Goal: Task Accomplishment & Management: Manage account settings

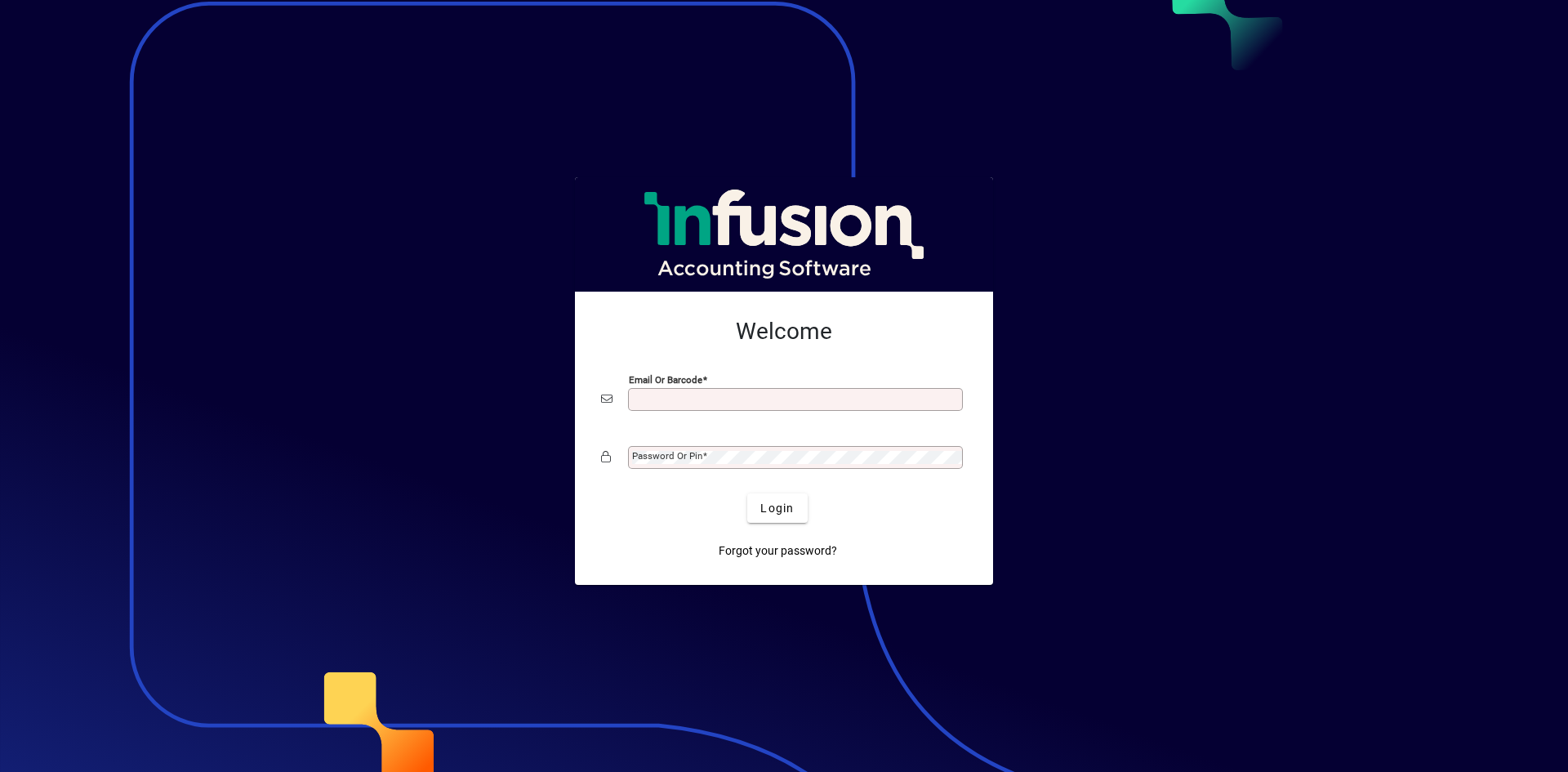
type input "**********"
click at [782, 506] on span "Login" at bounding box center [777, 509] width 33 height 17
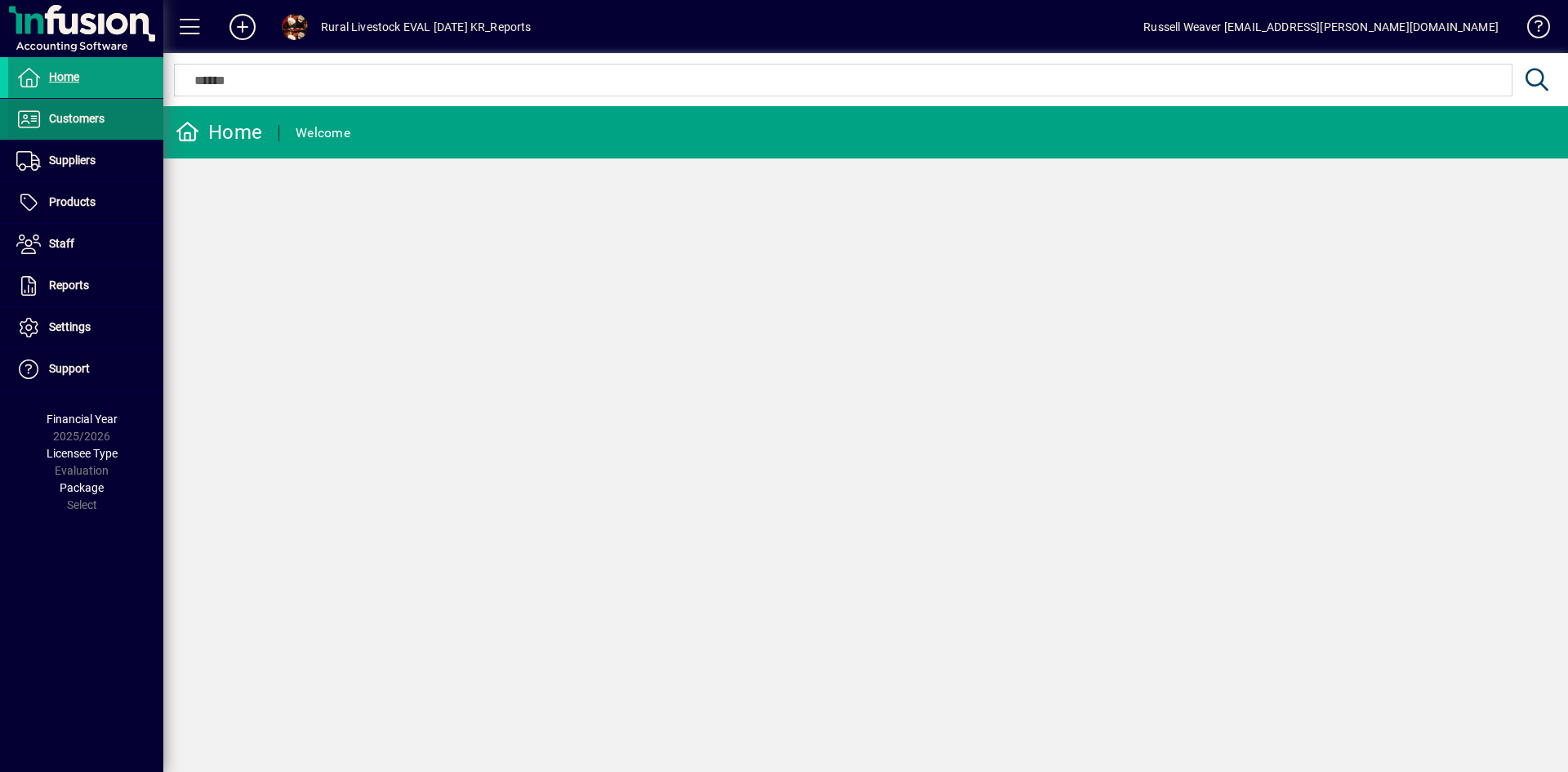
click at [90, 120] on span "Customers" at bounding box center [77, 118] width 56 height 13
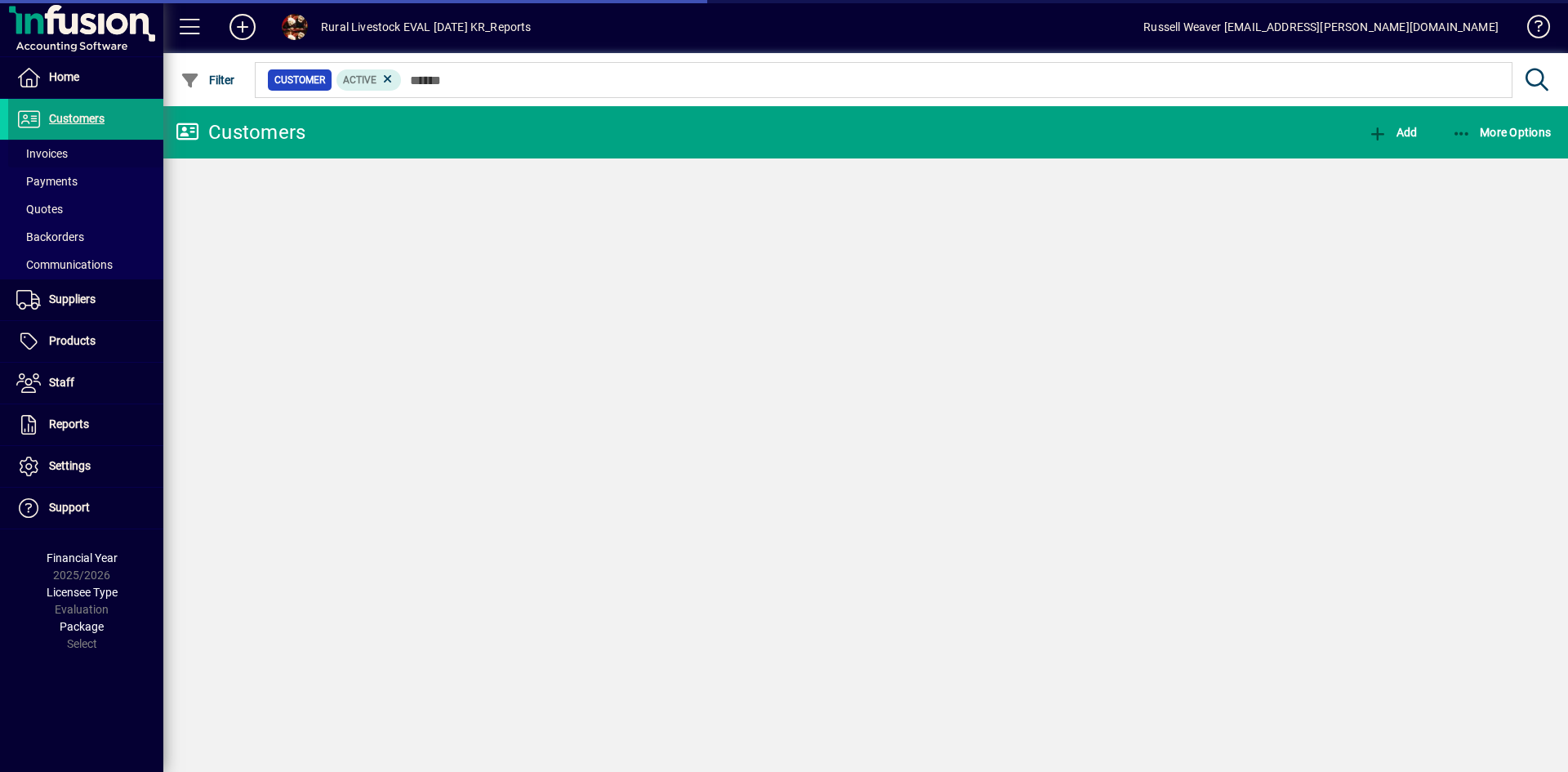
click at [78, 153] on span at bounding box center [85, 154] width 155 height 39
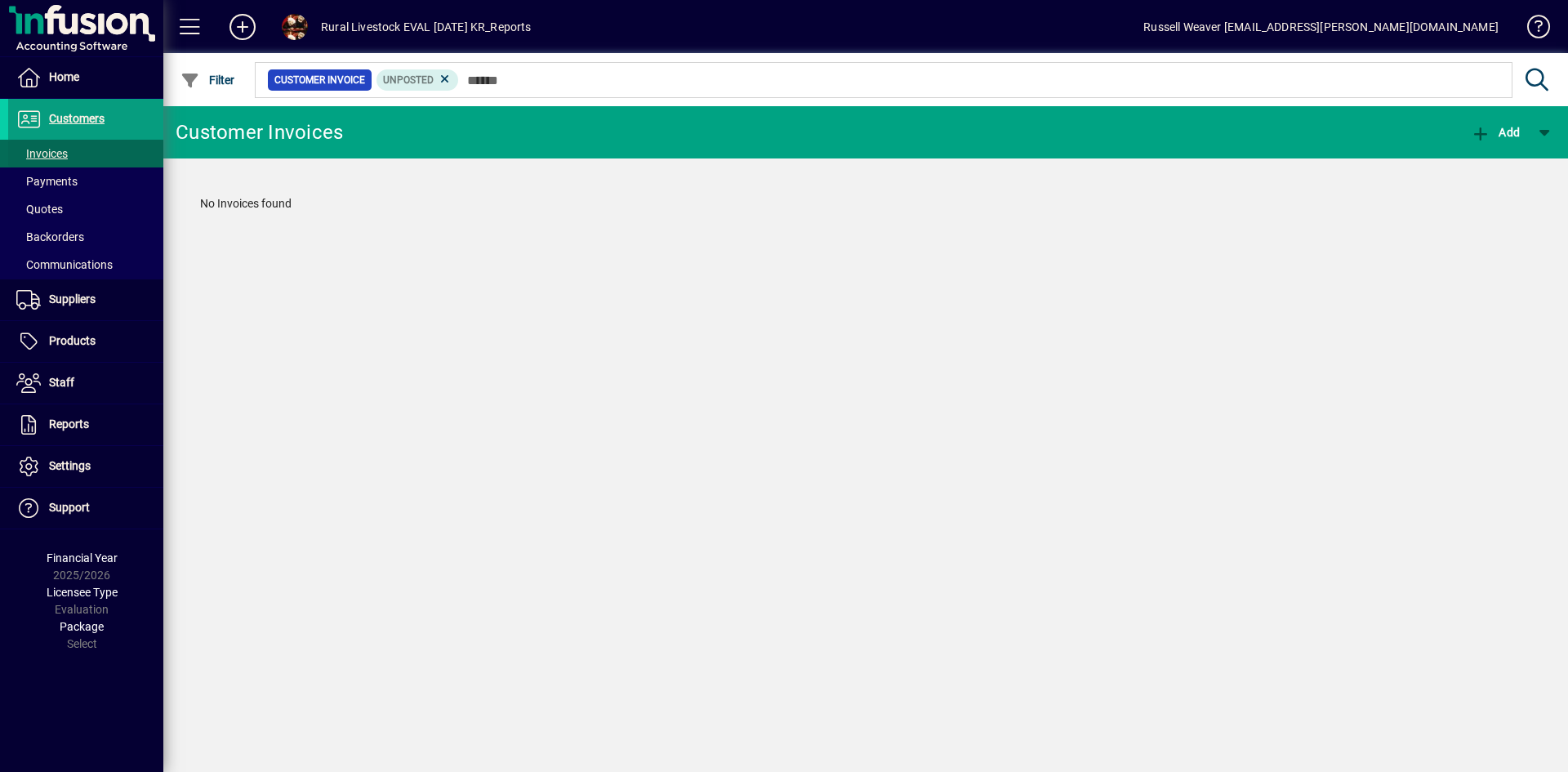
click at [45, 150] on span "Invoices" at bounding box center [42, 154] width 51 height 13
click at [58, 79] on span "Home" at bounding box center [64, 77] width 31 height 13
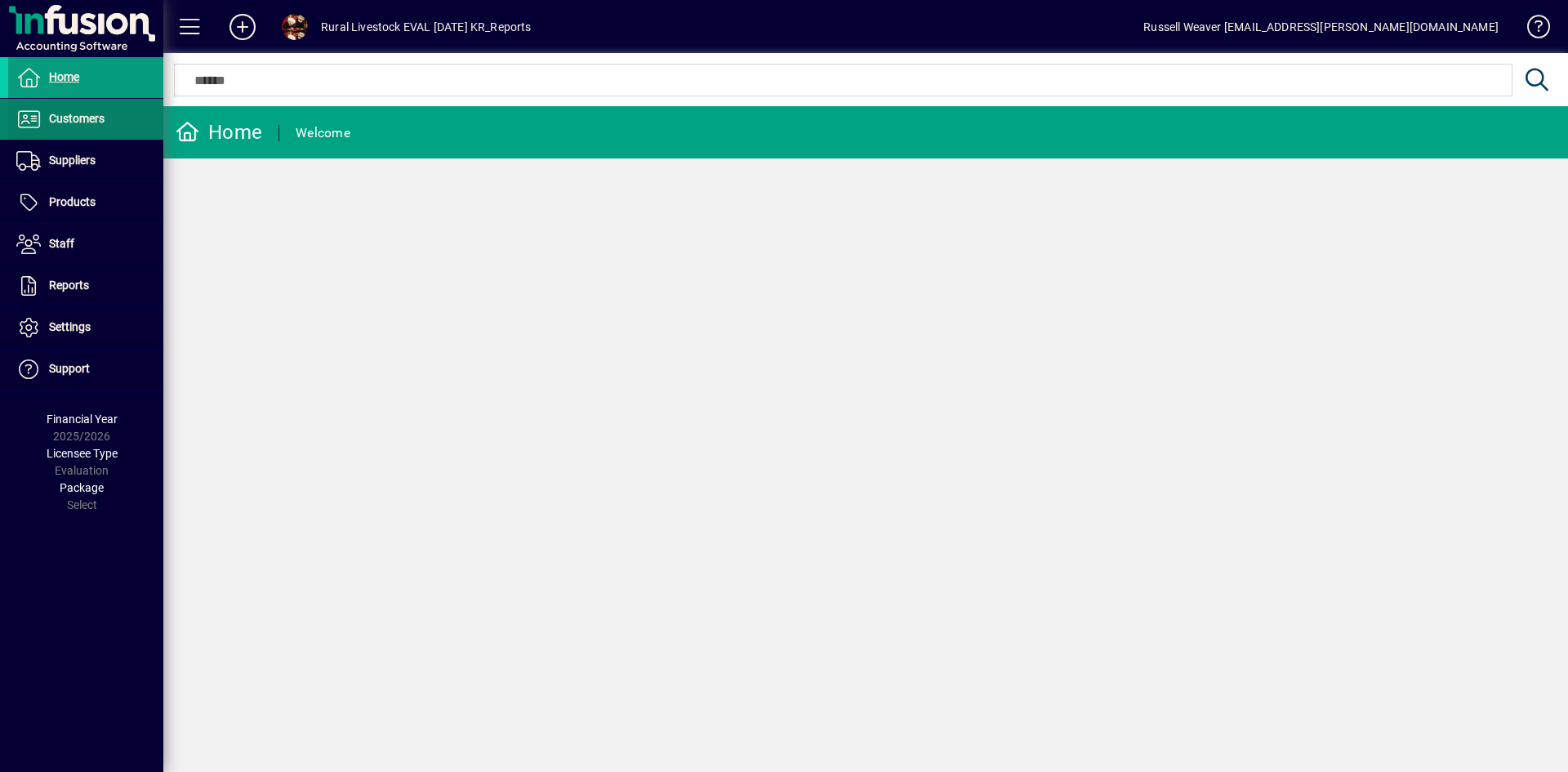
click at [75, 116] on span "Customers" at bounding box center [77, 118] width 56 height 13
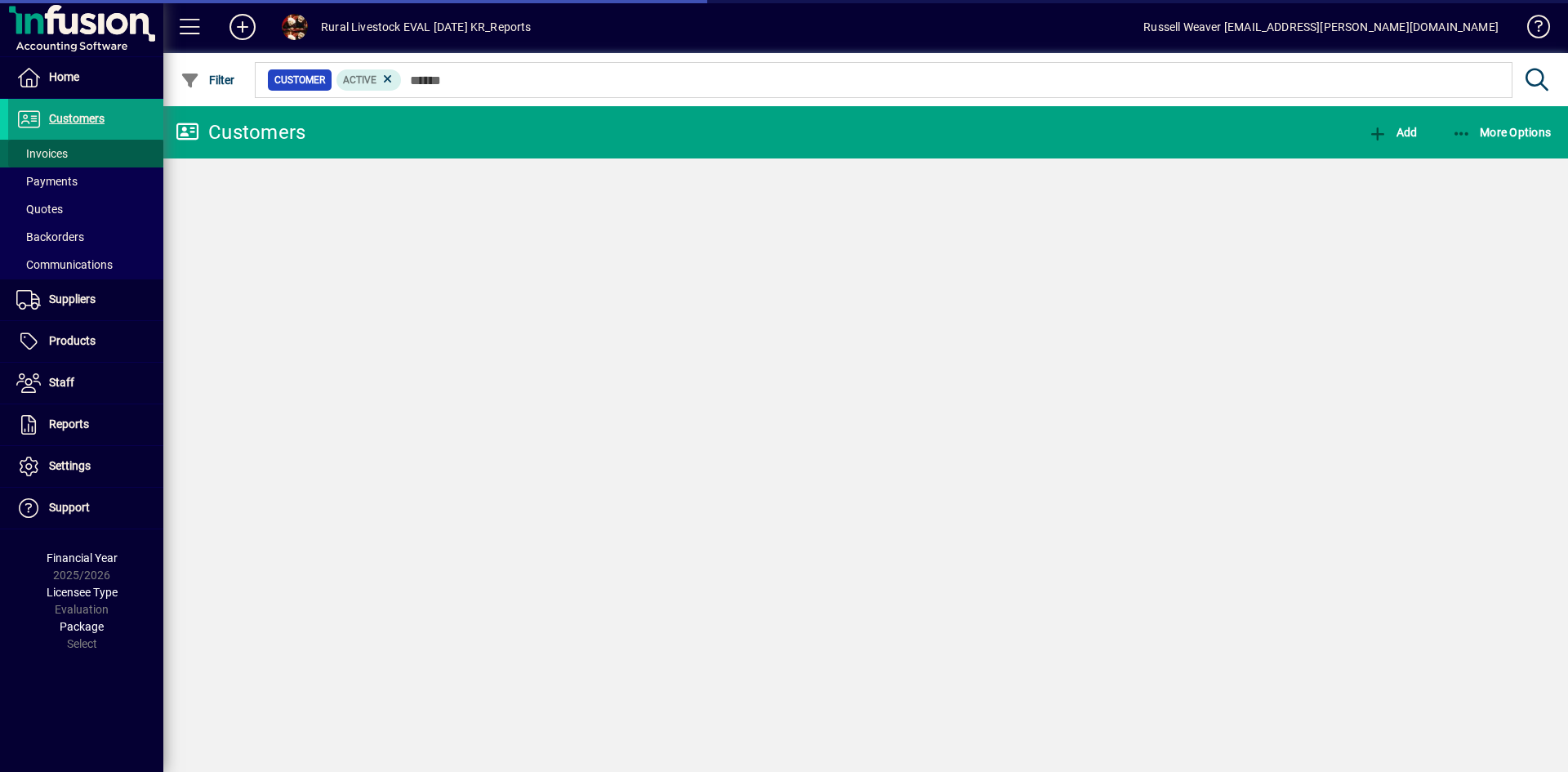
click at [58, 152] on span "Invoices" at bounding box center [42, 154] width 51 height 13
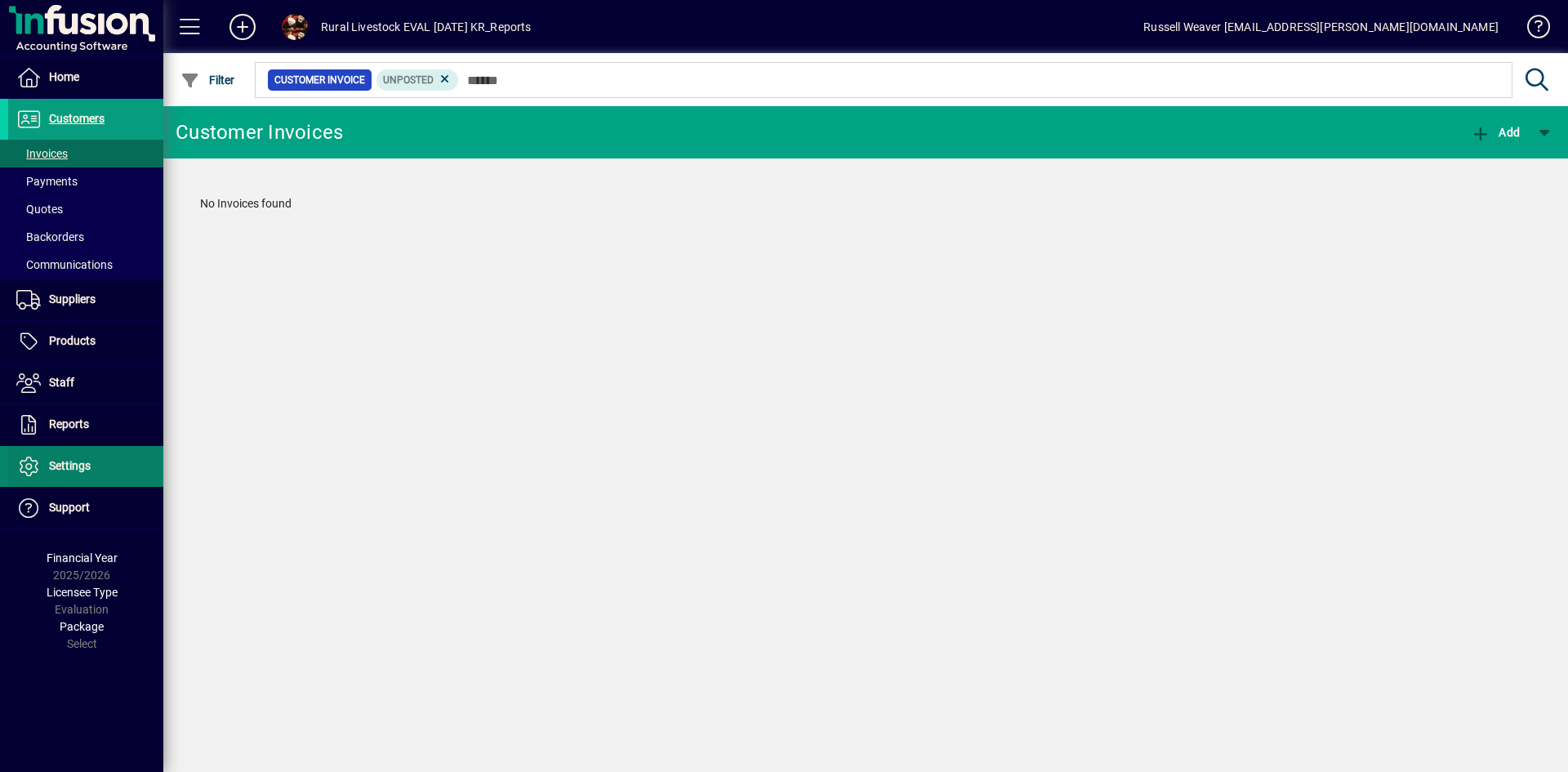
click at [60, 466] on span "Settings" at bounding box center [70, 465] width 42 height 13
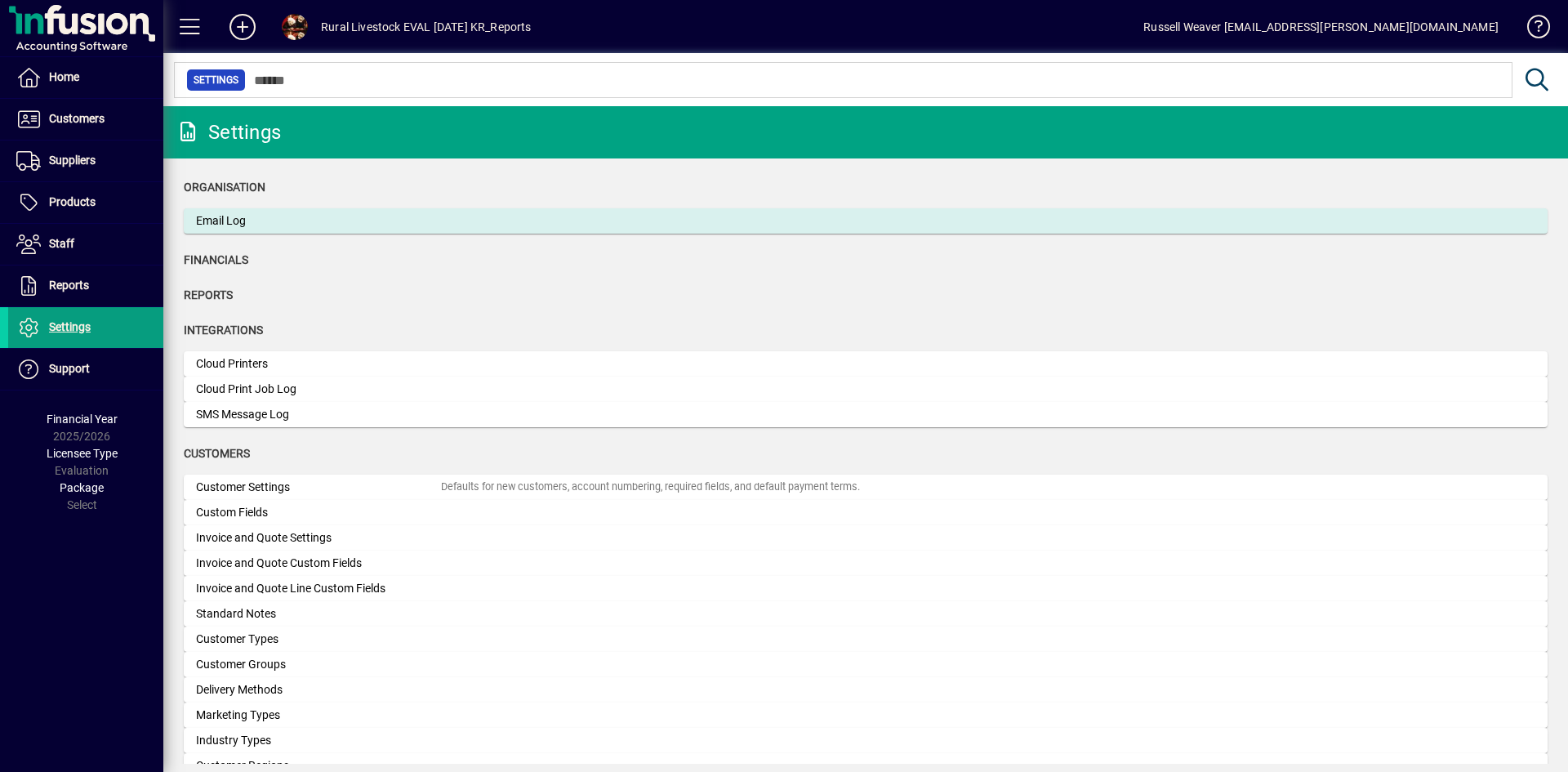
click at [224, 223] on div "Email Log" at bounding box center [318, 222] width 245 height 17
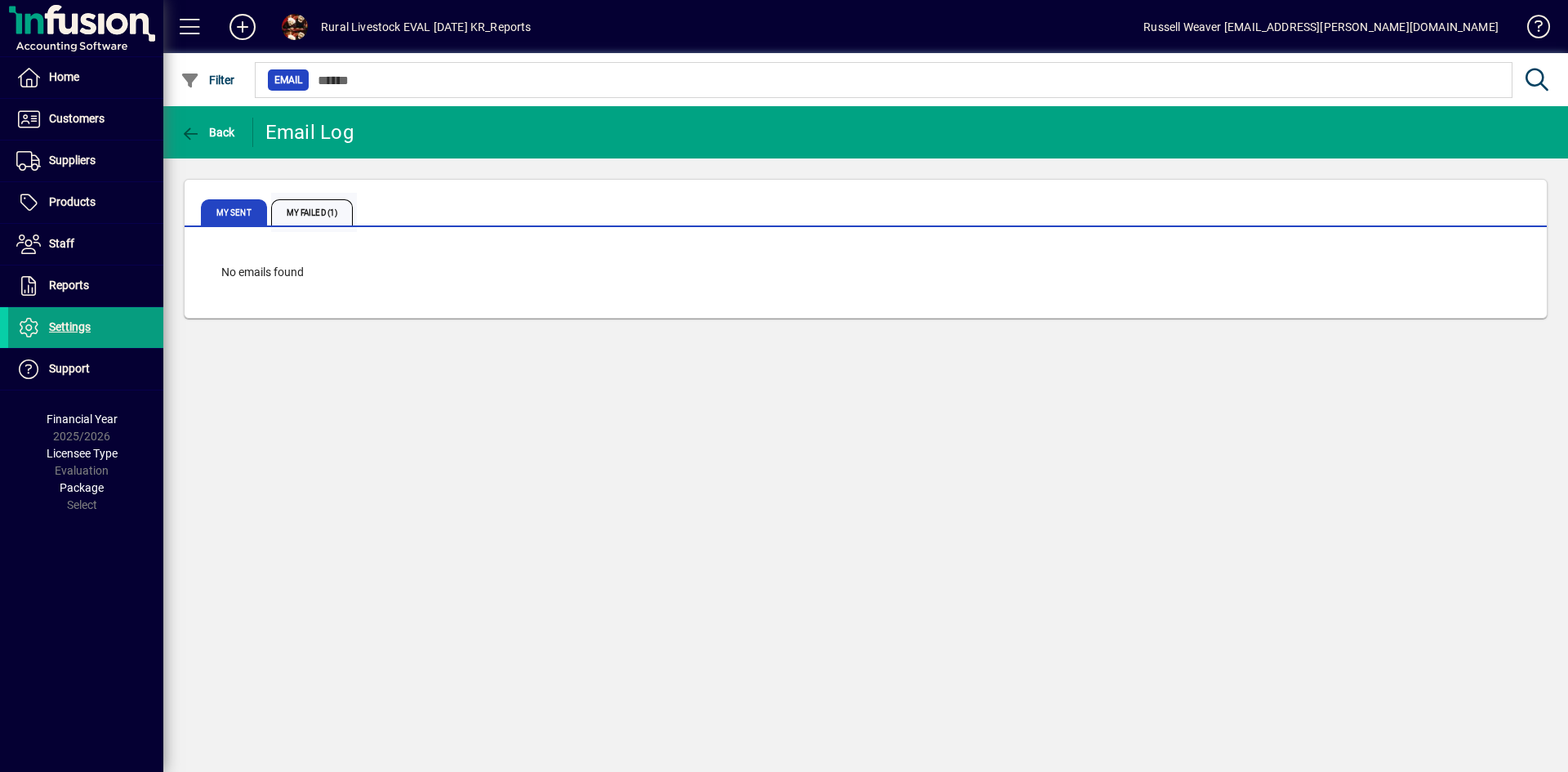
click at [303, 215] on span "My Failed (1)" at bounding box center [312, 213] width 82 height 26
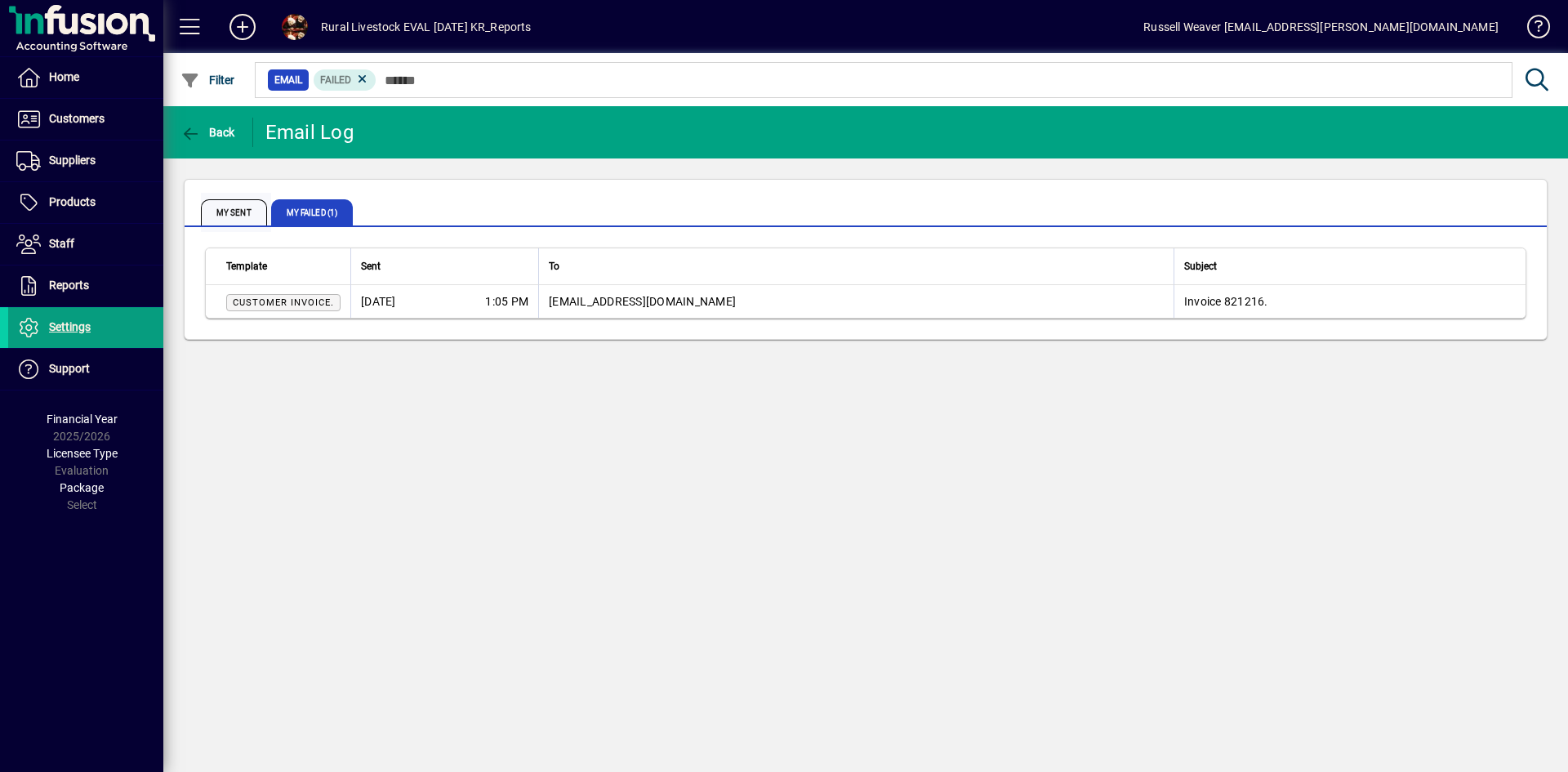
click at [233, 215] on span "My Sent" at bounding box center [234, 213] width 66 height 26
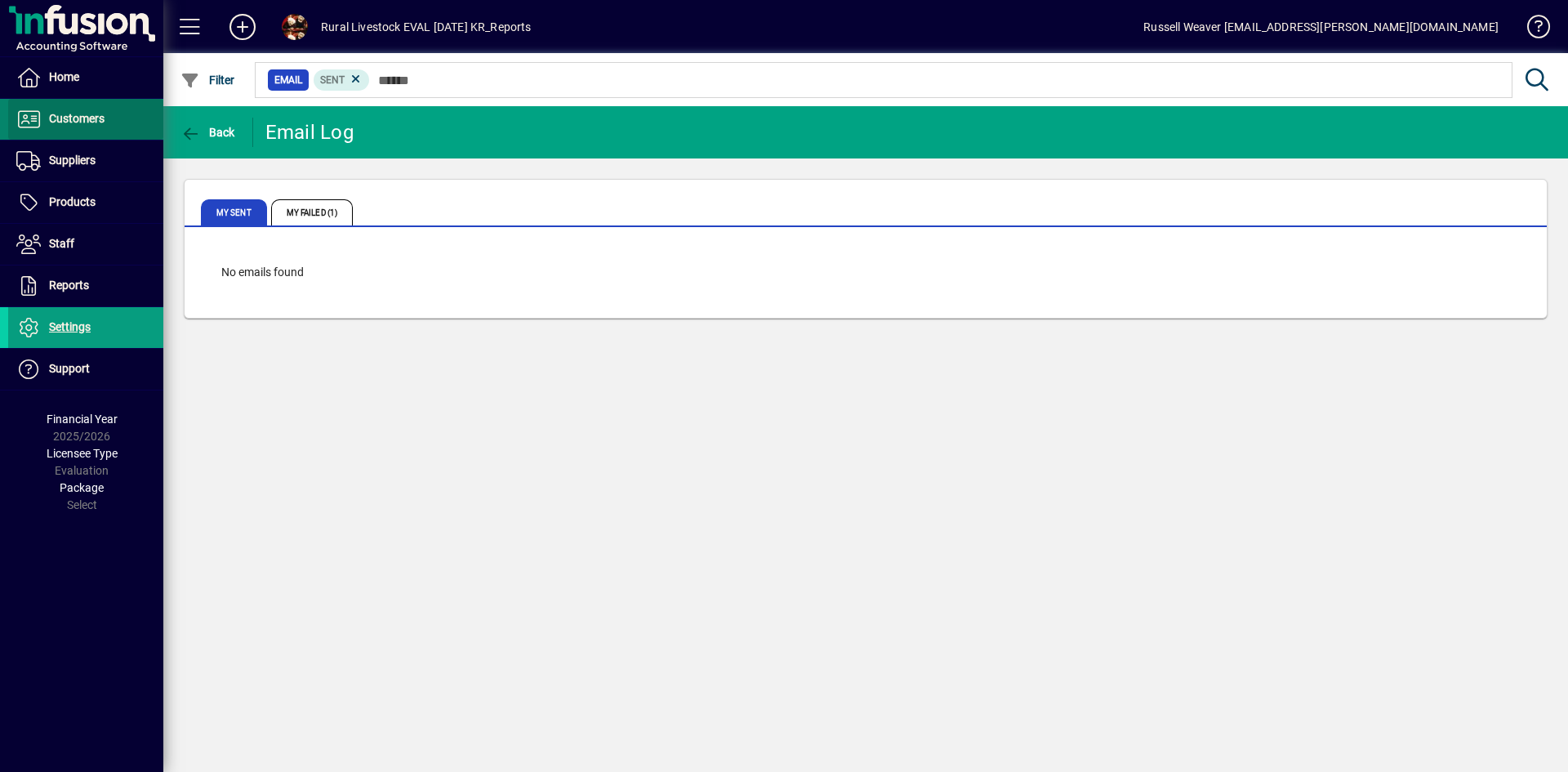
click at [92, 124] on span "Customers" at bounding box center [77, 118] width 56 height 13
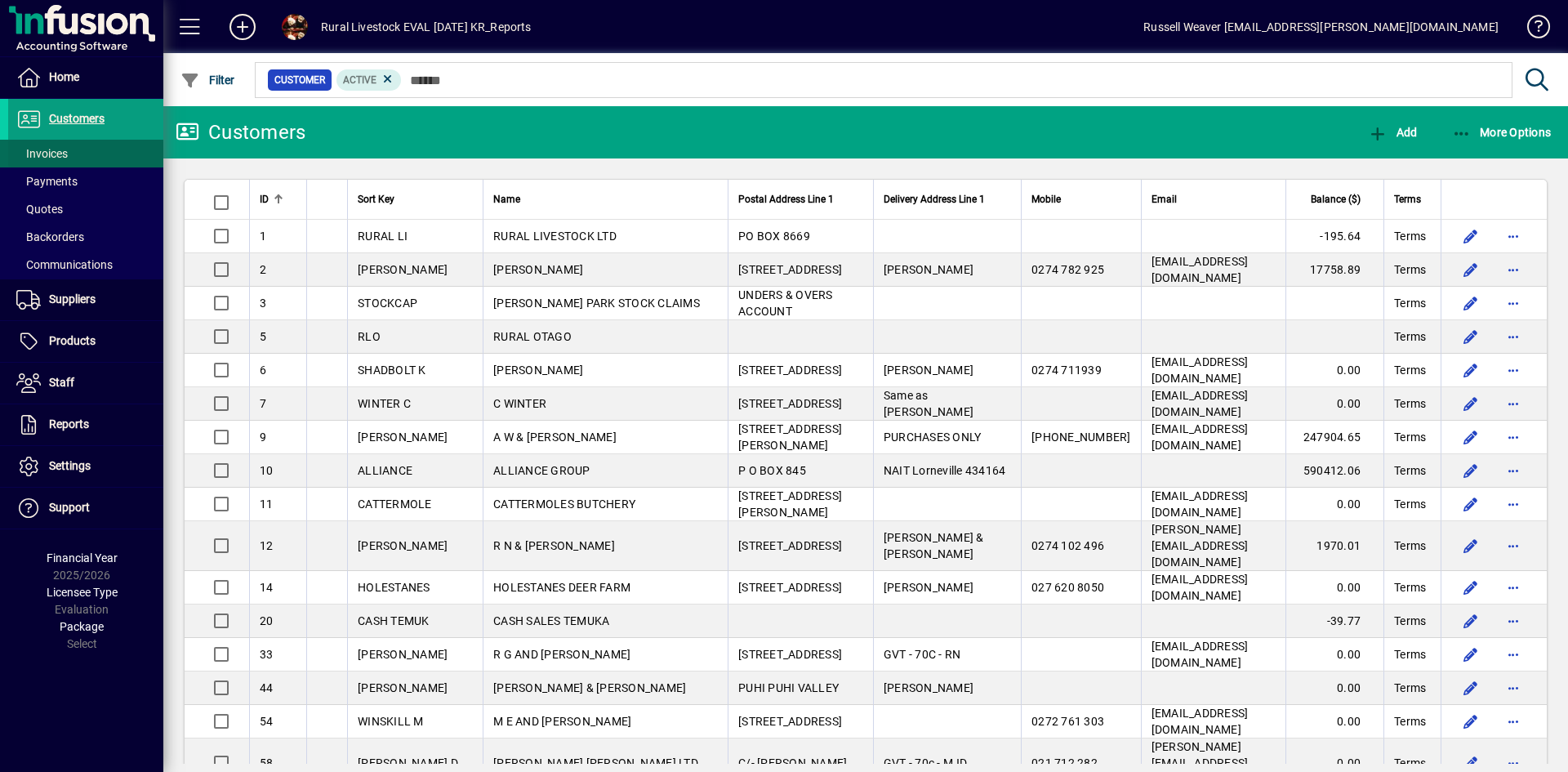
click at [54, 148] on span "Invoices" at bounding box center [42, 154] width 51 height 13
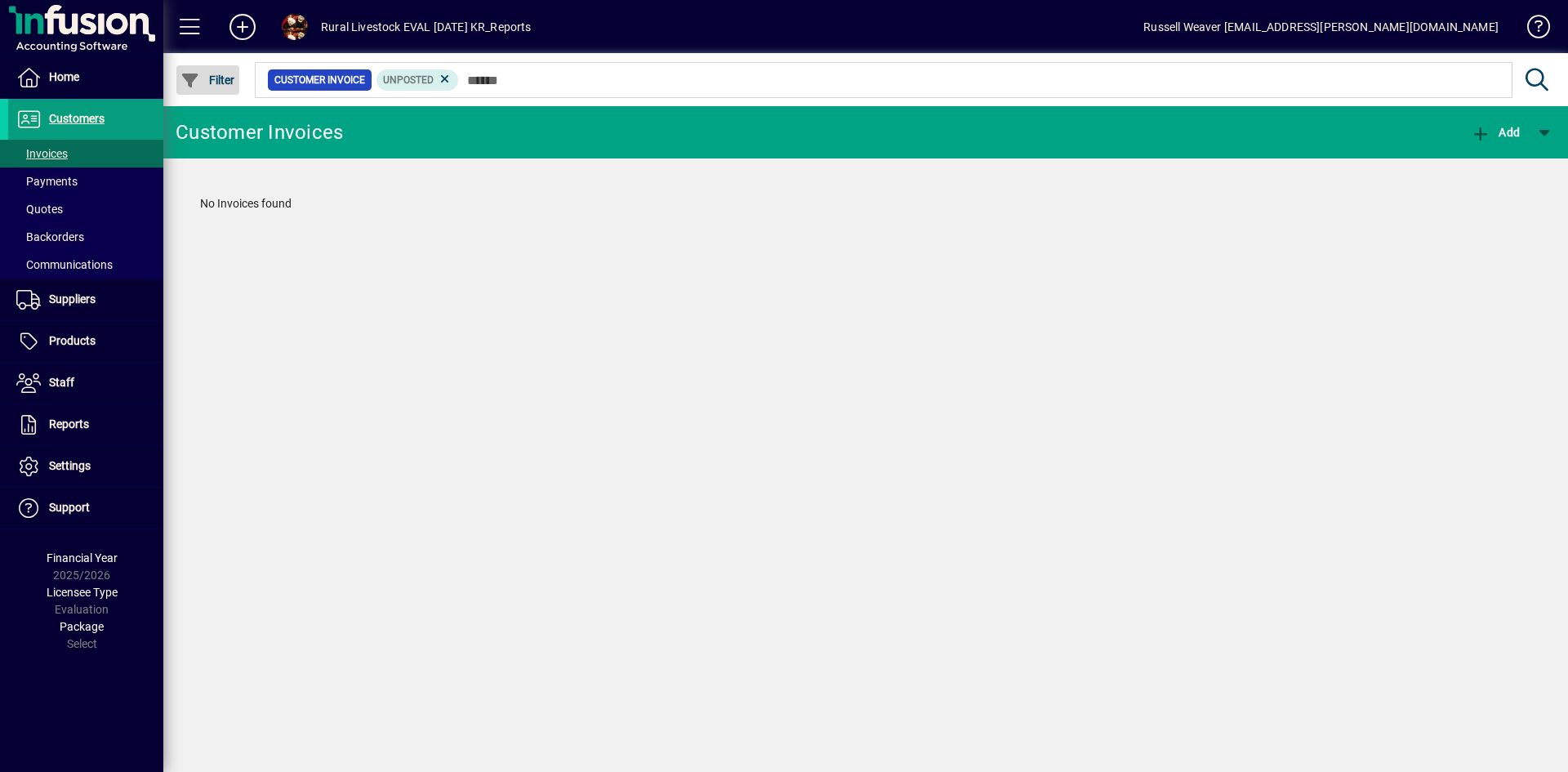
click at [194, 72] on icon "button" at bounding box center [190, 80] width 20 height 17
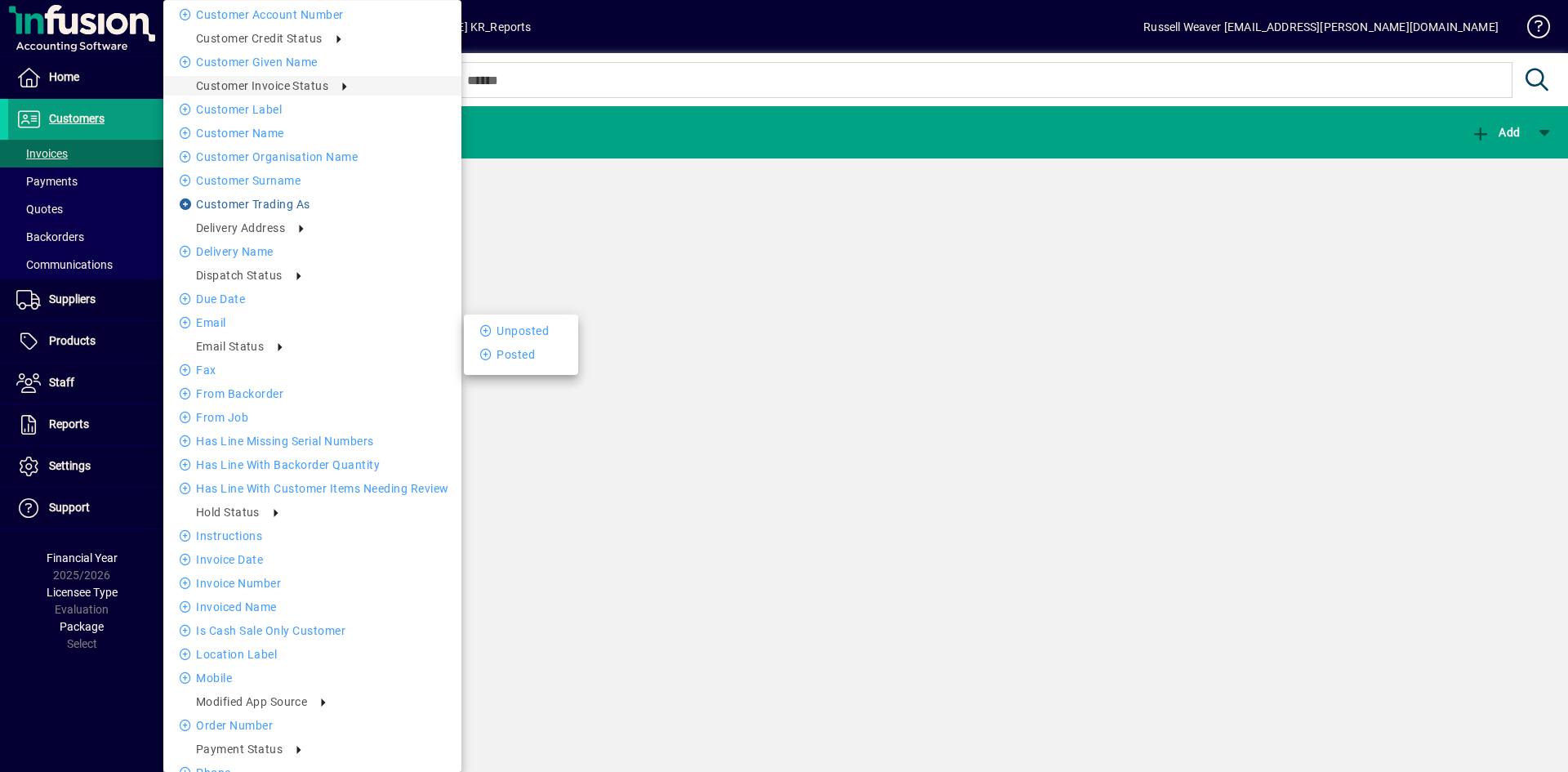
scroll to position [245, 0]
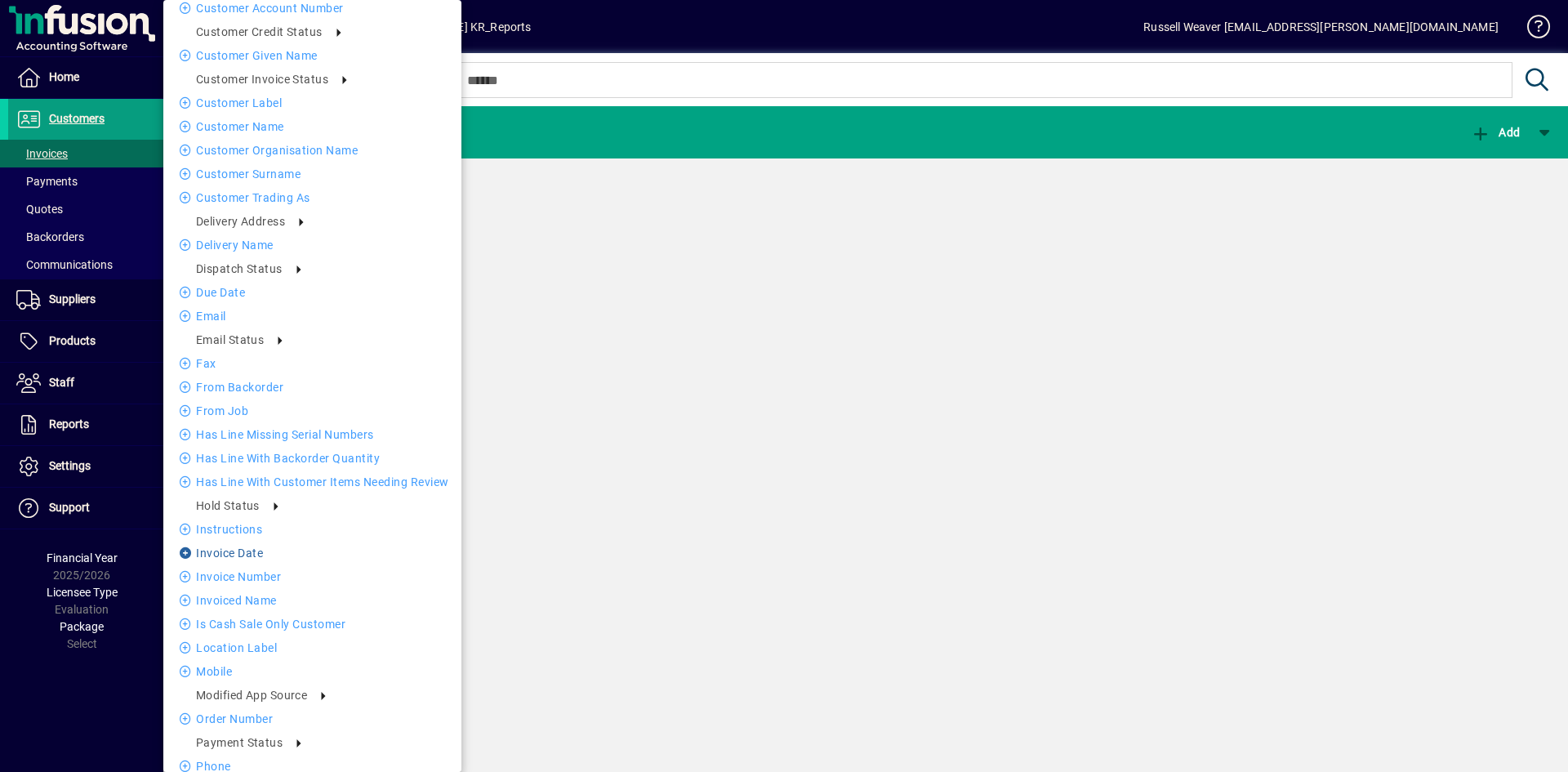
click at [186, 550] on icon at bounding box center [187, 553] width 17 height 11
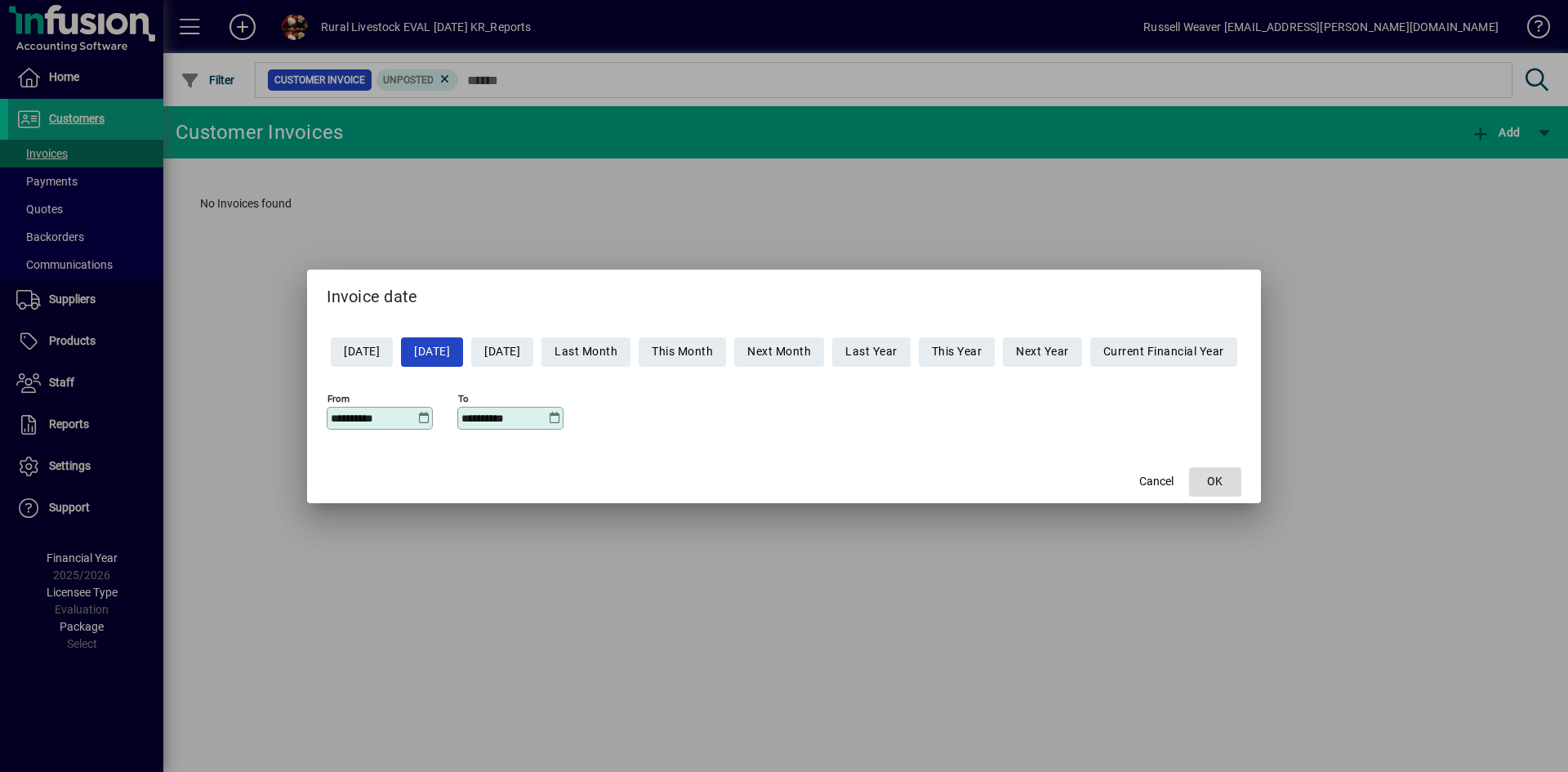
click at [1239, 482] on span "button" at bounding box center [1216, 482] width 52 height 39
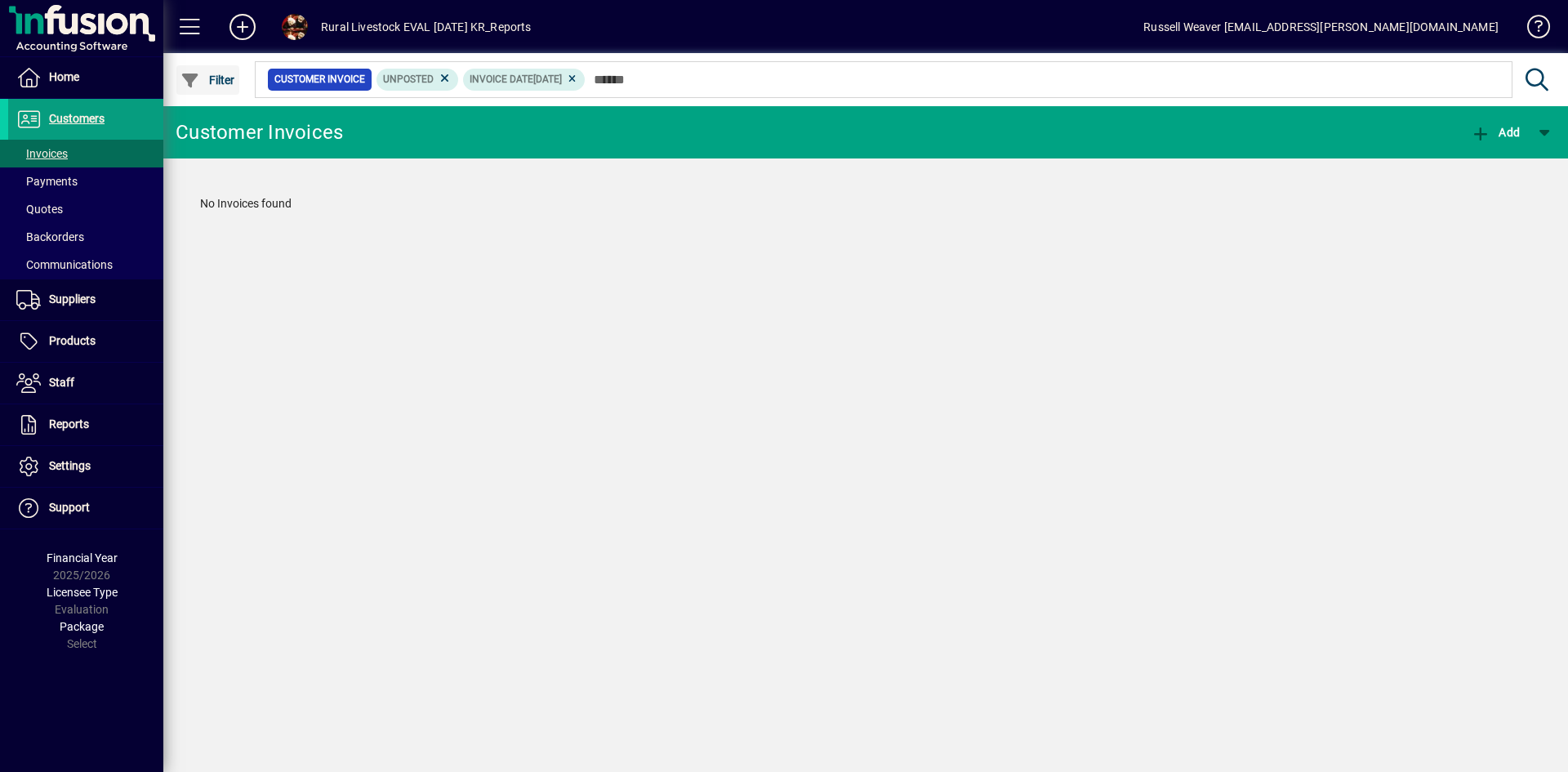
click at [216, 79] on span "Filter" at bounding box center [208, 79] width 55 height 13
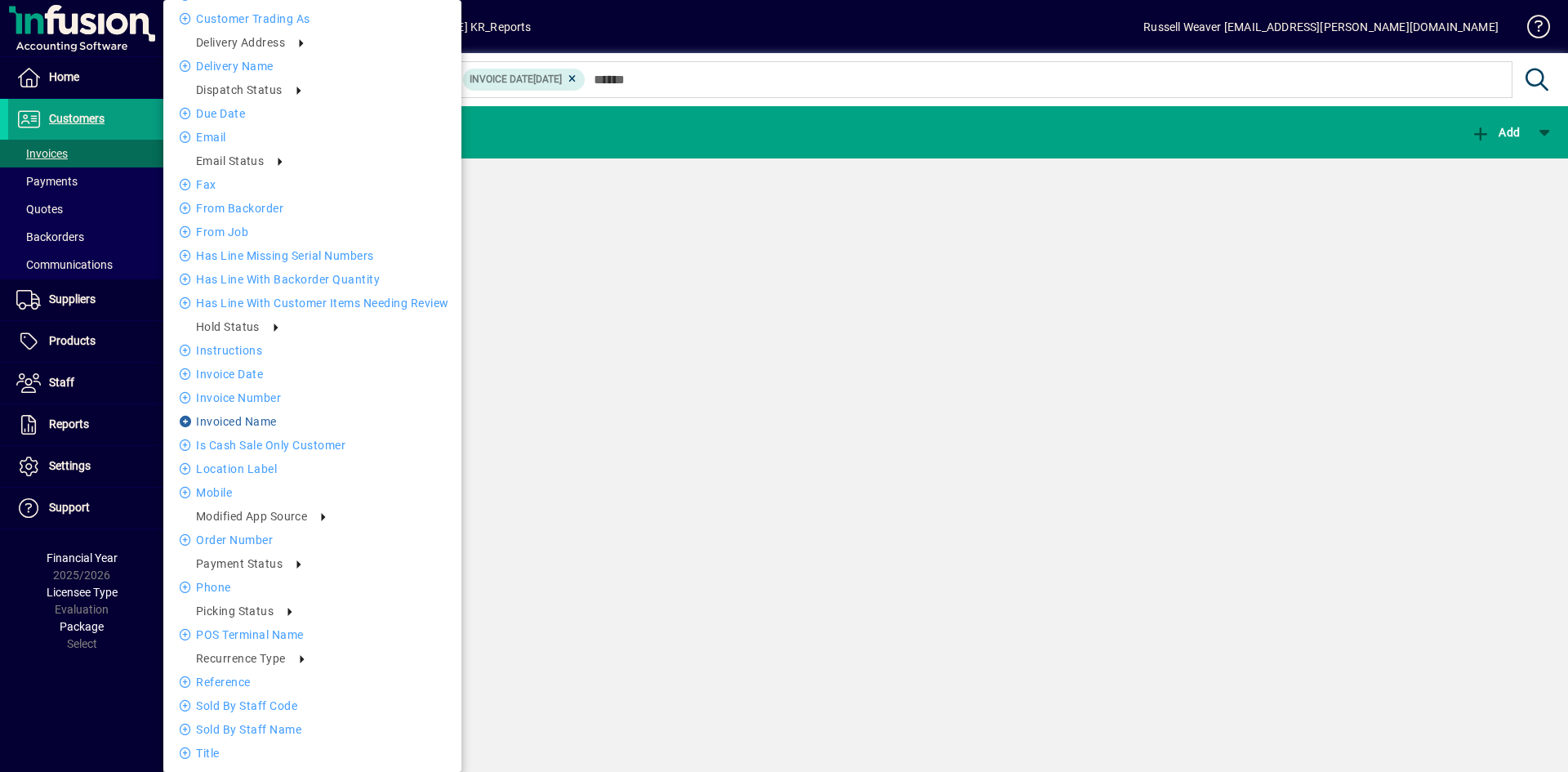
scroll to position [426, 0]
click at [678, 483] on div at bounding box center [784, 386] width 1568 height 772
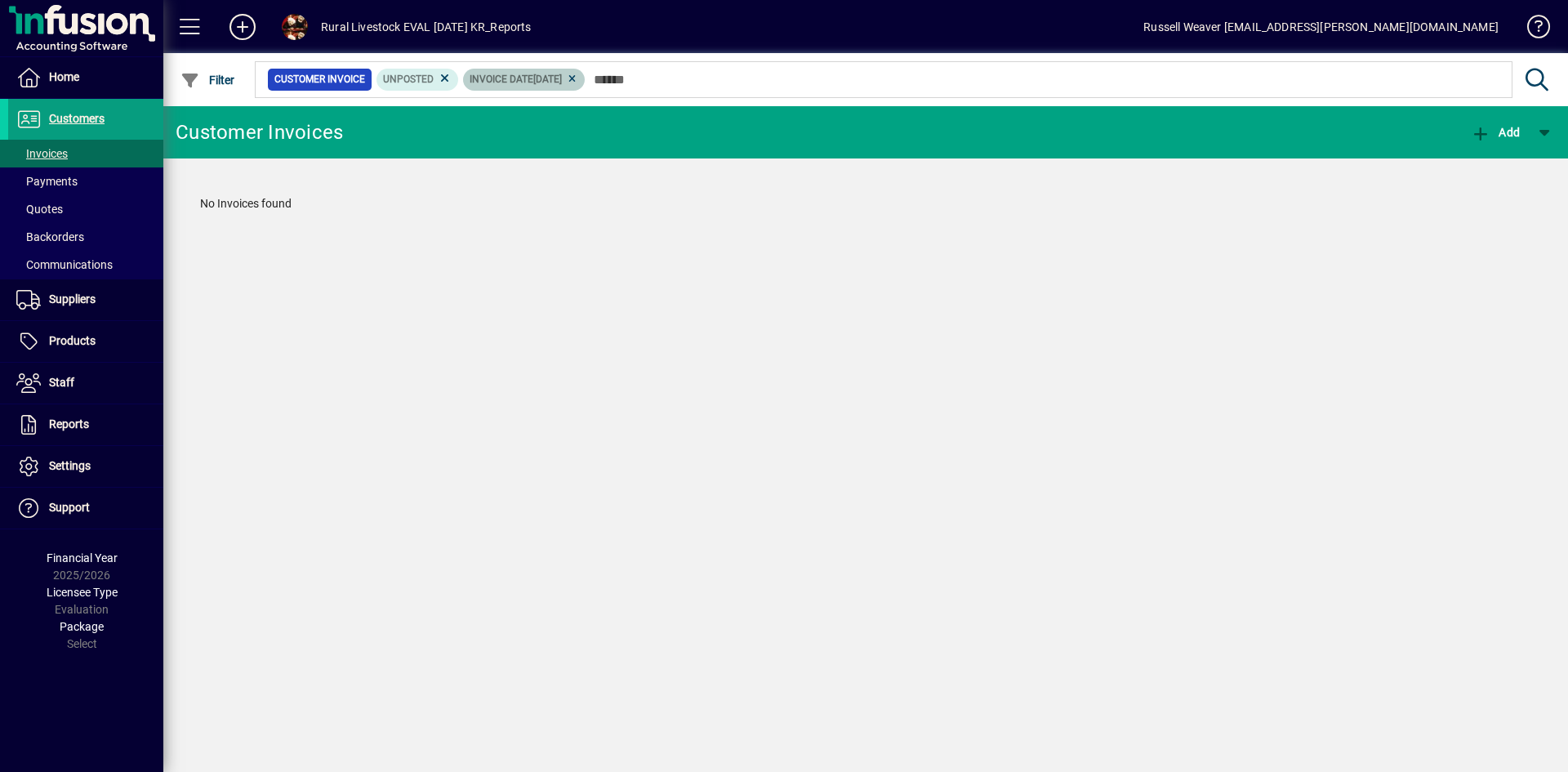
click at [578, 78] on icon at bounding box center [572, 79] width 12 height 10
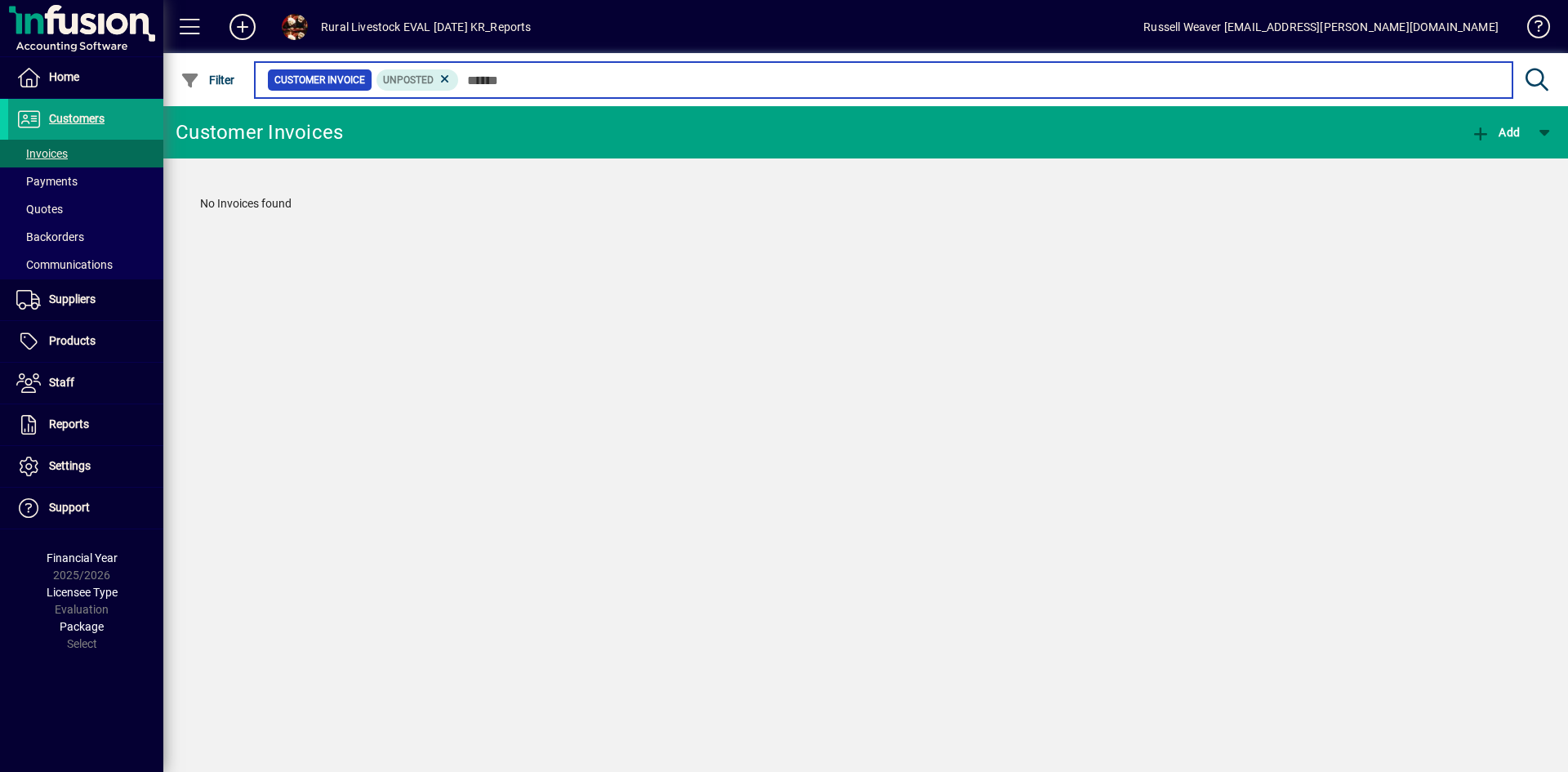
click at [512, 76] on input "text" at bounding box center [978, 80] width 1040 height 23
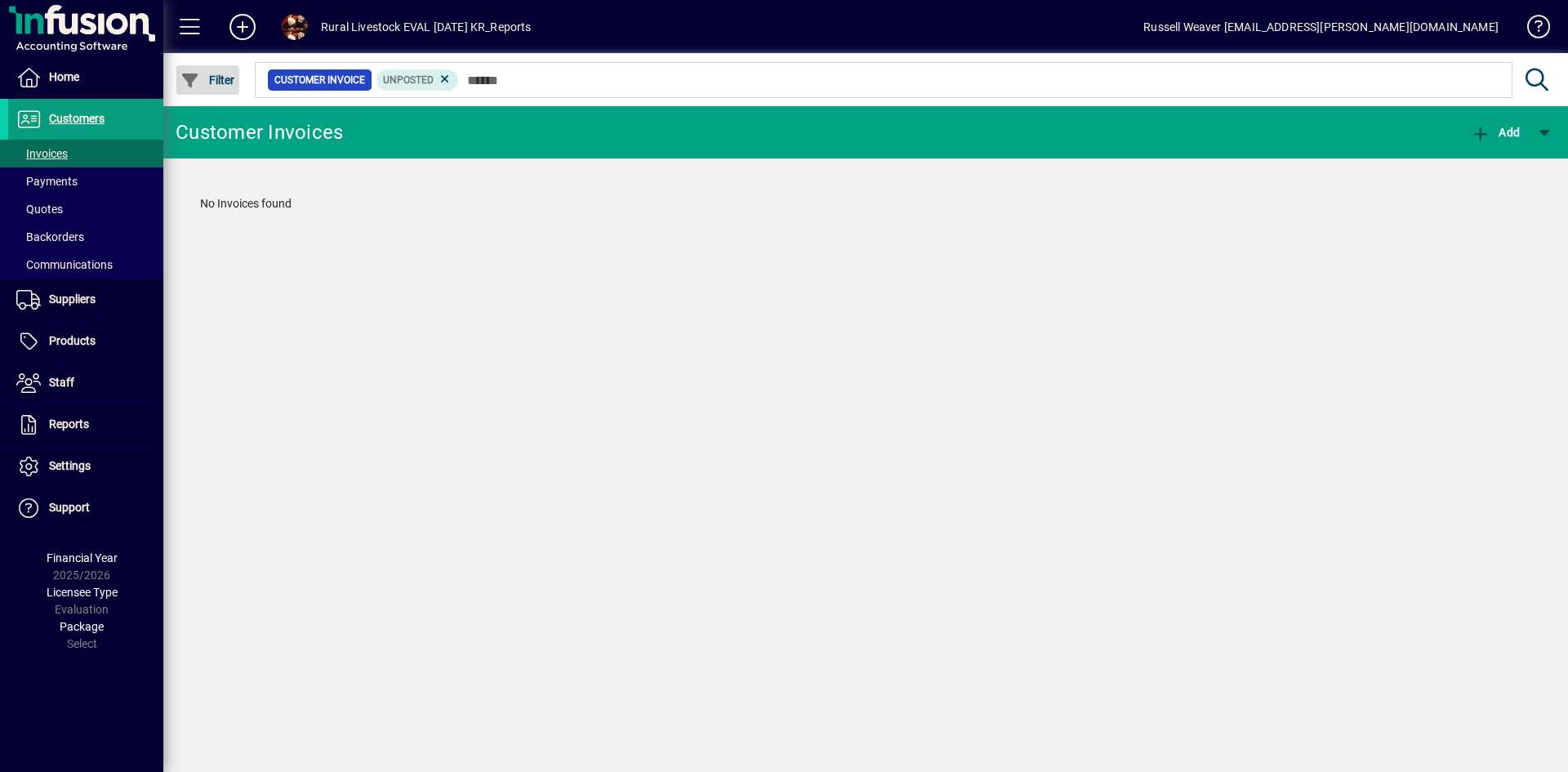
click at [213, 79] on span "Filter" at bounding box center [208, 79] width 55 height 13
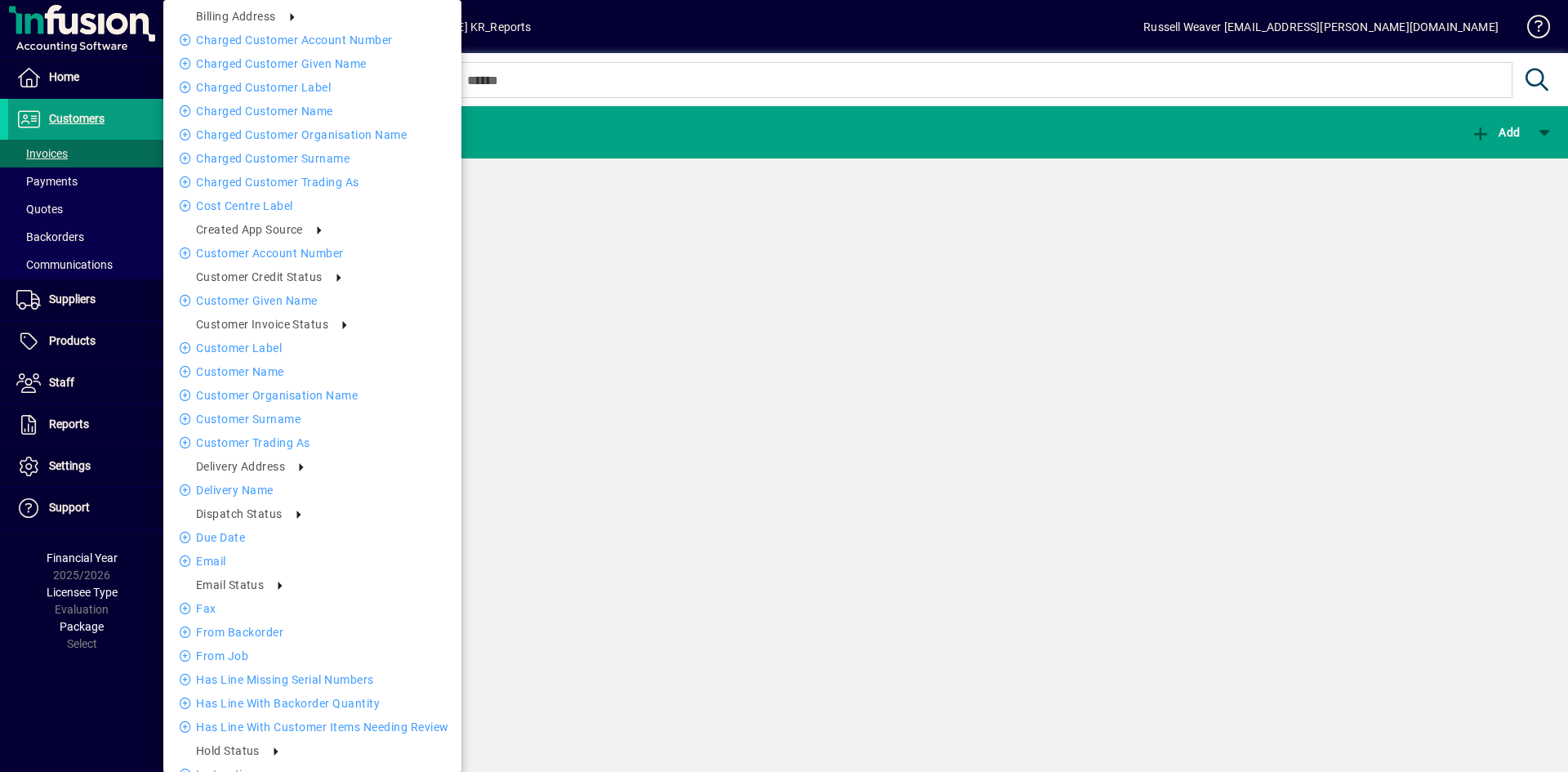
click at [933, 196] on div at bounding box center [784, 386] width 1568 height 772
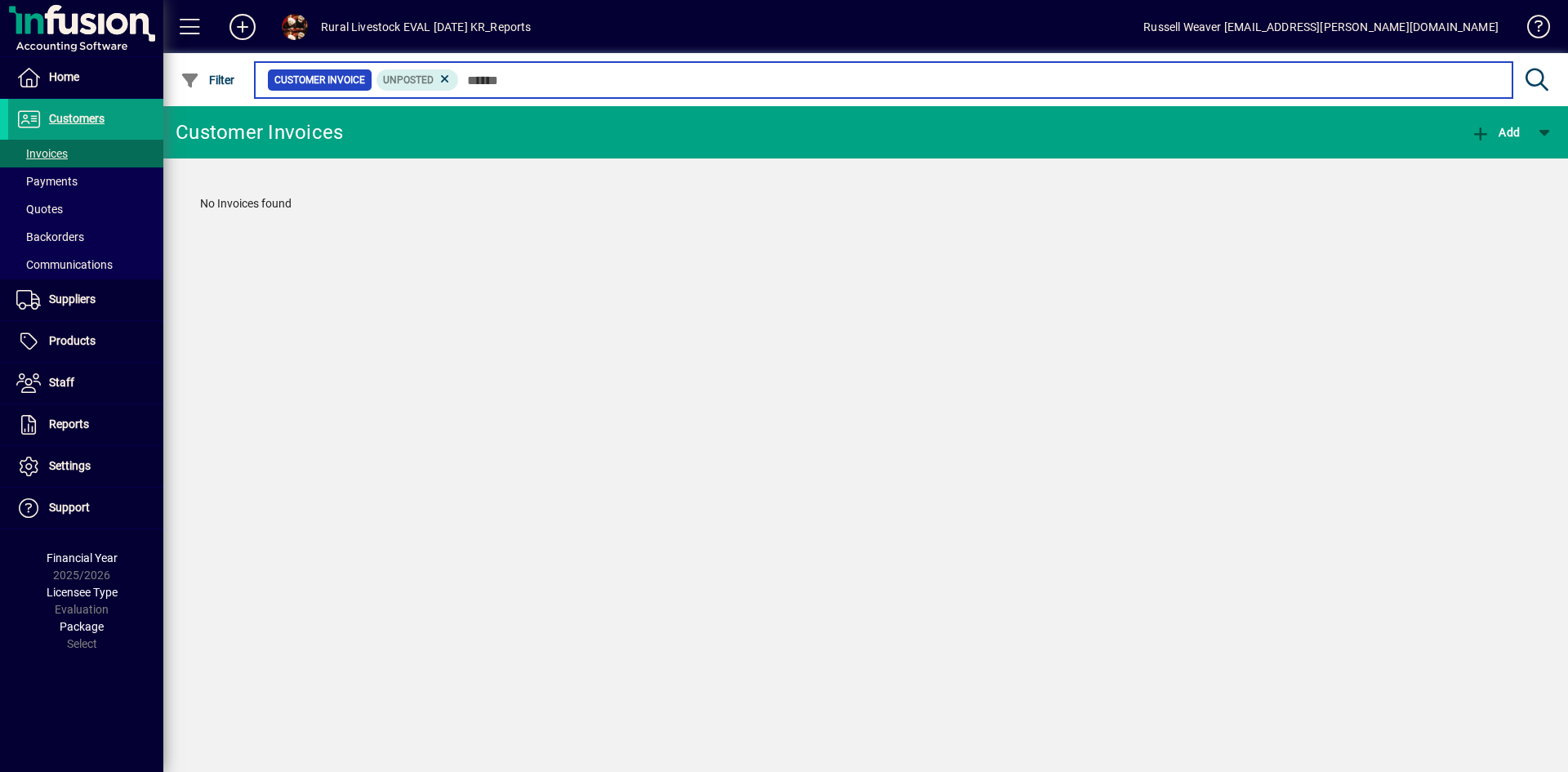
click at [494, 80] on input "text" at bounding box center [978, 80] width 1040 height 23
type input "****"
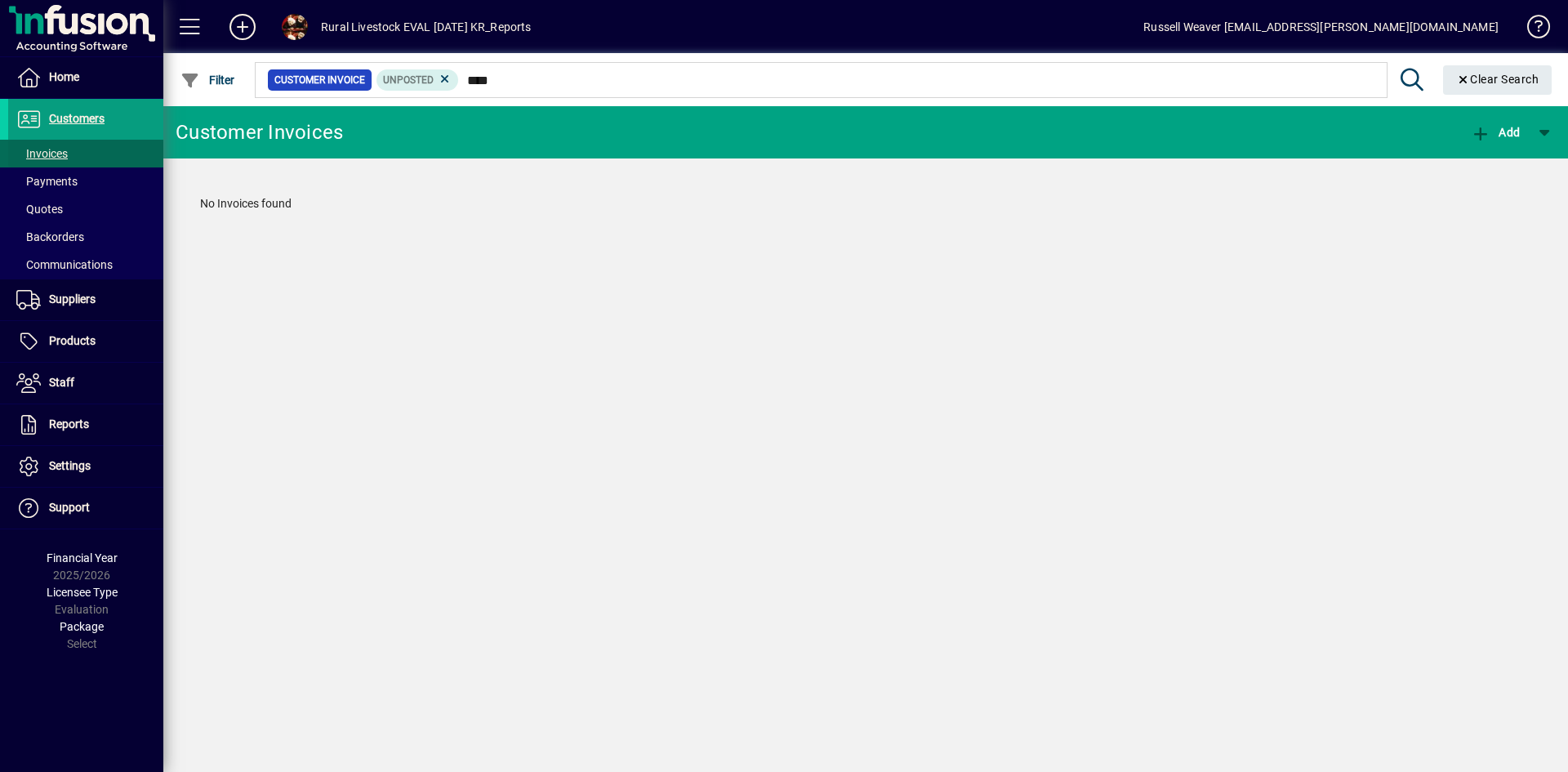
click at [44, 152] on span "Invoices" at bounding box center [42, 154] width 51 height 13
click at [58, 122] on span "Customers" at bounding box center [77, 118] width 56 height 13
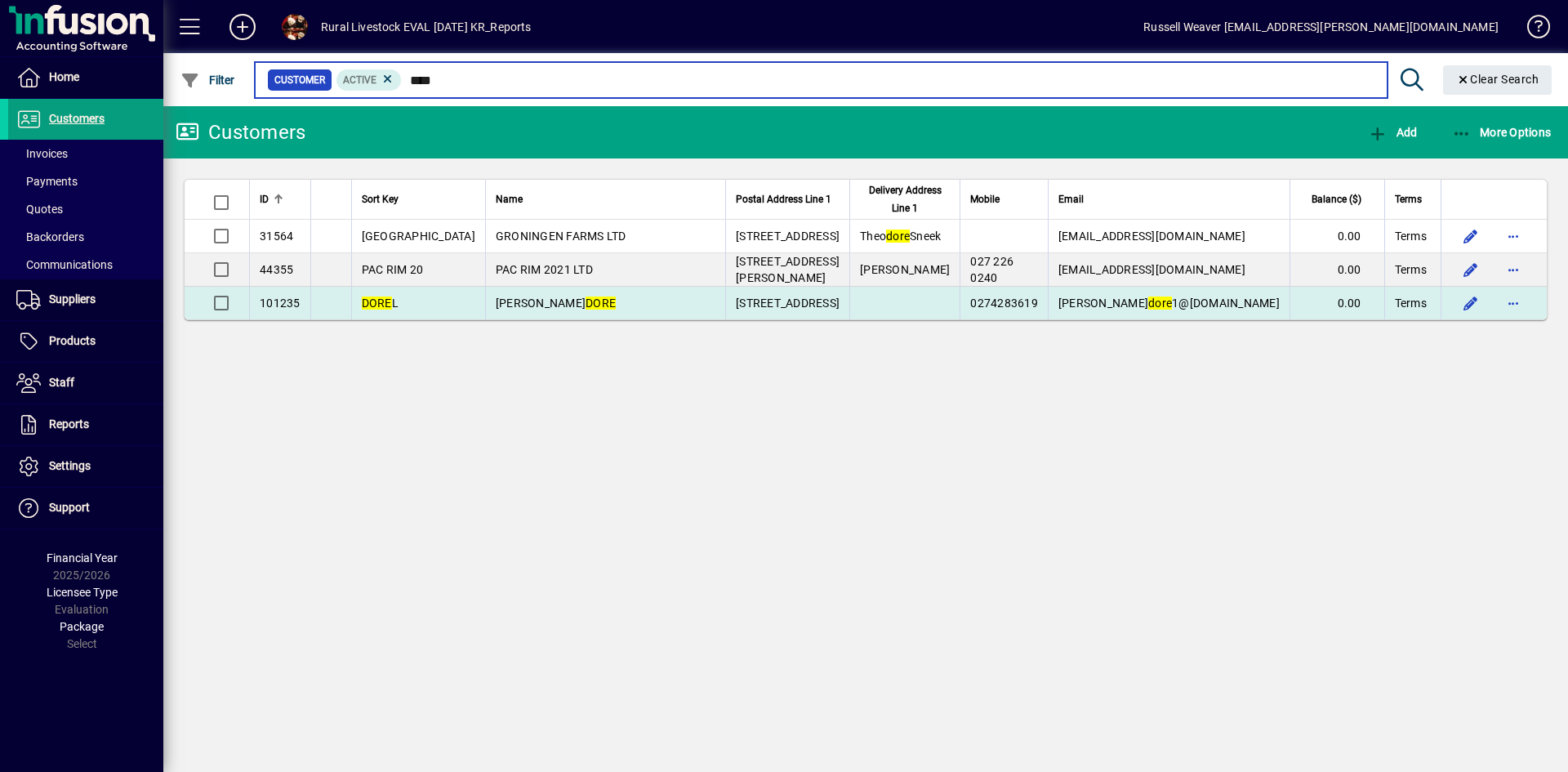
type input "****"
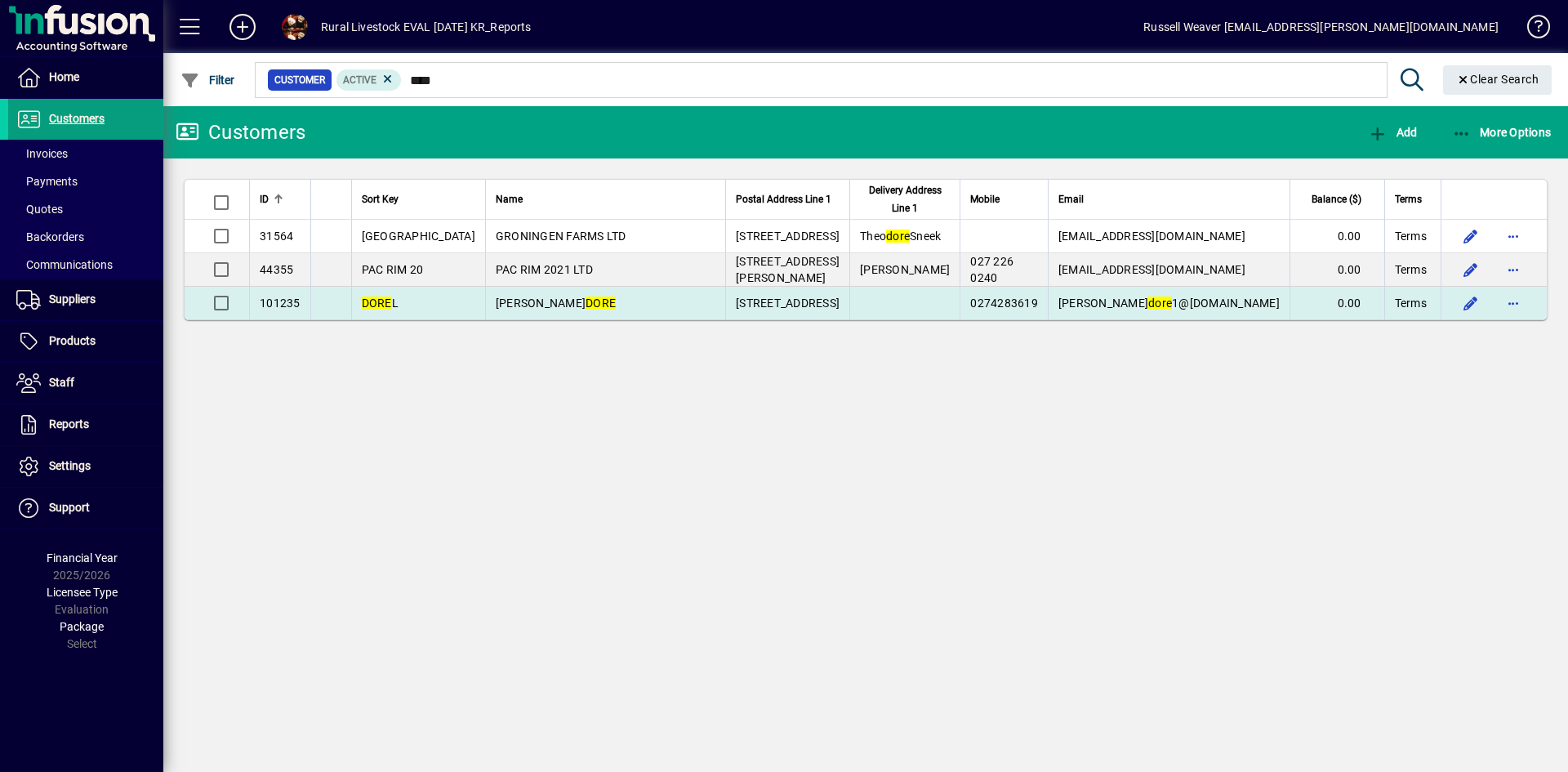
click at [535, 309] on td "LANCE DORE" at bounding box center [604, 303] width 240 height 32
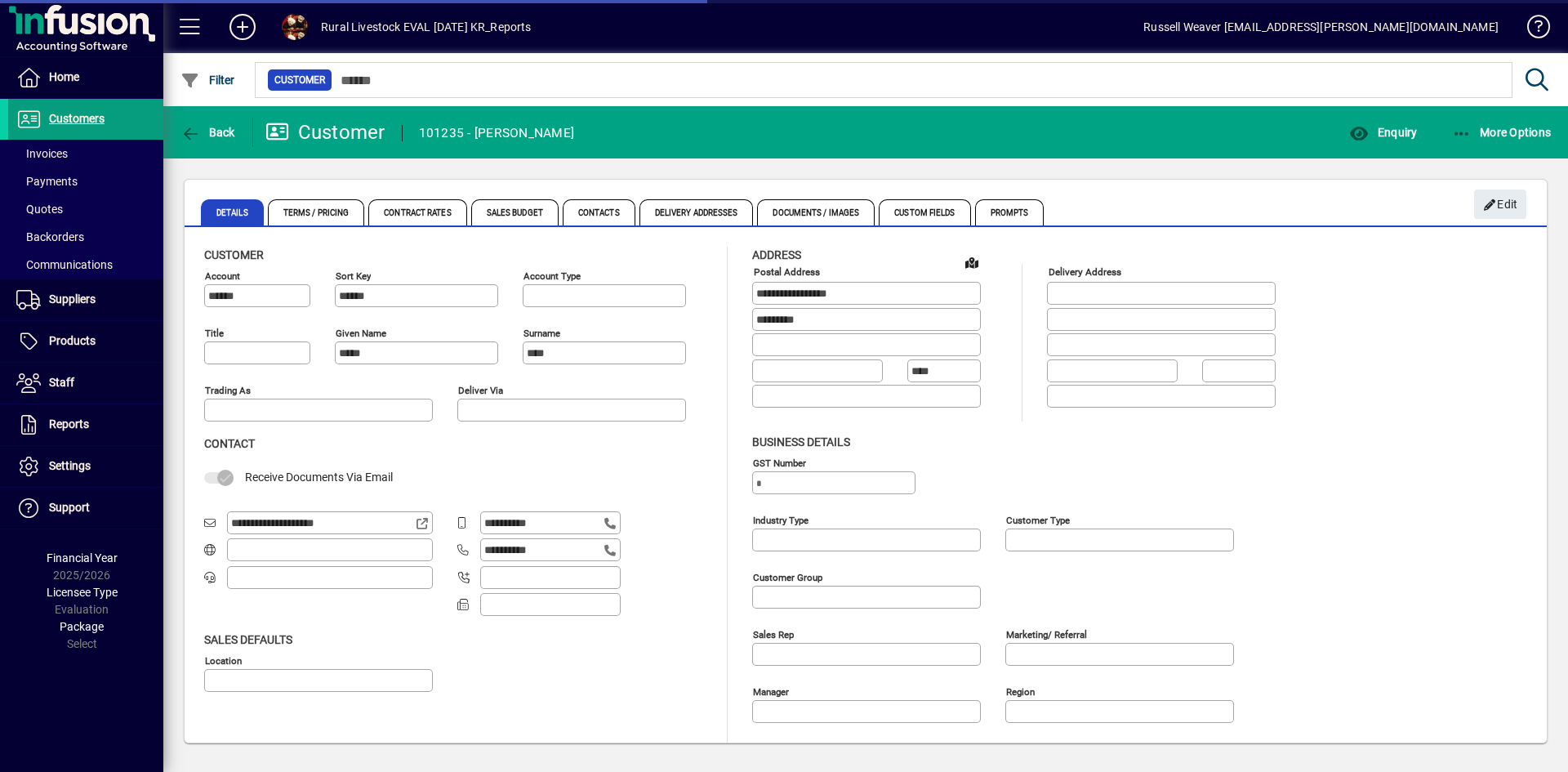
type input "**********"
type input "*******"
type input "**********"
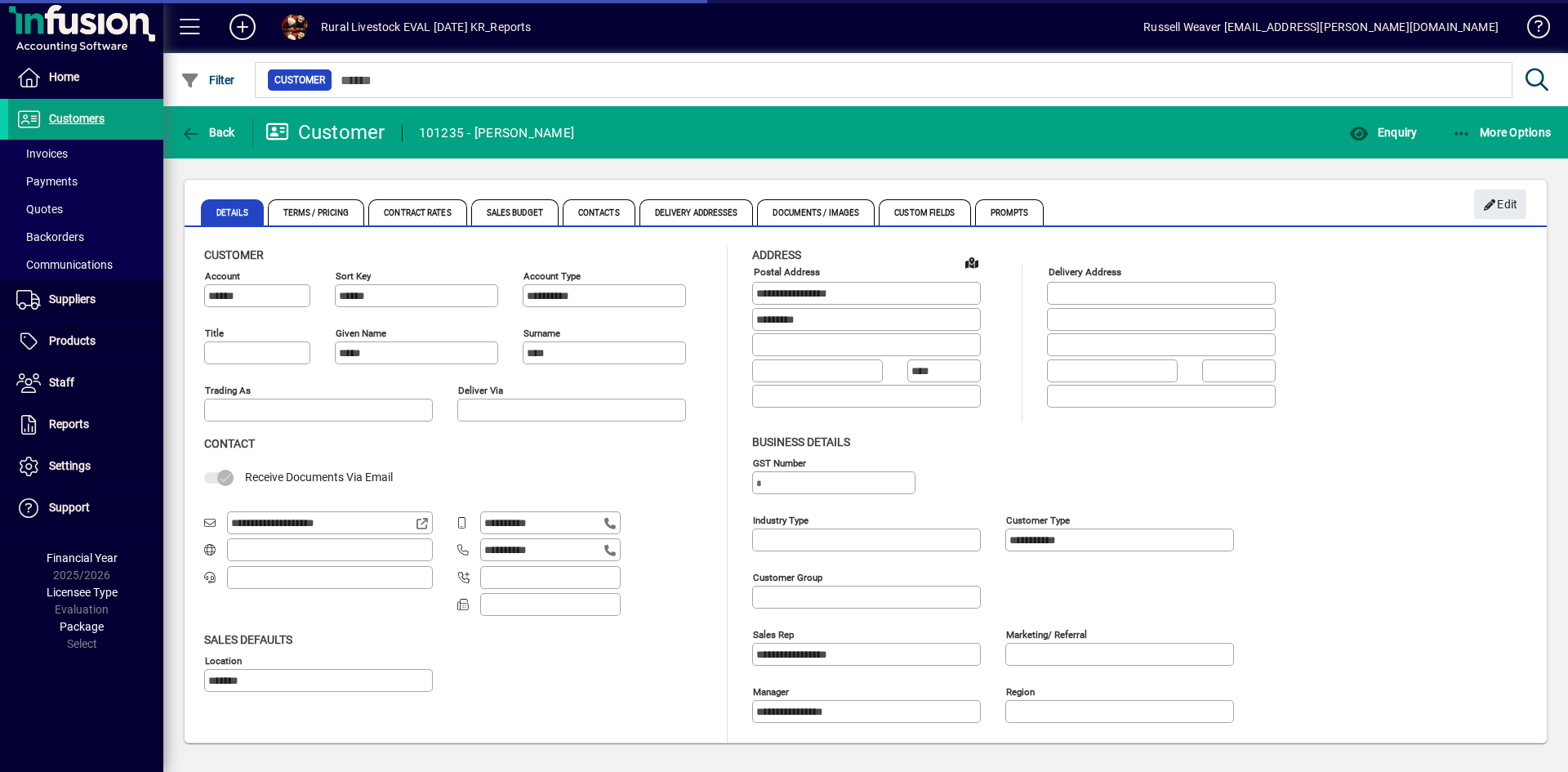
type input "**********"
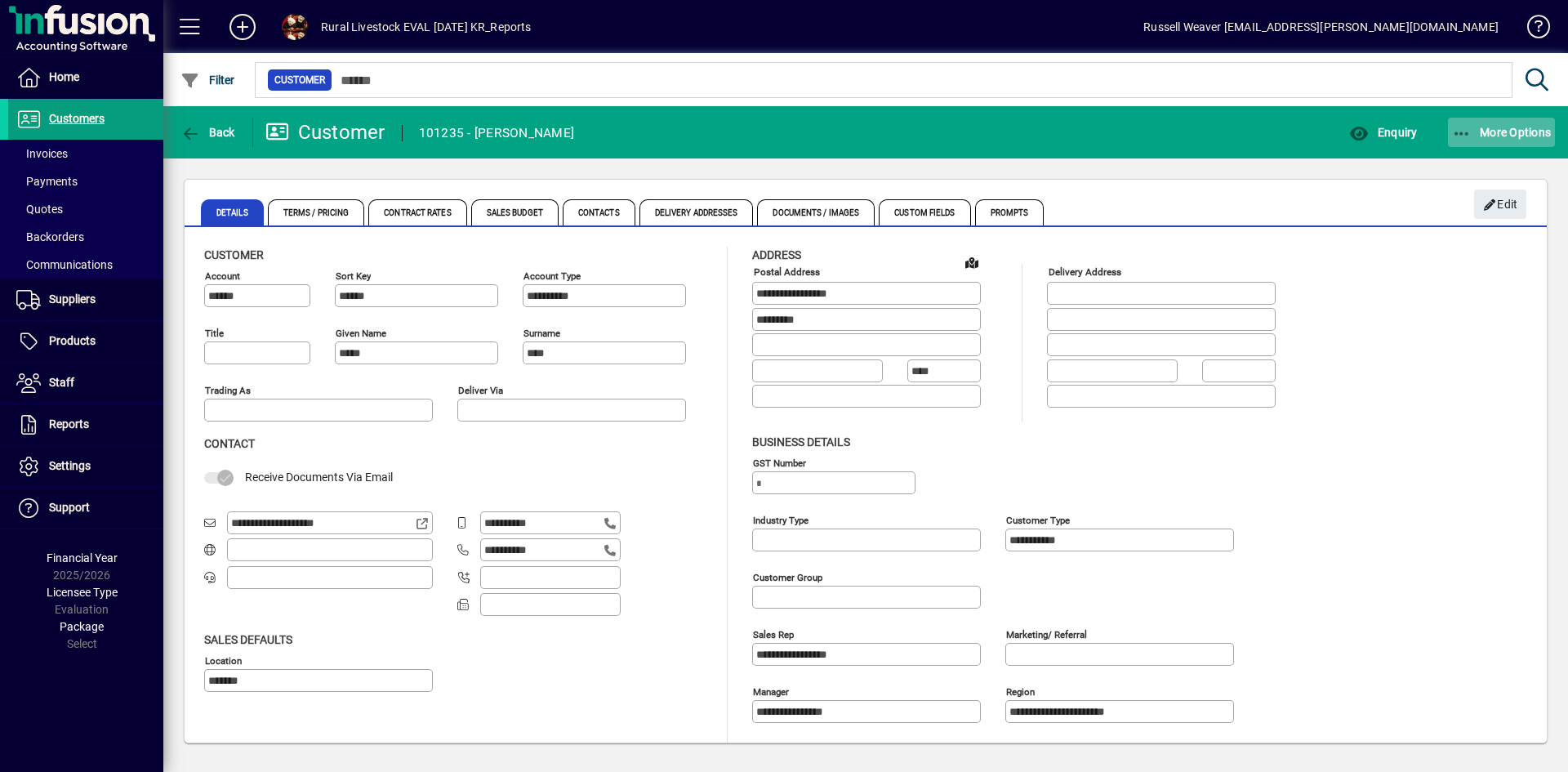
click at [1526, 137] on span "More Options" at bounding box center [1502, 132] width 99 height 13
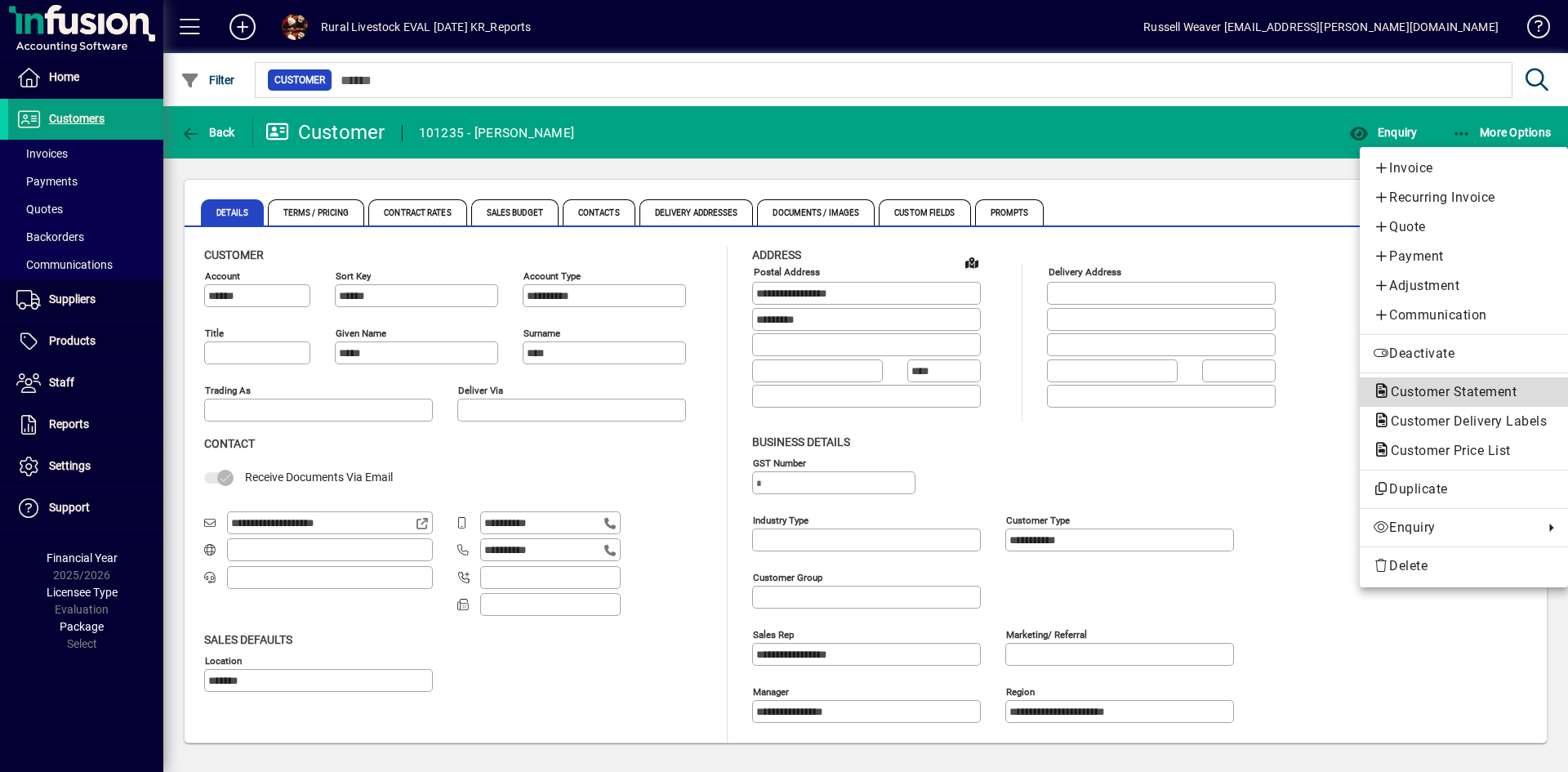
click at [1436, 393] on span "Customer Statement" at bounding box center [1449, 392] width 152 height 16
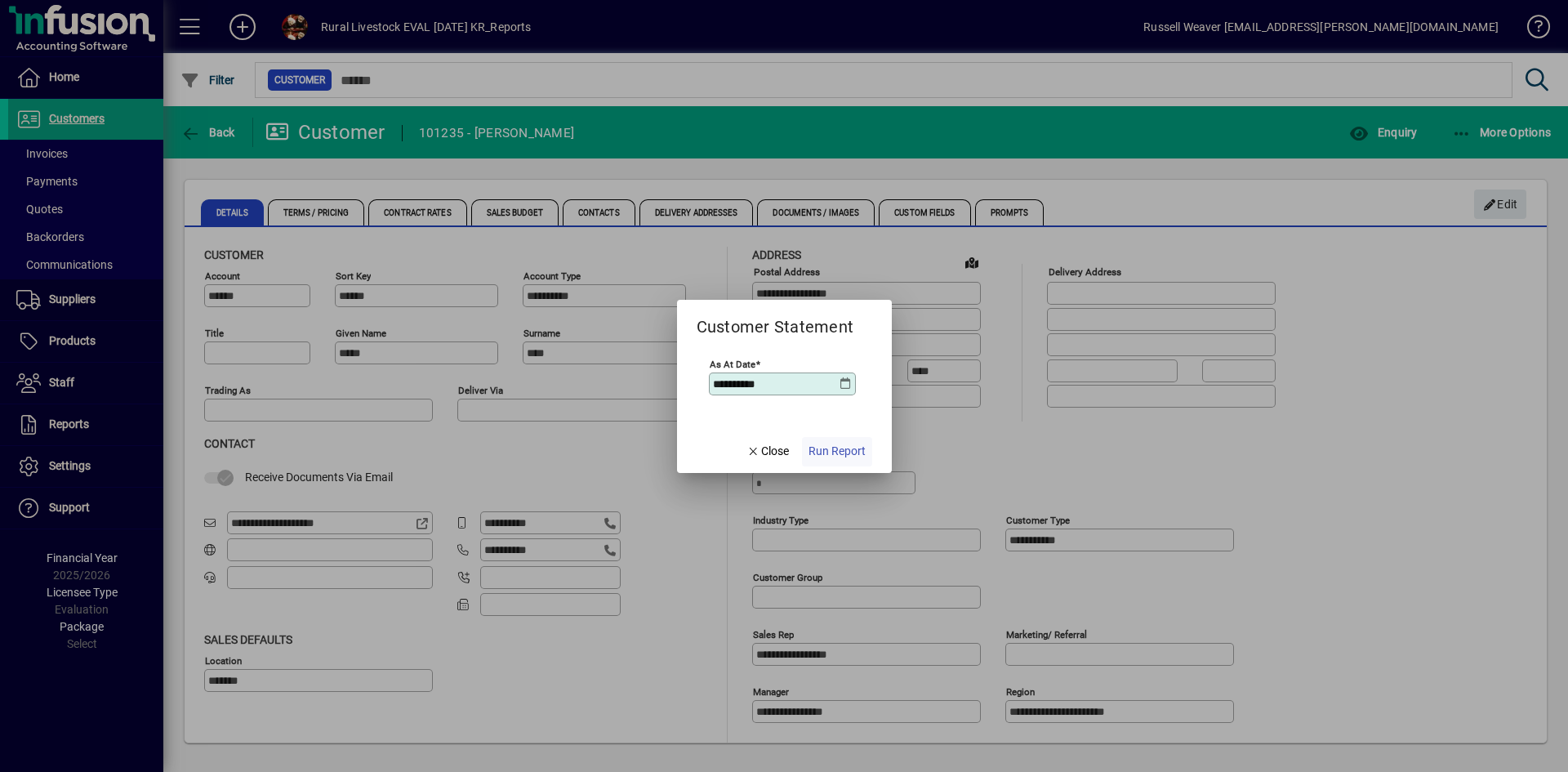
click at [851, 449] on span "Run Report" at bounding box center [837, 452] width 58 height 17
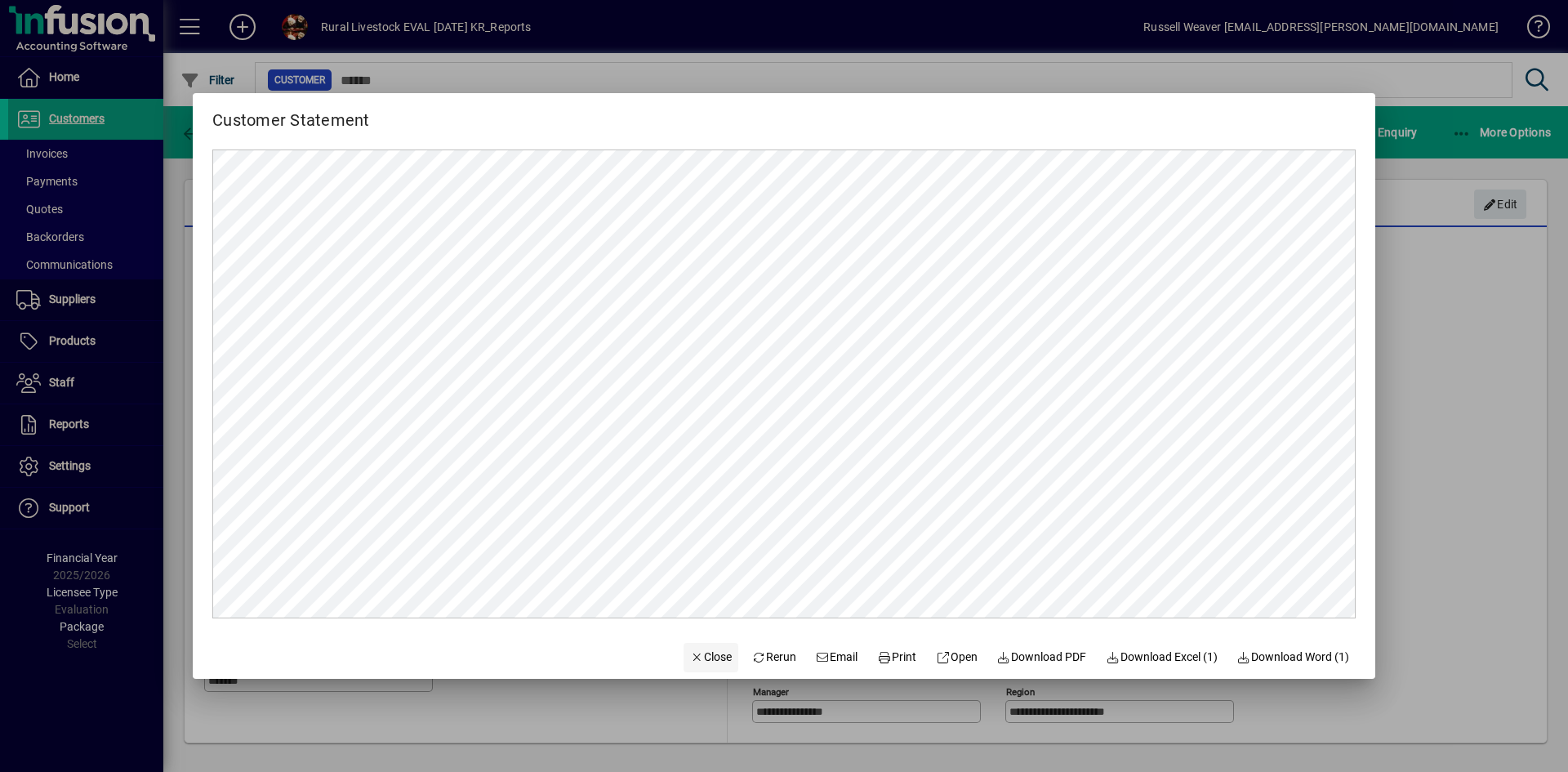
click at [694, 658] on span "Close" at bounding box center [711, 658] width 43 height 17
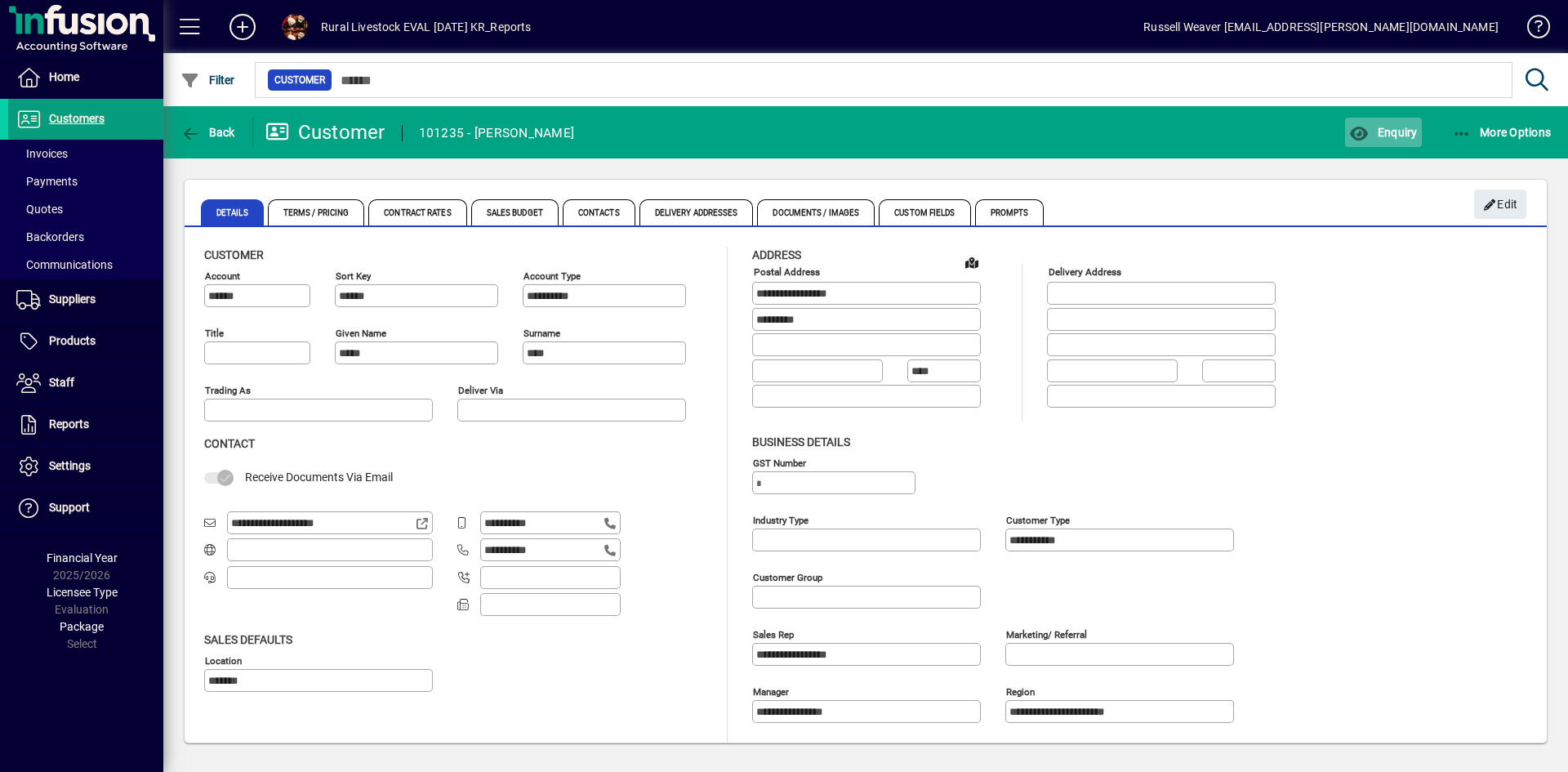
click at [1401, 134] on span "Enquiry" at bounding box center [1383, 132] width 68 height 13
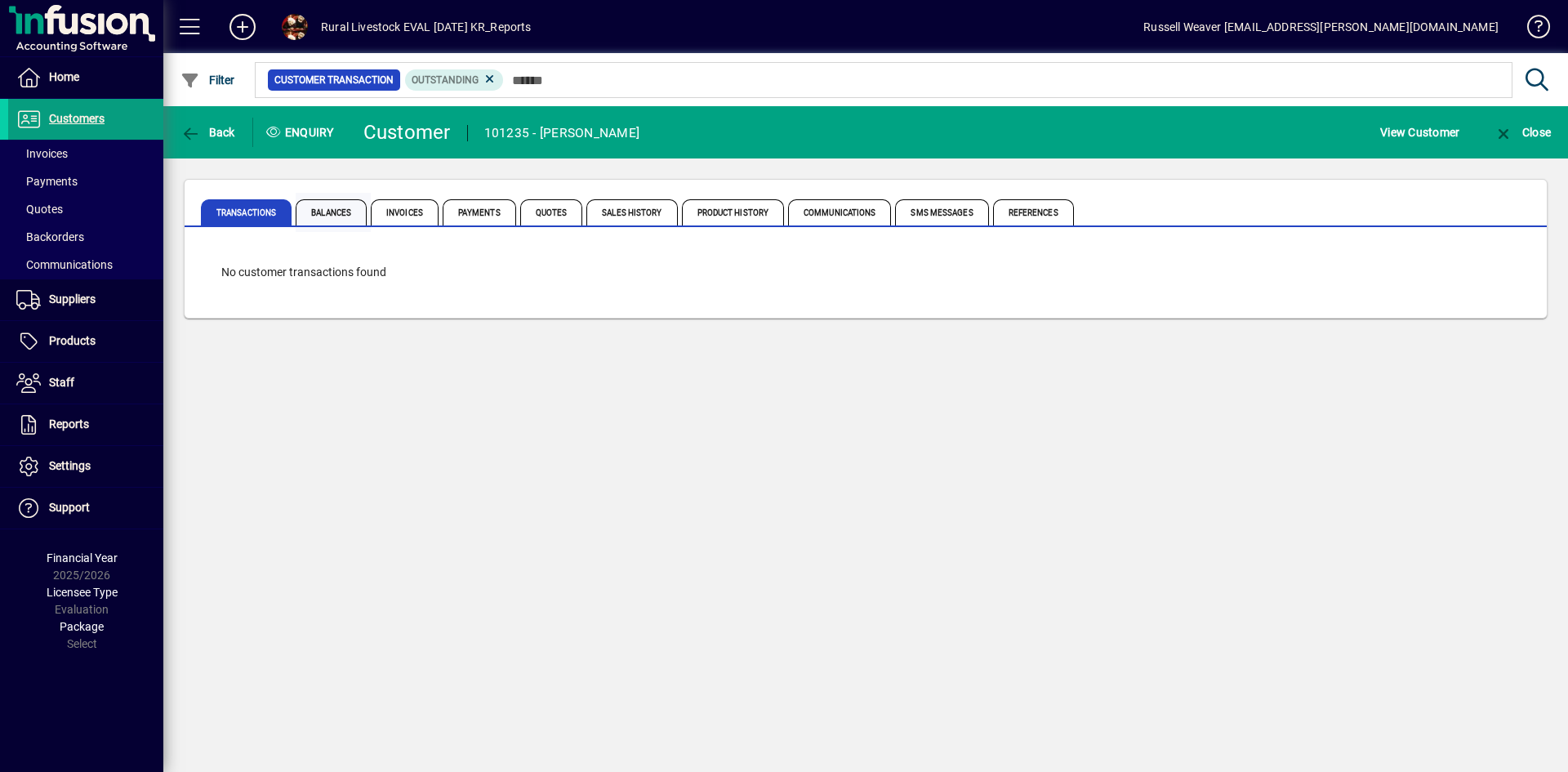
click at [326, 211] on span "Balances" at bounding box center [331, 213] width 71 height 26
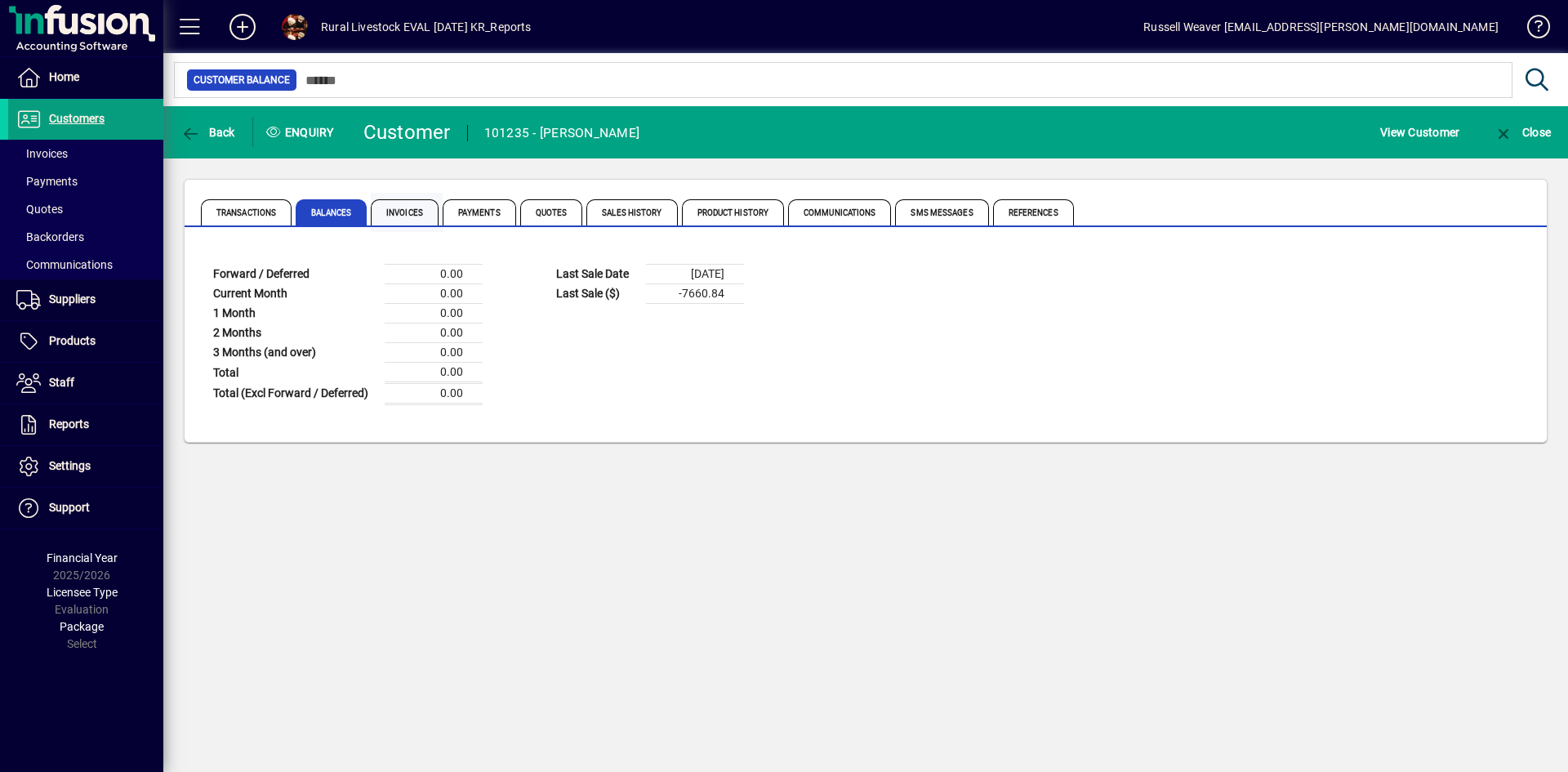
click at [403, 213] on span "Invoices" at bounding box center [405, 213] width 68 height 26
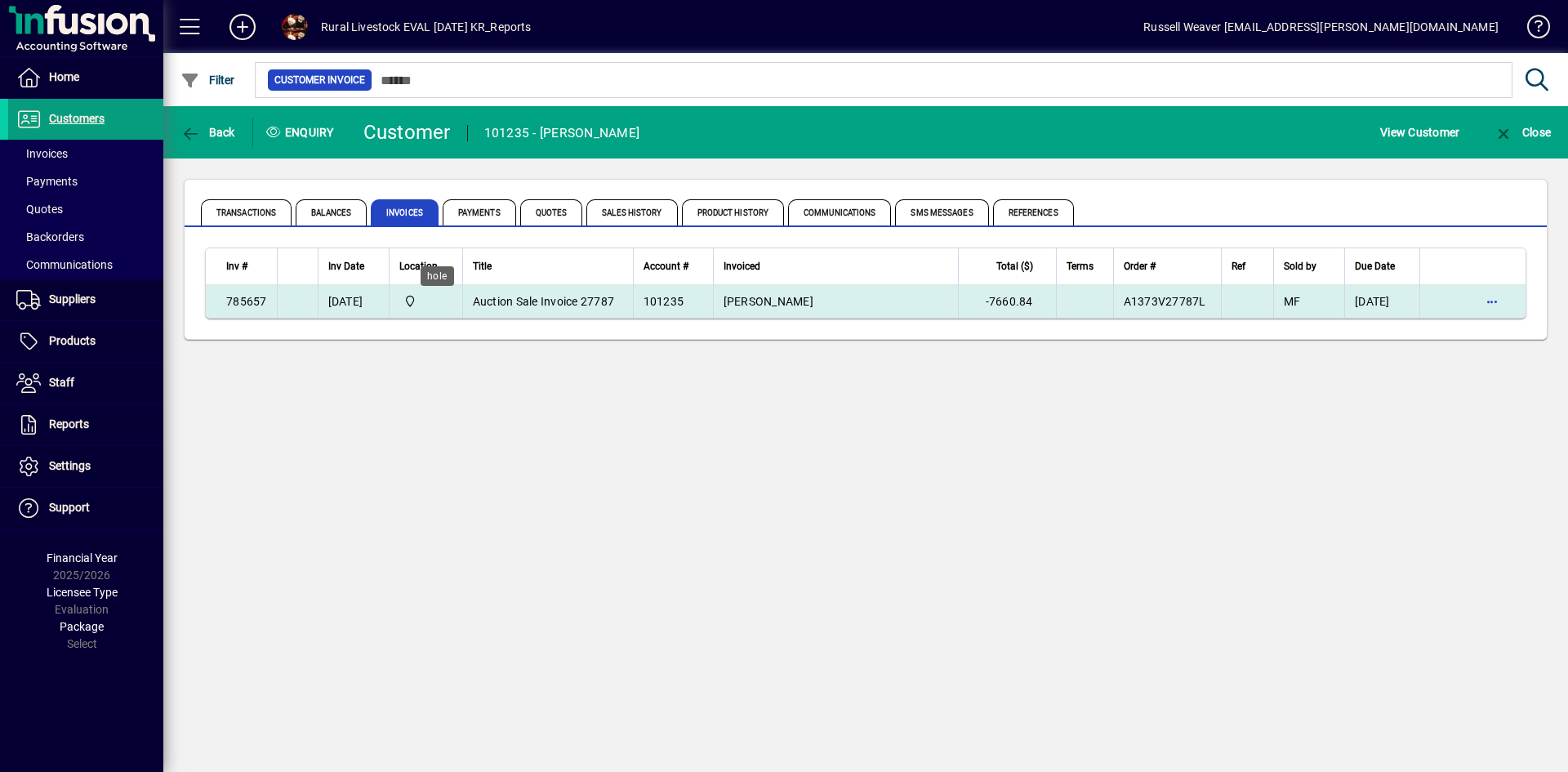
click at [419, 296] on icon at bounding box center [411, 301] width 15 height 11
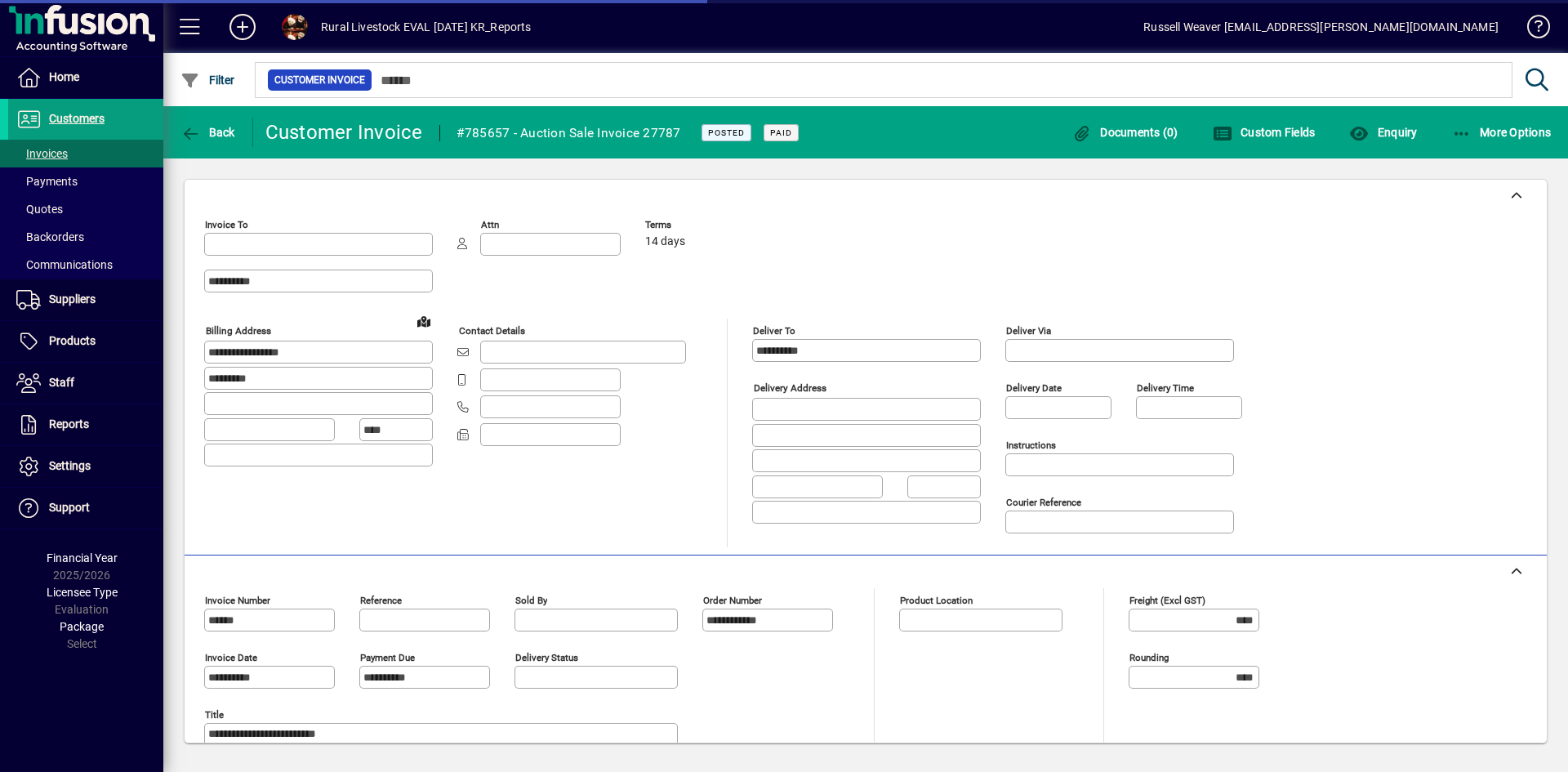
type input "****"
type input "**********"
type input "****"
click at [40, 148] on span "Invoices" at bounding box center [42, 154] width 51 height 13
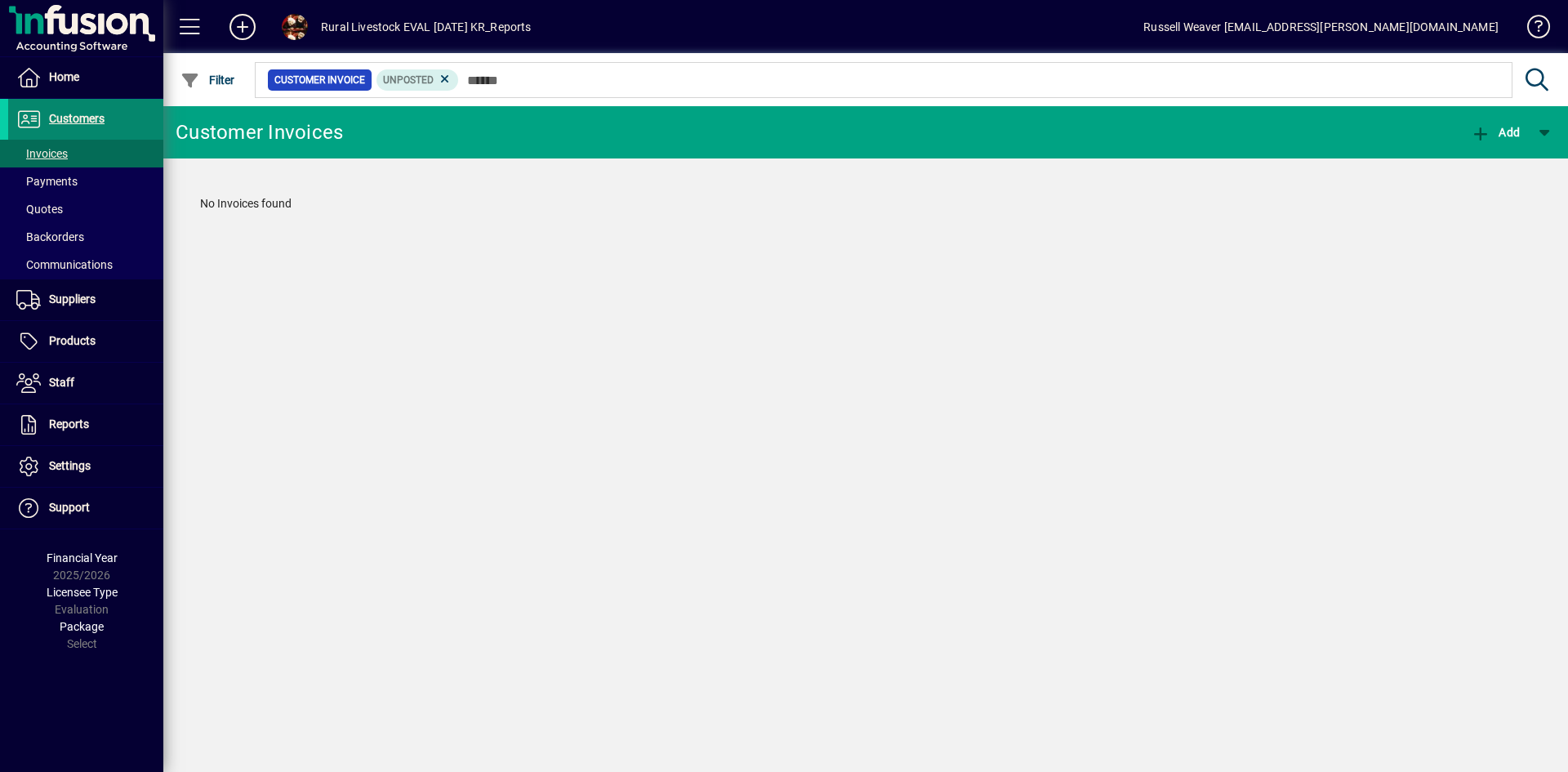
click at [86, 114] on span "Customers" at bounding box center [77, 118] width 56 height 13
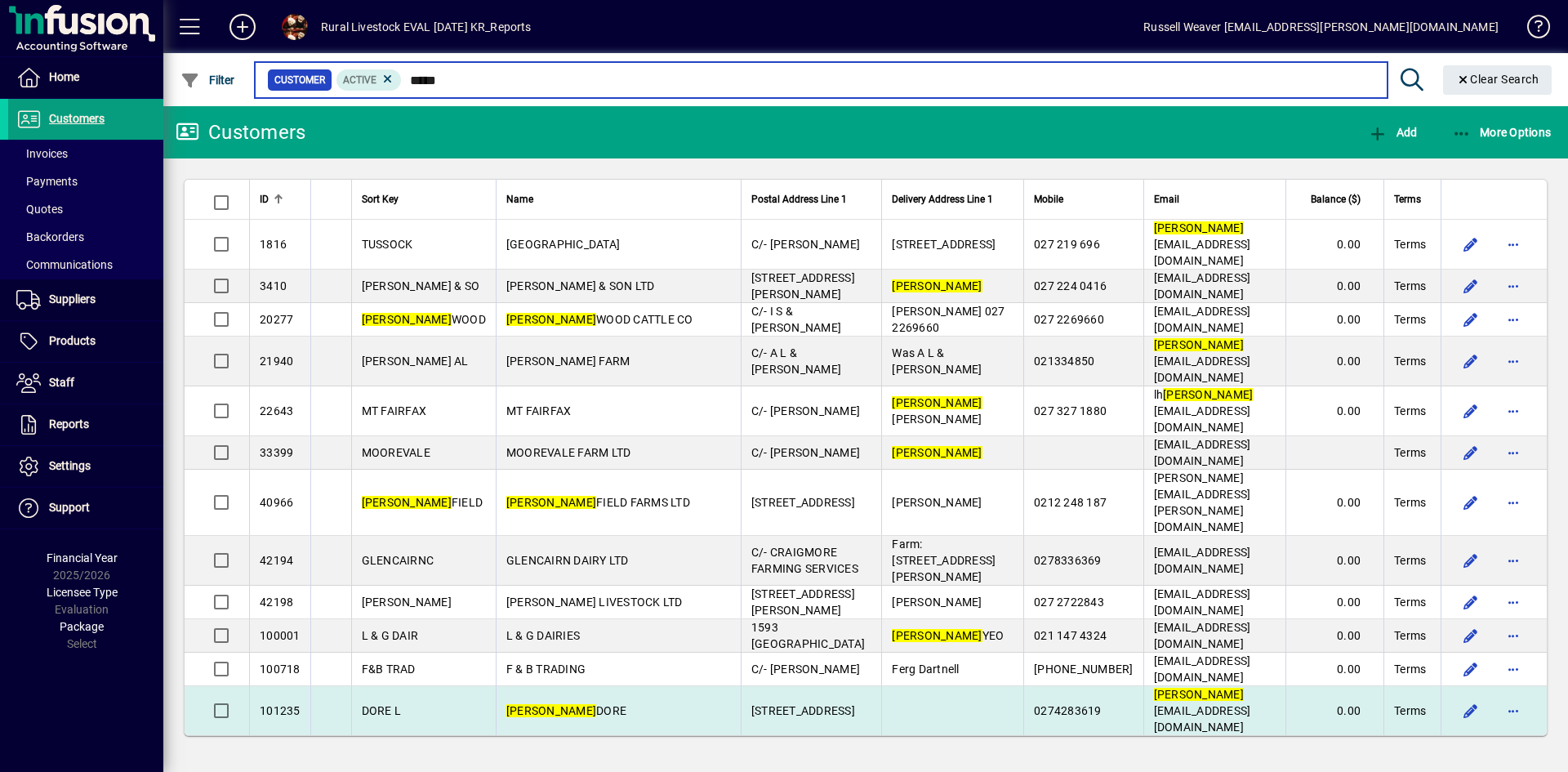
type input "*****"
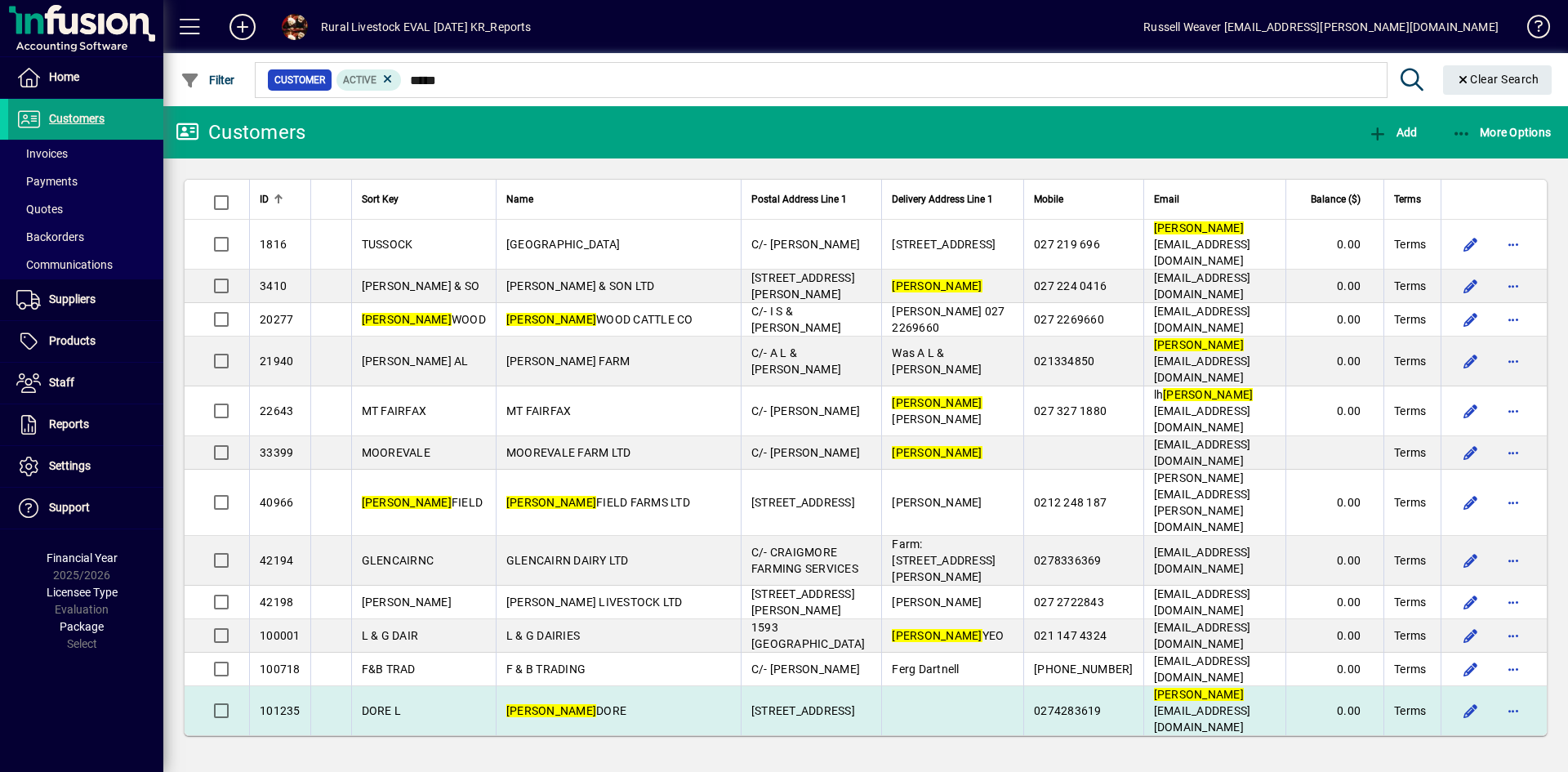
click at [507, 704] on span "LANCE DORE" at bounding box center [567, 710] width 120 height 13
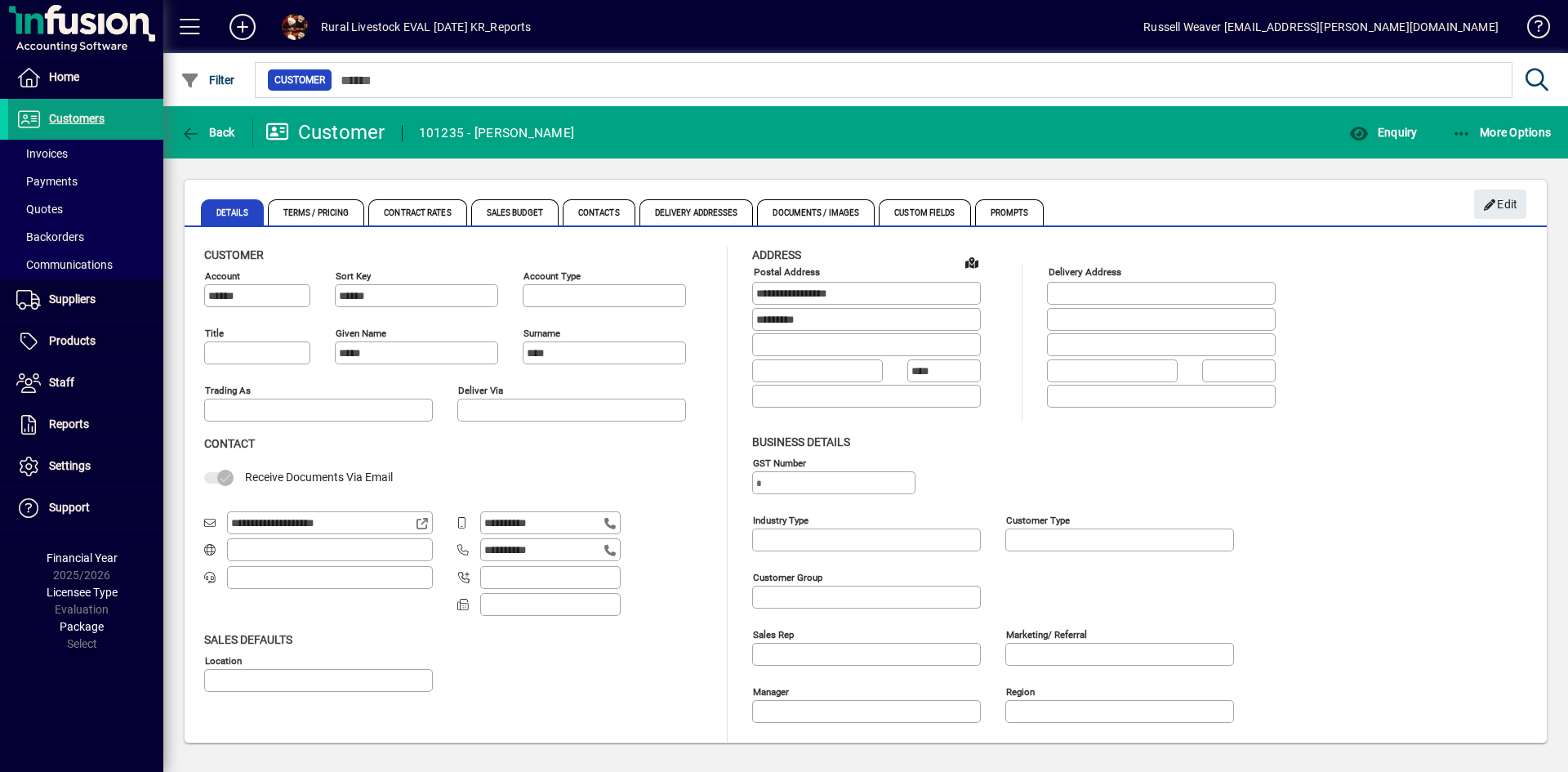
type input "**********"
type input "*******"
type input "**********"
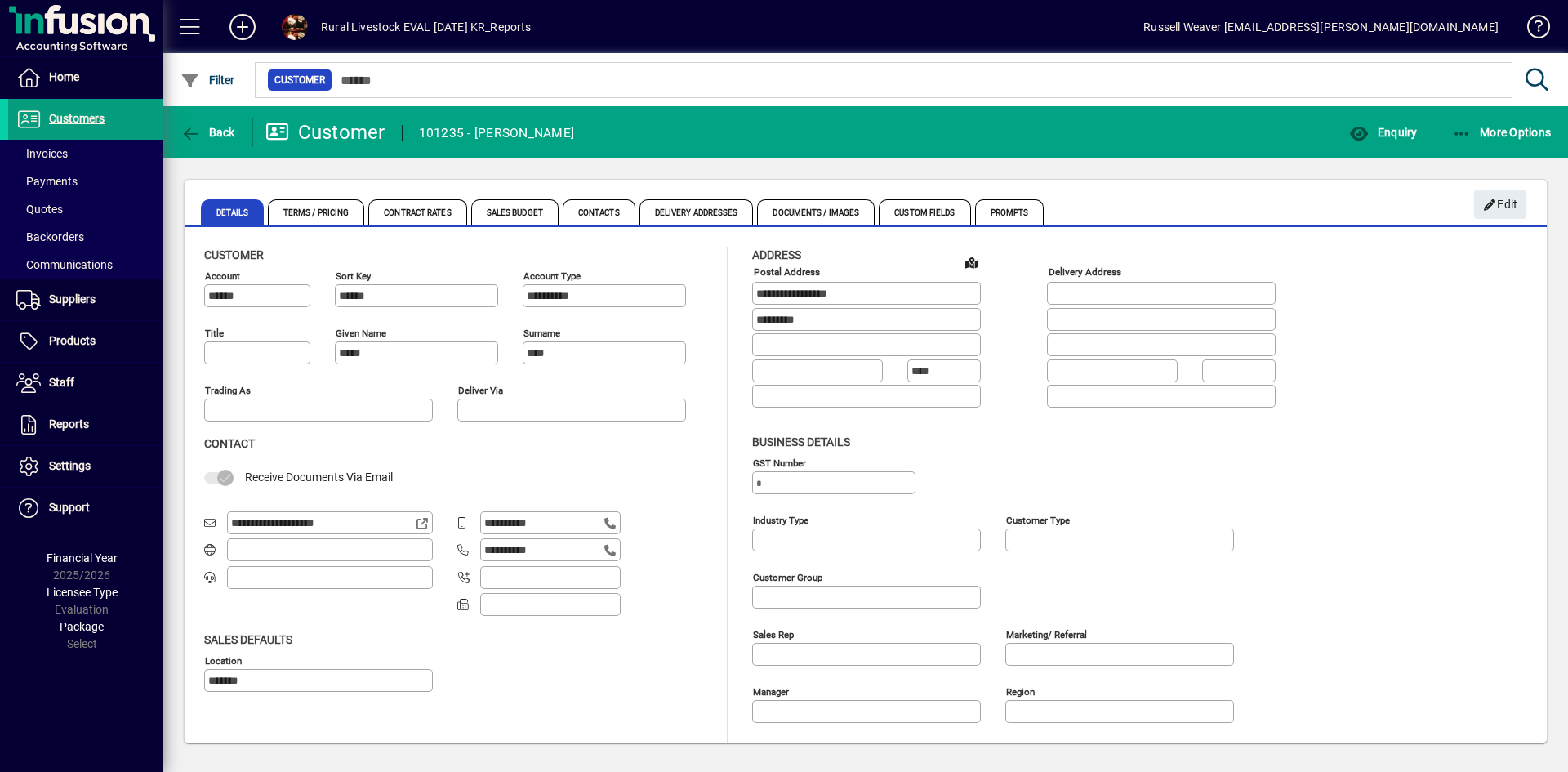
type input "**********"
click at [922, 213] on span "Custom Fields" at bounding box center [924, 213] width 92 height 26
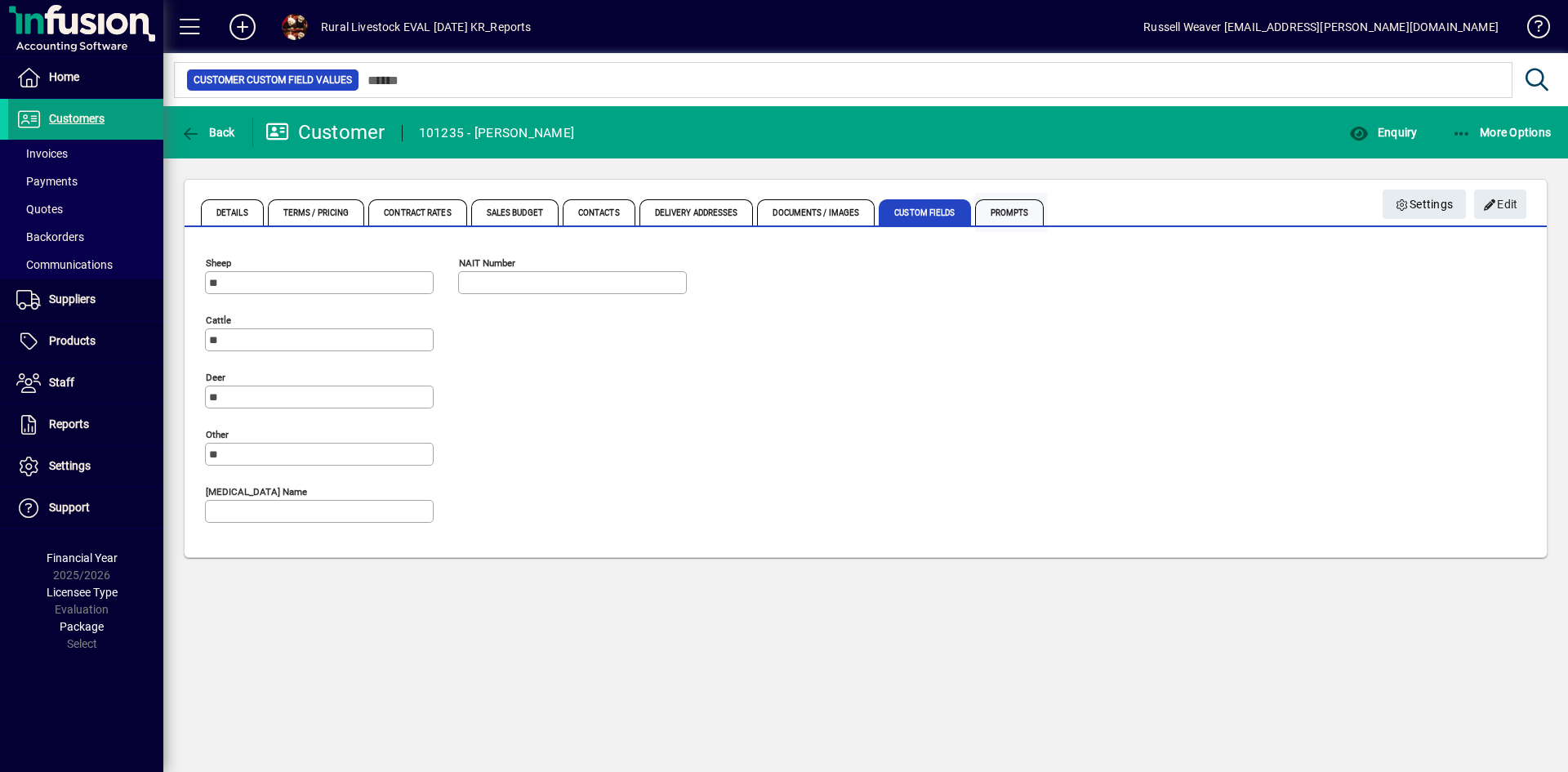
click at [1006, 208] on span "Prompts" at bounding box center [1010, 213] width 70 height 26
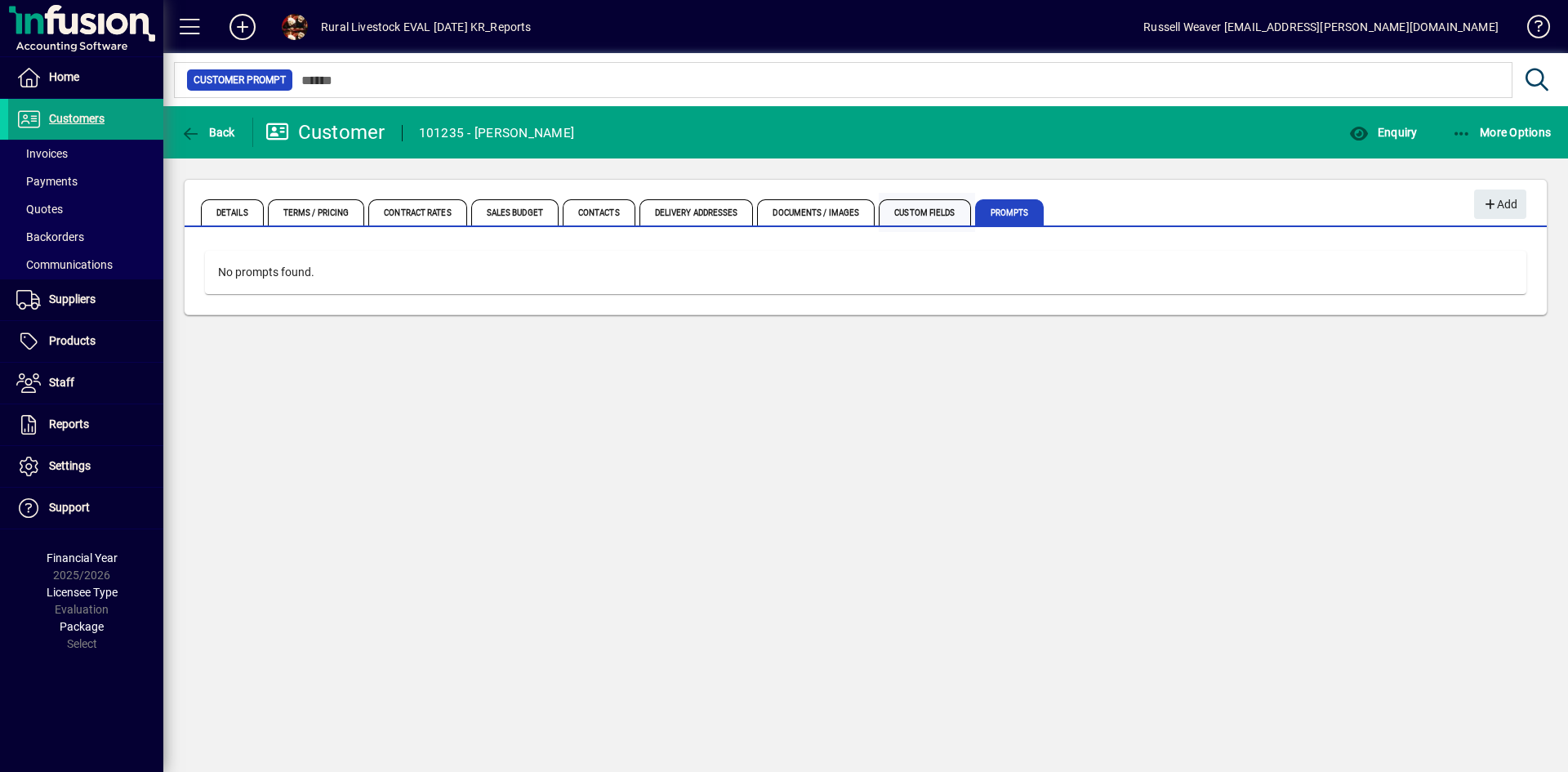
click at [943, 210] on span "Custom Fields" at bounding box center [924, 213] width 92 height 26
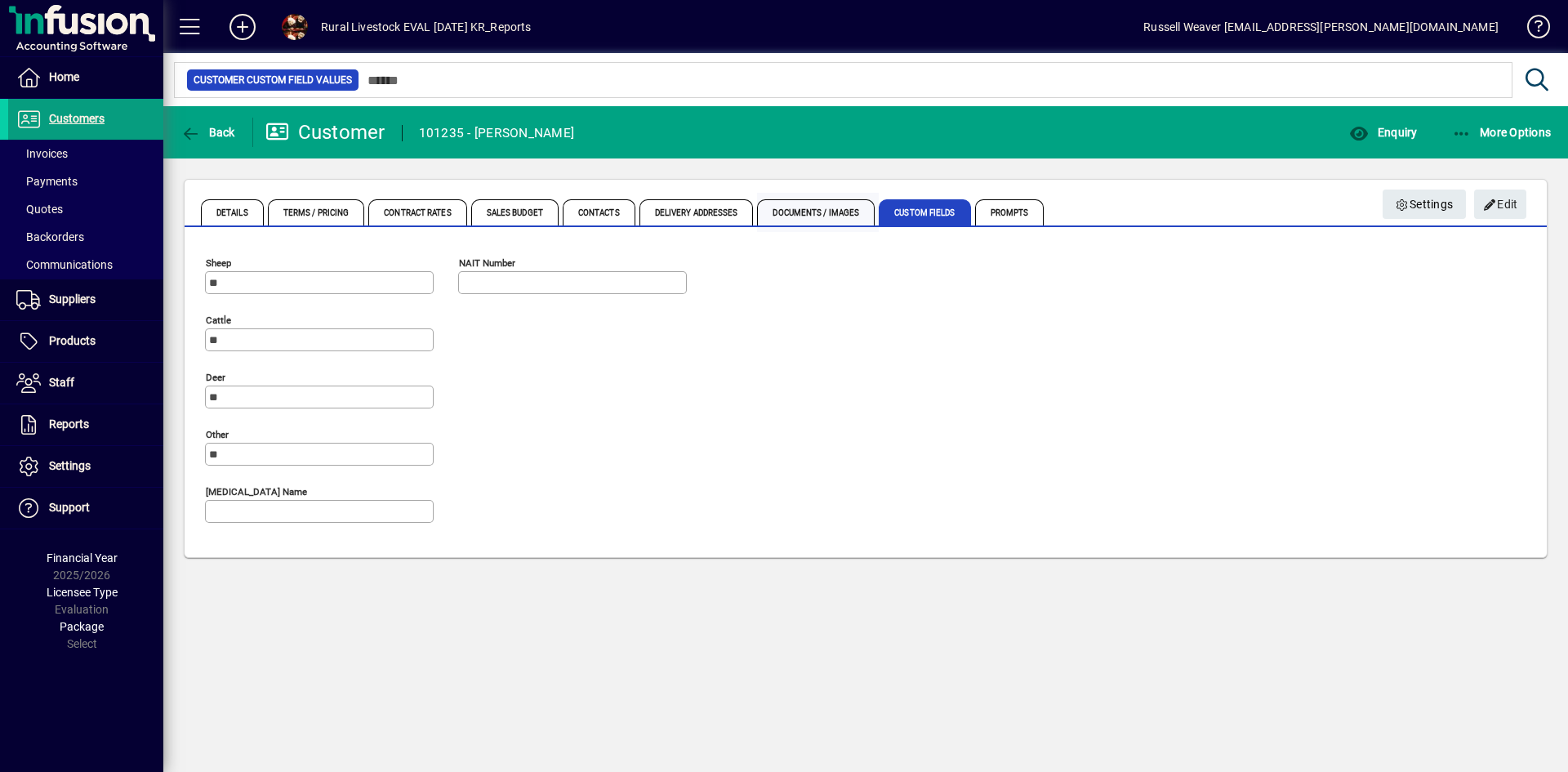
click at [834, 213] on span "Documents / Images" at bounding box center [815, 213] width 118 height 26
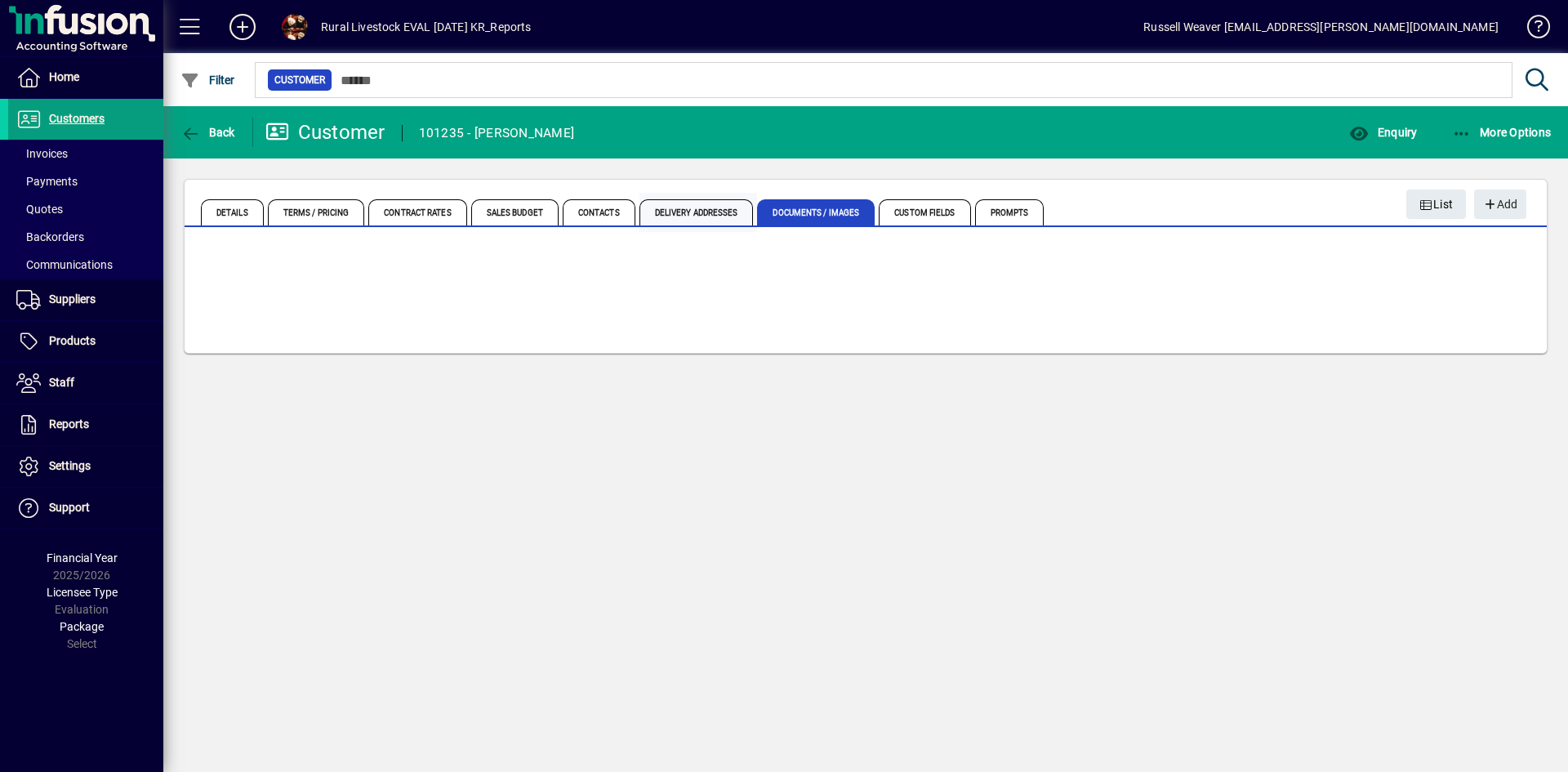
click at [697, 212] on span "Delivery Addresses" at bounding box center [696, 213] width 114 height 26
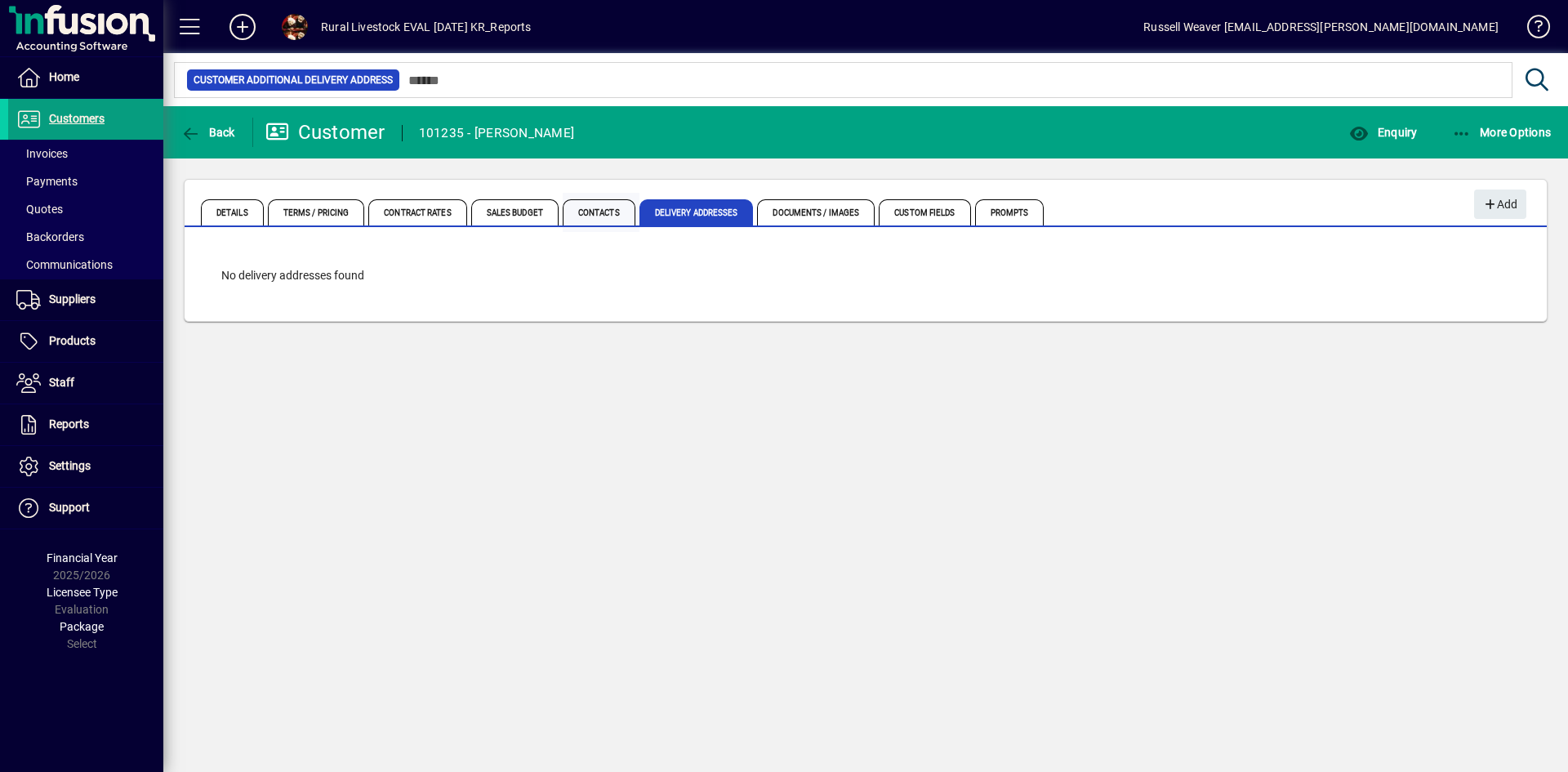
click at [601, 209] on span "Contacts" at bounding box center [598, 213] width 72 height 26
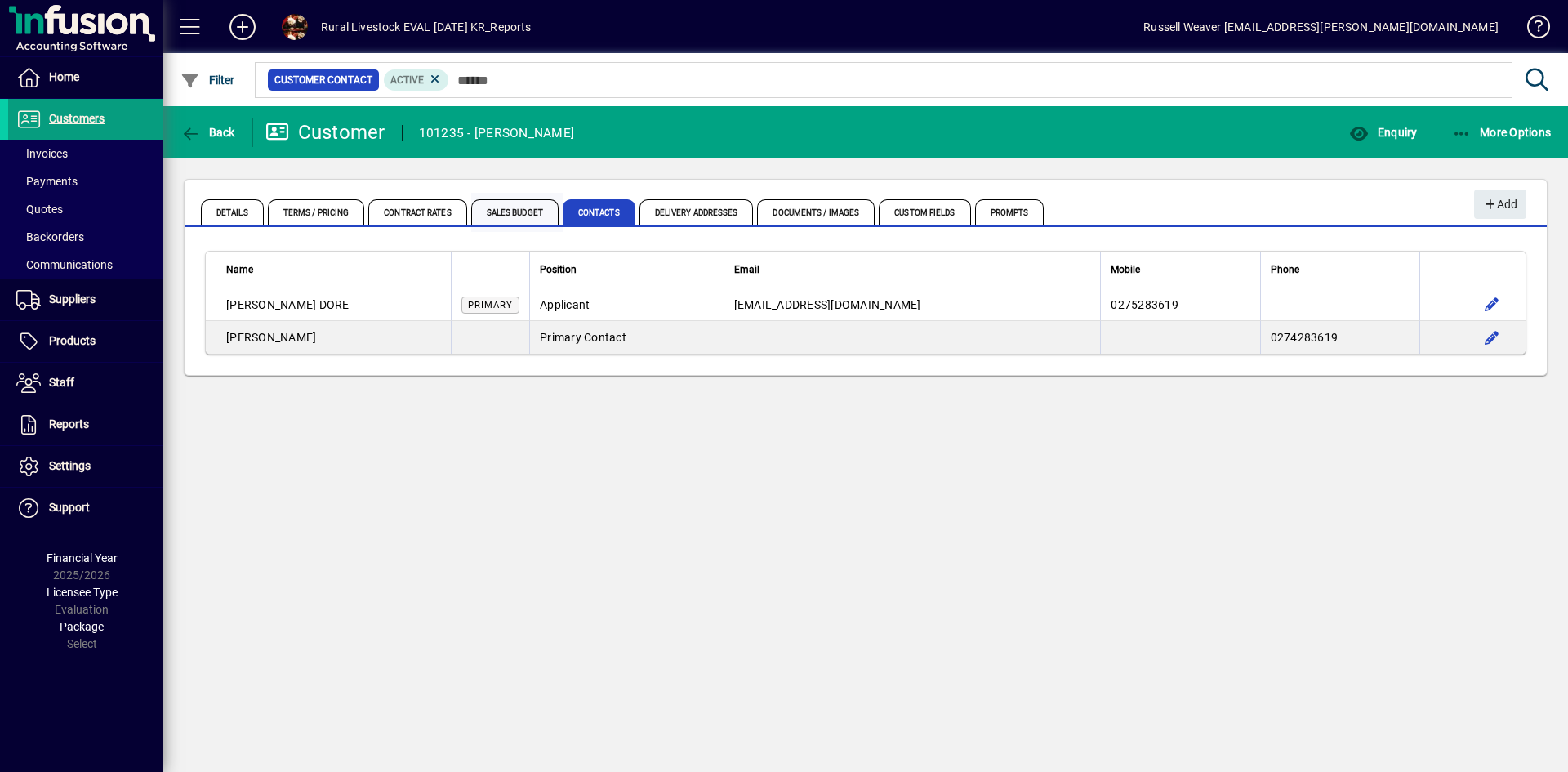
click at [509, 214] on span "Sales Budget" at bounding box center [515, 213] width 87 height 26
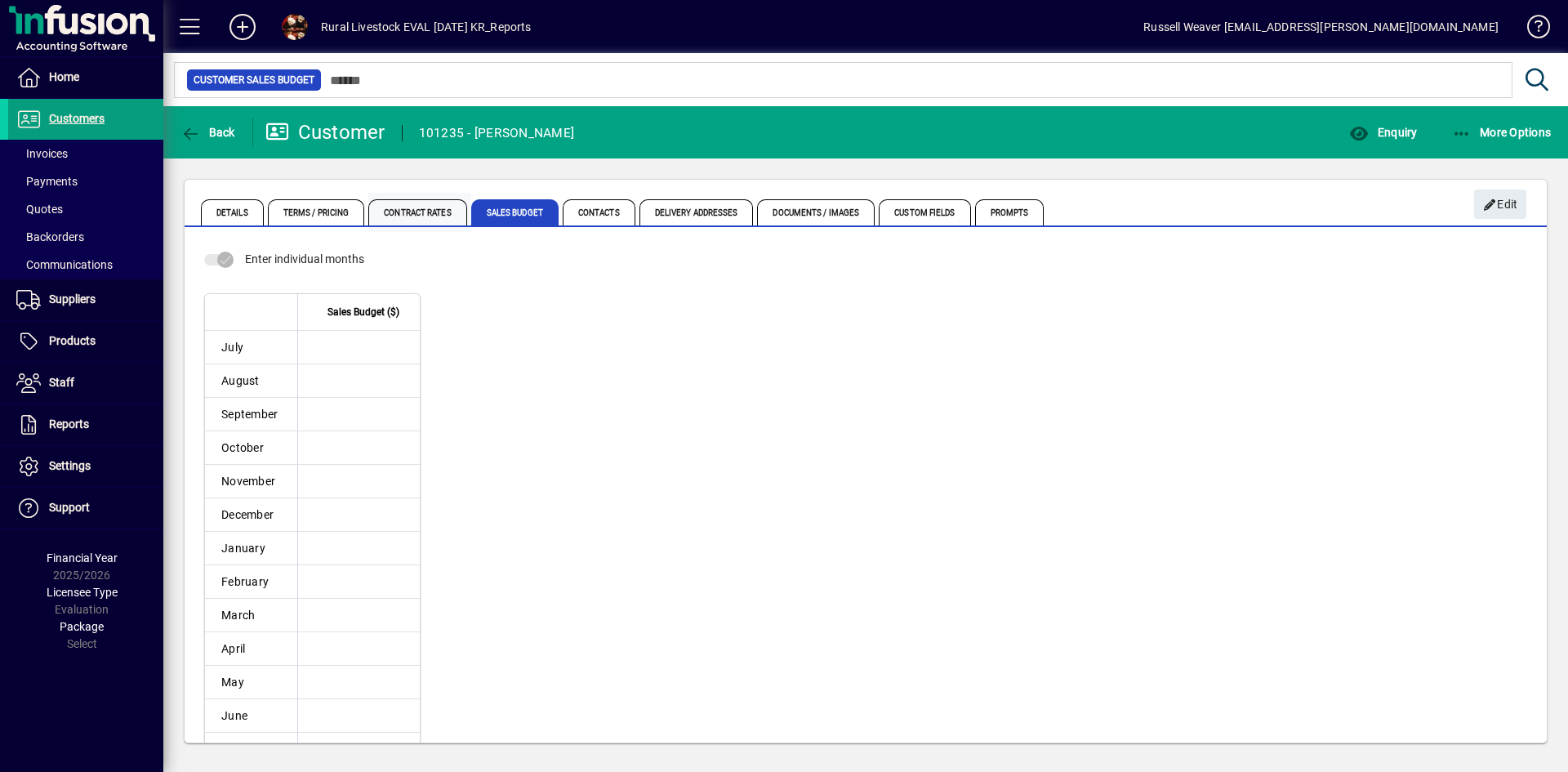
click at [437, 211] on span "Contract Rates" at bounding box center [417, 213] width 98 height 26
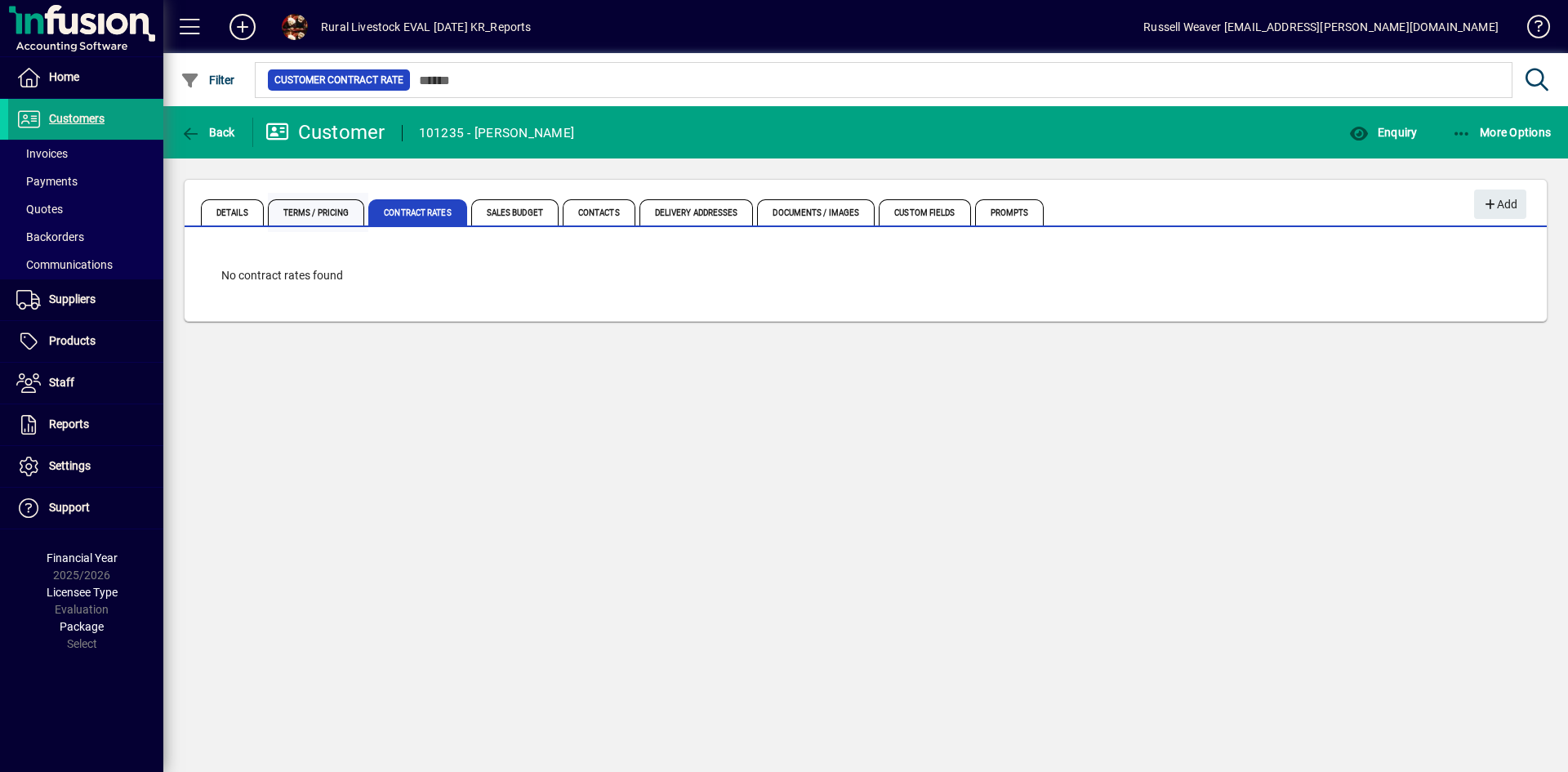
click at [324, 211] on span "Terms / Pricing" at bounding box center [316, 213] width 97 height 26
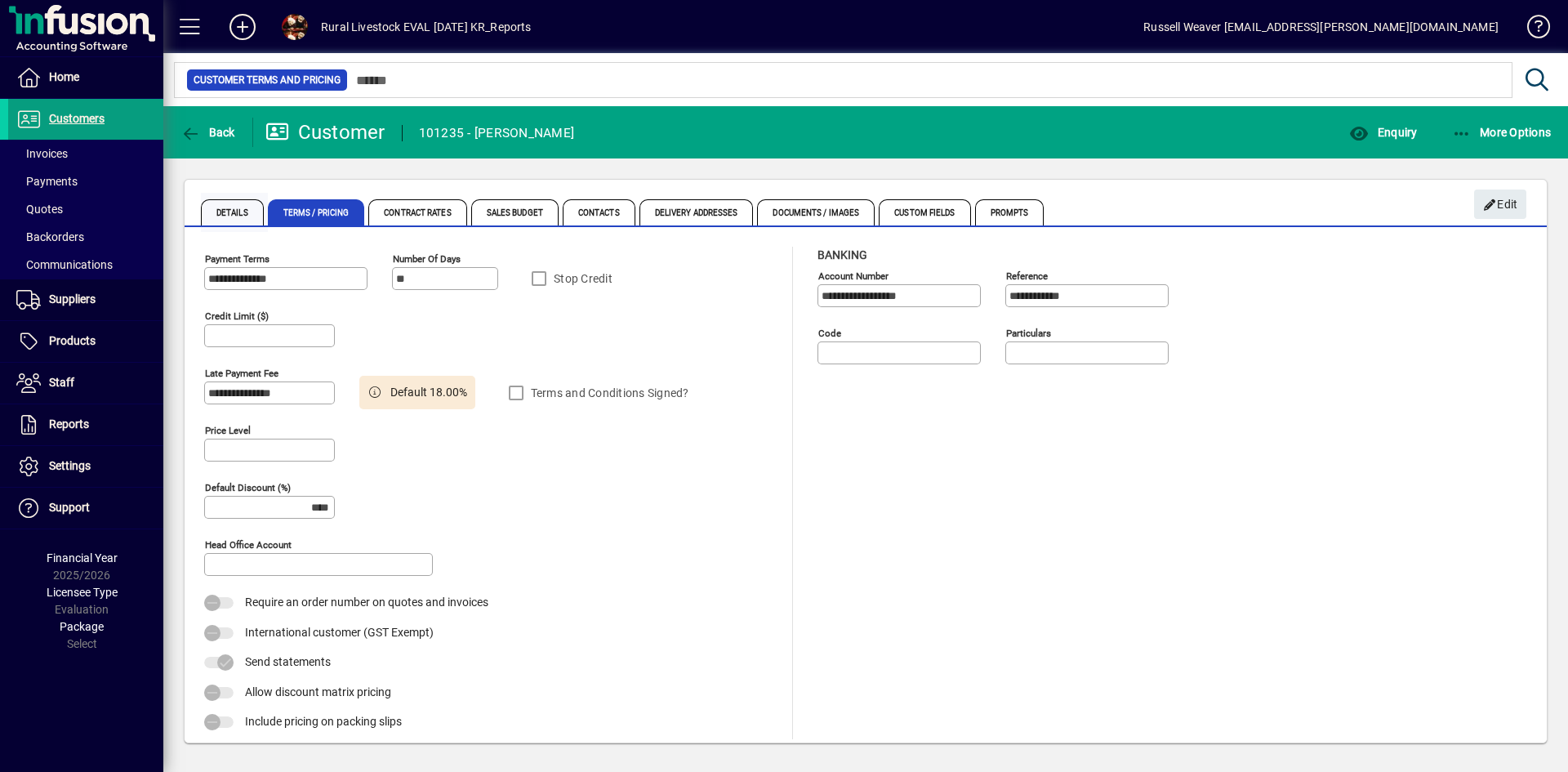
type input "******"
click at [233, 213] on span "Details" at bounding box center [232, 213] width 63 height 26
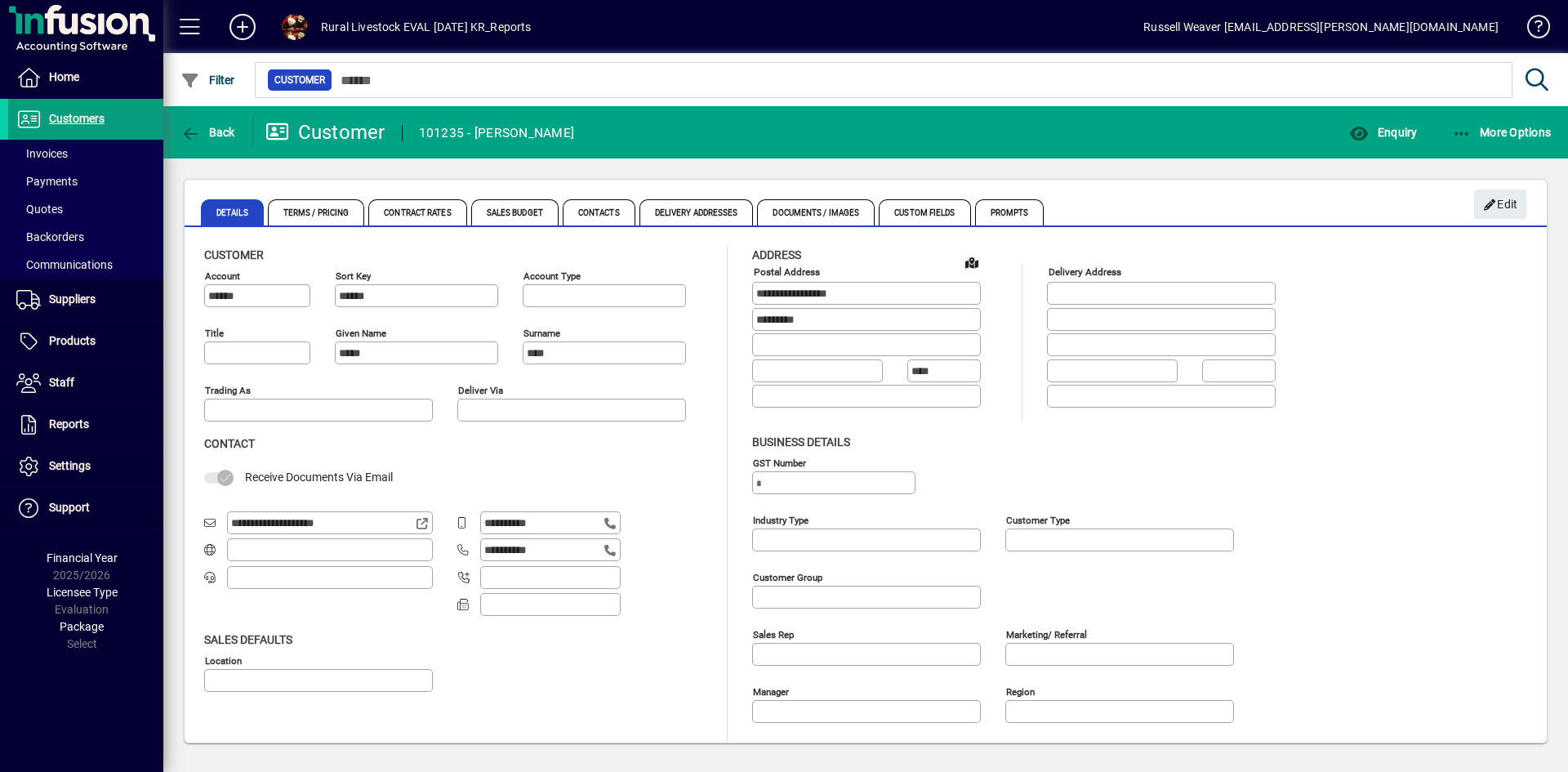
type input "**********"
type input "*******"
type input "**********"
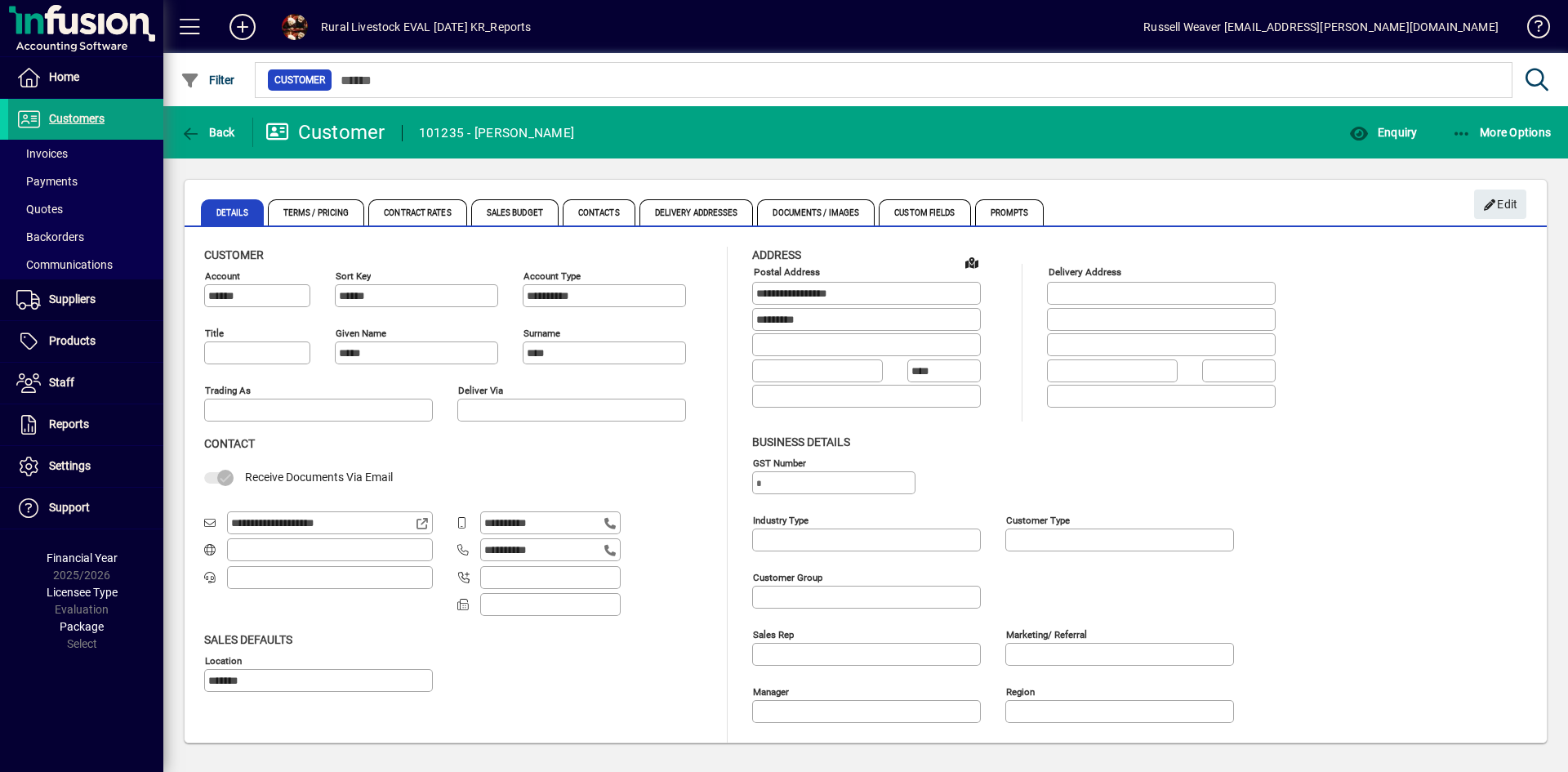
type input "**********"
click at [99, 113] on span "Customers" at bounding box center [77, 118] width 56 height 13
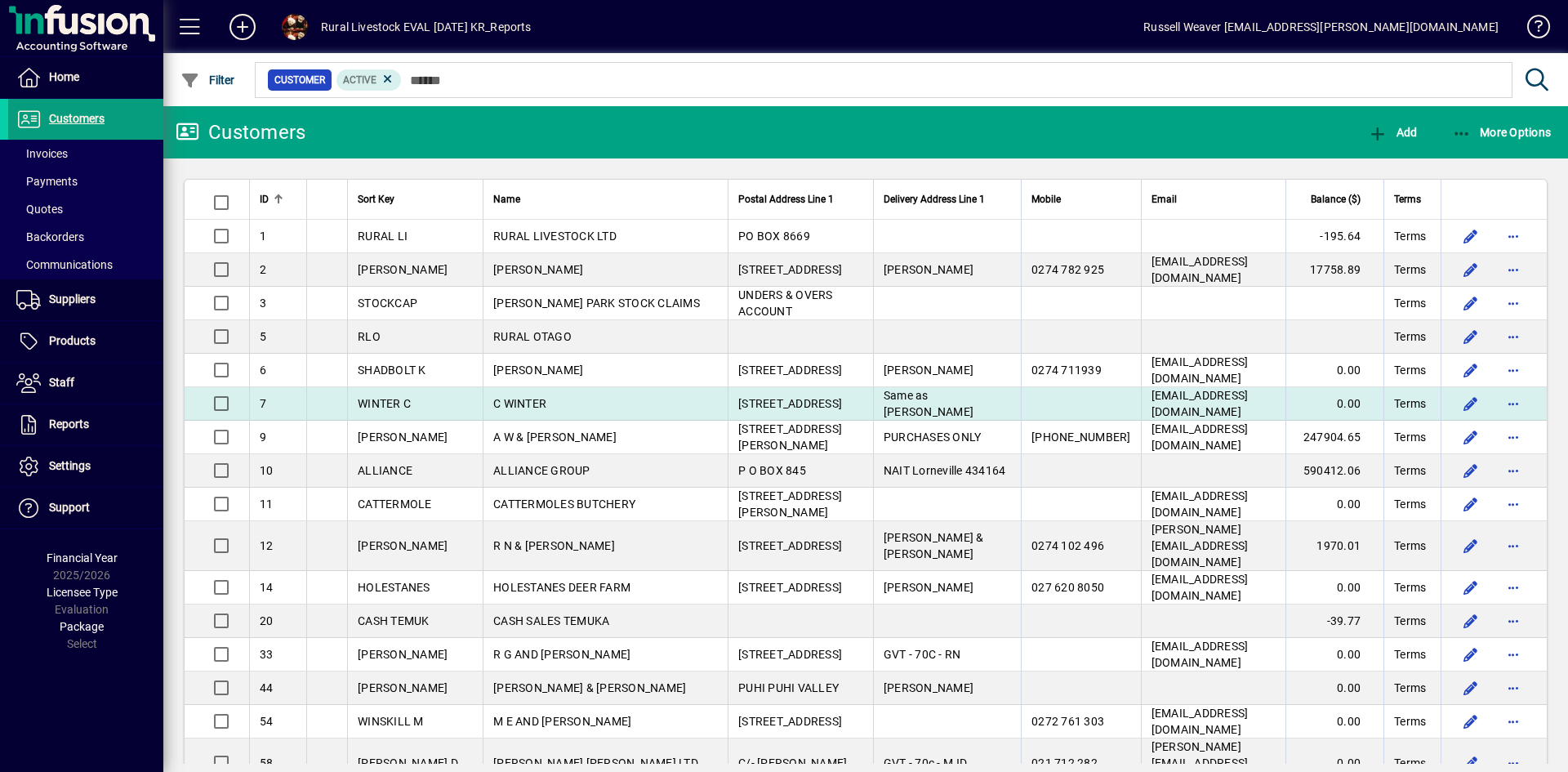
click at [506, 403] on span "C WINTER" at bounding box center [520, 403] width 53 height 13
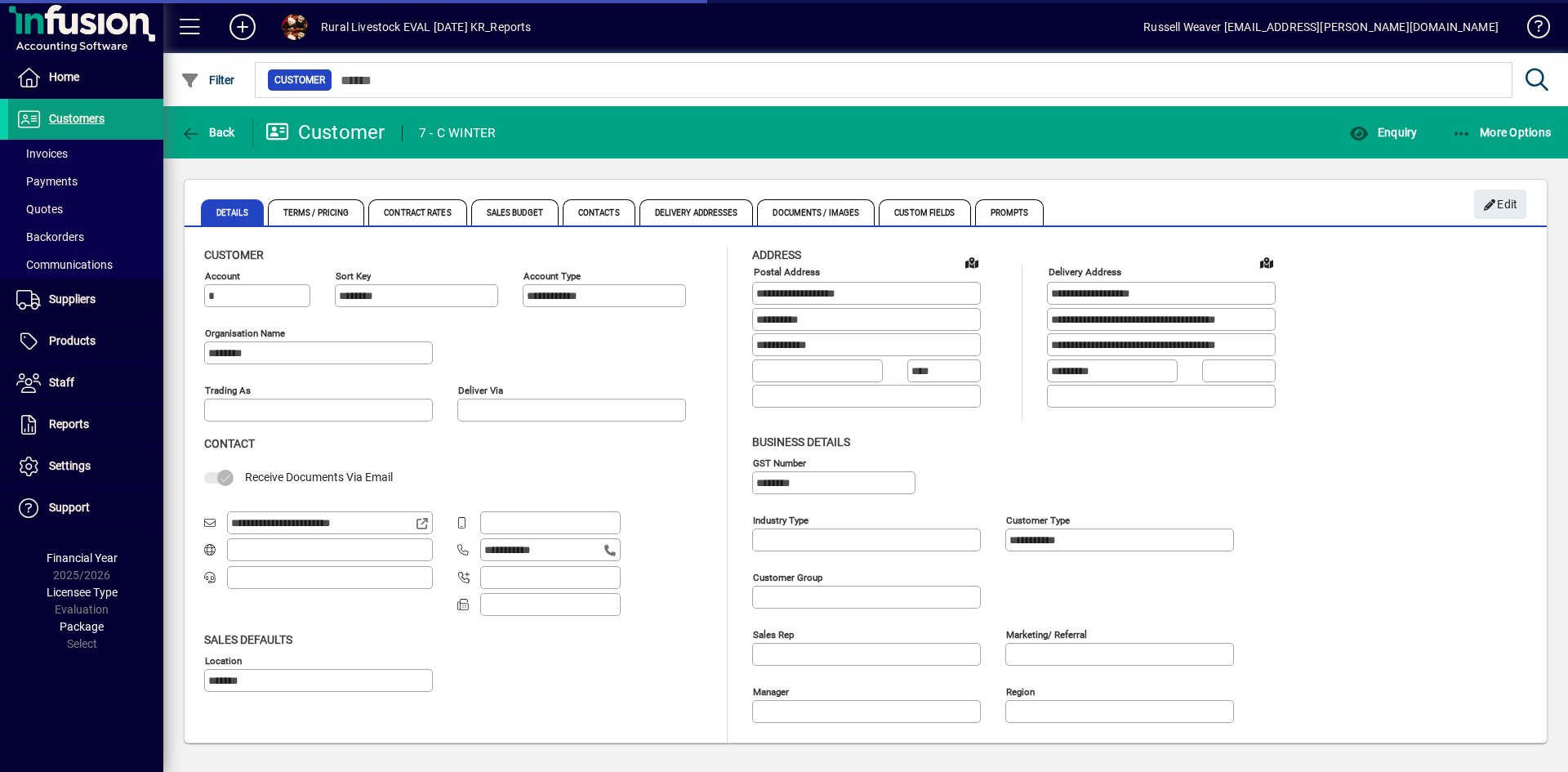
type input "**********"
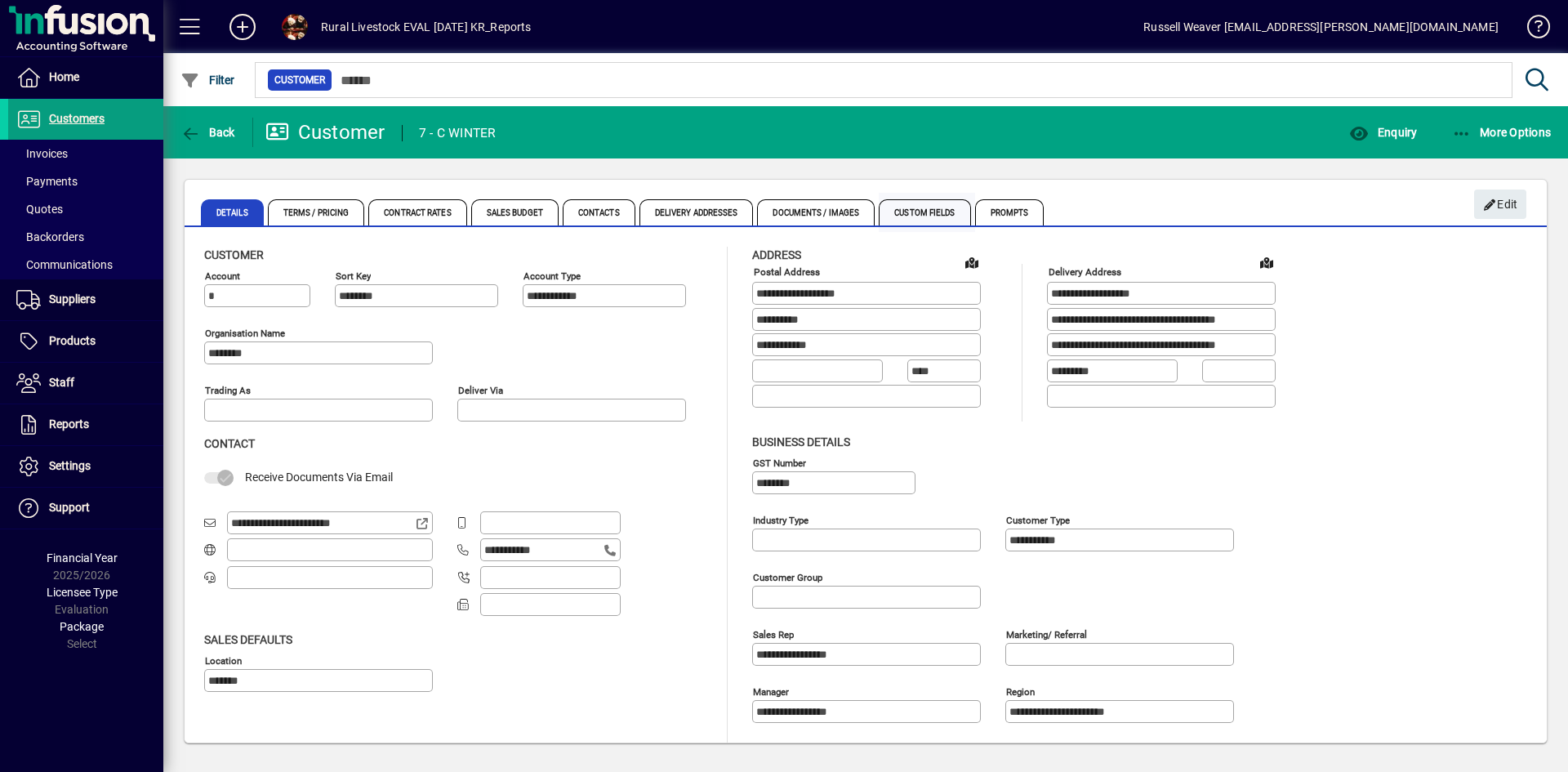
click at [930, 211] on span "Custom Fields" at bounding box center [924, 213] width 92 height 26
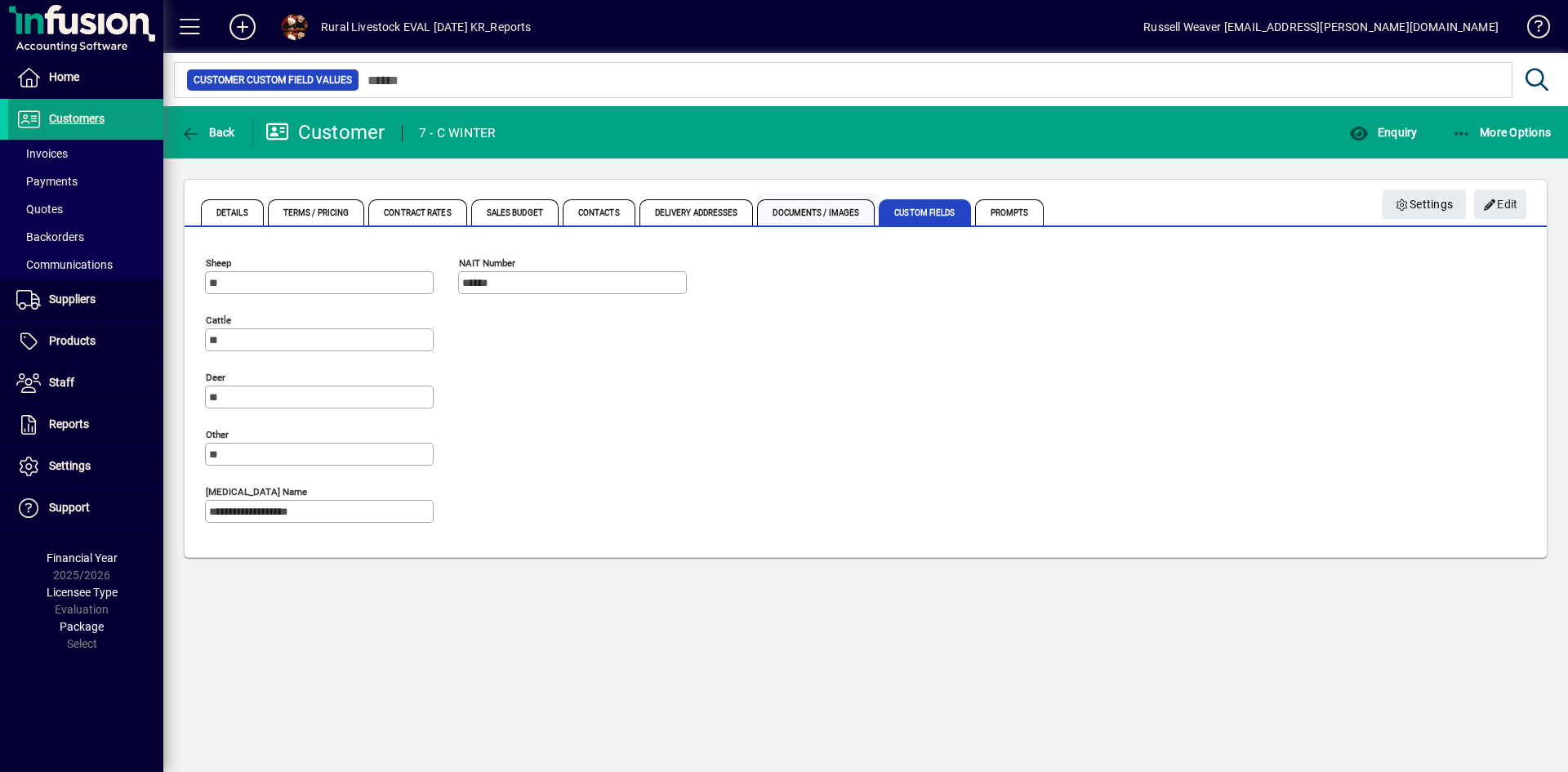
click at [791, 211] on span "Documents / Images" at bounding box center [815, 213] width 118 height 26
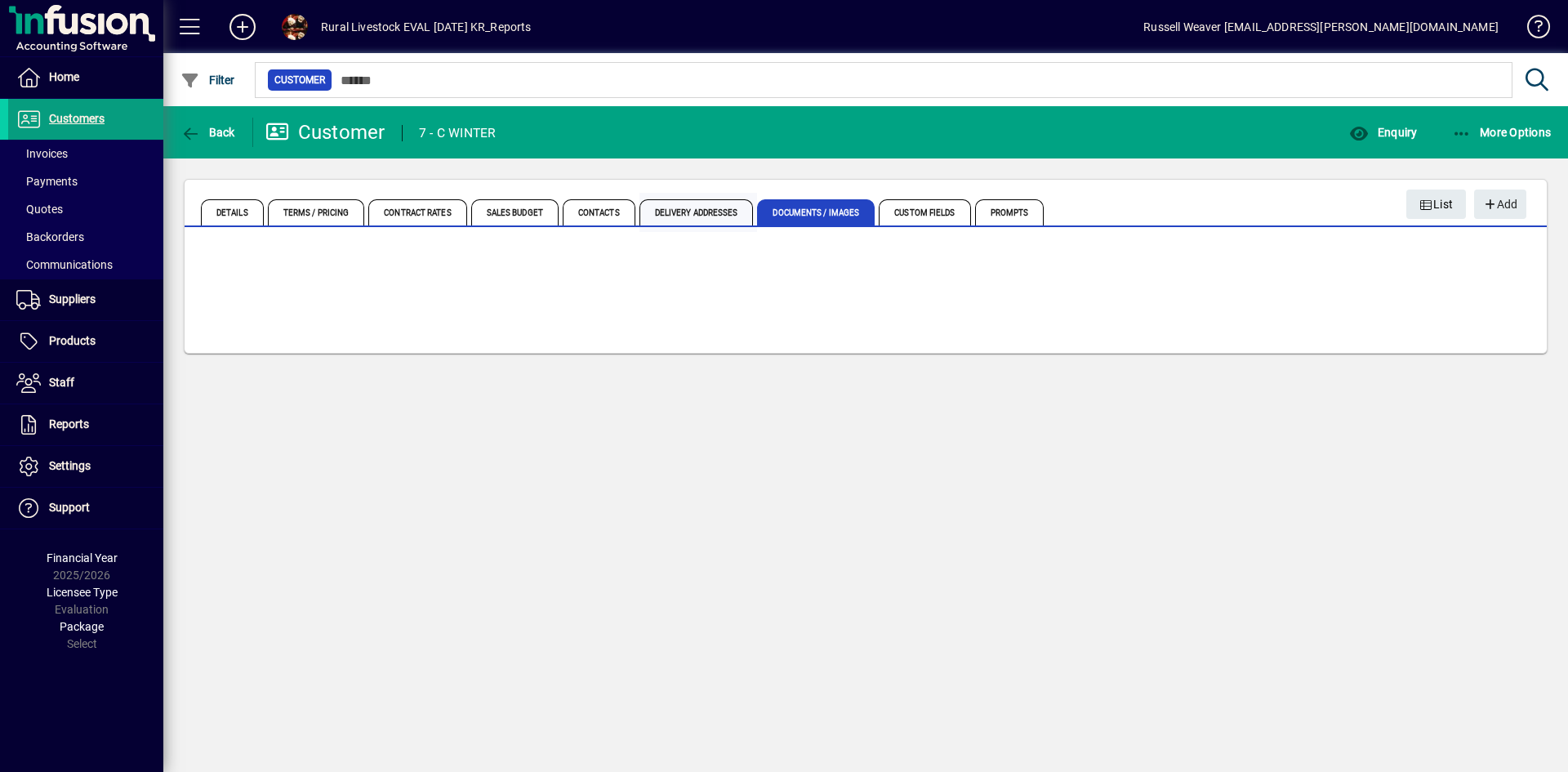
click at [674, 214] on span "Delivery Addresses" at bounding box center [696, 213] width 114 height 26
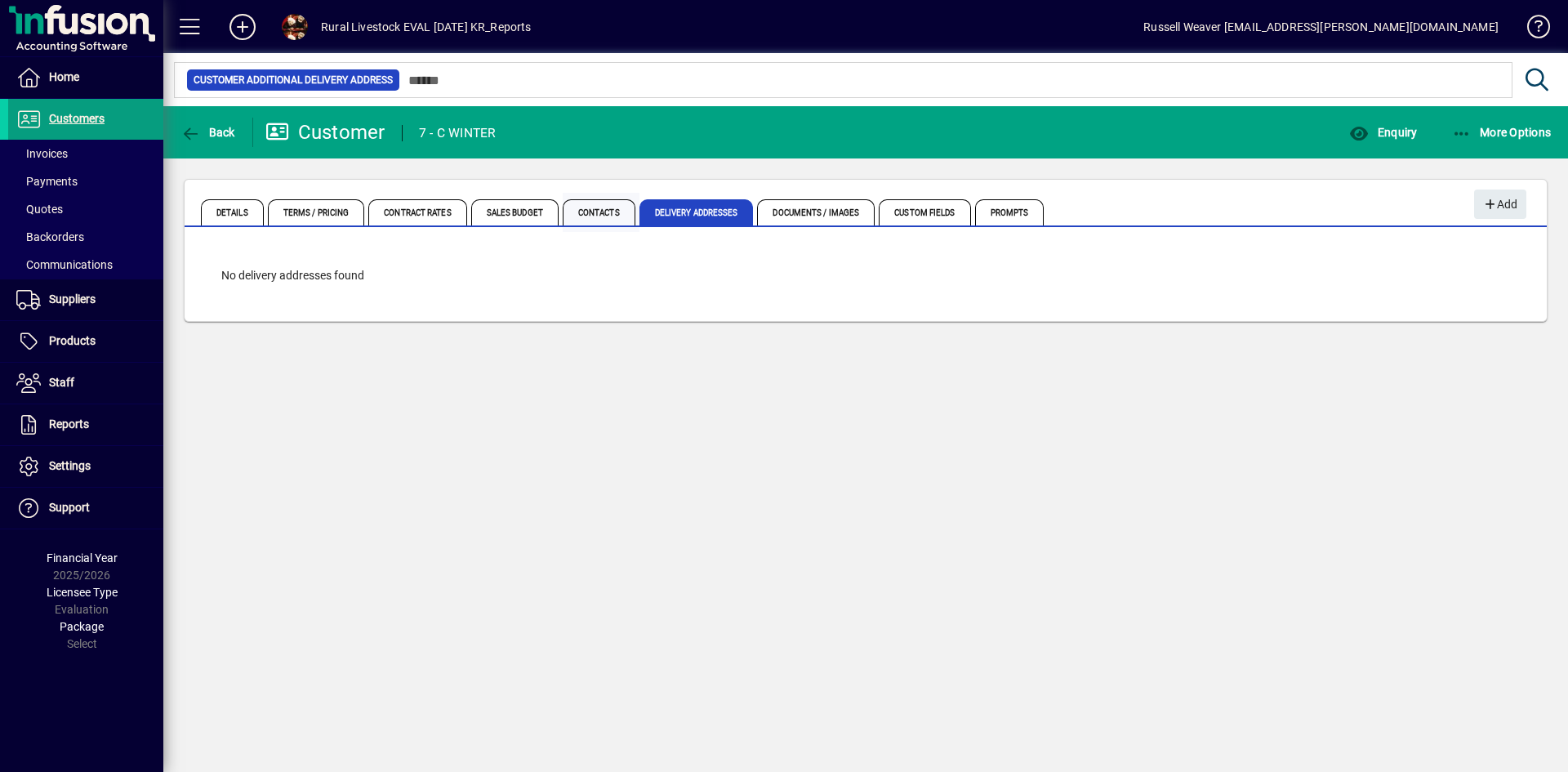
click at [613, 212] on span "Contacts" at bounding box center [598, 213] width 72 height 26
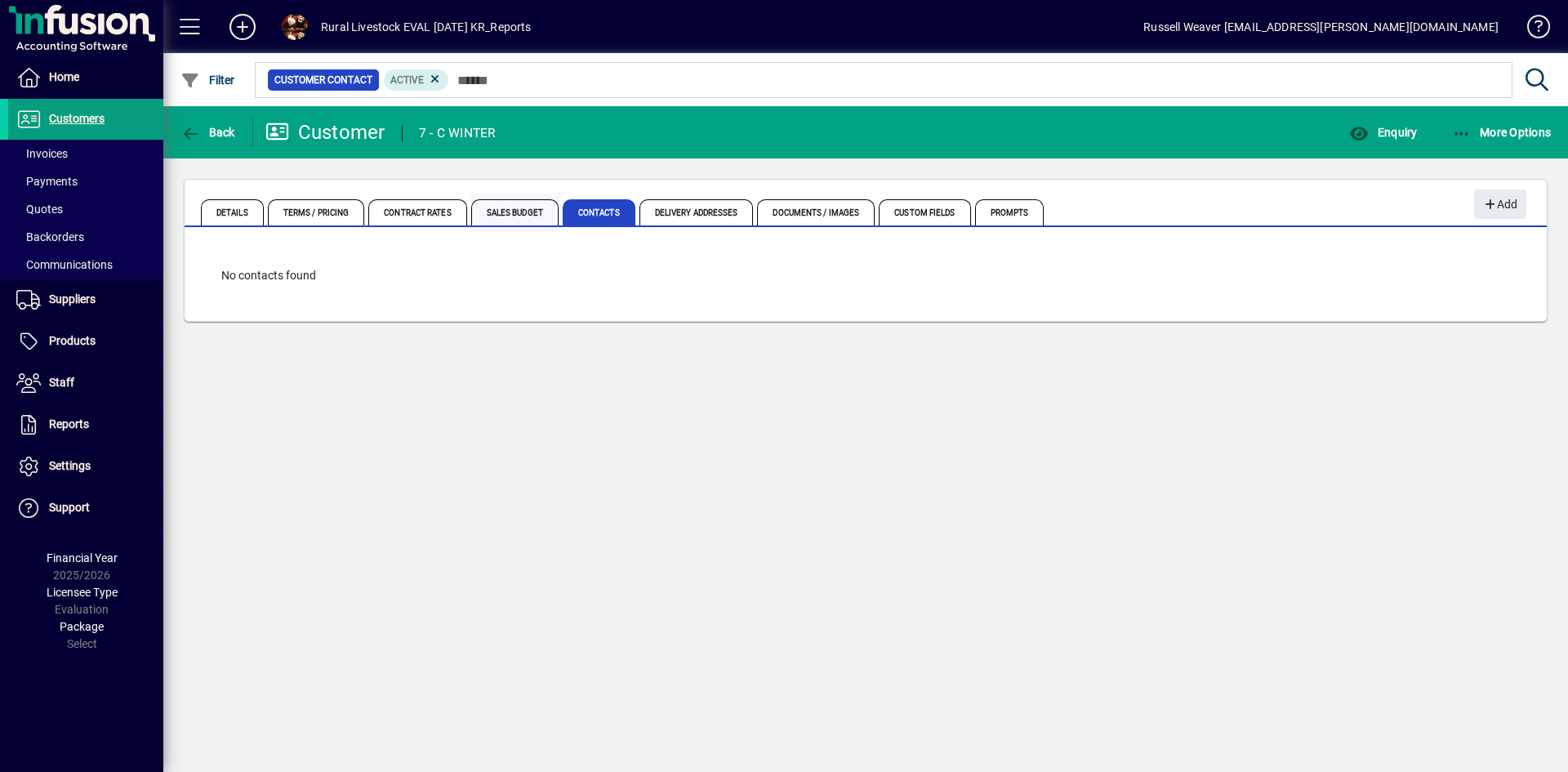
click at [511, 212] on span "Sales Budget" at bounding box center [515, 213] width 87 height 26
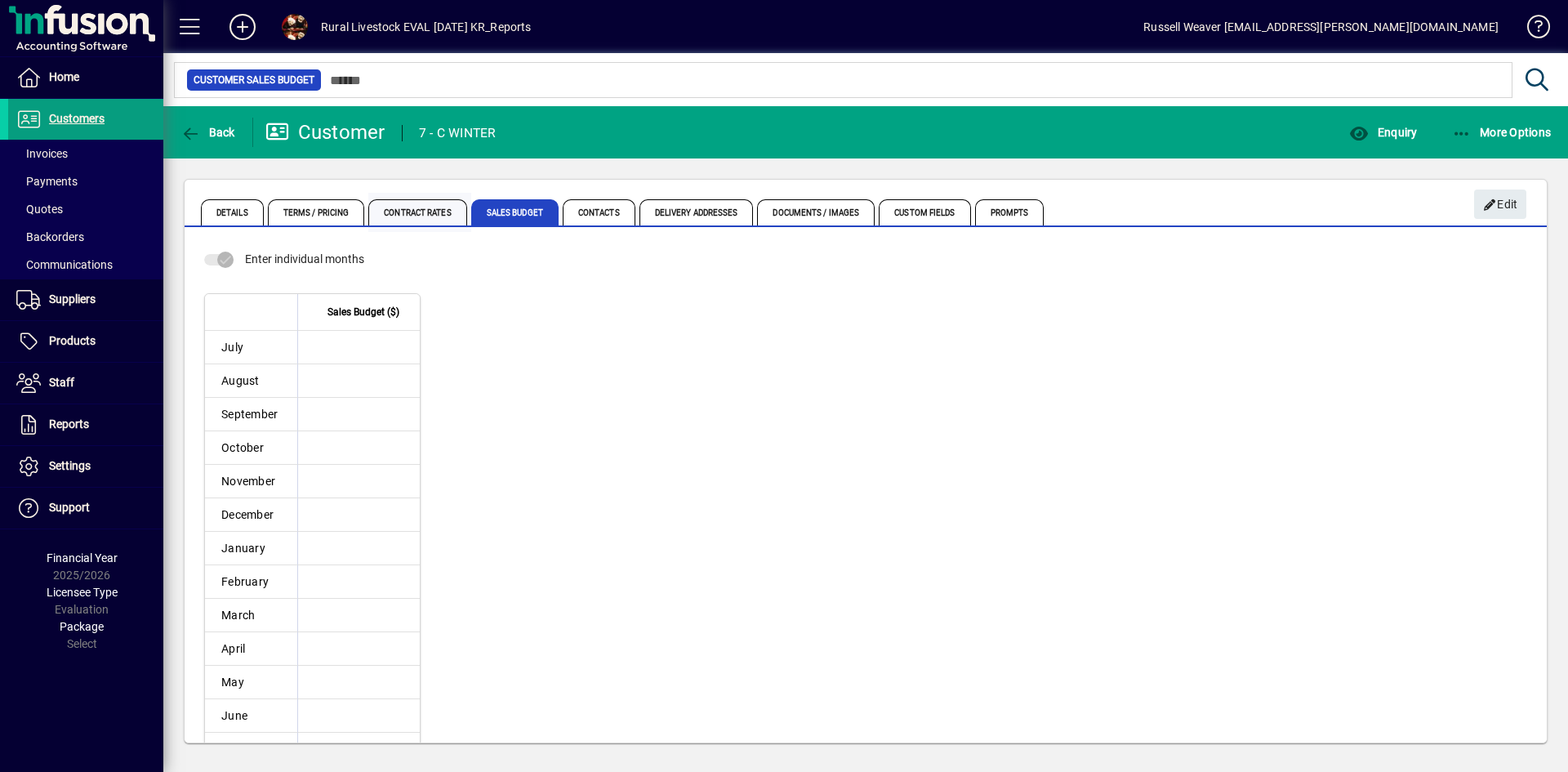
click at [426, 212] on span "Contract Rates" at bounding box center [417, 213] width 98 height 26
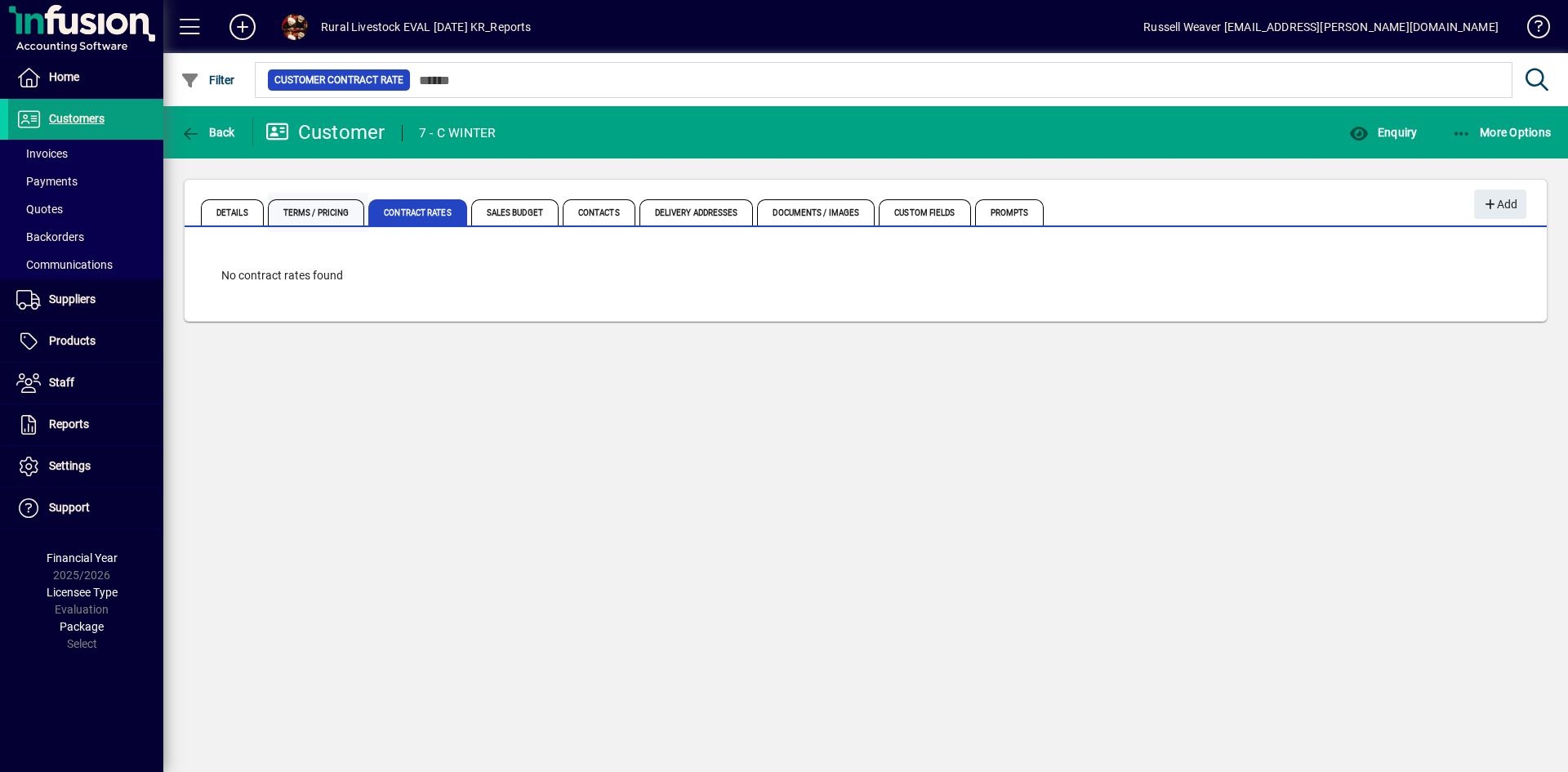
click at [312, 212] on span "Terms / Pricing" at bounding box center [316, 213] width 97 height 26
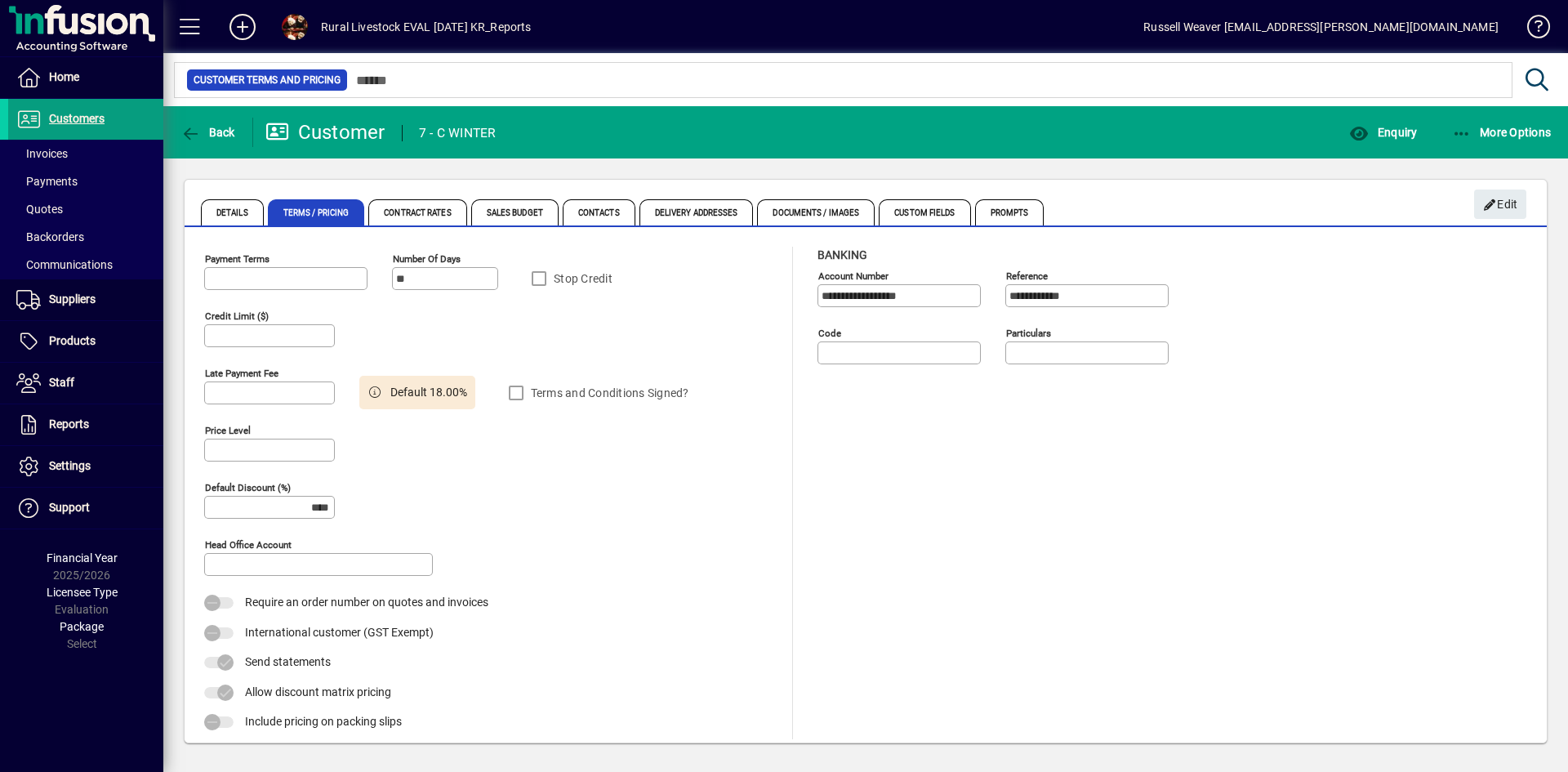
type input "**********"
type input "******"
click at [215, 212] on span "Details" at bounding box center [232, 213] width 63 height 26
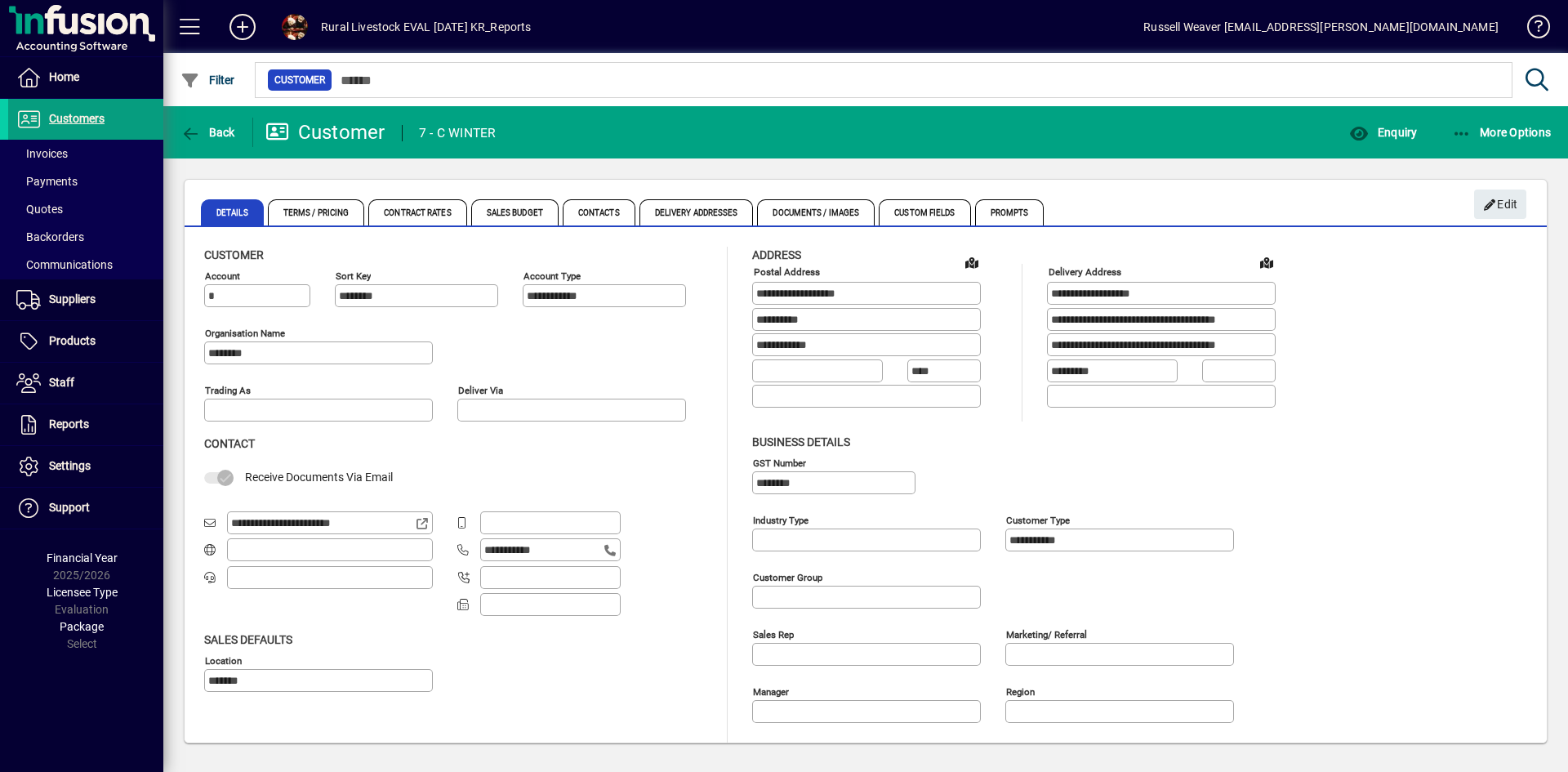
type input "**********"
click at [80, 123] on span "Customers" at bounding box center [77, 118] width 56 height 13
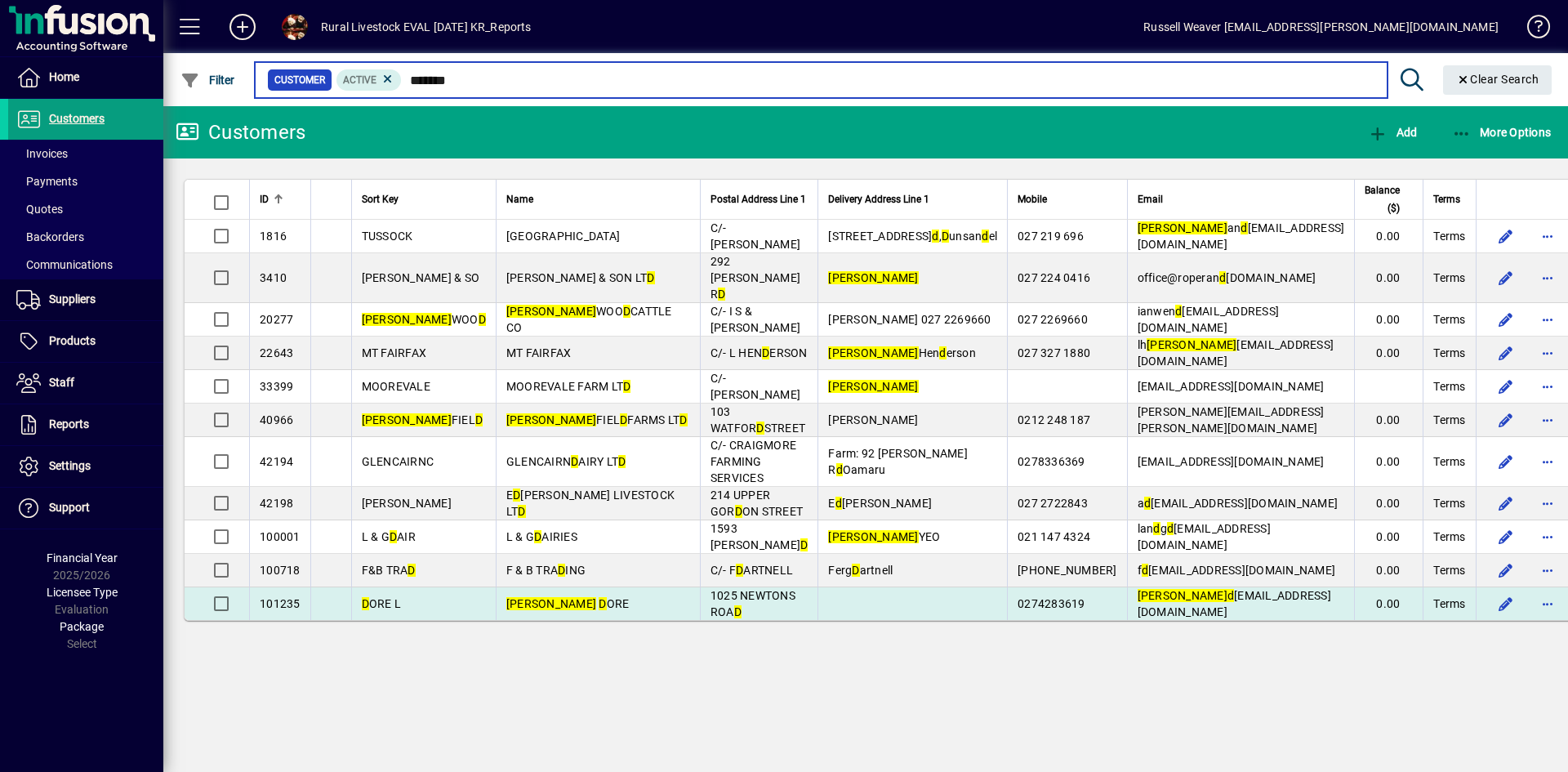
type input "*******"
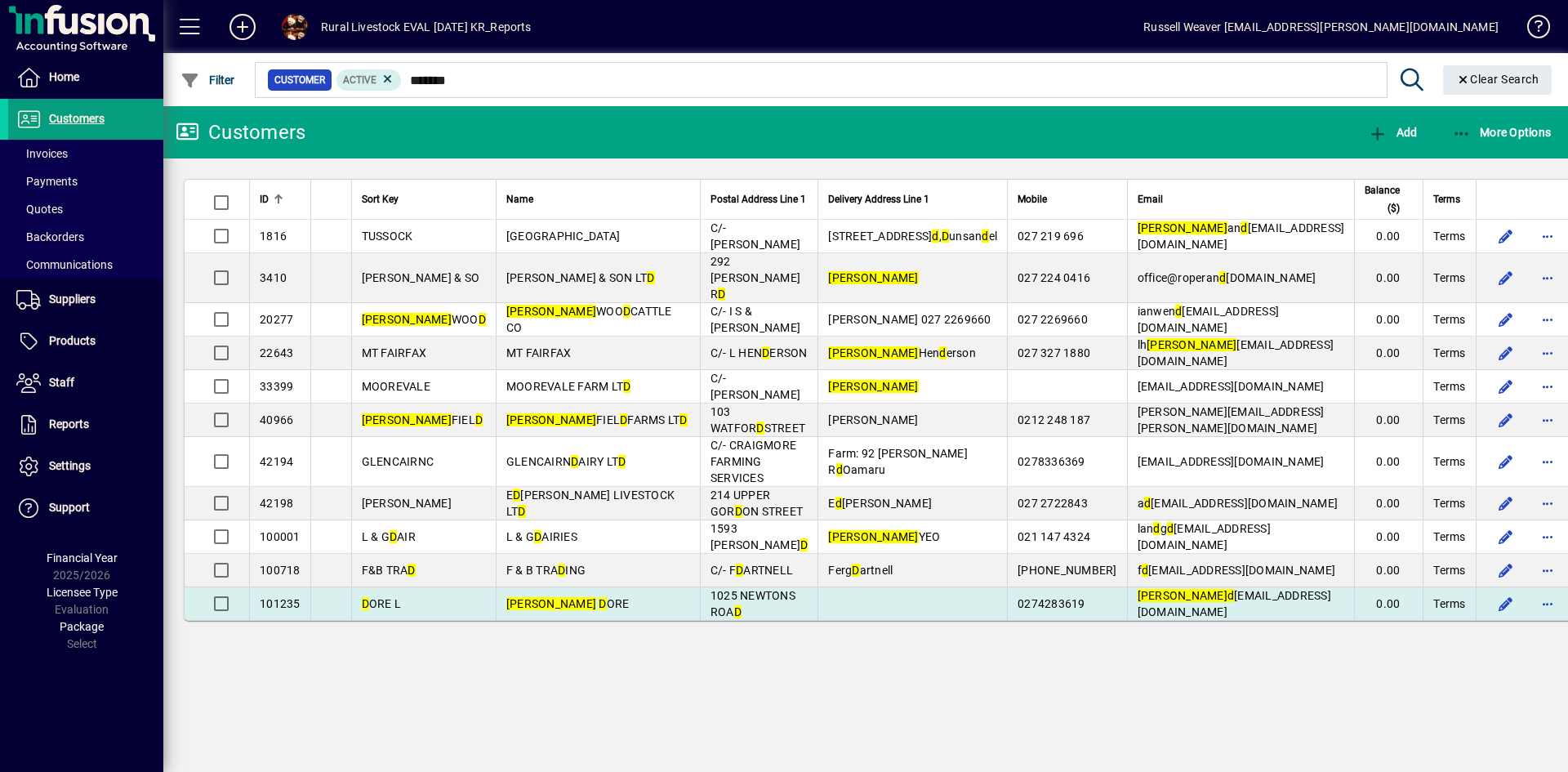
click at [526, 587] on td "LANCE D ORE" at bounding box center [598, 603] width 204 height 32
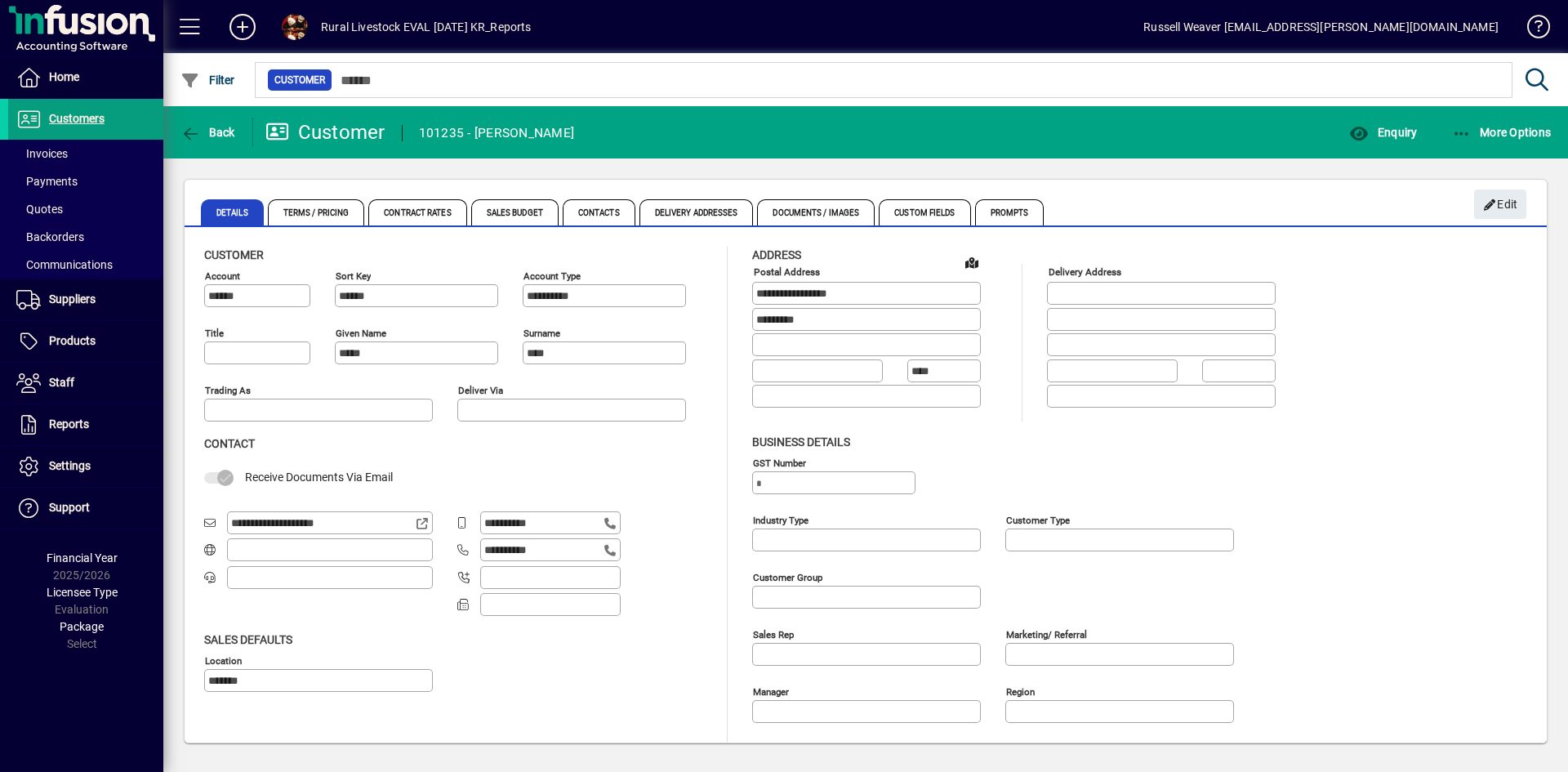
type input "**********"
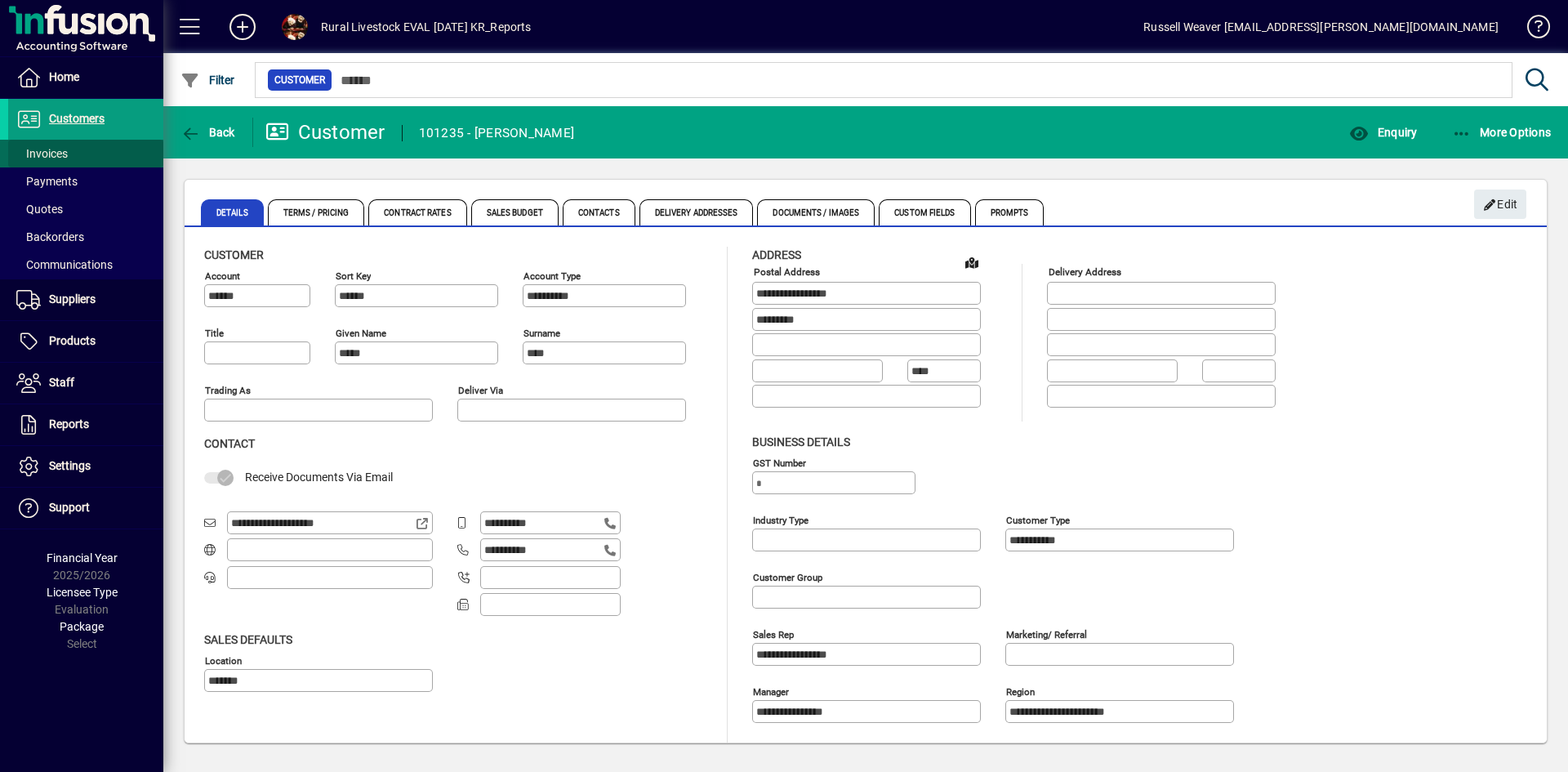
click at [63, 144] on span at bounding box center [85, 154] width 155 height 39
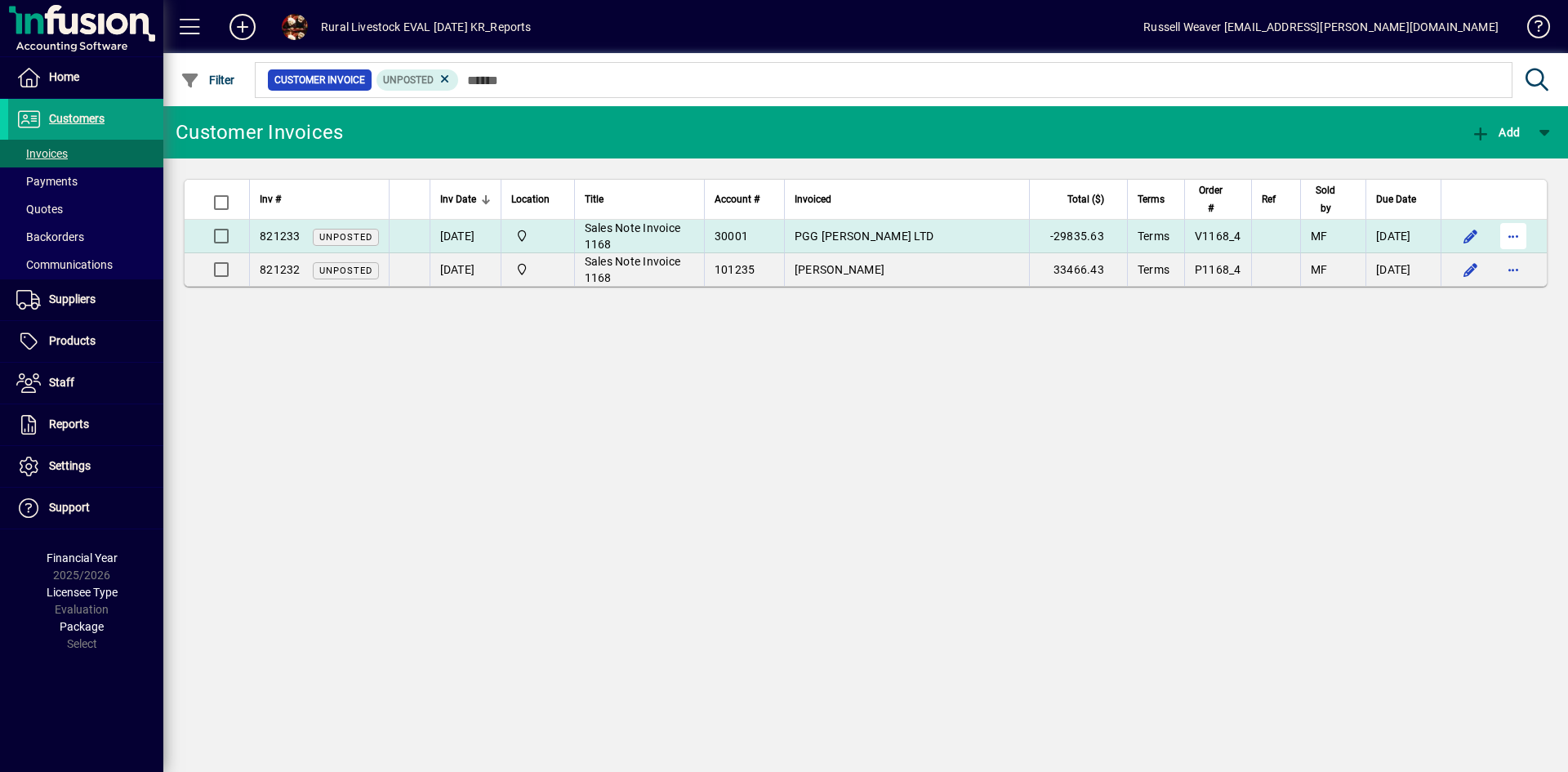
click at [1514, 232] on span "button" at bounding box center [1513, 236] width 39 height 39
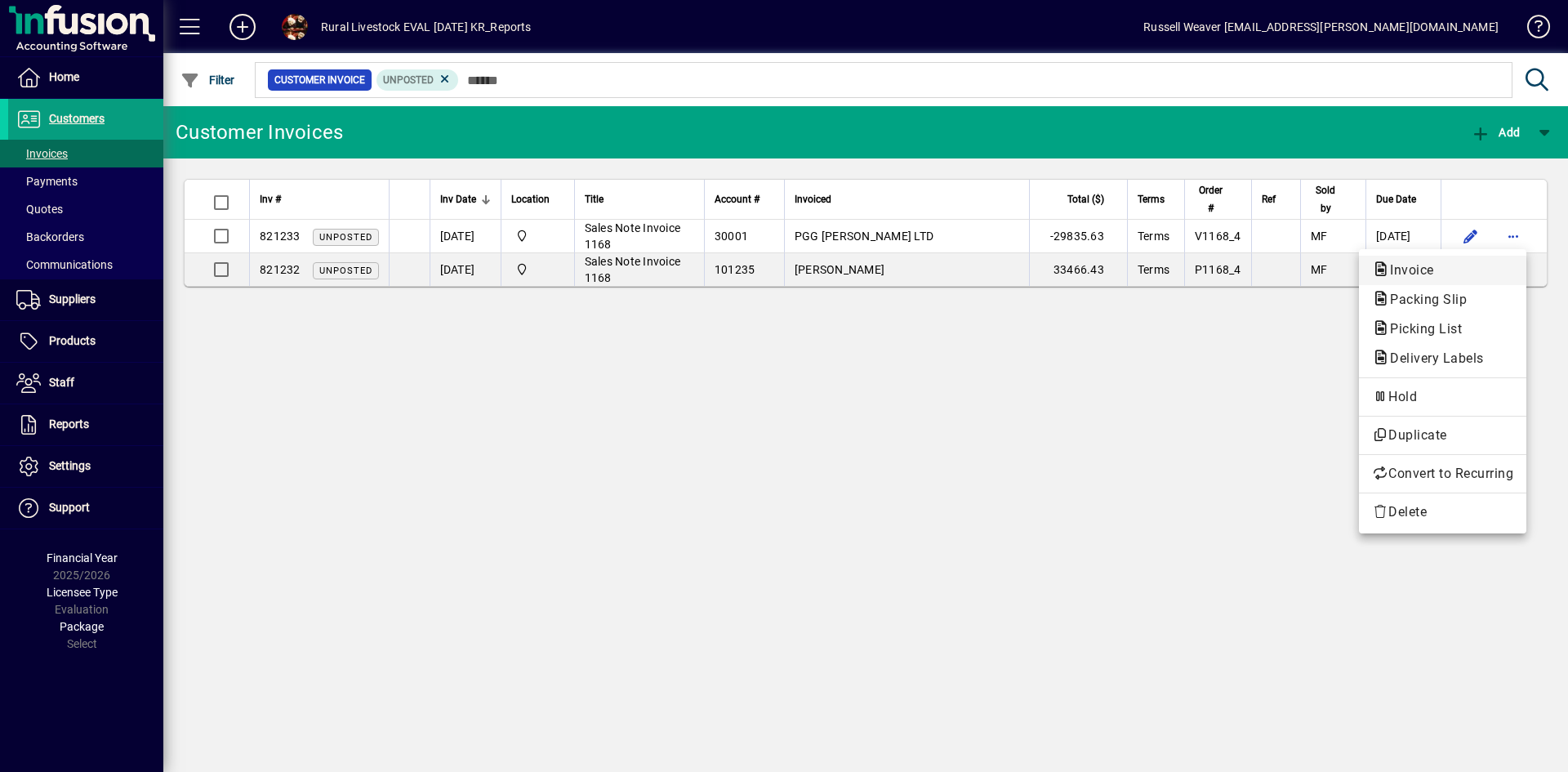
click at [1410, 274] on span "Invoice" at bounding box center [1408, 270] width 71 height 16
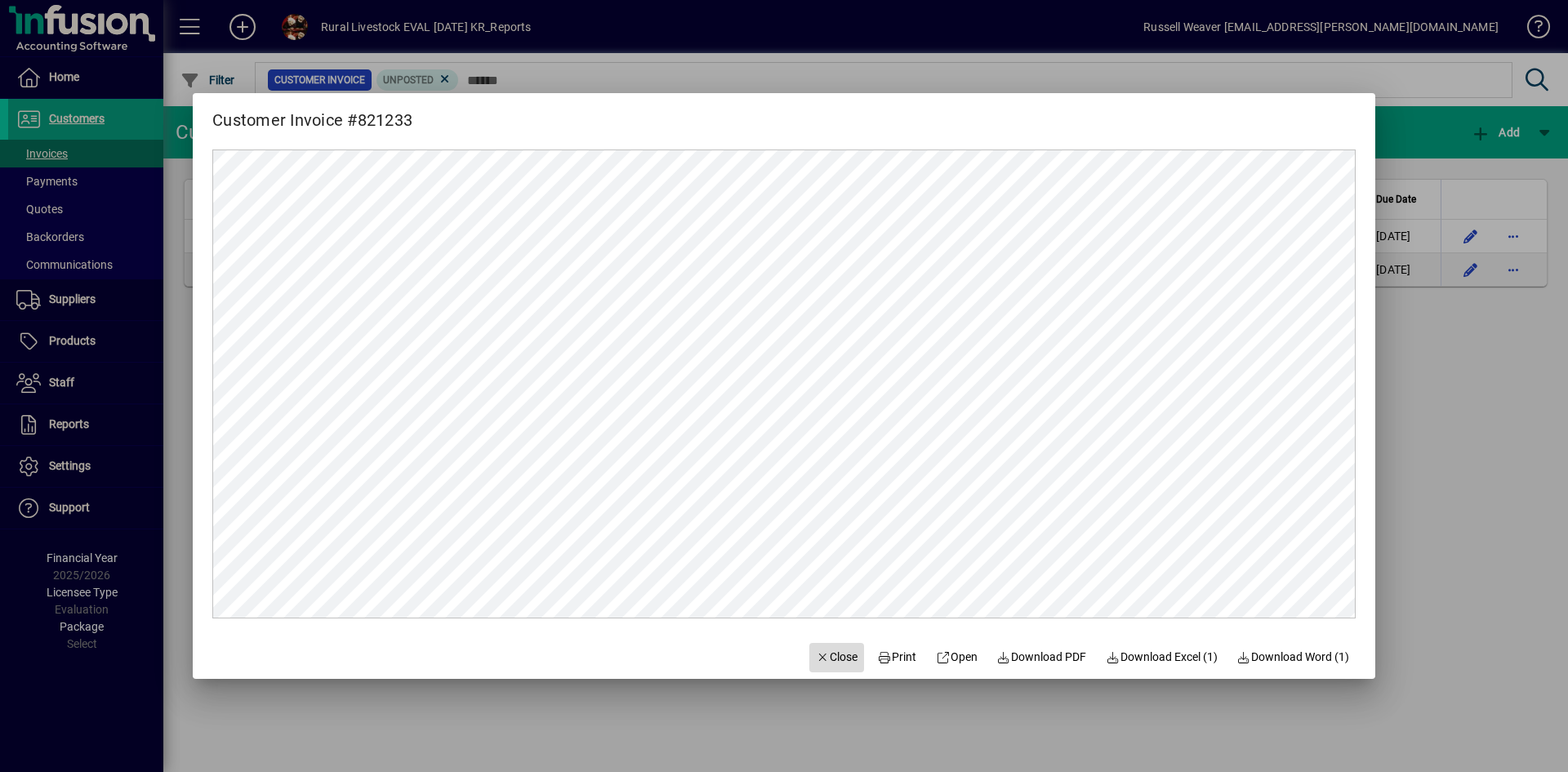
click at [827, 651] on span "Close" at bounding box center [837, 658] width 43 height 17
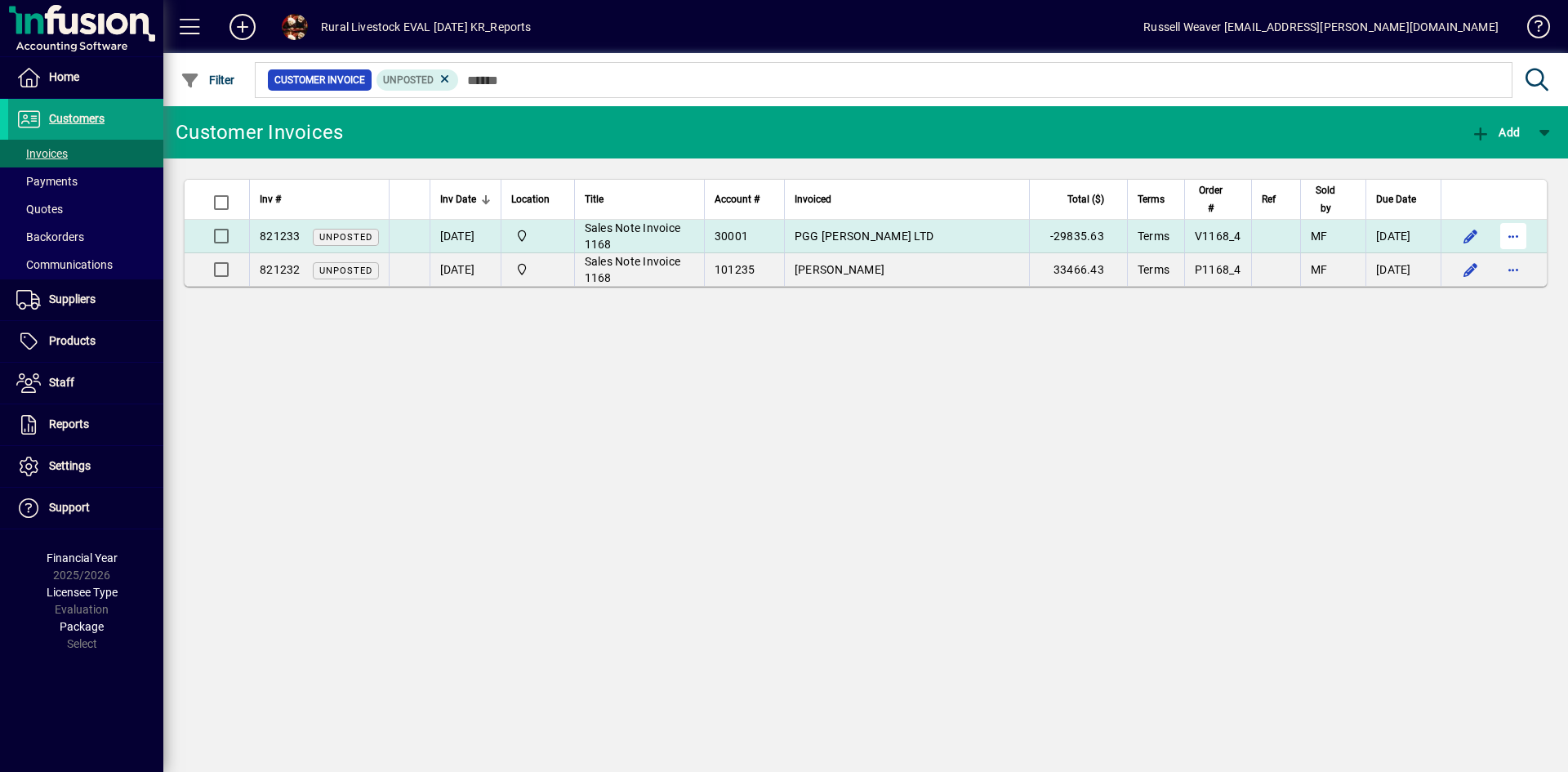
click at [1514, 237] on span "button" at bounding box center [1513, 236] width 39 height 39
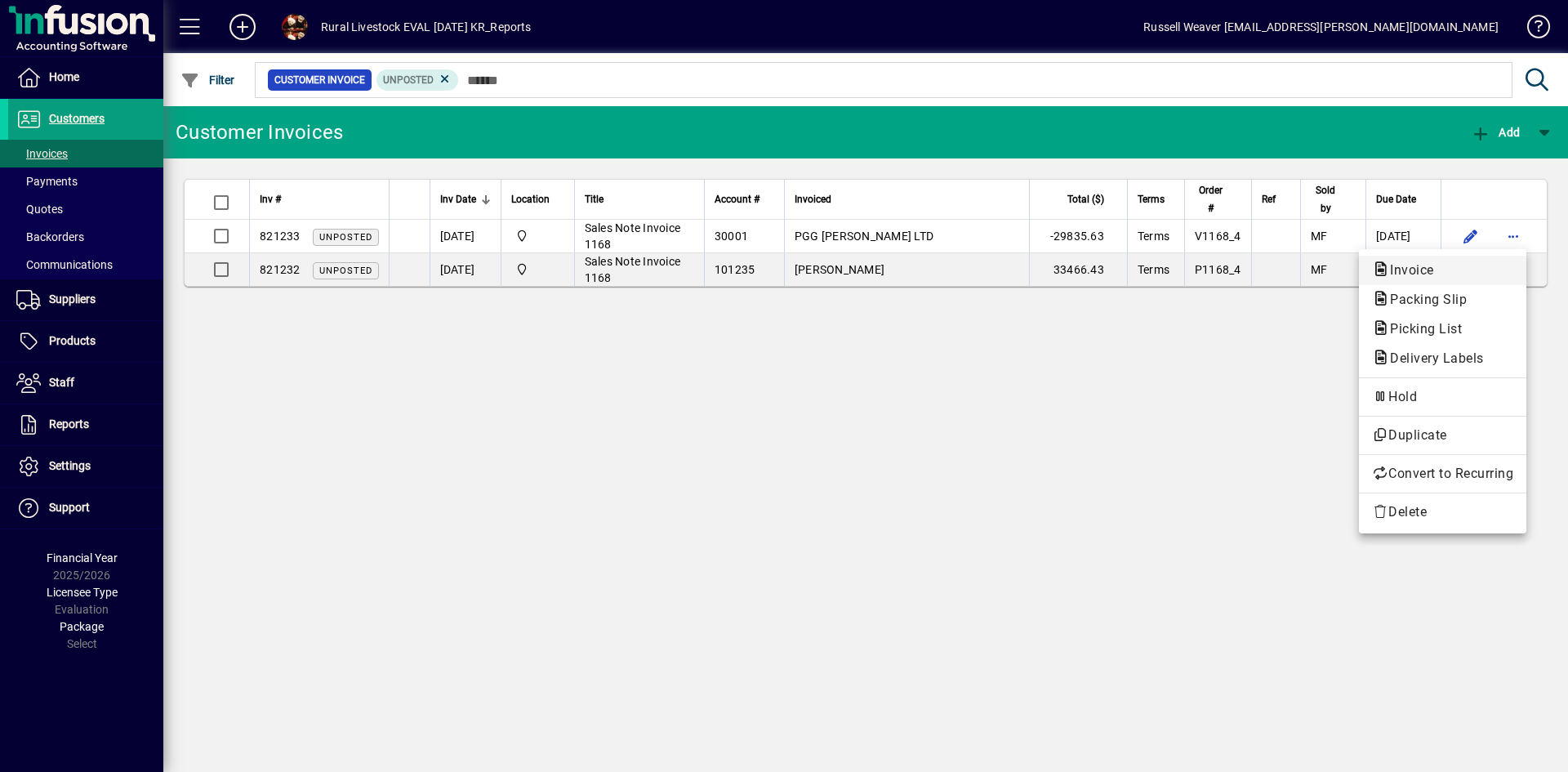
click at [1401, 266] on span "Invoice" at bounding box center [1408, 270] width 71 height 16
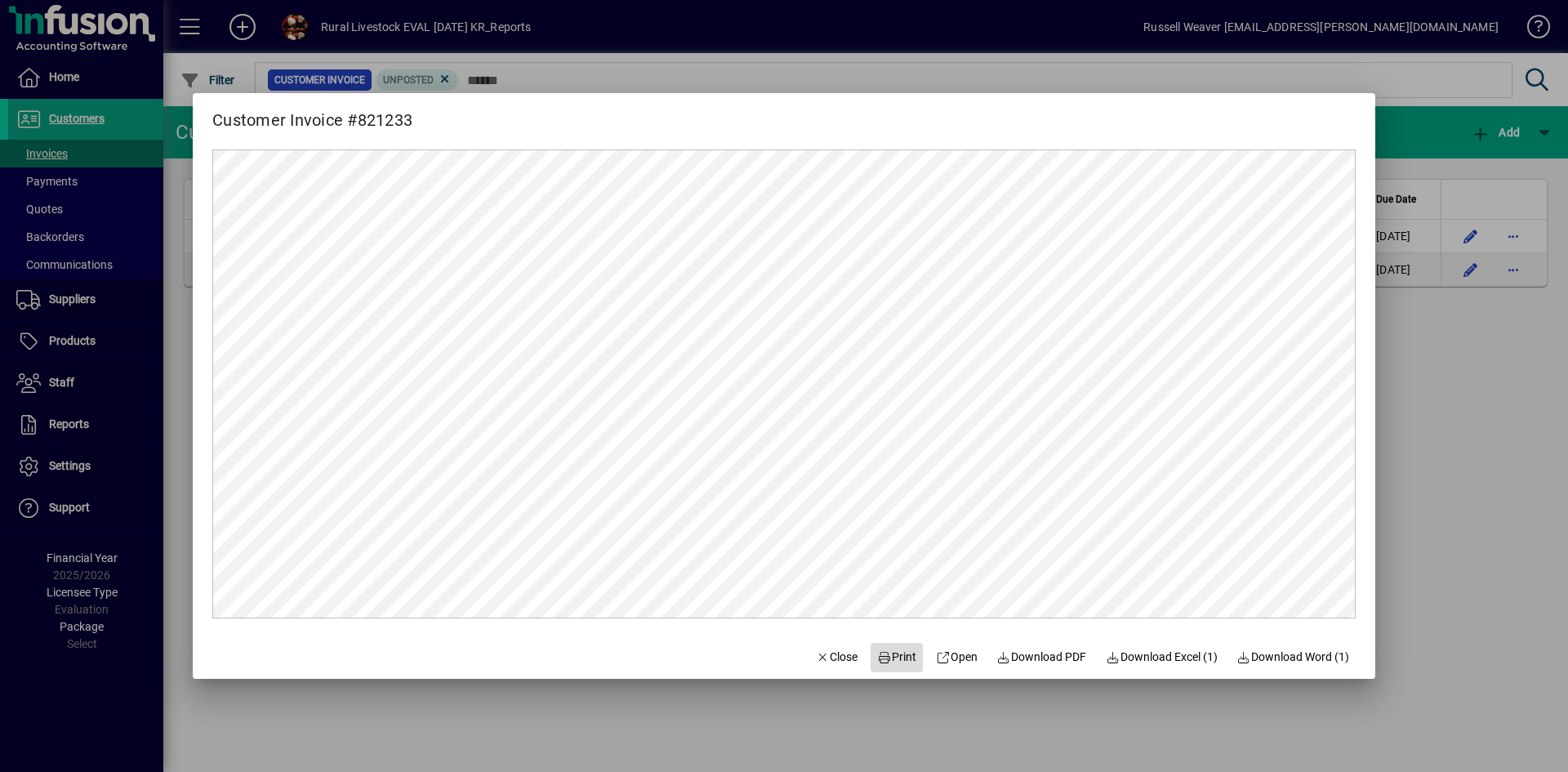
click at [880, 660] on span "Print" at bounding box center [896, 658] width 39 height 17
click at [839, 658] on span "Close" at bounding box center [837, 658] width 43 height 17
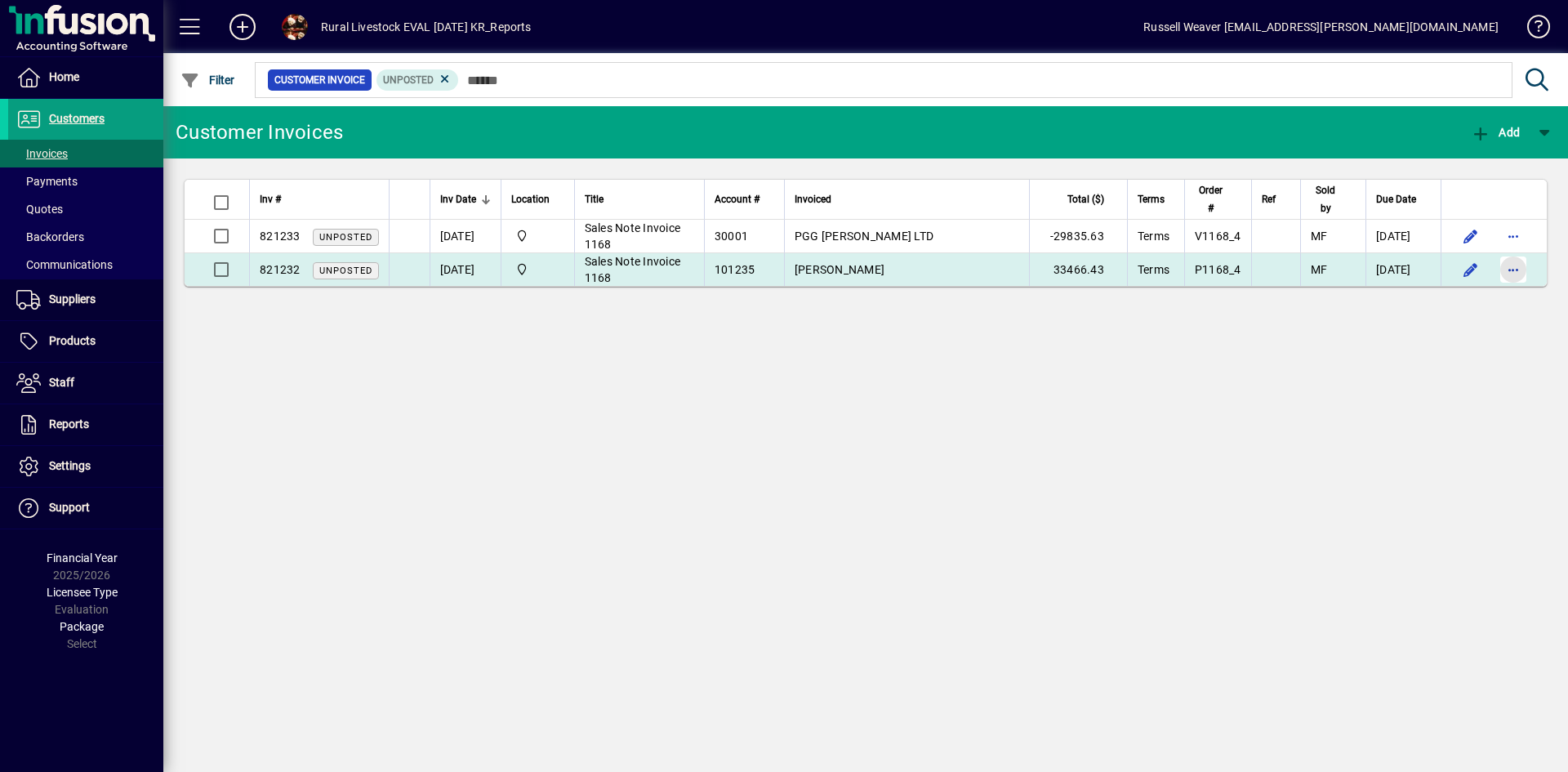
click at [1514, 269] on span "button" at bounding box center [1513, 270] width 39 height 39
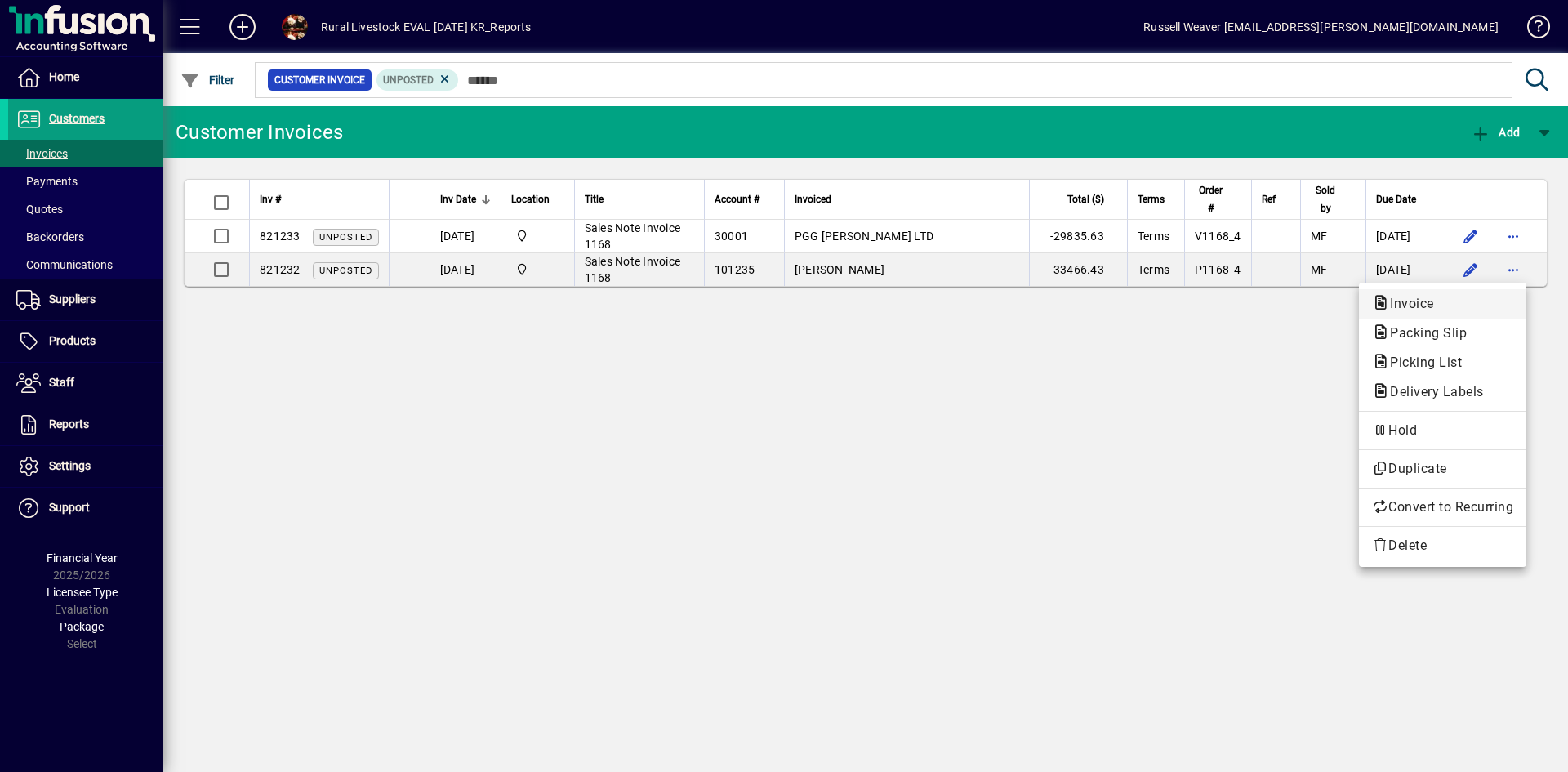
click at [1406, 303] on span "Invoice" at bounding box center [1408, 304] width 71 height 16
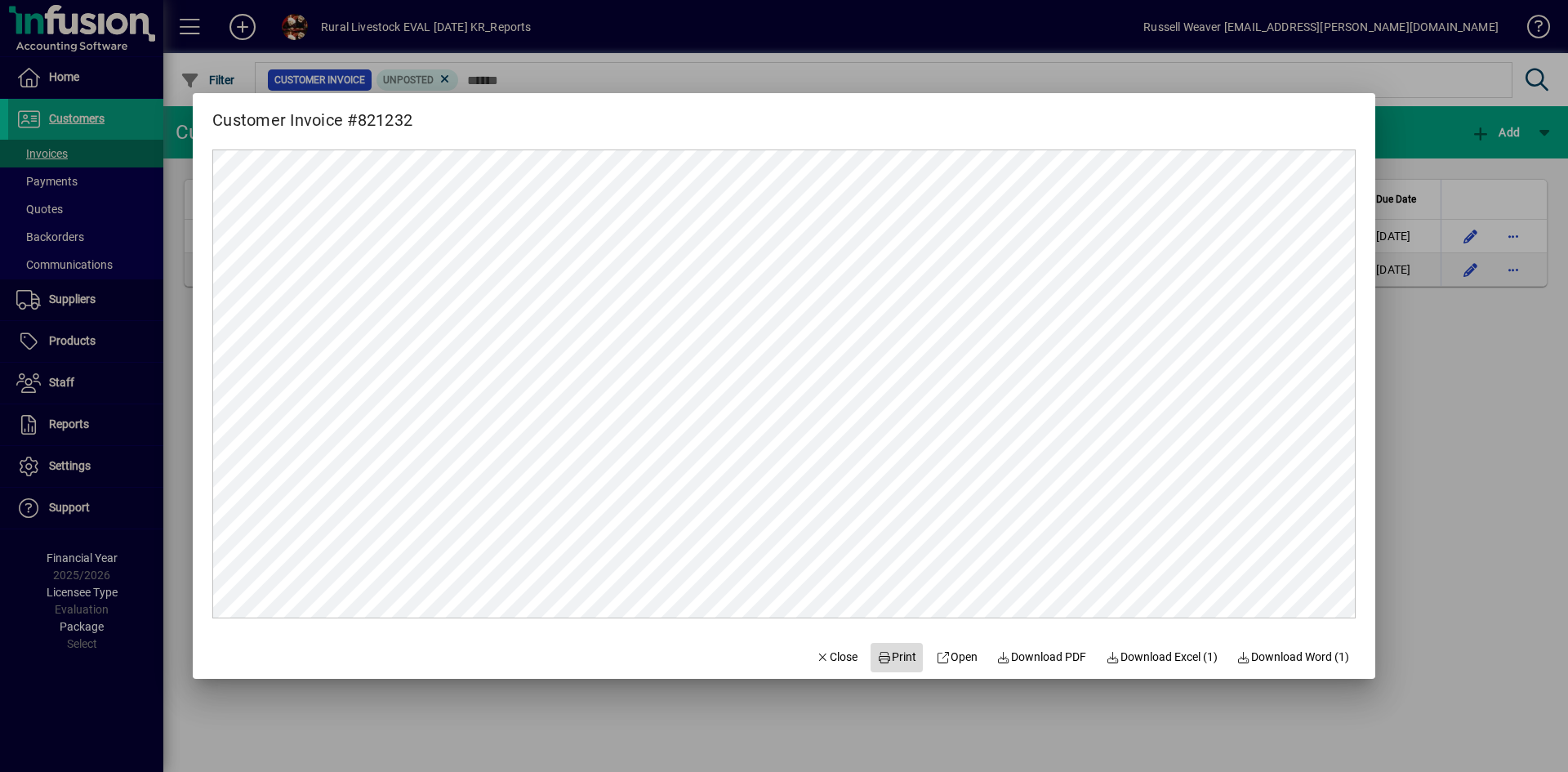
click at [881, 658] on span "Print" at bounding box center [896, 658] width 39 height 17
click at [828, 655] on span "Close" at bounding box center [837, 658] width 43 height 17
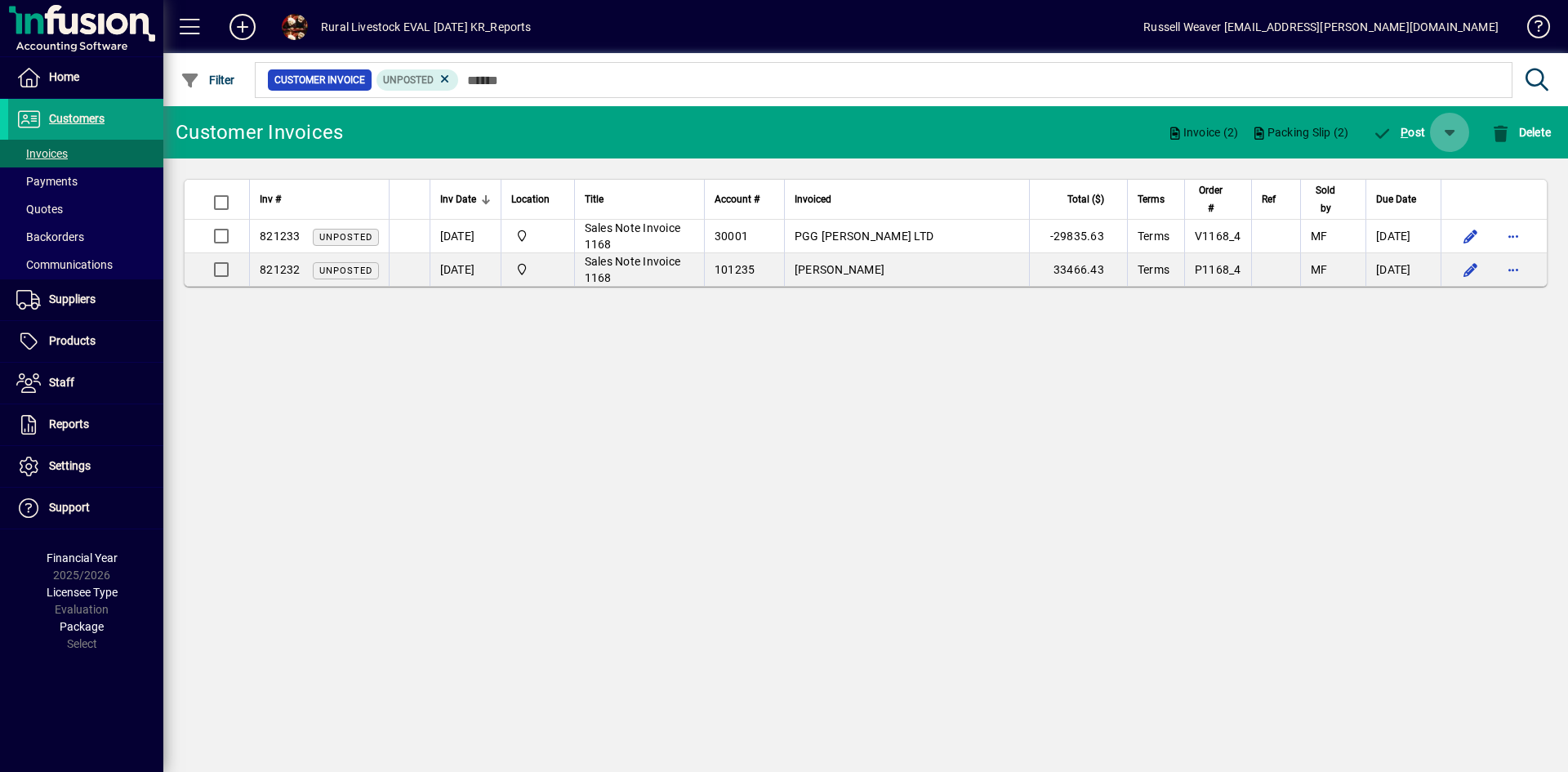
click at [1449, 129] on span "button" at bounding box center [1449, 132] width 39 height 39
click at [1419, 171] on span "P ost & Email" at bounding box center [1402, 174] width 97 height 13
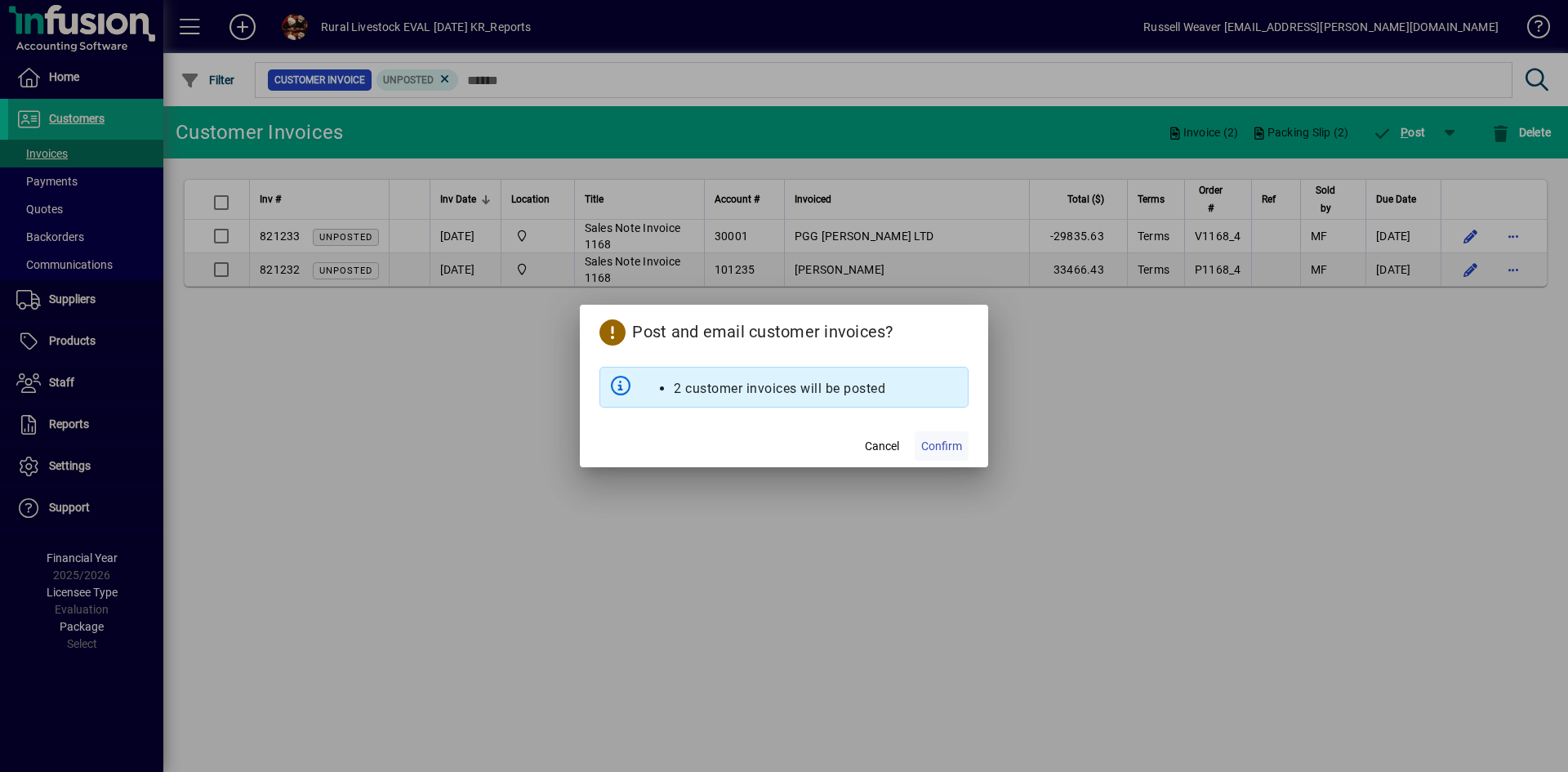
click at [947, 444] on span "Confirm" at bounding box center [942, 447] width 41 height 17
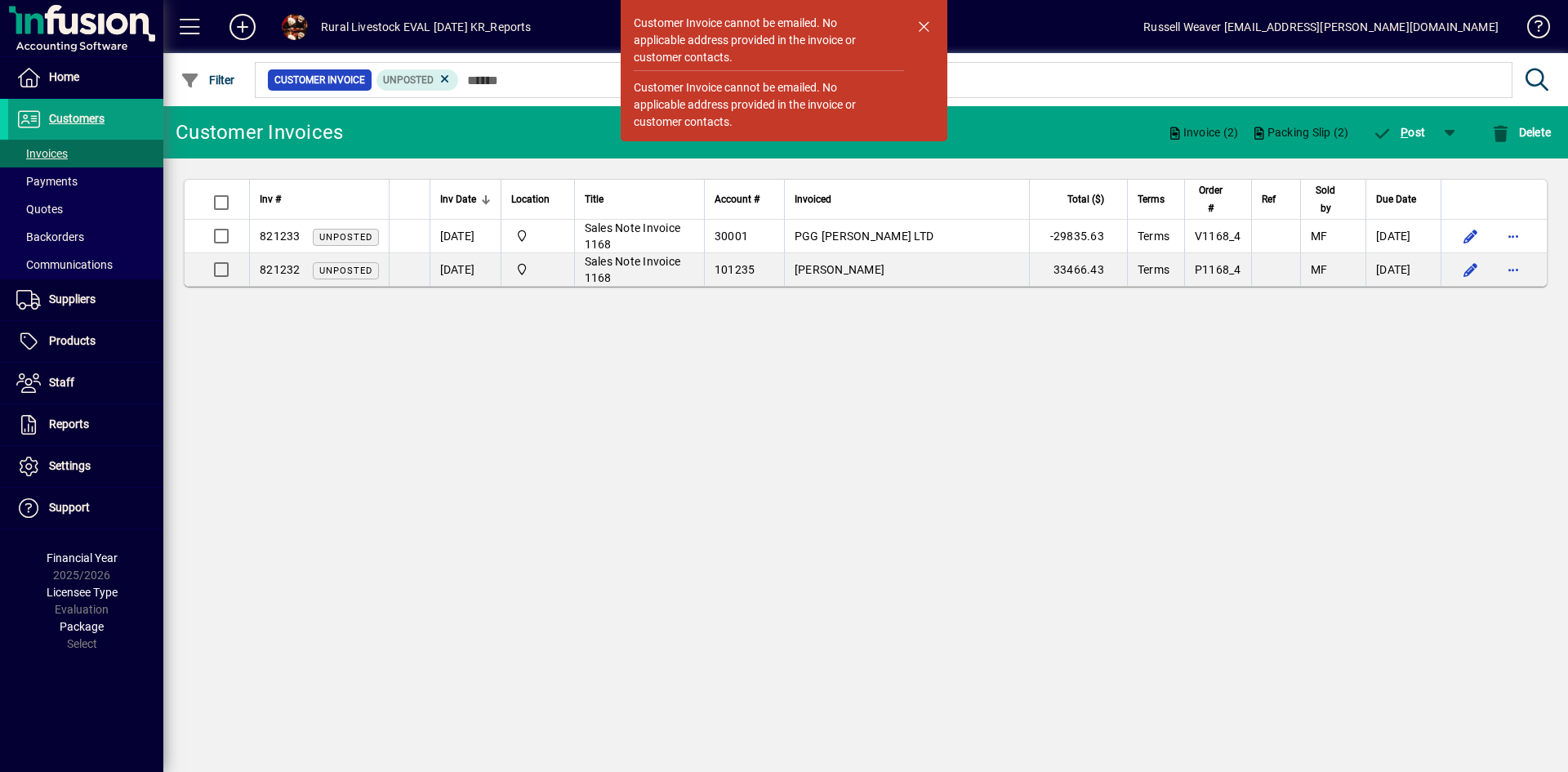
click at [897, 103] on div "Customer Invoice cannot be emailed. No applicable address provided in the invoi…" at bounding box center [769, 102] width 270 height 64
click at [782, 104] on div "Customer Invoice cannot be emailed. No applicable address provided in the invoi…" at bounding box center [760, 105] width 254 height 51
click at [768, 43] on div "Customer Invoice cannot be emailed. No applicable address provided in the invoi…" at bounding box center [760, 40] width 254 height 51
click at [478, 505] on div "Customer Invoice cannot be emailed. No applicable address provided in the invoi…" at bounding box center [865, 439] width 1405 height 666
click at [924, 21] on span "button" at bounding box center [924, 25] width 39 height 39
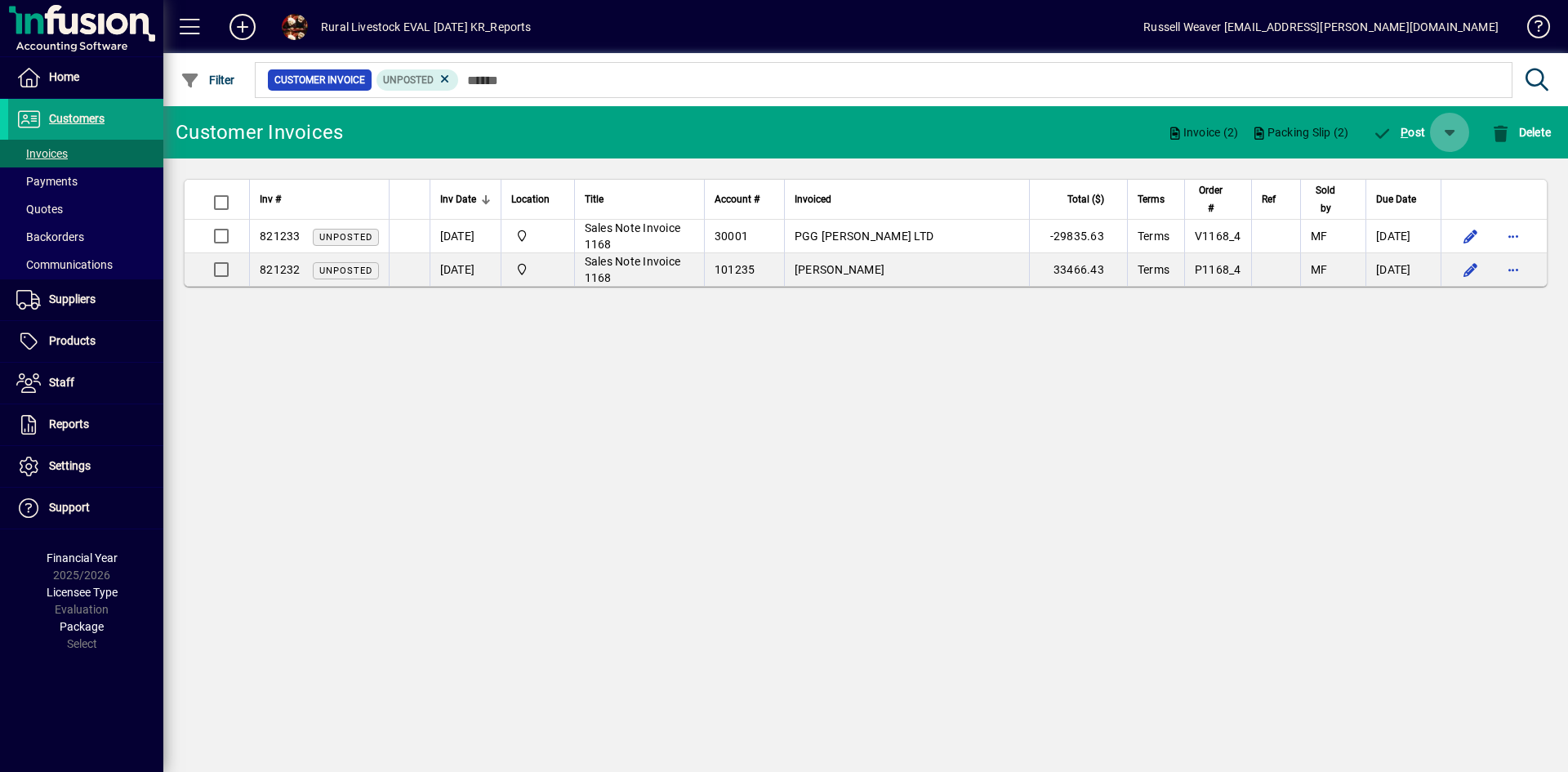
click at [1456, 134] on span "button" at bounding box center [1449, 132] width 39 height 39
click at [1428, 174] on span "P ost & Email" at bounding box center [1402, 174] width 97 height 13
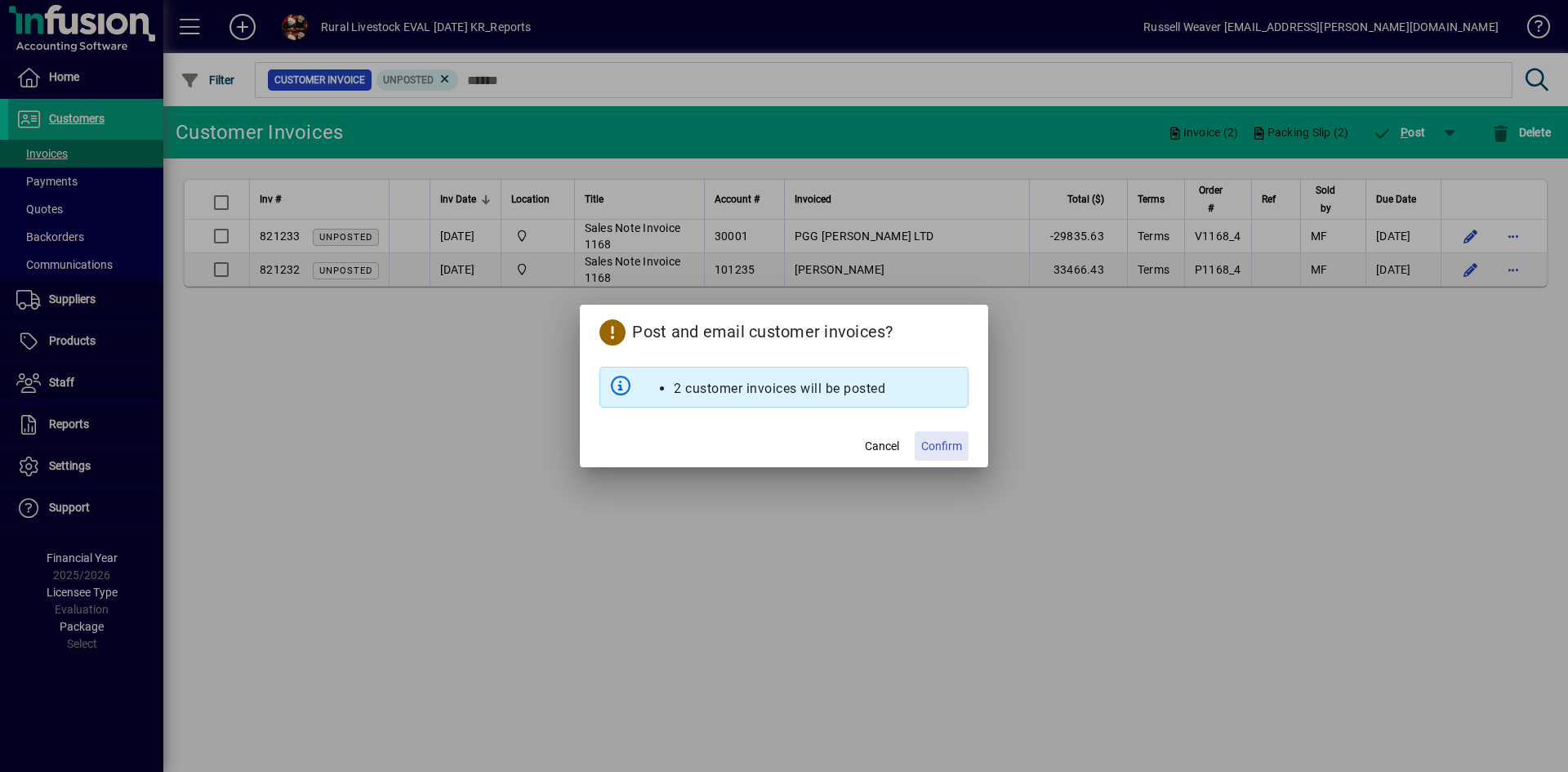
click at [935, 451] on span "Confirm" at bounding box center [942, 447] width 41 height 17
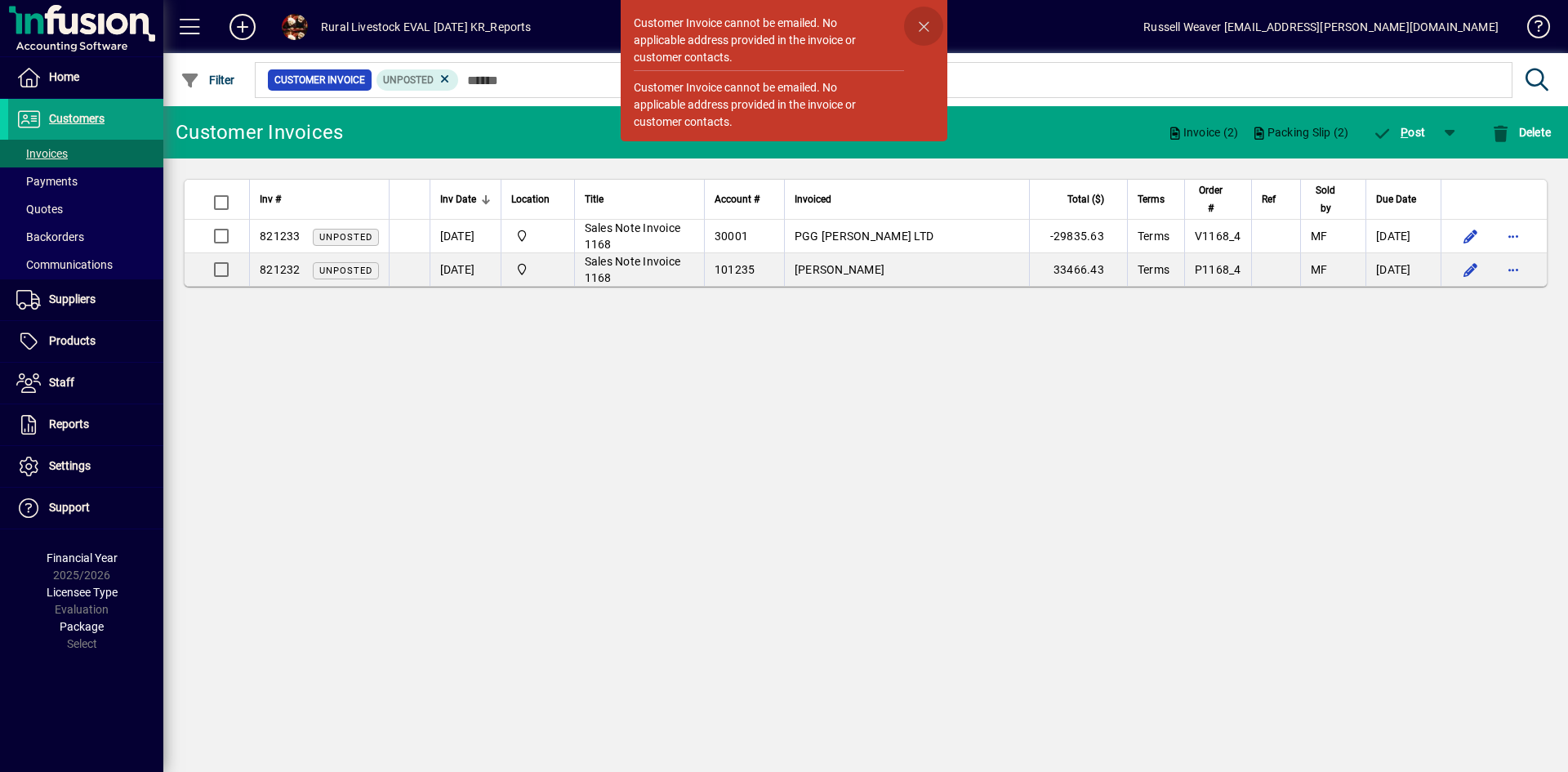
click at [916, 17] on span "button" at bounding box center [924, 25] width 39 height 39
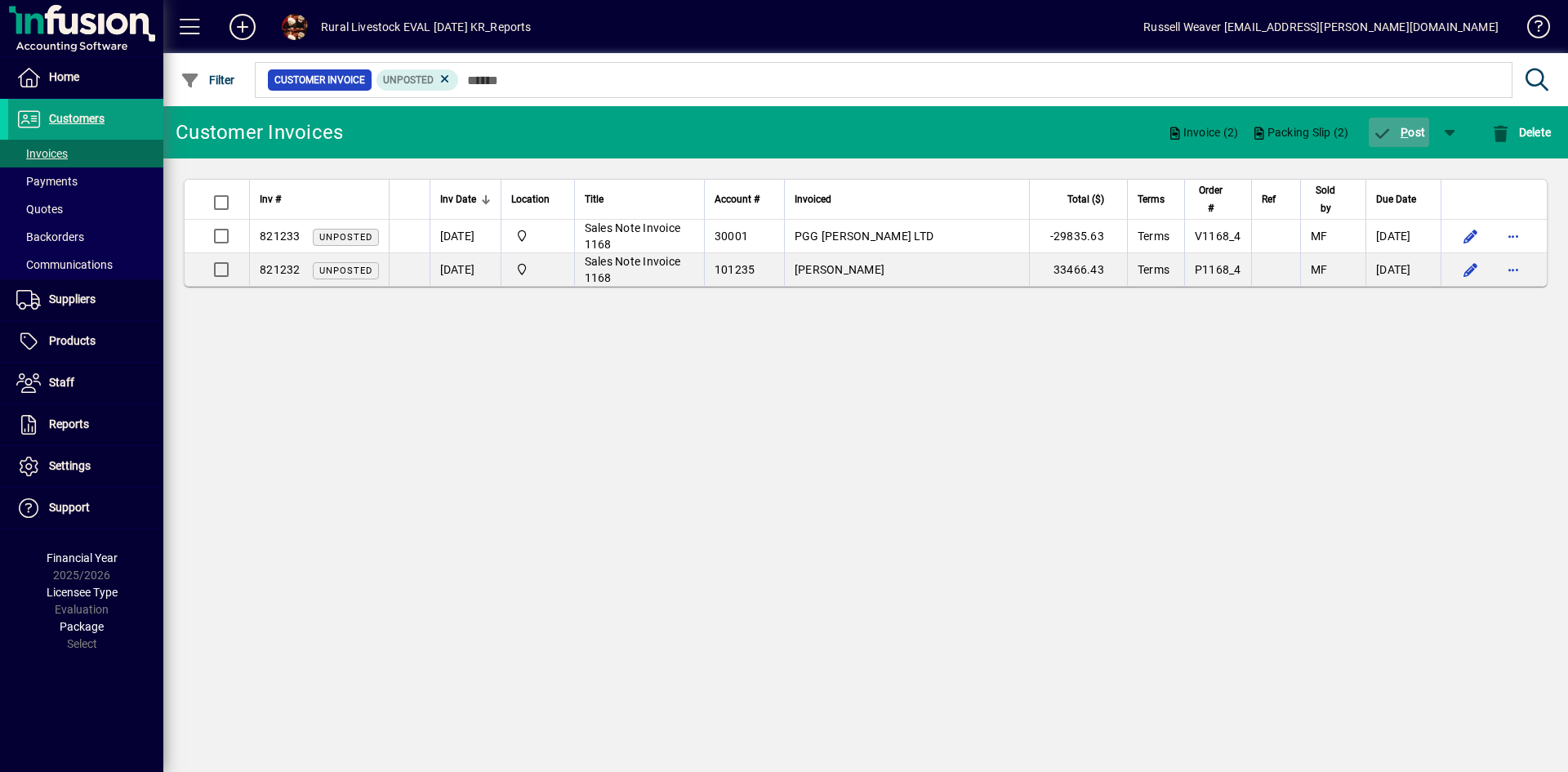
click at [1403, 128] on span "P" at bounding box center [1404, 132] width 7 height 13
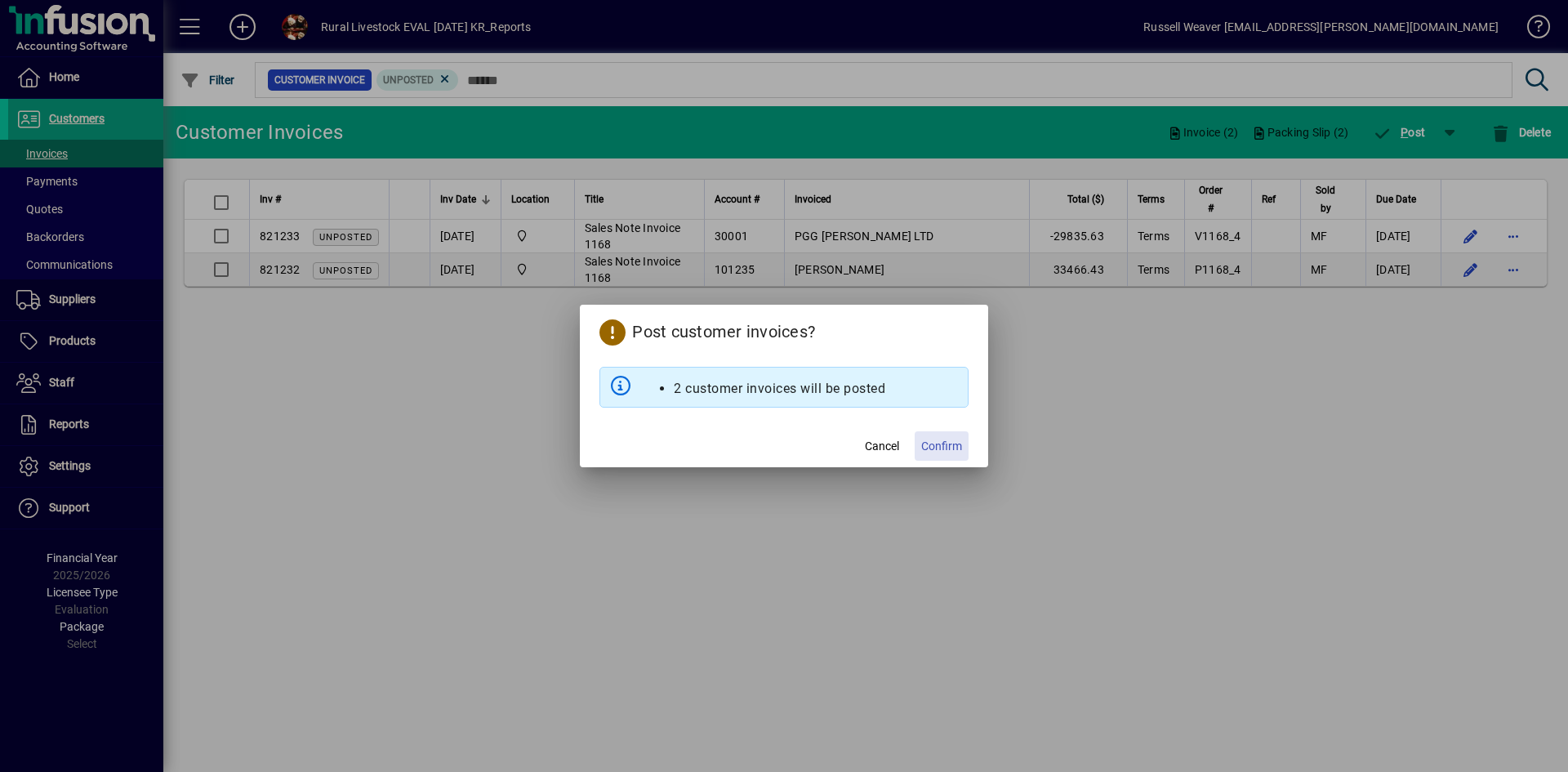
click at [936, 447] on span "Confirm" at bounding box center [942, 447] width 41 height 17
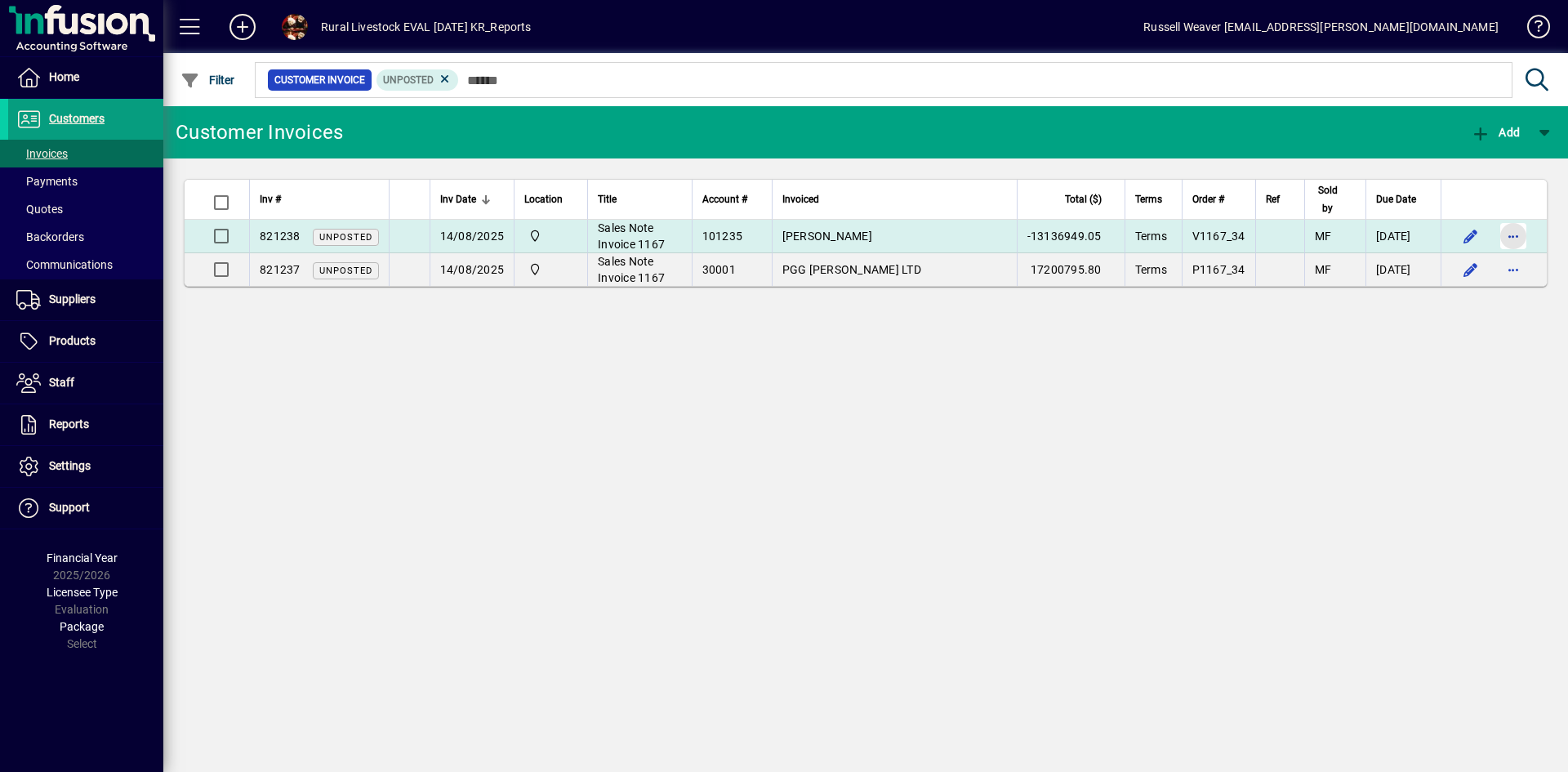
click at [1512, 235] on span "button" at bounding box center [1513, 236] width 39 height 39
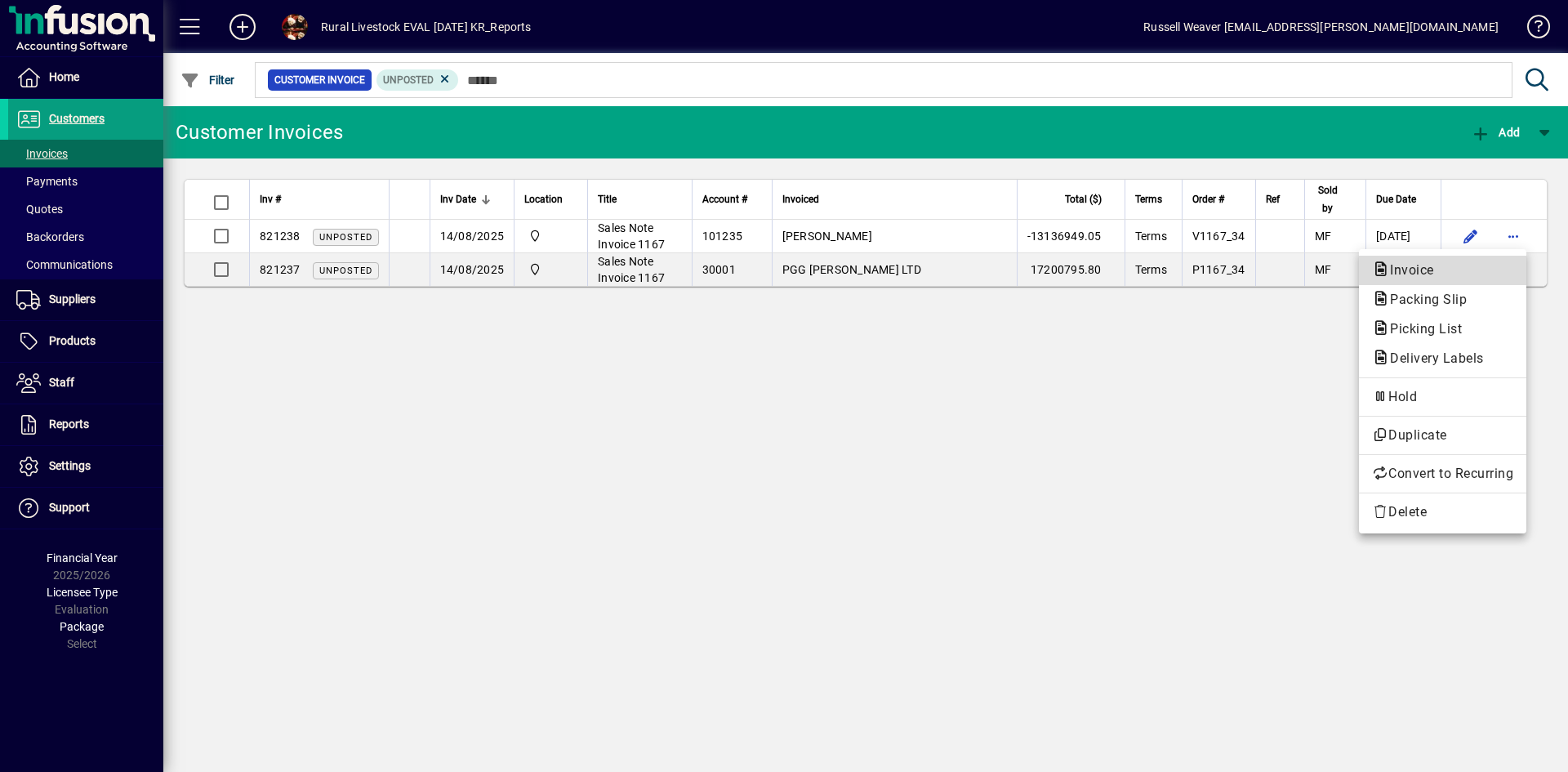
click at [1417, 265] on span "Invoice" at bounding box center [1408, 270] width 71 height 16
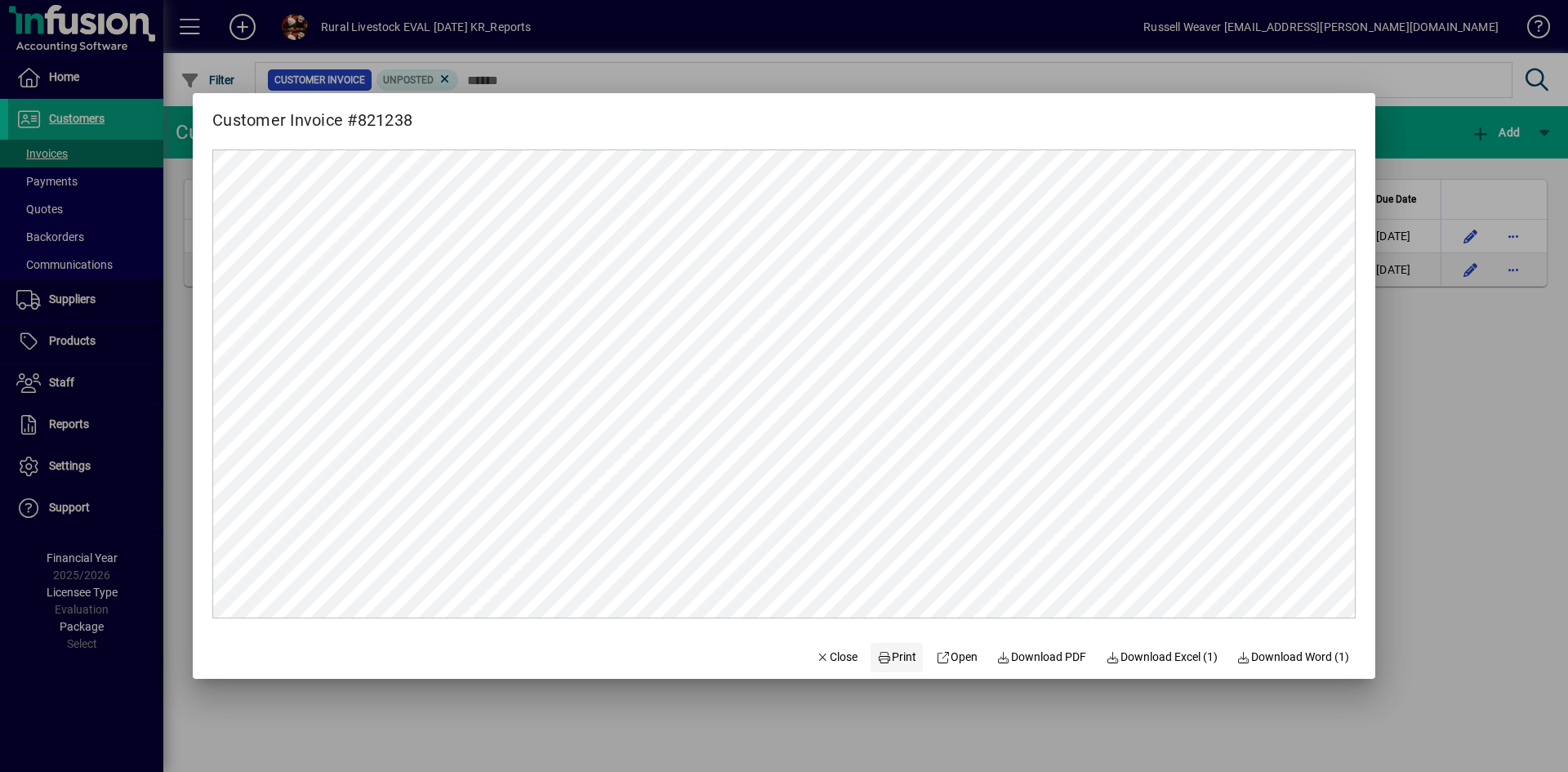
click at [891, 657] on span "Print" at bounding box center [896, 658] width 39 height 17
click at [1461, 400] on div at bounding box center [784, 386] width 1568 height 772
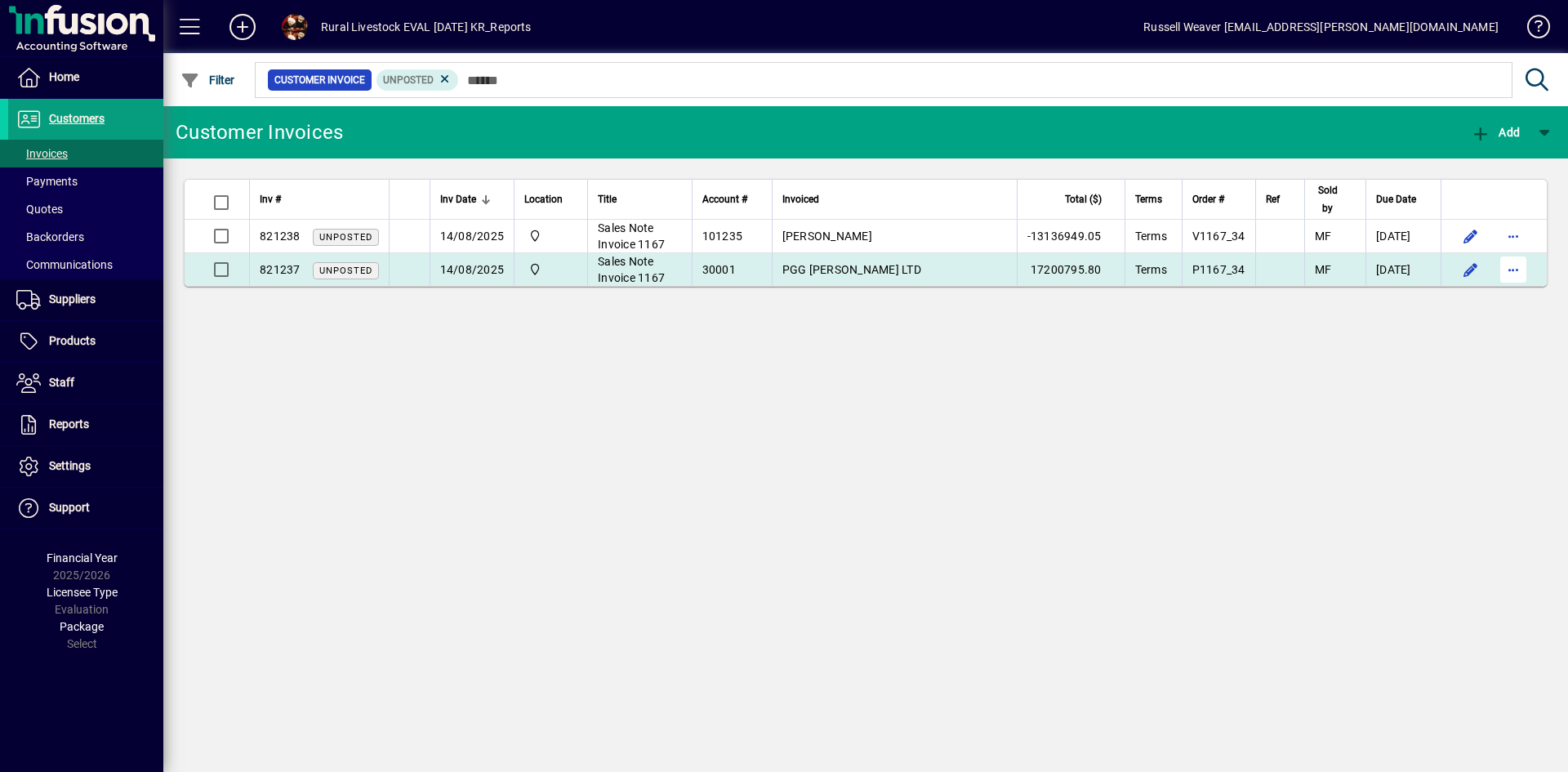
click at [1510, 274] on span "button" at bounding box center [1513, 270] width 39 height 39
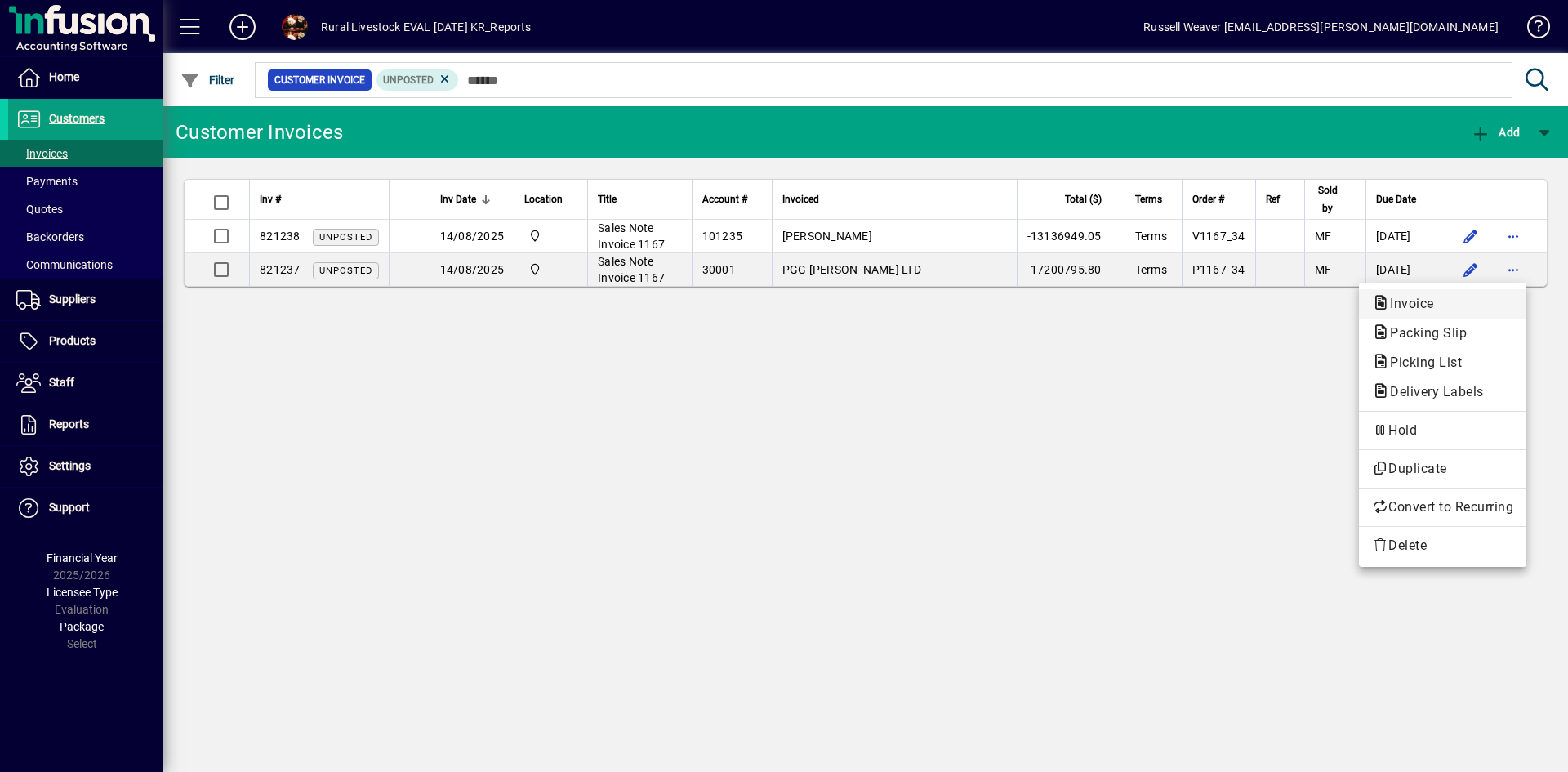
click at [1424, 302] on span "Invoice" at bounding box center [1408, 304] width 71 height 16
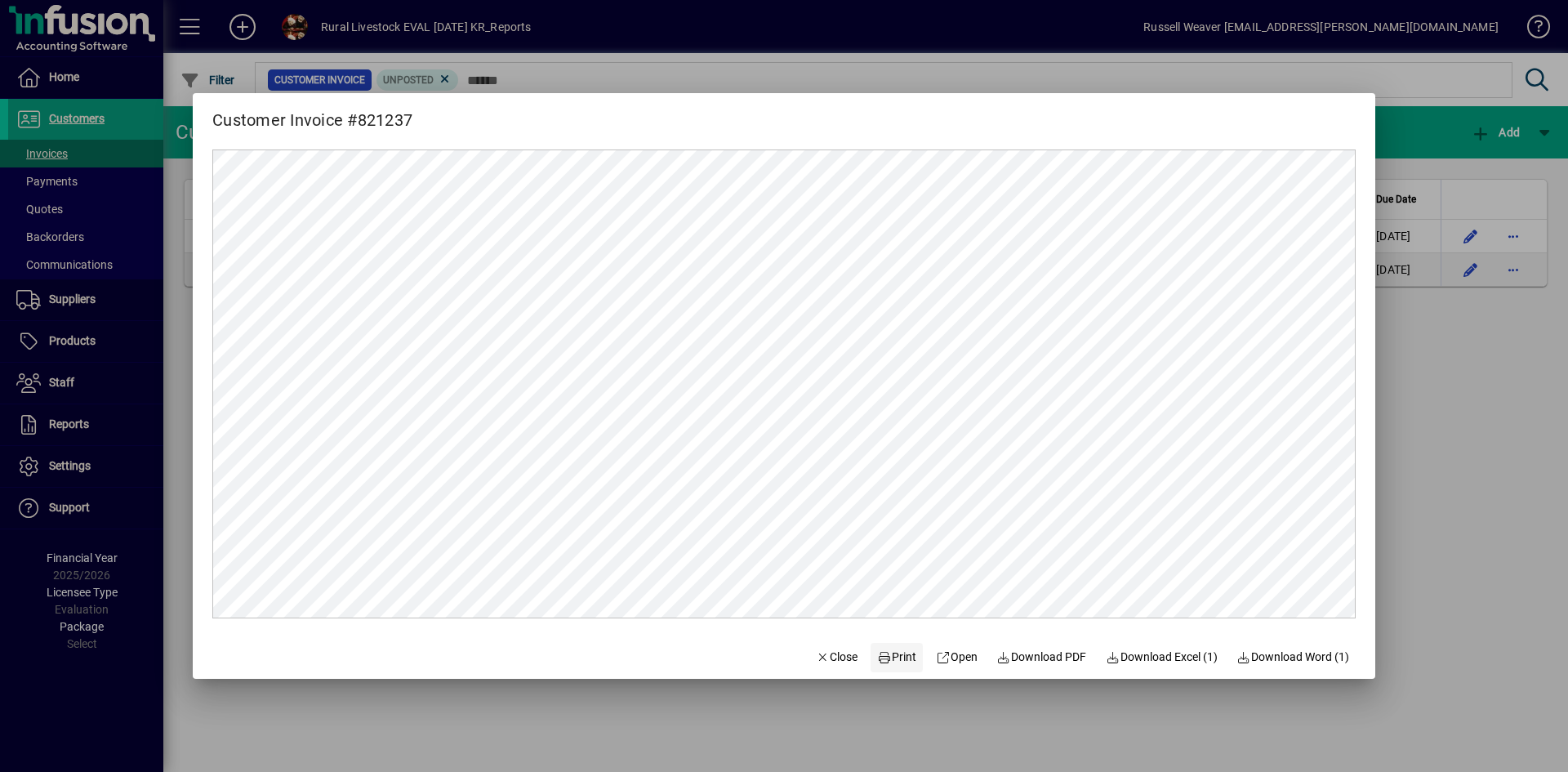
click at [887, 659] on span "Print" at bounding box center [896, 658] width 39 height 17
click at [833, 662] on span "Close" at bounding box center [837, 658] width 43 height 17
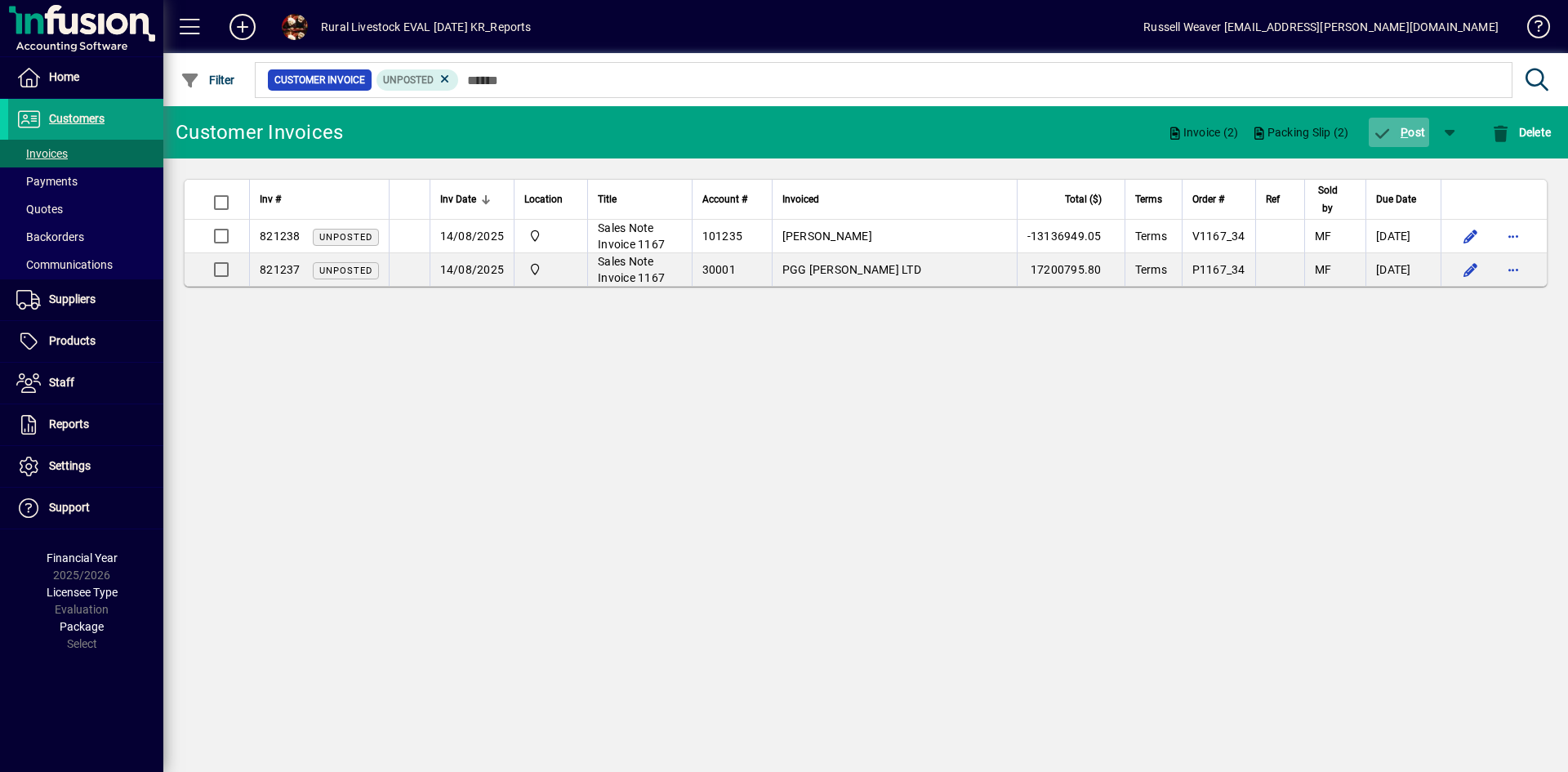
click at [1408, 133] on span "P ost" at bounding box center [1399, 132] width 53 height 13
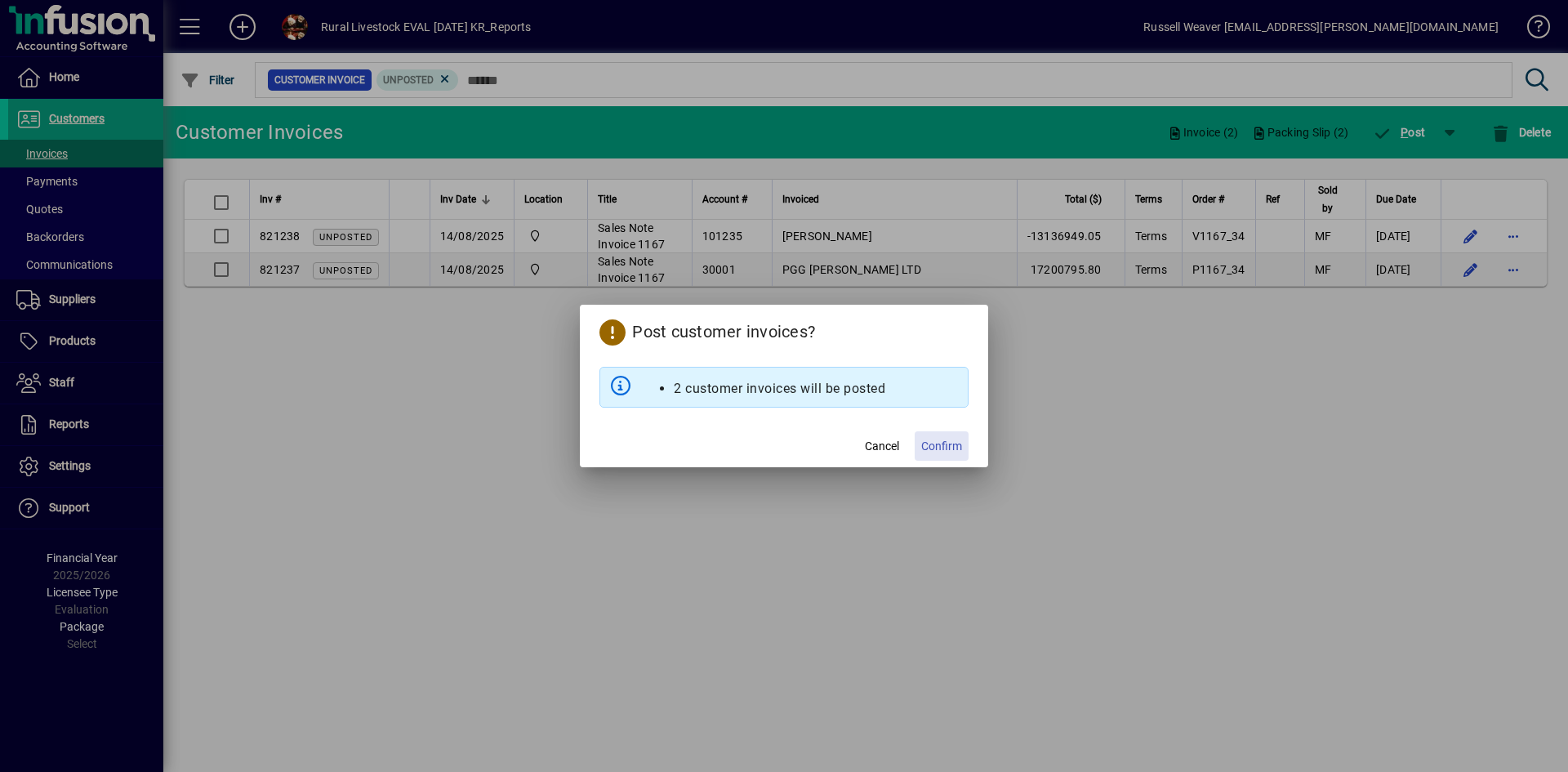
click at [943, 441] on span "Confirm" at bounding box center [942, 447] width 41 height 17
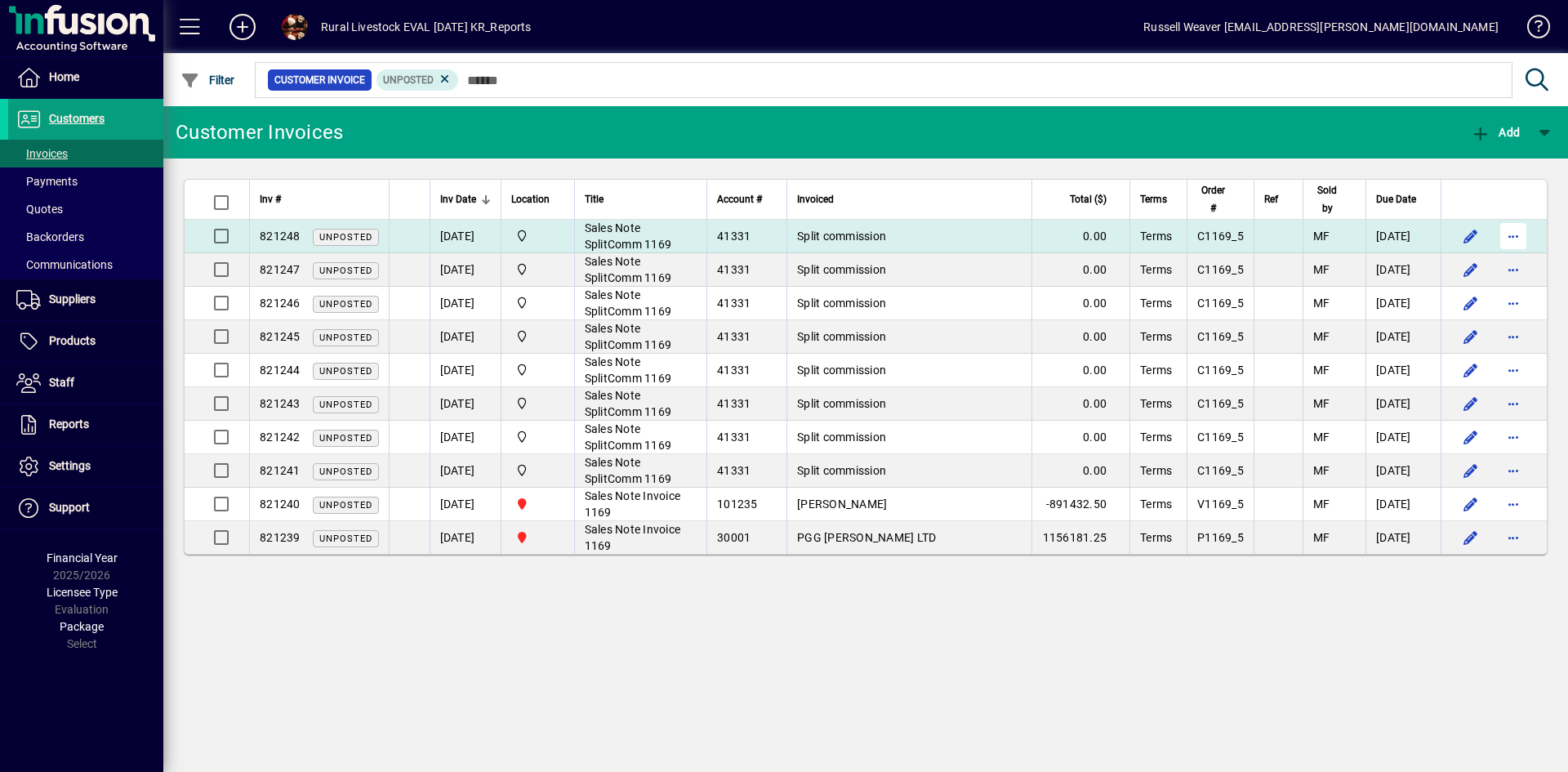
click at [1511, 233] on span "button" at bounding box center [1513, 236] width 39 height 39
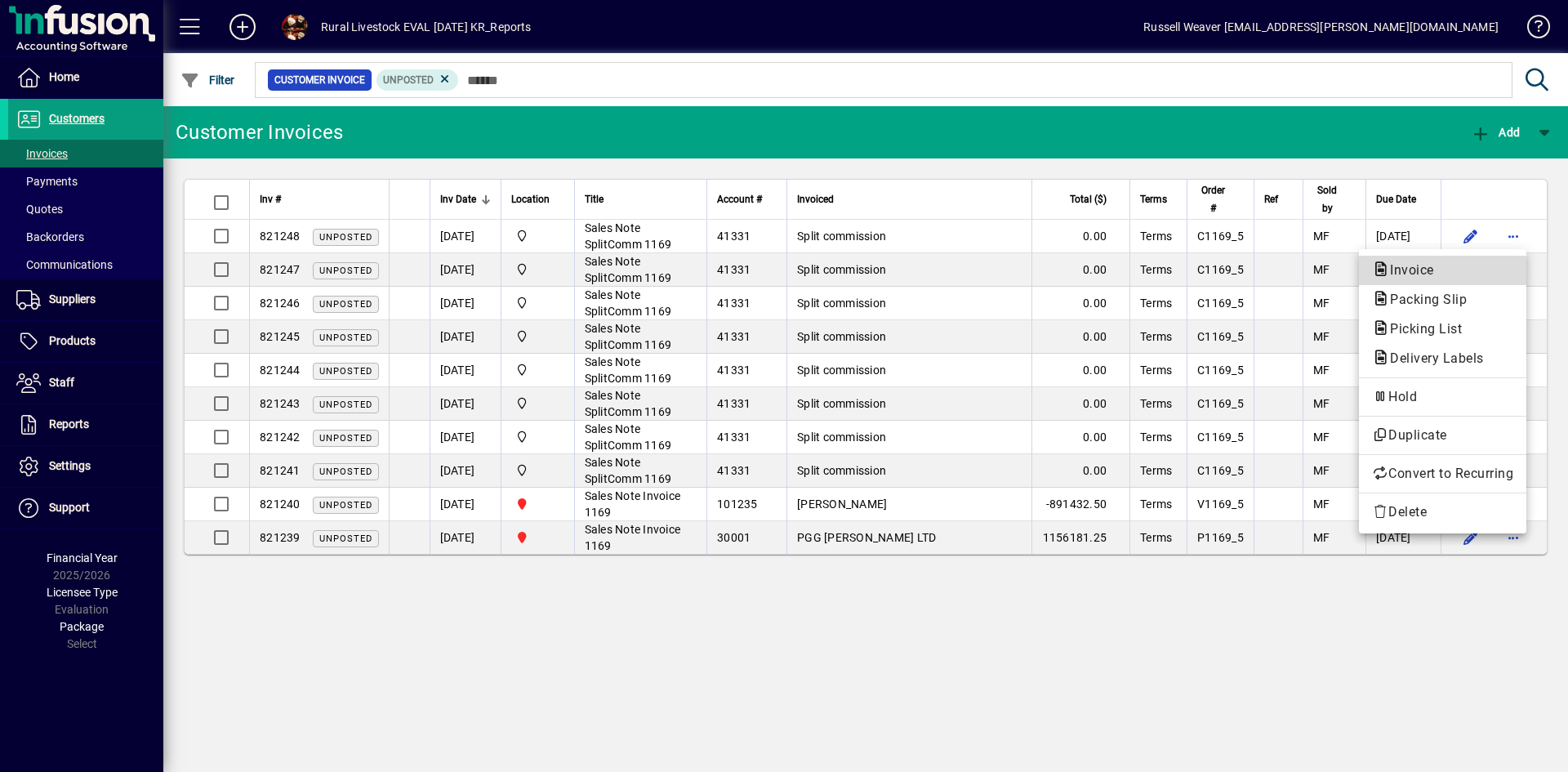
click at [1407, 269] on span "Invoice" at bounding box center [1408, 270] width 71 height 16
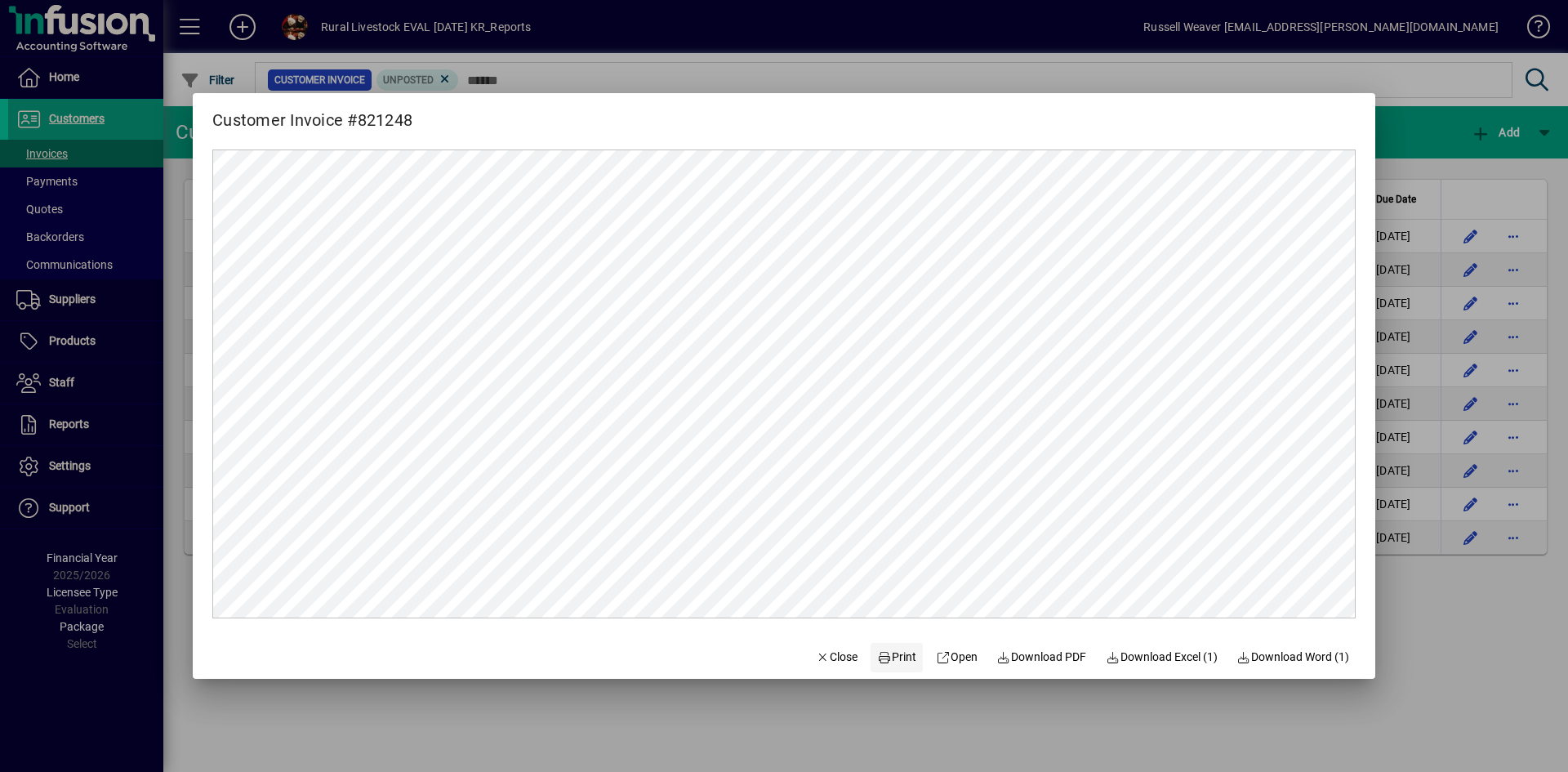
click at [889, 659] on span "Print" at bounding box center [896, 658] width 39 height 17
click at [837, 660] on span "Close" at bounding box center [837, 658] width 43 height 17
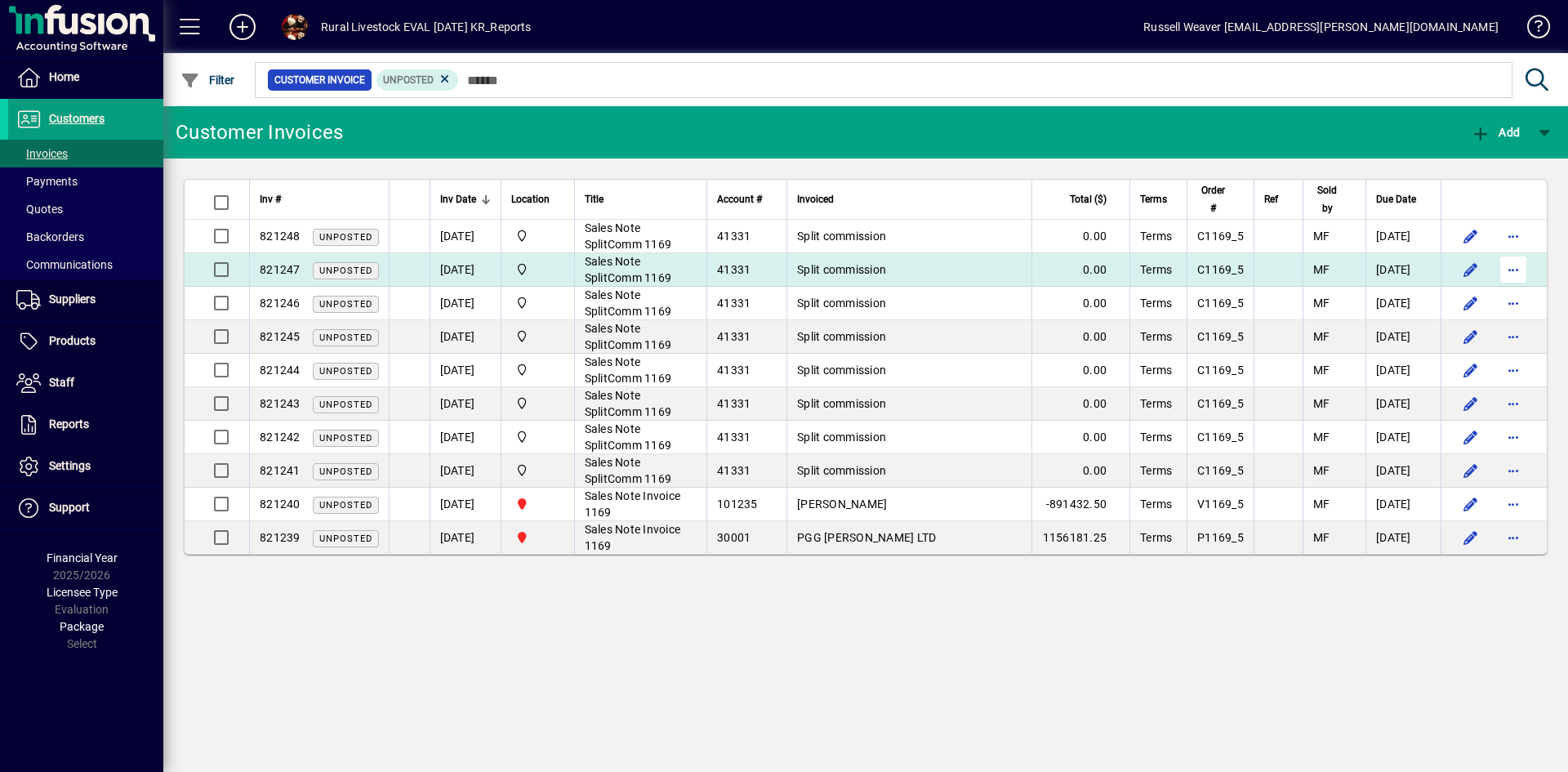
click at [1514, 270] on span "button" at bounding box center [1513, 270] width 39 height 39
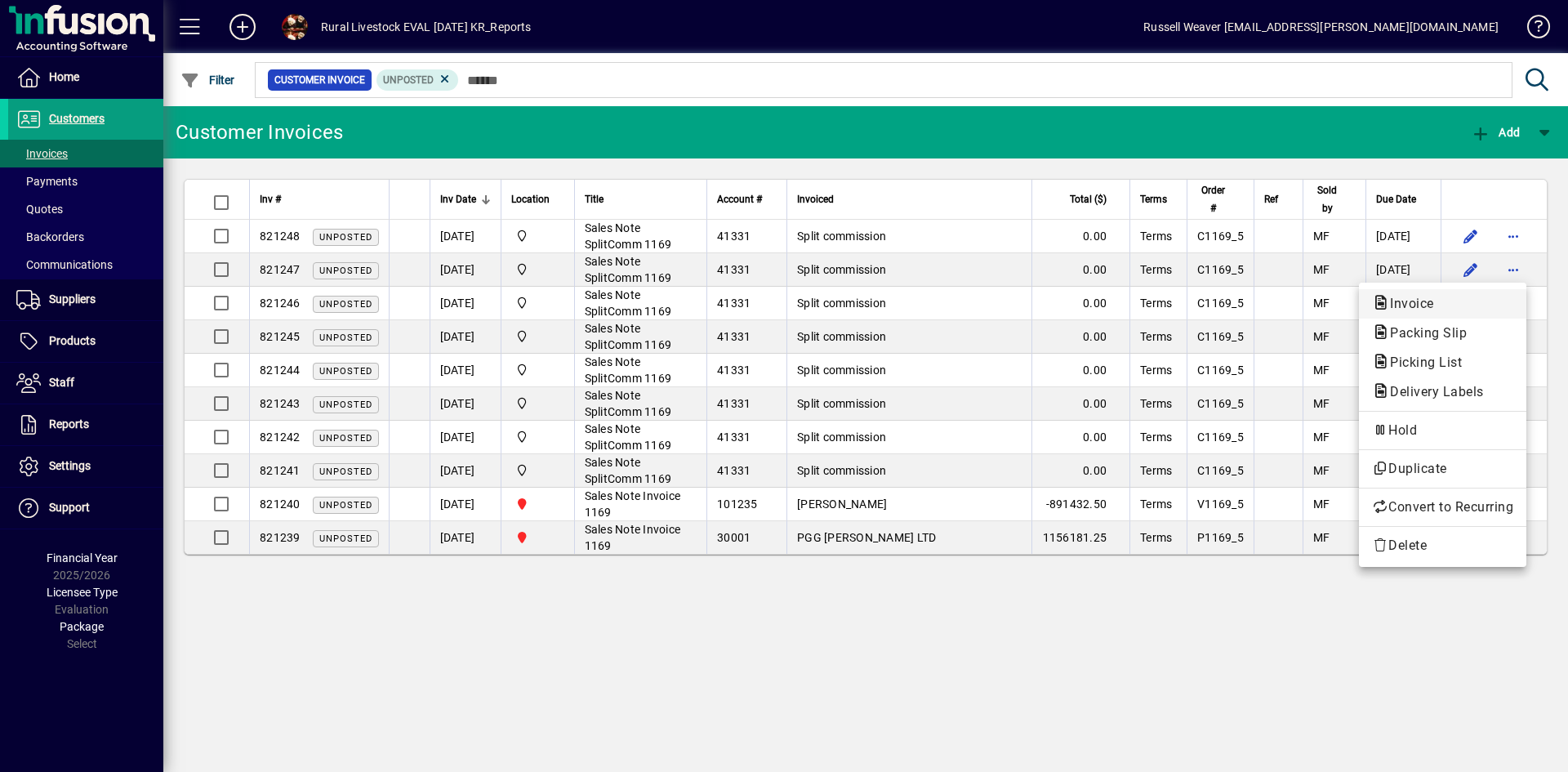
click at [1417, 303] on span "Invoice" at bounding box center [1408, 304] width 71 height 16
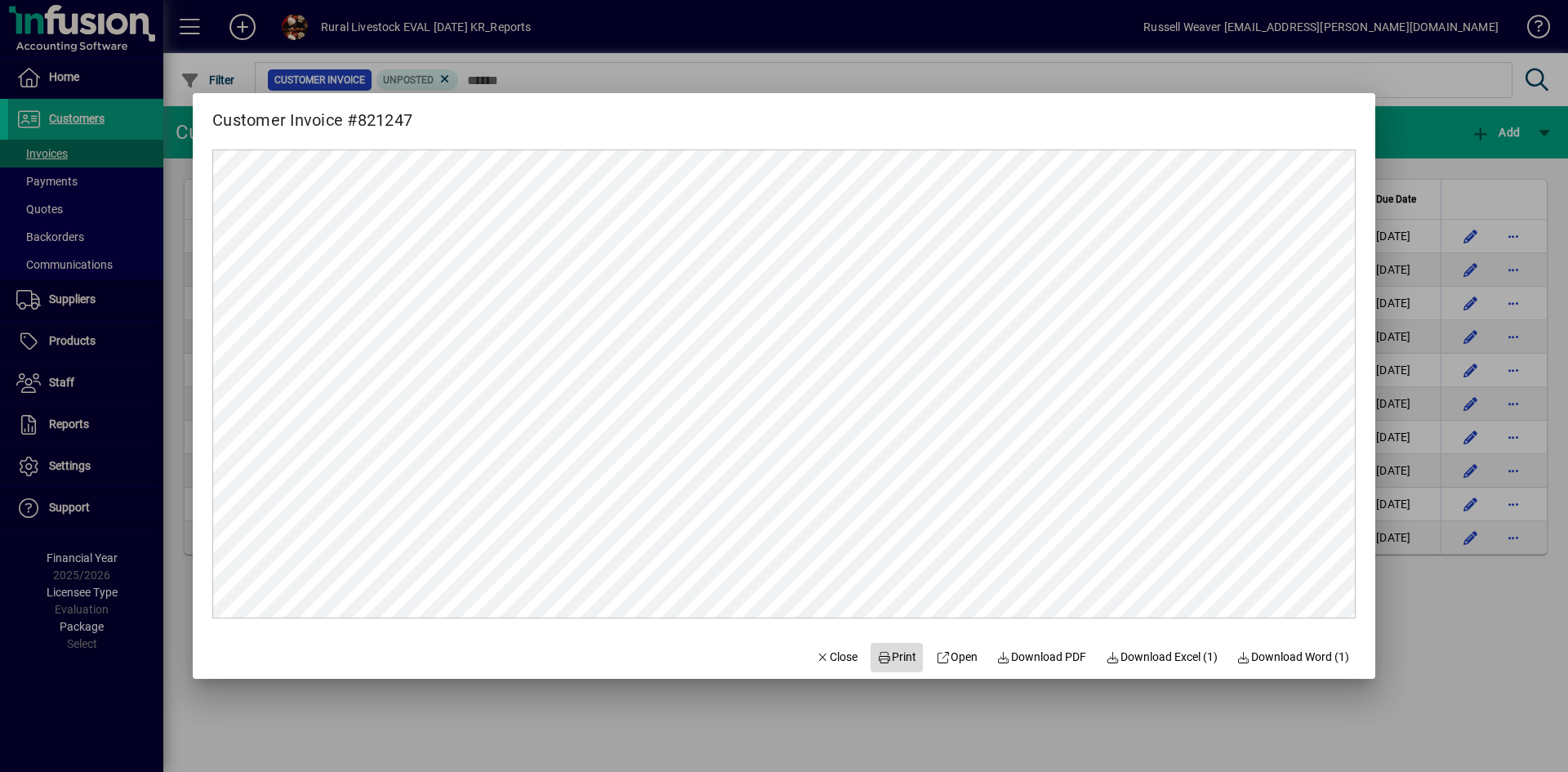
click at [892, 661] on span "Print" at bounding box center [896, 658] width 39 height 17
click at [830, 663] on span "Close" at bounding box center [837, 658] width 43 height 17
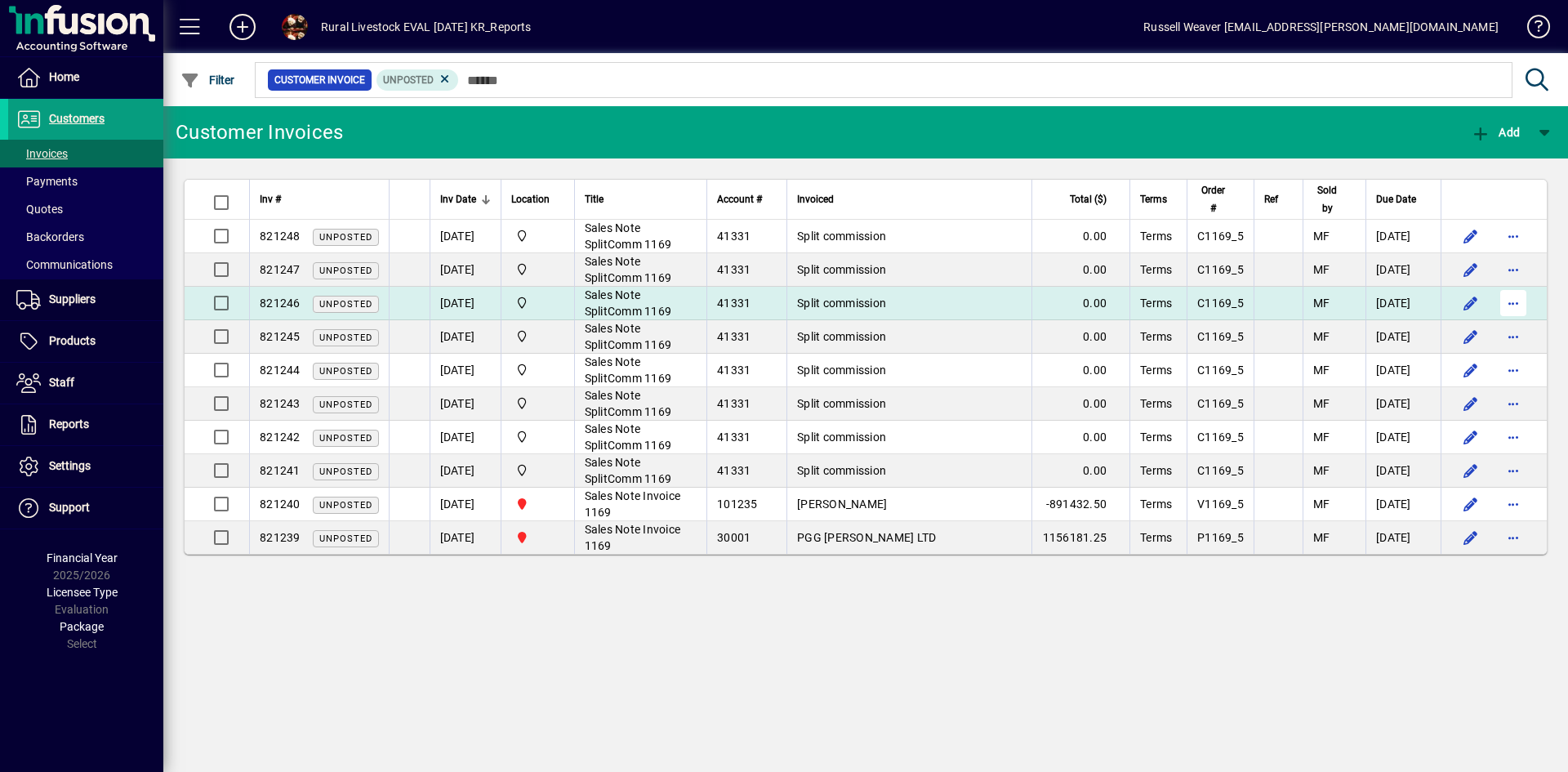
click at [1512, 307] on span "button" at bounding box center [1513, 303] width 39 height 39
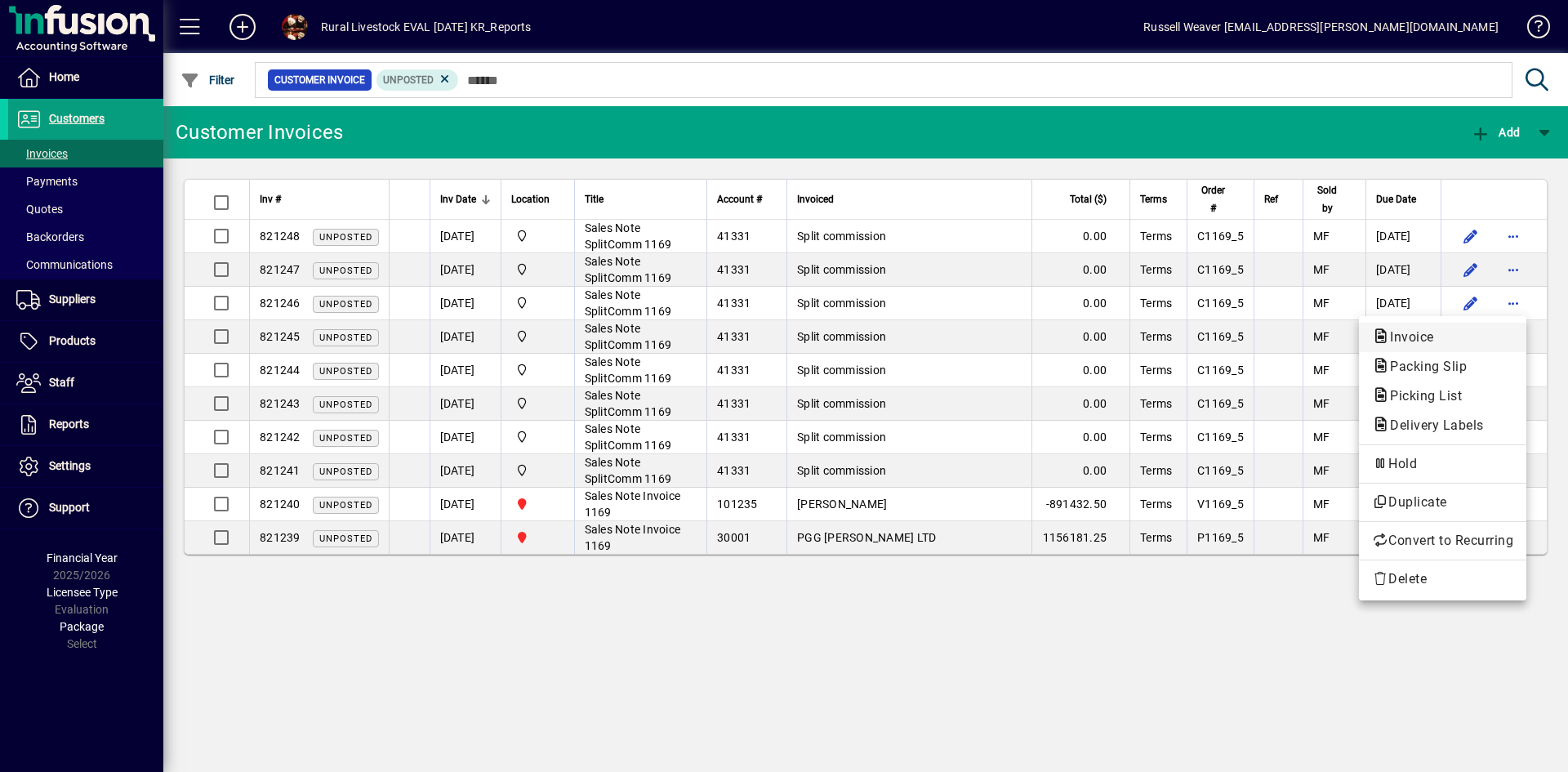
click at [1422, 336] on span "Invoice" at bounding box center [1408, 337] width 71 height 16
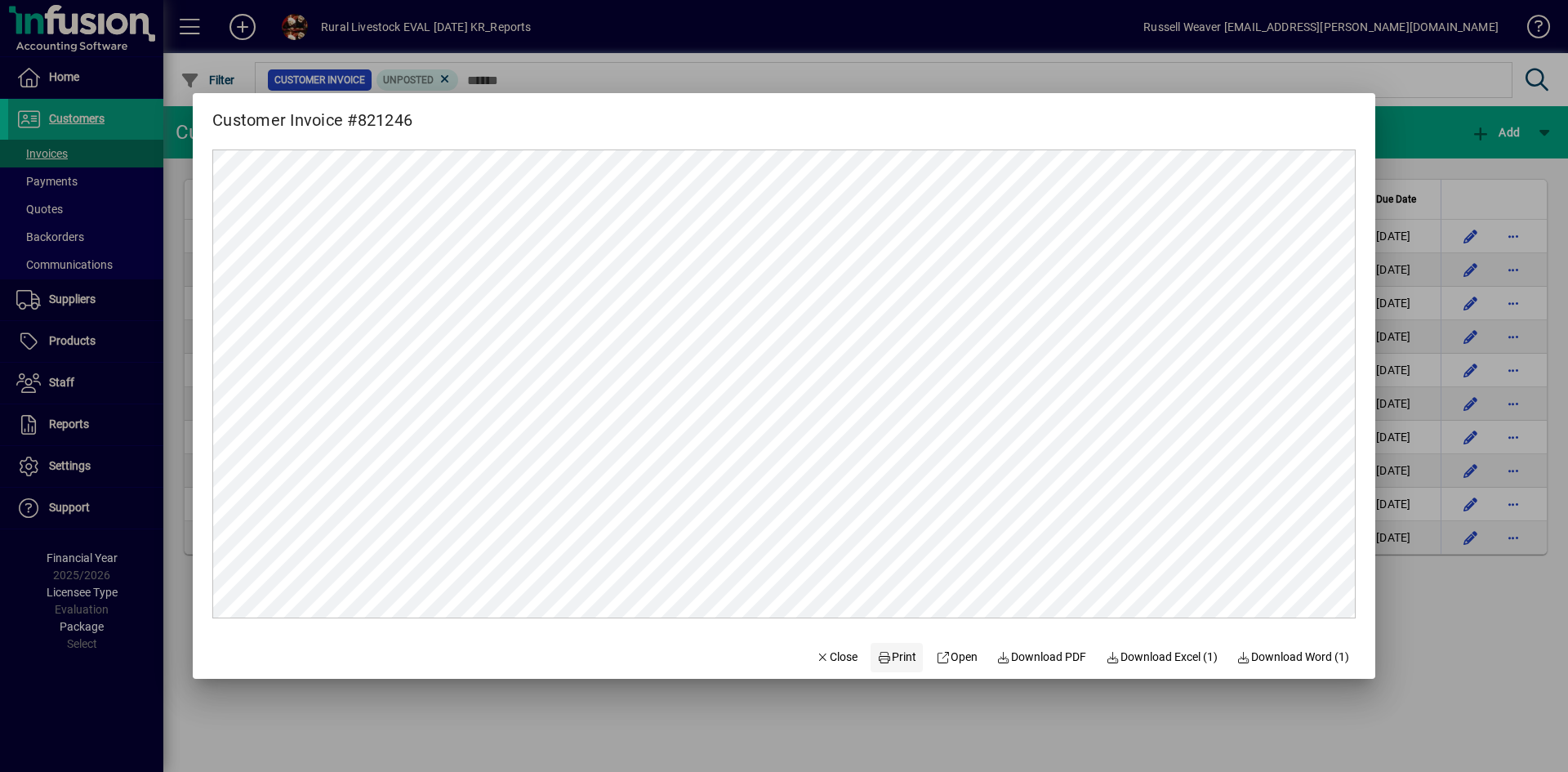
click at [878, 659] on icon at bounding box center [884, 657] width 15 height 11
click at [826, 656] on span "Close" at bounding box center [837, 658] width 43 height 17
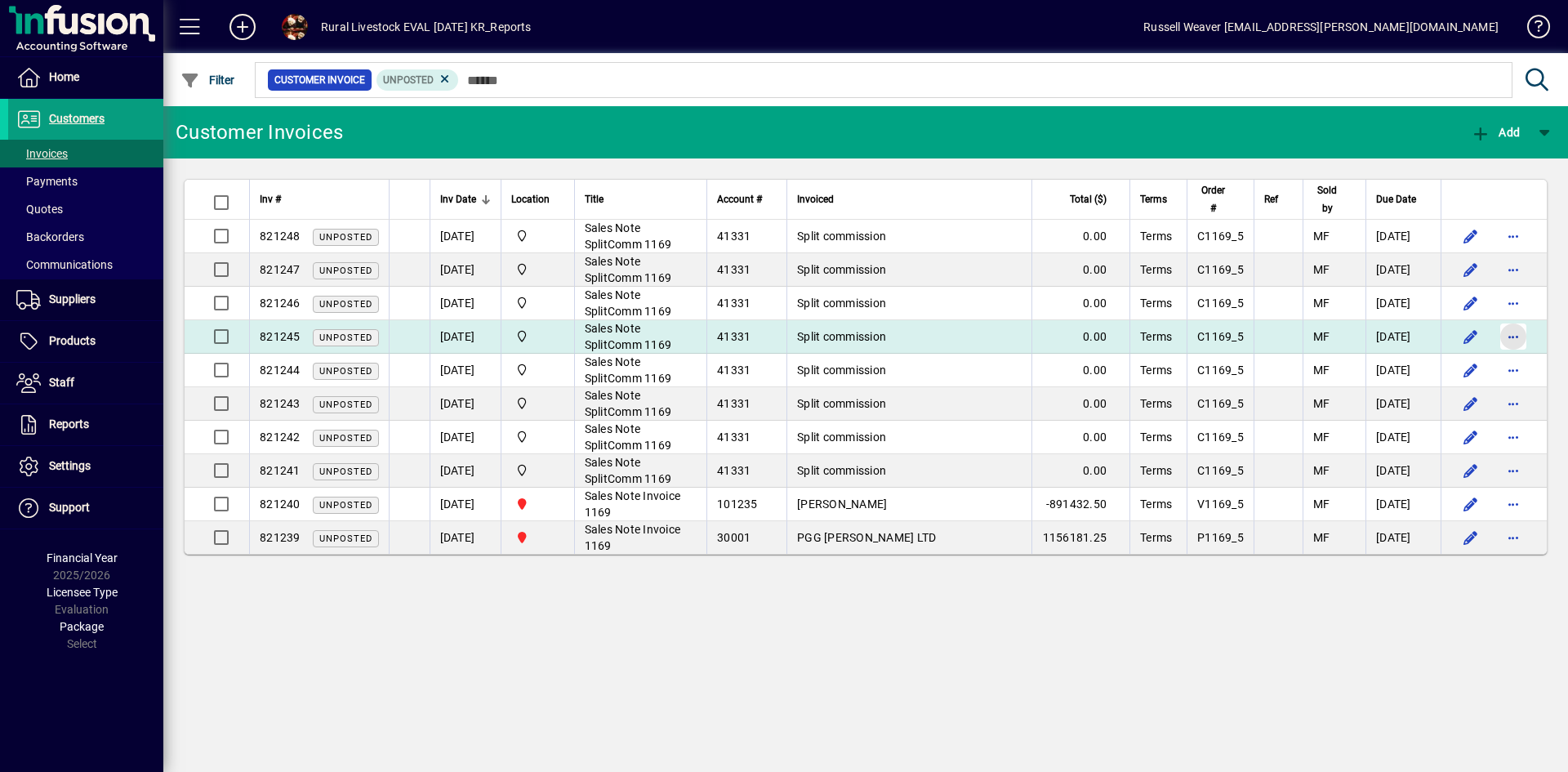
click at [1511, 339] on span "button" at bounding box center [1513, 336] width 39 height 39
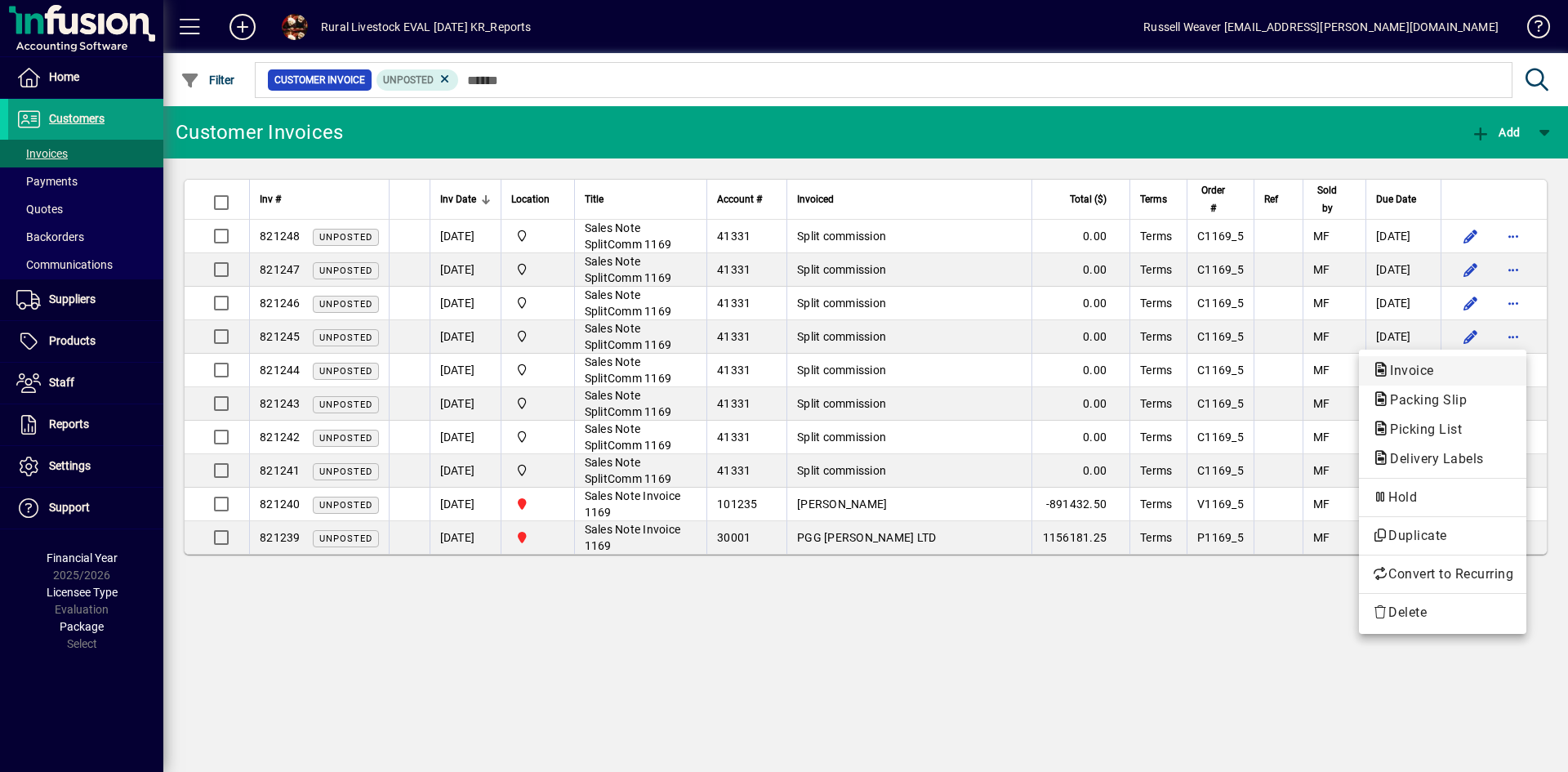
click at [1420, 371] on span "Invoice" at bounding box center [1408, 371] width 71 height 16
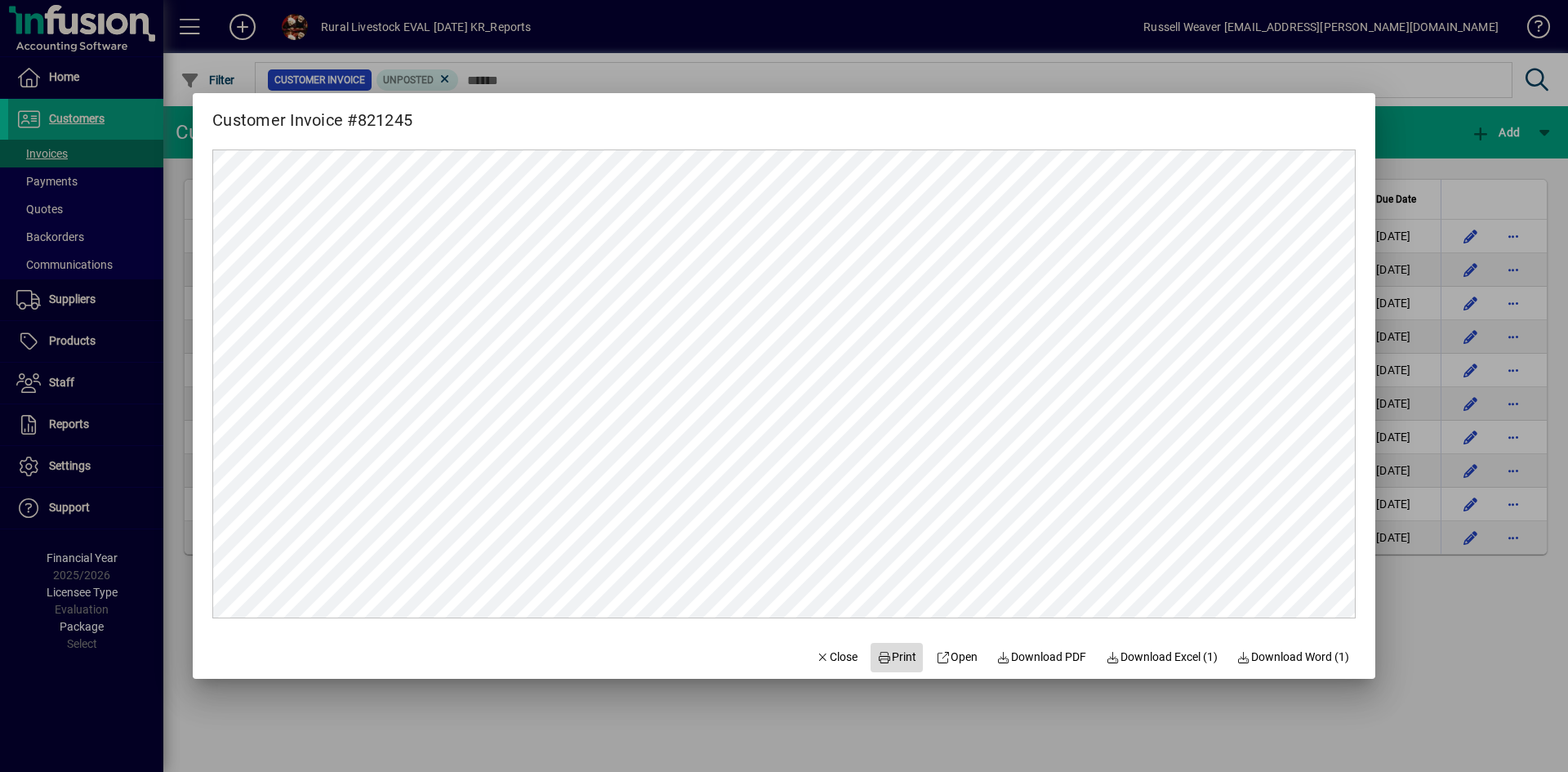
click at [890, 657] on span "Print" at bounding box center [896, 658] width 39 height 17
click at [834, 659] on span "Close" at bounding box center [837, 658] width 43 height 17
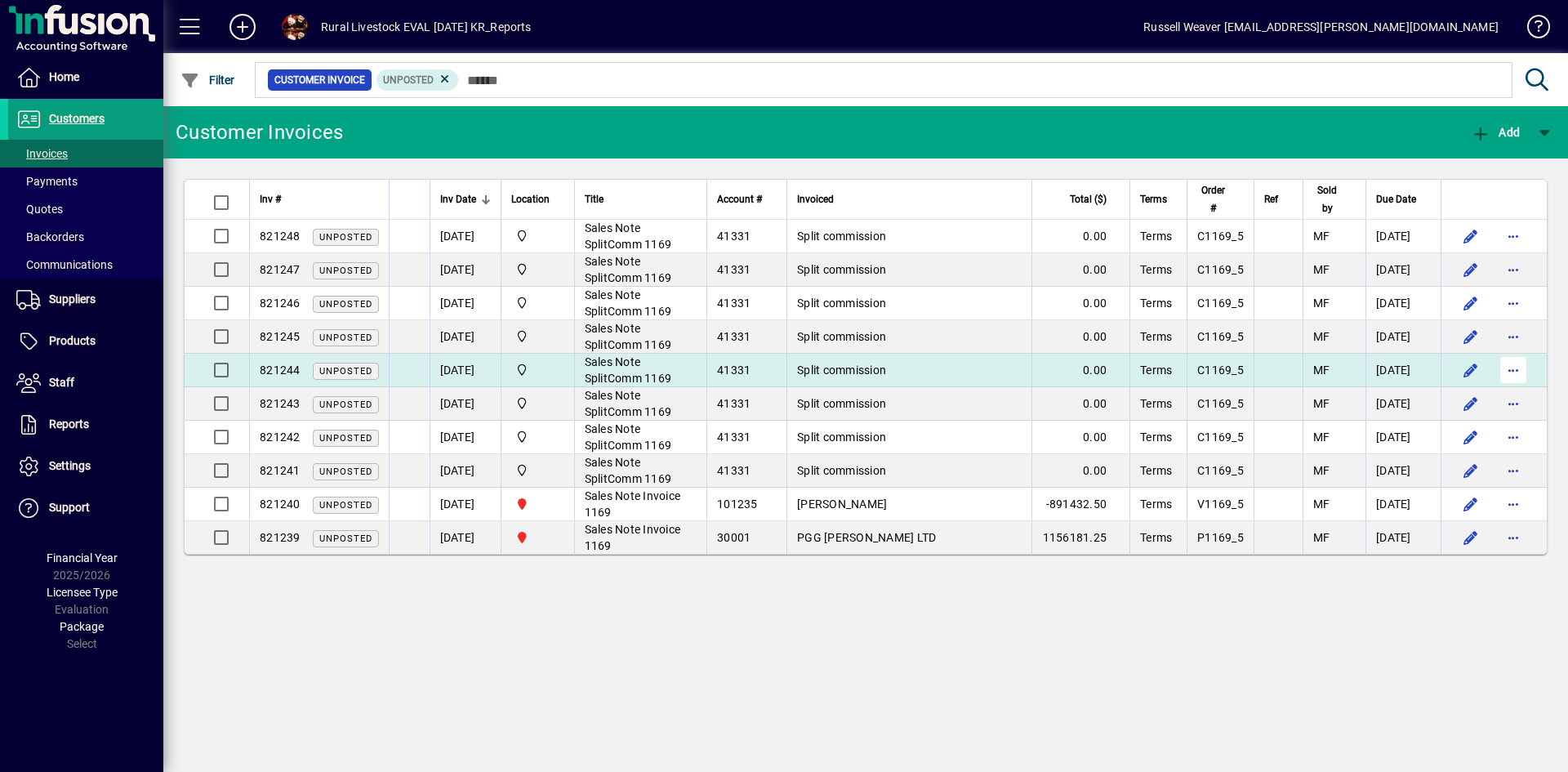
click at [1510, 369] on span "button" at bounding box center [1513, 370] width 39 height 39
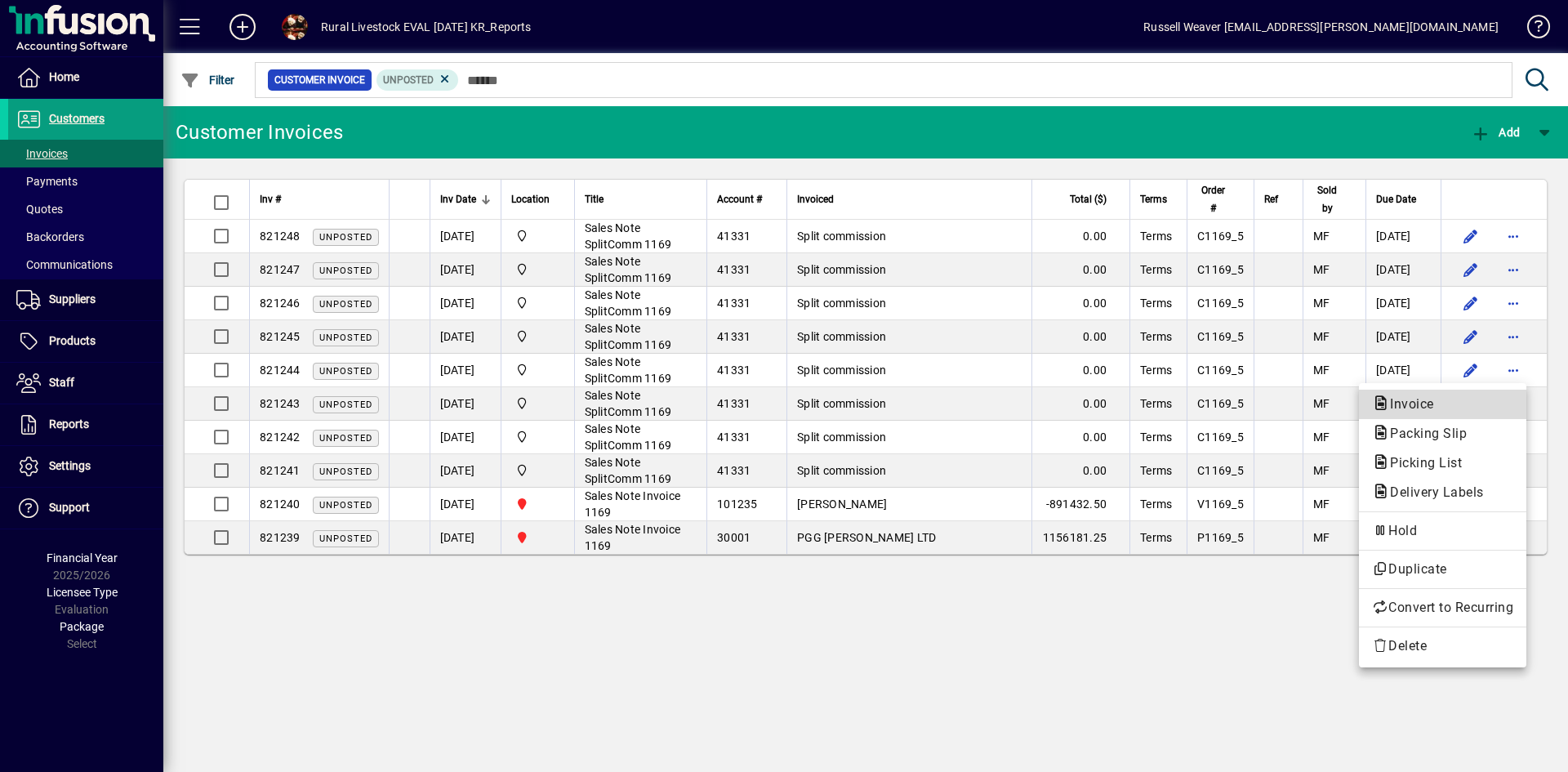
click at [1409, 401] on span "Invoice" at bounding box center [1408, 404] width 71 height 16
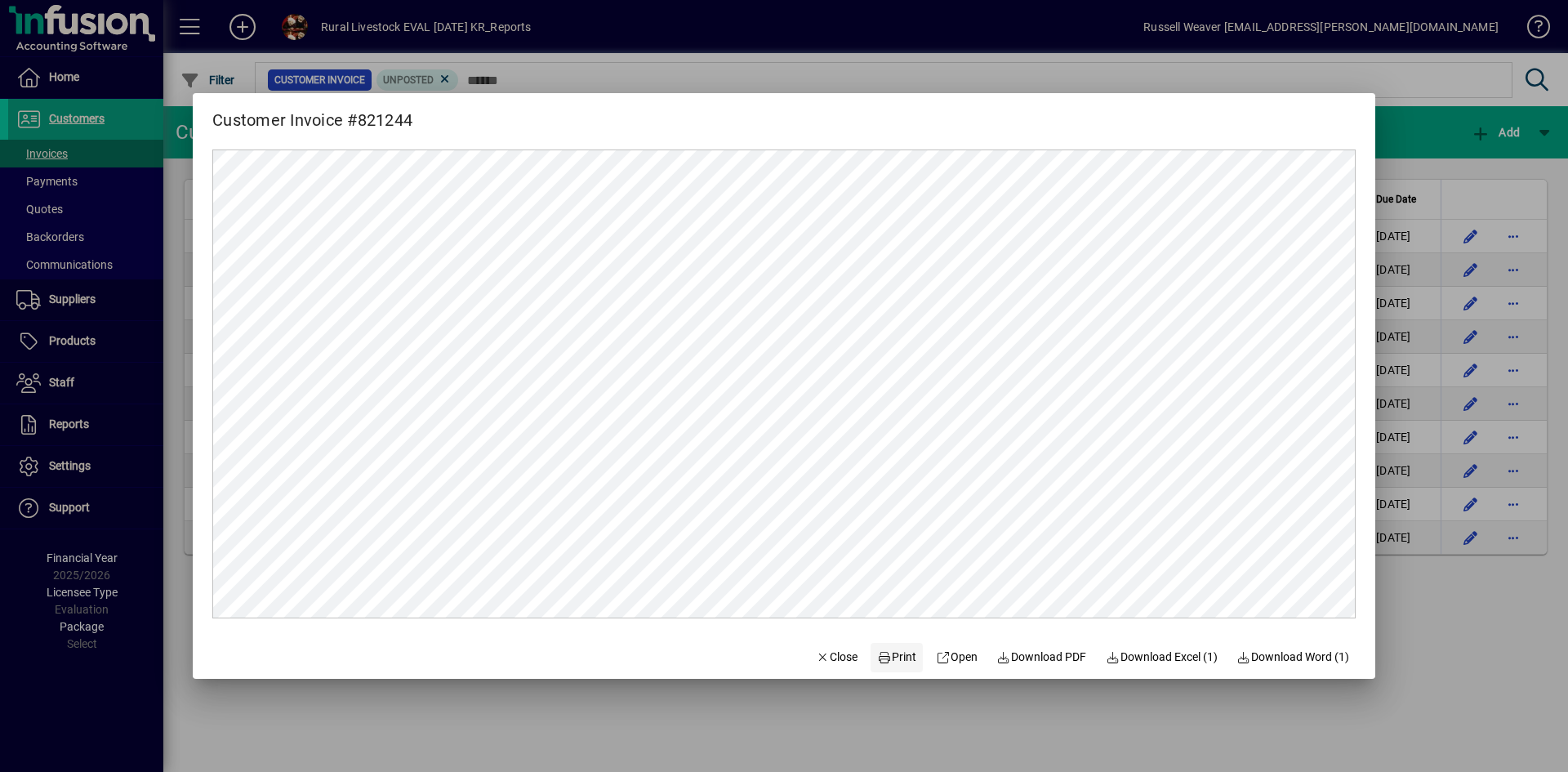
click at [890, 654] on span "Print" at bounding box center [896, 658] width 39 height 17
click at [829, 657] on span "Close" at bounding box center [837, 658] width 43 height 17
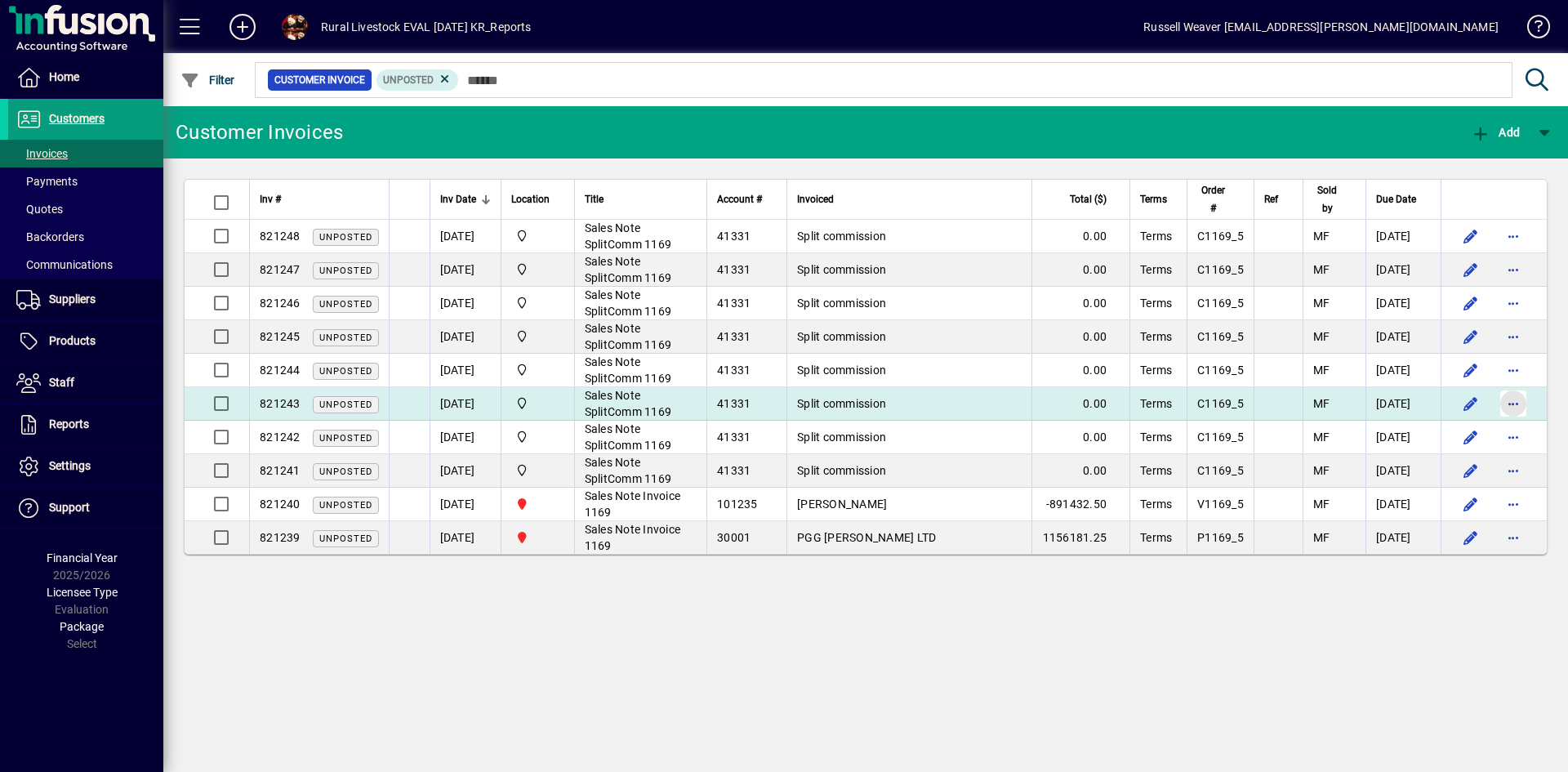
click at [1507, 406] on span "button" at bounding box center [1513, 403] width 39 height 39
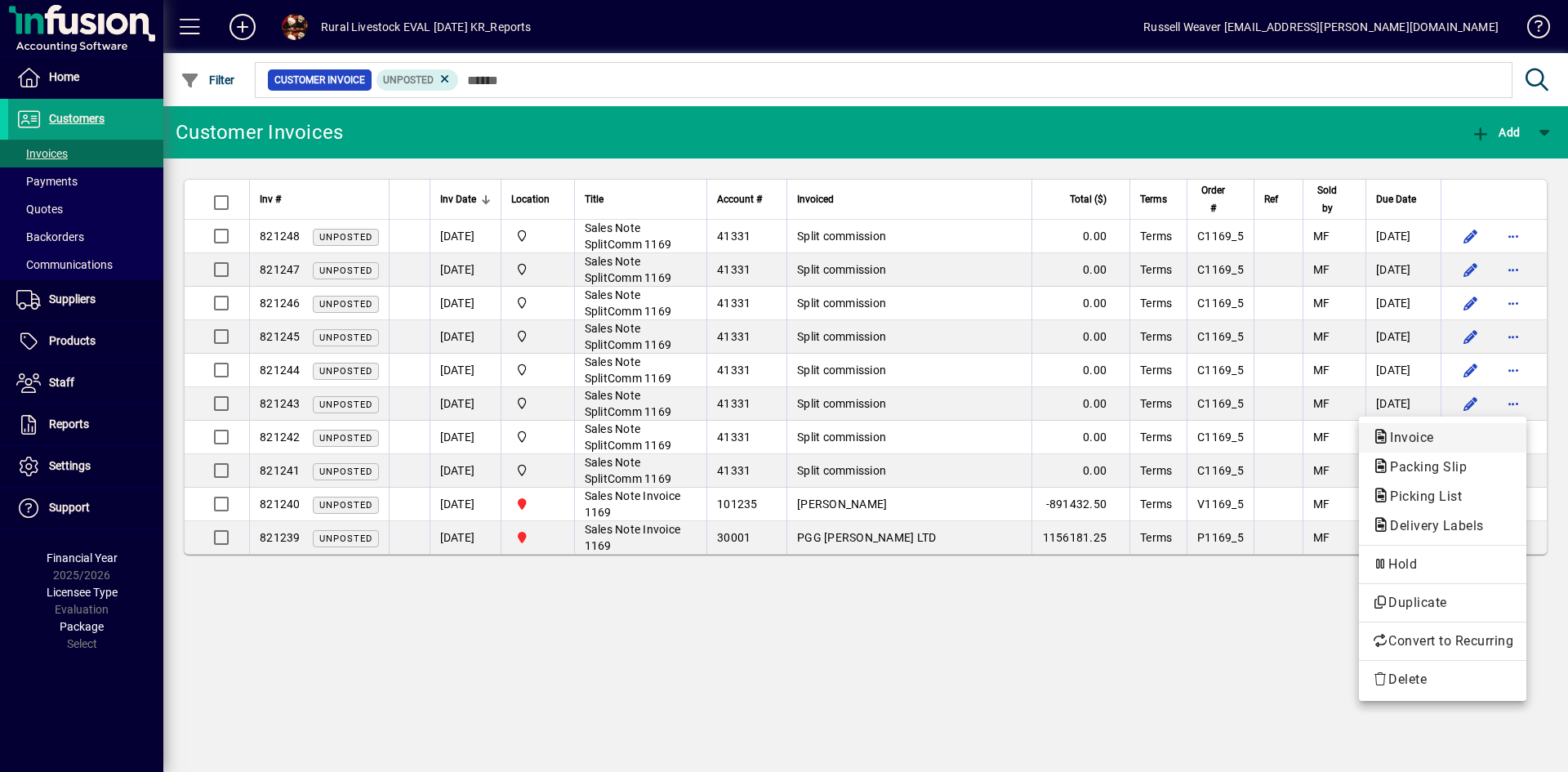
click at [1433, 437] on span "Invoice" at bounding box center [1408, 438] width 71 height 16
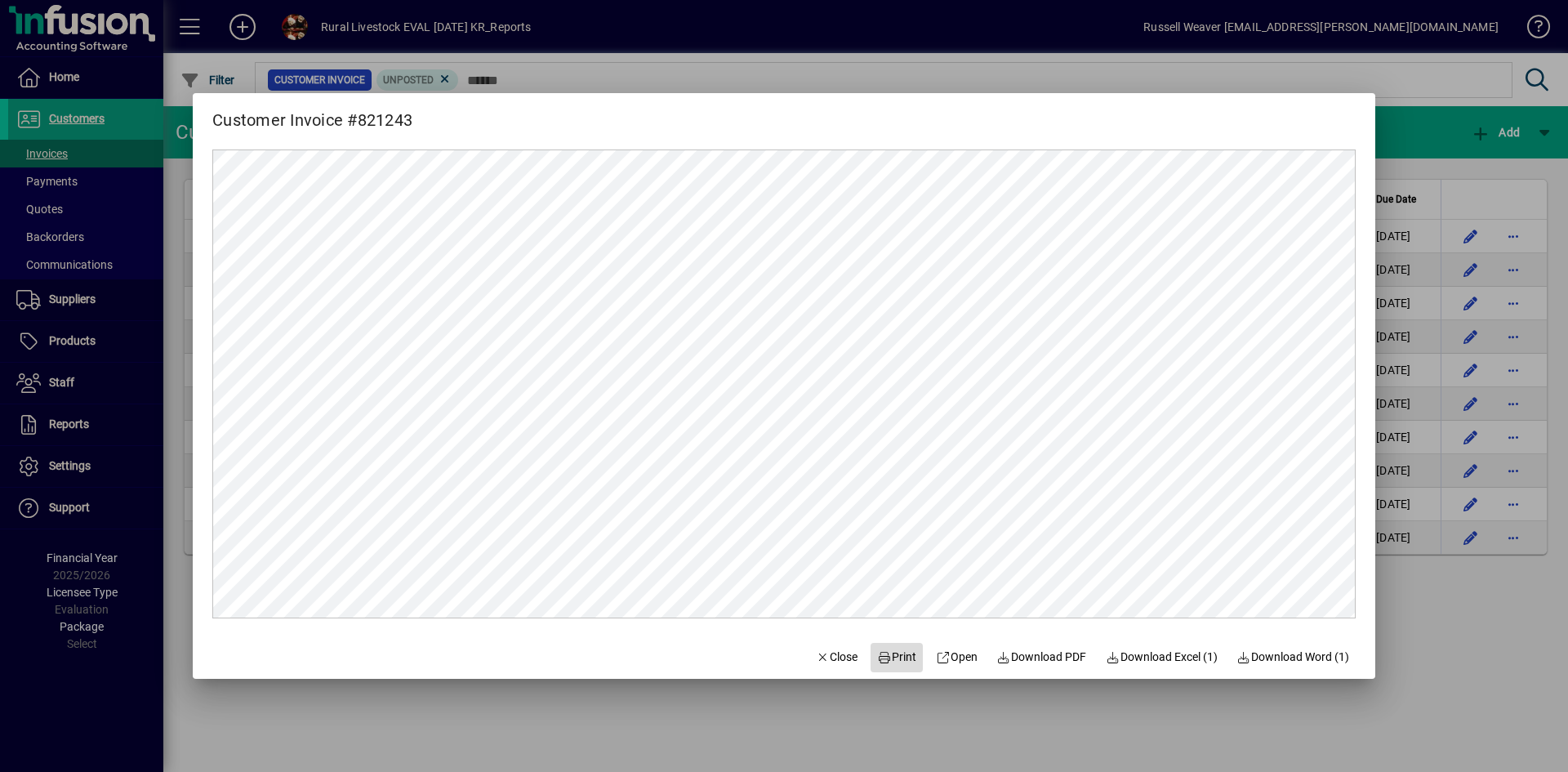
click at [885, 652] on span "Print" at bounding box center [896, 658] width 39 height 17
click at [841, 659] on span "Close" at bounding box center [837, 658] width 43 height 17
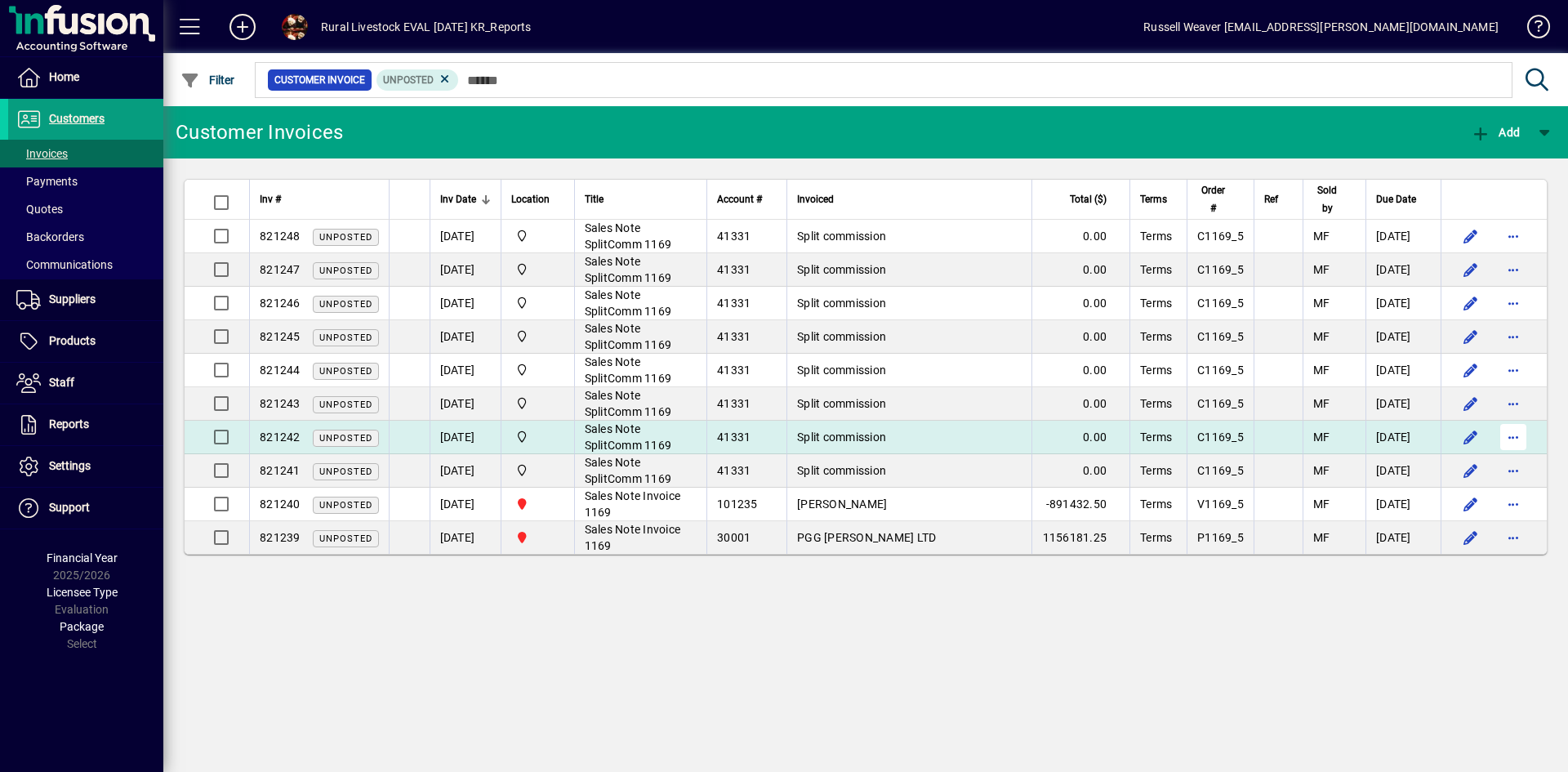
click at [1510, 443] on span "button" at bounding box center [1513, 437] width 39 height 39
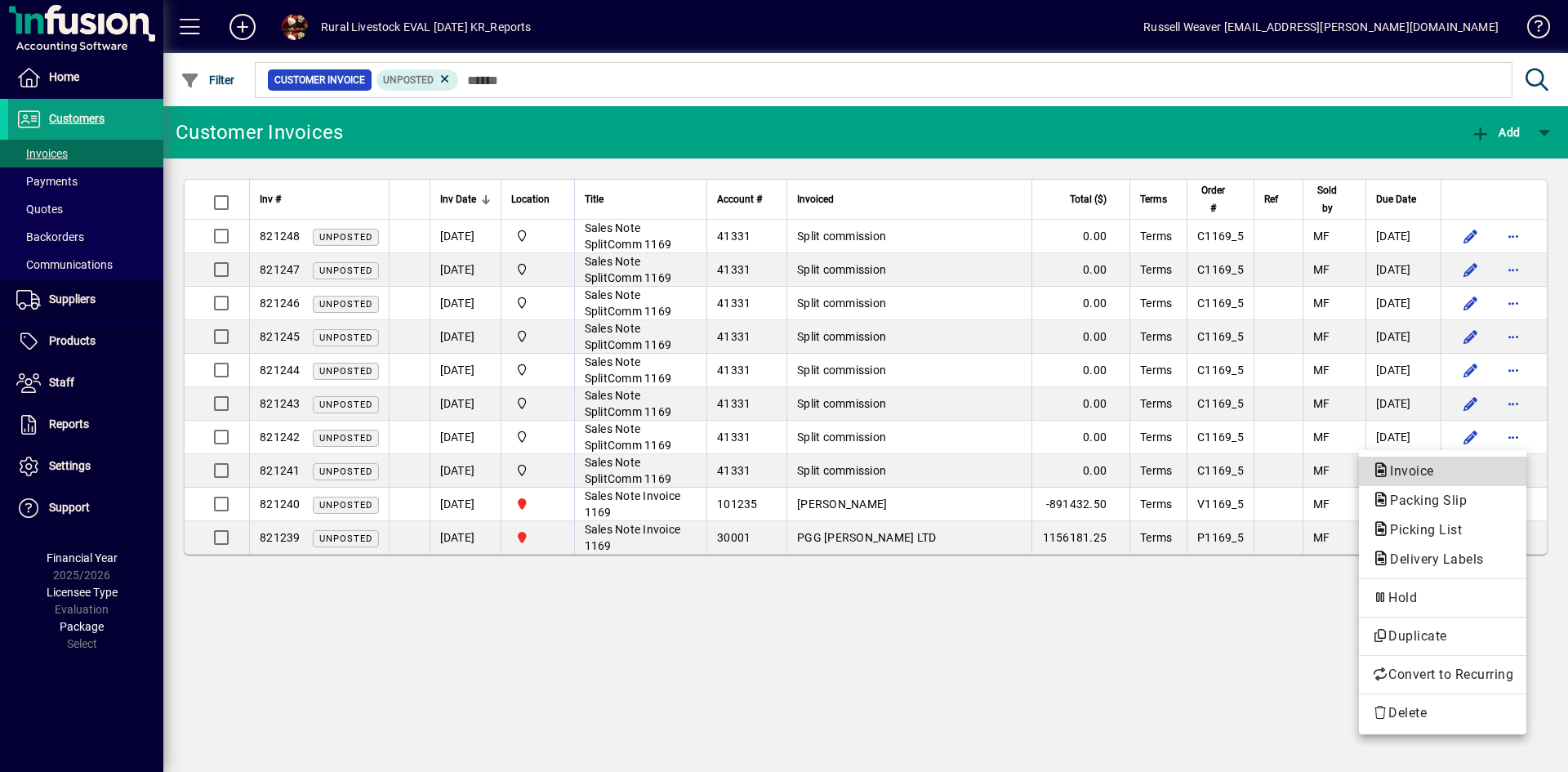
click at [1422, 470] on span "Invoice" at bounding box center [1408, 471] width 71 height 16
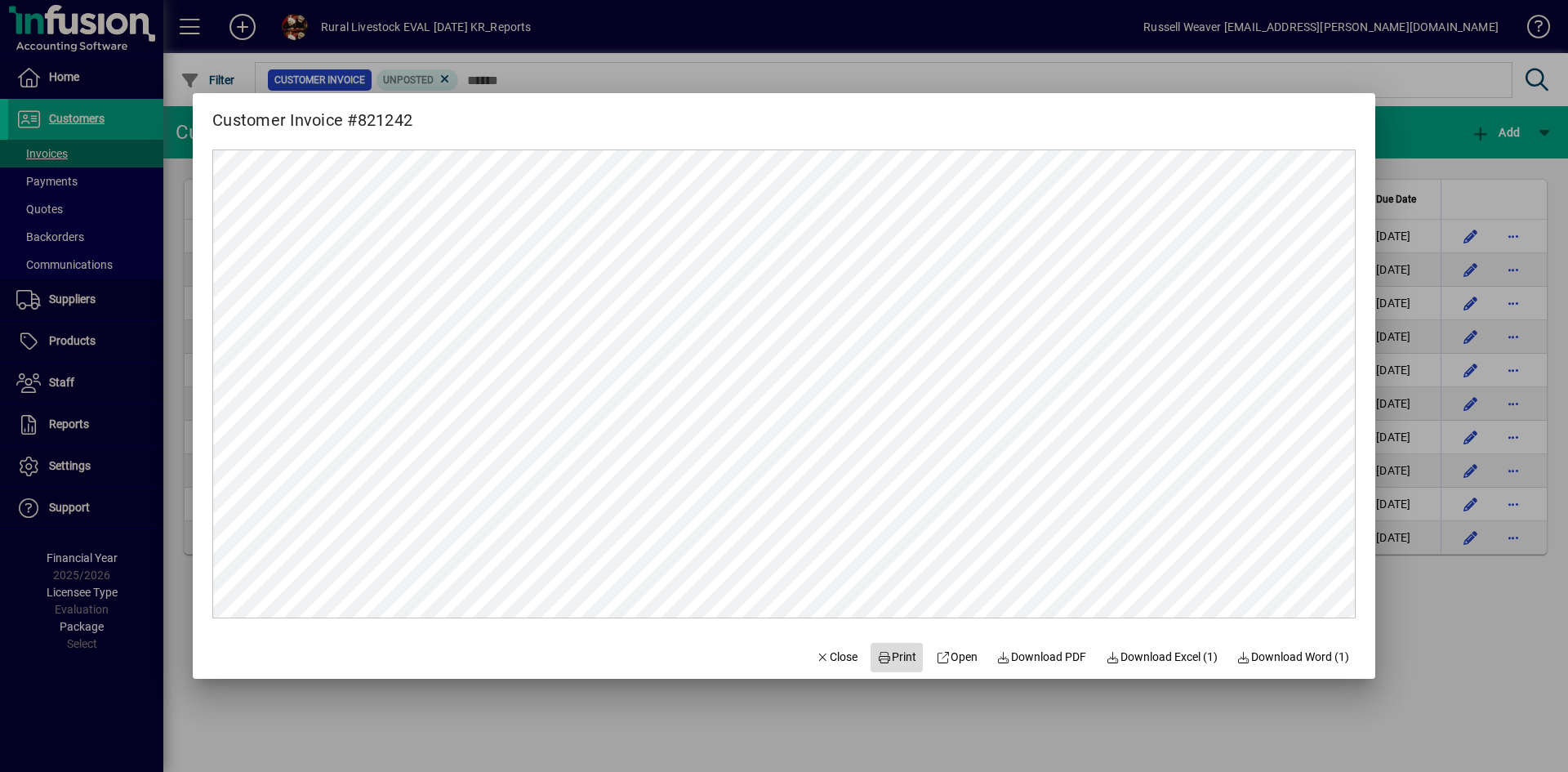
click at [883, 652] on span "Print" at bounding box center [896, 658] width 39 height 17
click at [824, 657] on span "Close" at bounding box center [837, 658] width 43 height 17
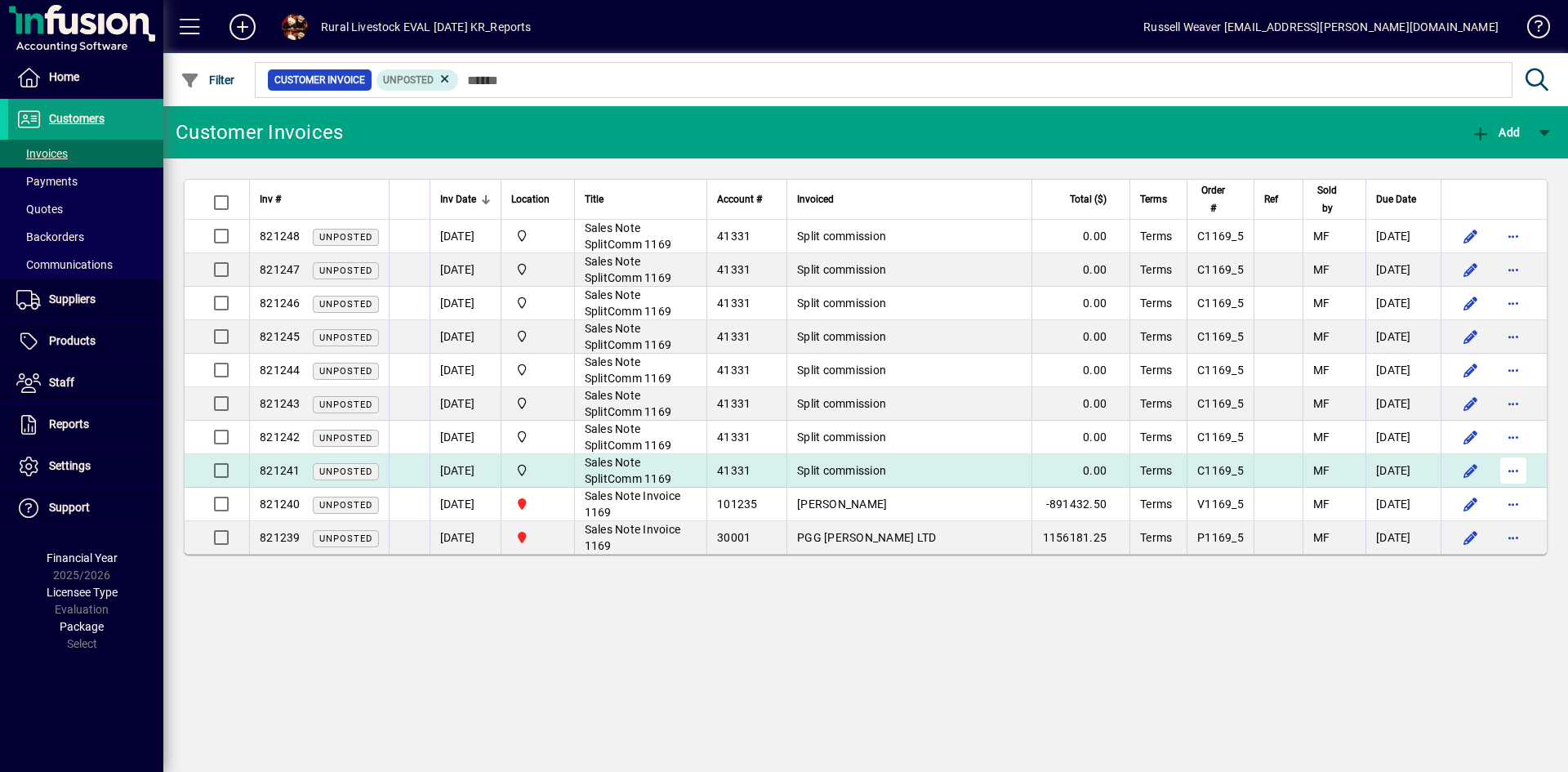
click at [1515, 473] on span "button" at bounding box center [1513, 470] width 39 height 39
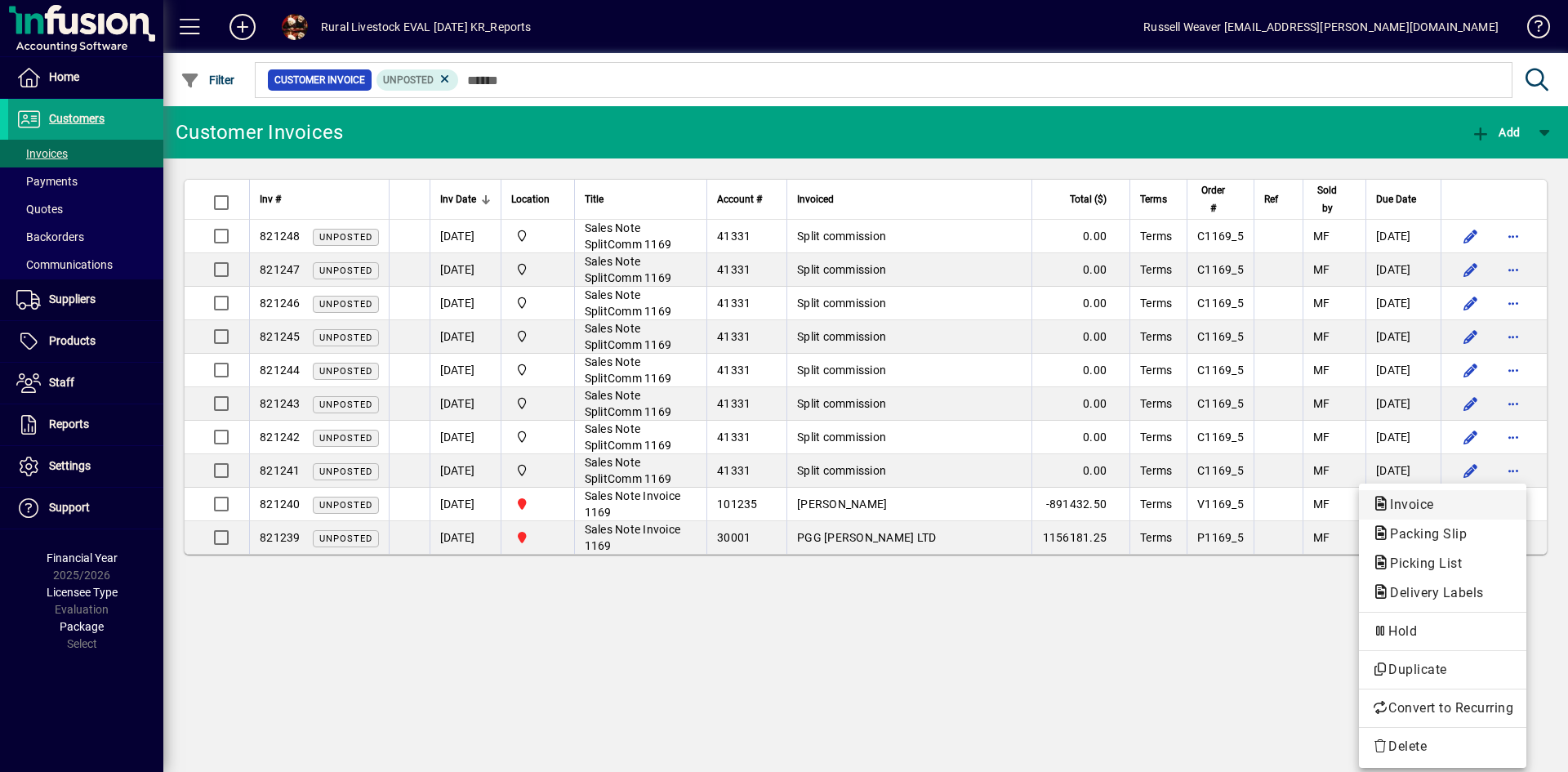
click at [1416, 504] on span "Invoice" at bounding box center [1408, 504] width 71 height 16
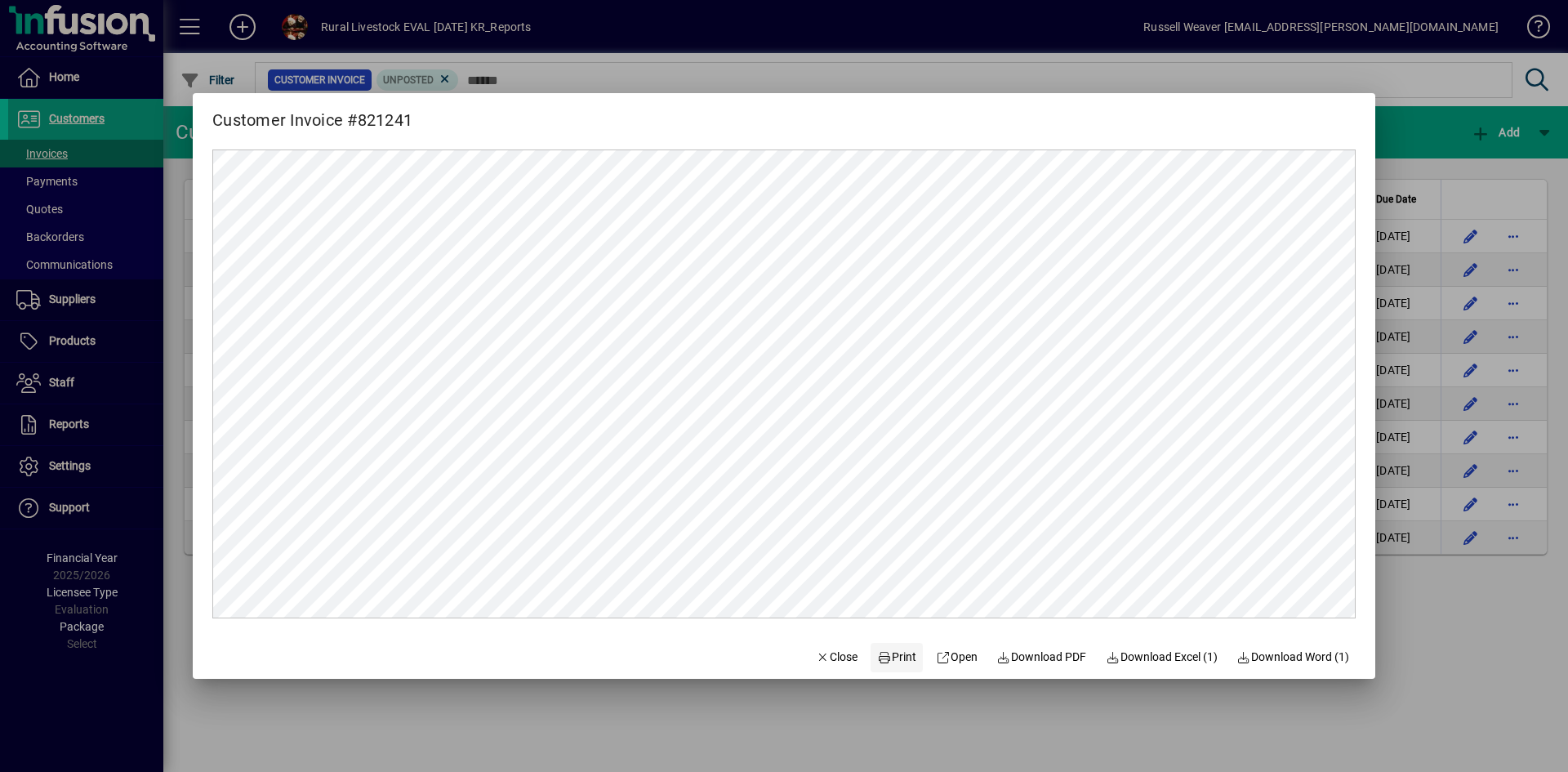
click at [896, 652] on span "Print" at bounding box center [896, 658] width 39 height 17
click at [834, 658] on span "Close" at bounding box center [837, 658] width 43 height 17
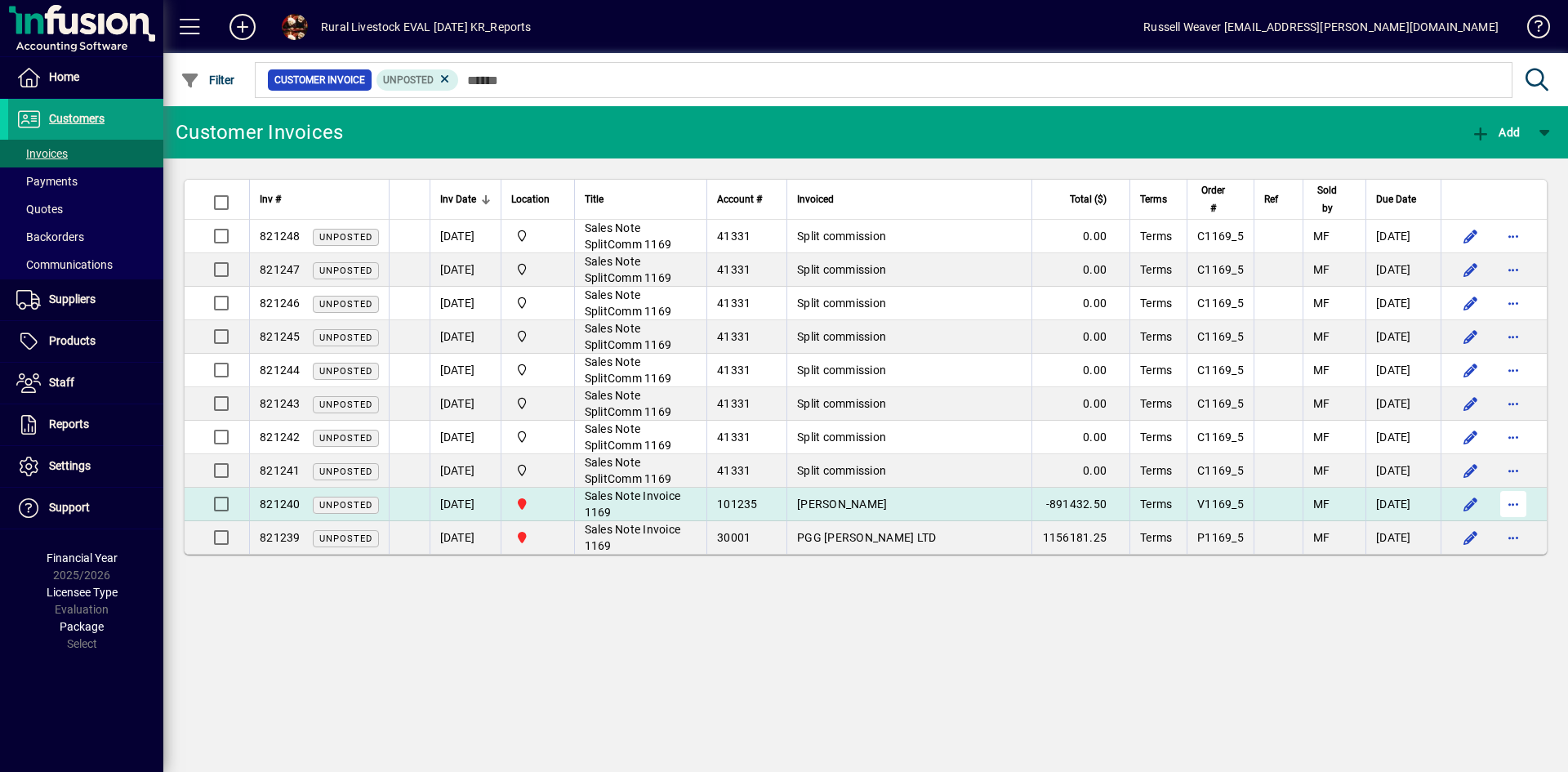
click at [1509, 502] on span "button" at bounding box center [1513, 503] width 39 height 39
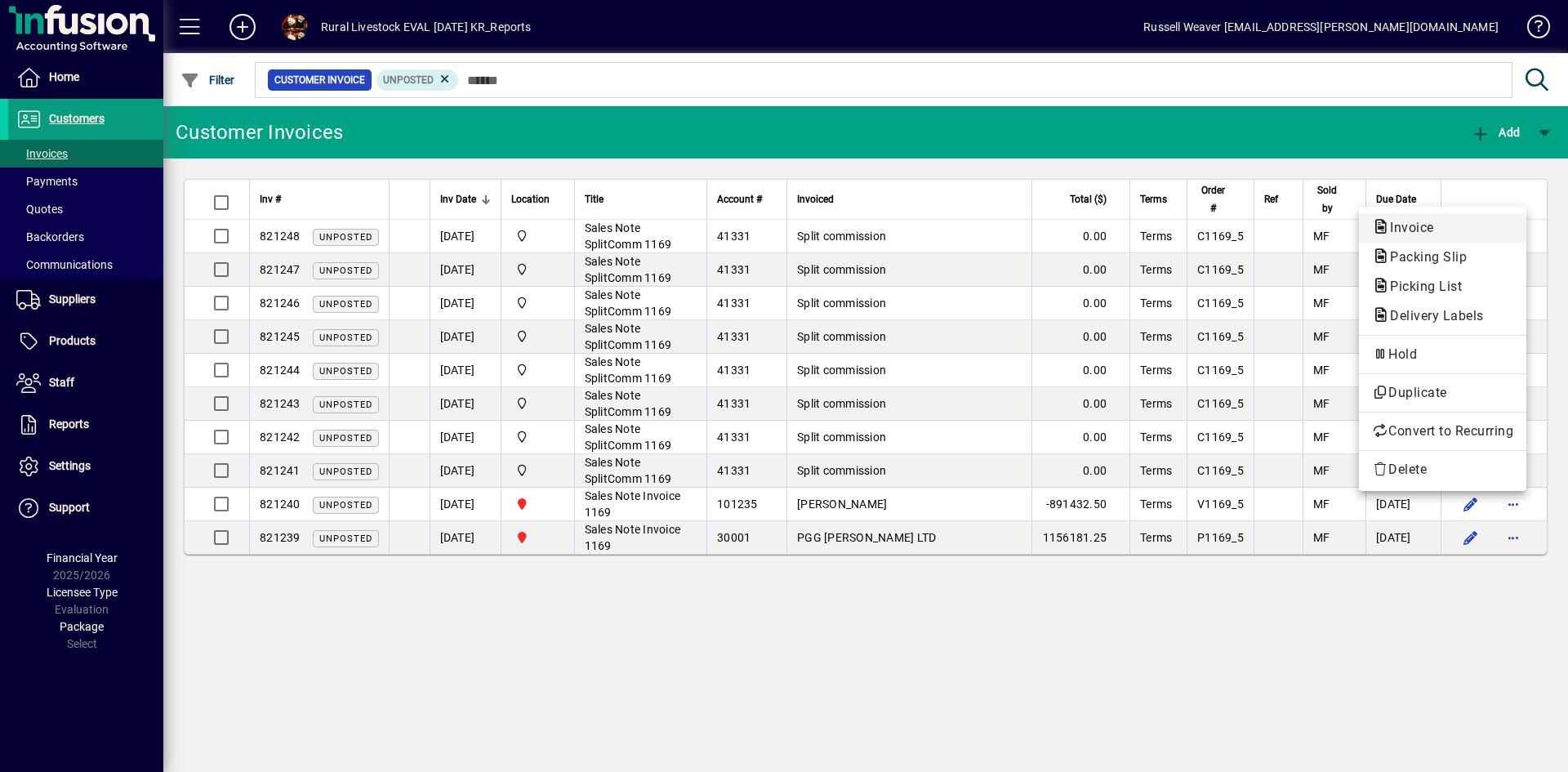
click at [1415, 227] on span "Invoice" at bounding box center [1408, 228] width 71 height 16
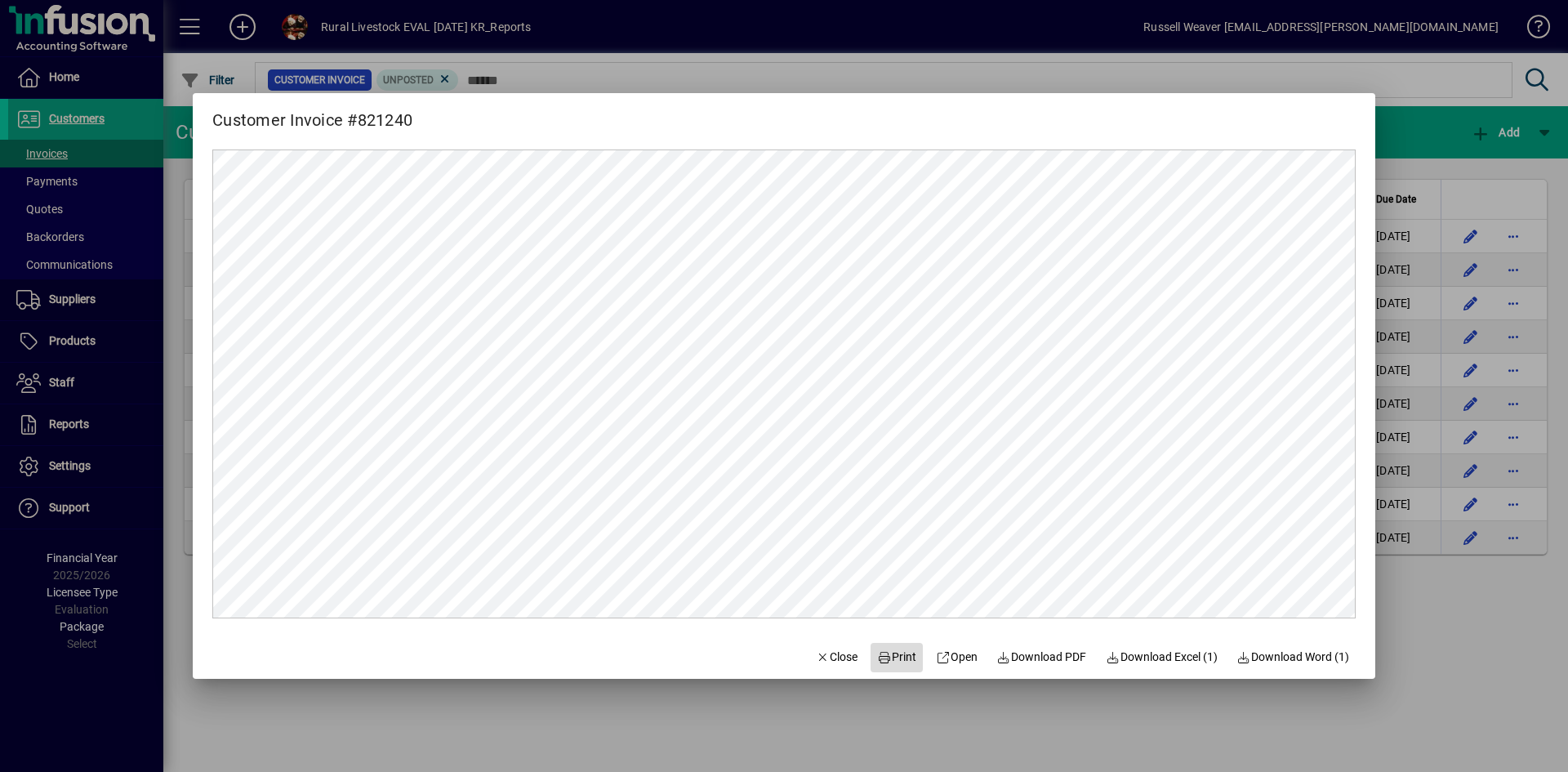
click at [882, 663] on span "Print" at bounding box center [896, 658] width 39 height 17
click at [833, 655] on span "Close" at bounding box center [837, 658] width 43 height 17
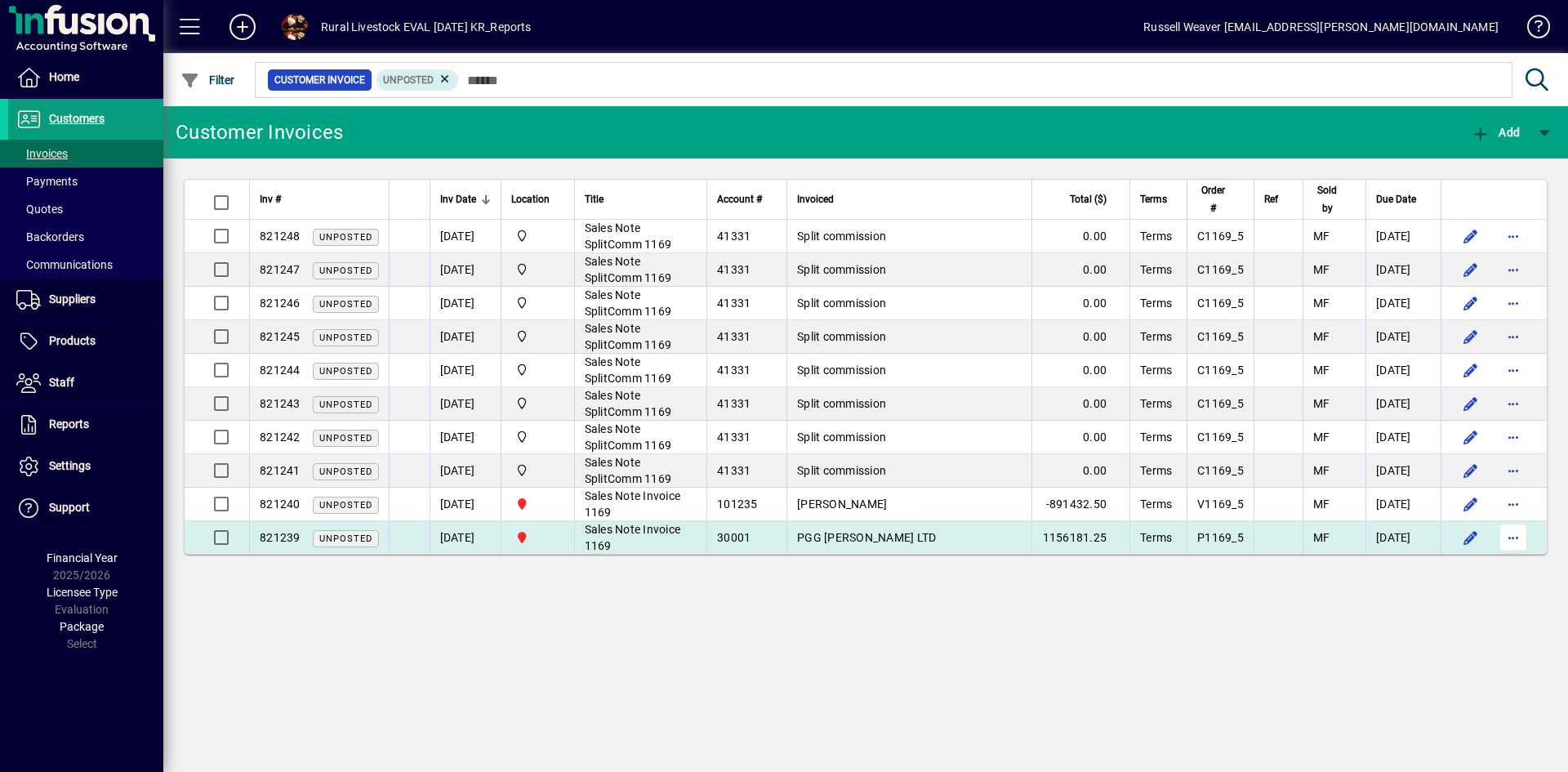
click at [1513, 542] on span "button" at bounding box center [1513, 537] width 39 height 39
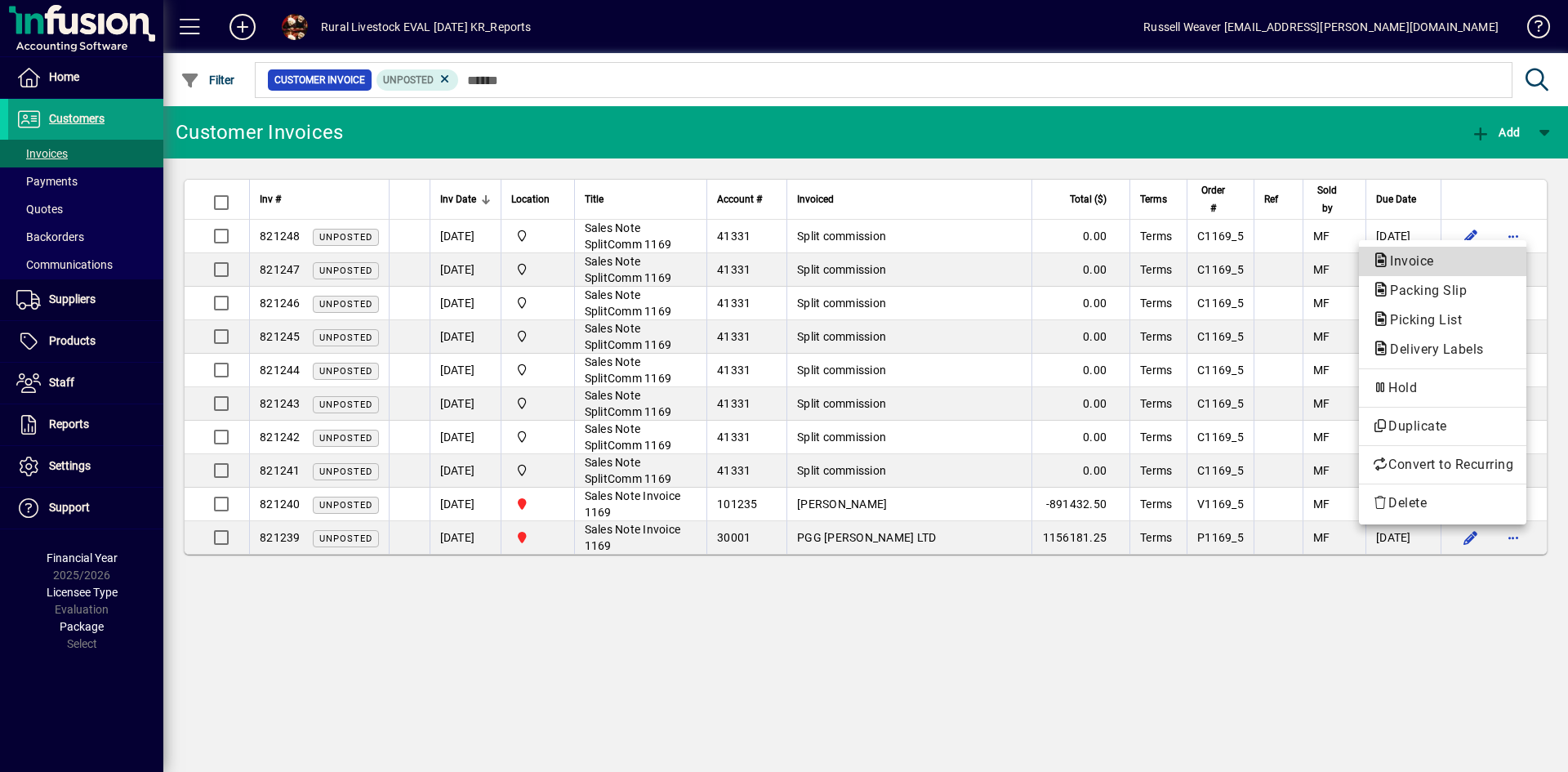
click at [1417, 258] on span "Invoice" at bounding box center [1408, 261] width 71 height 16
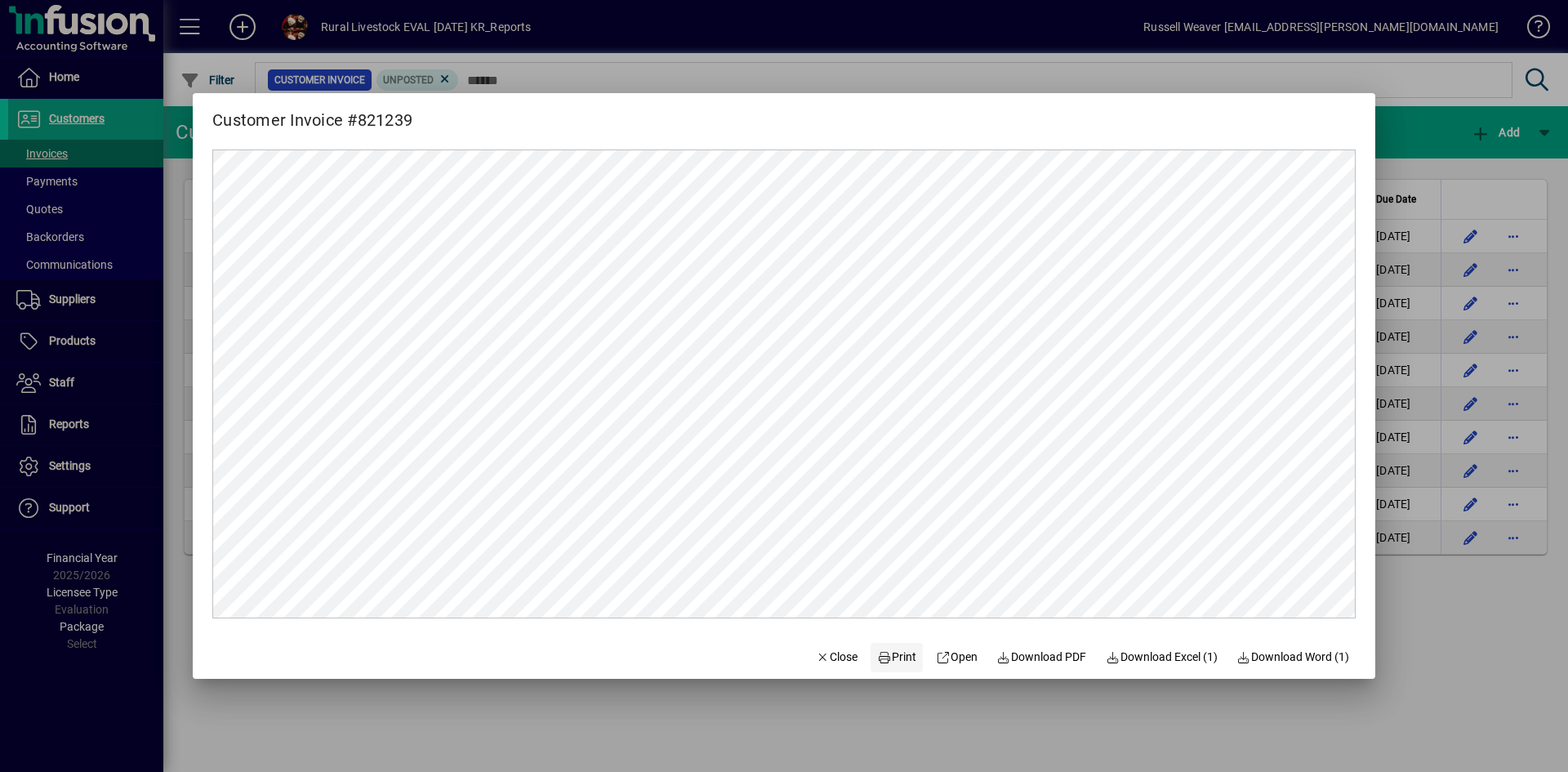
click at [895, 659] on span "Print" at bounding box center [896, 658] width 39 height 17
click at [829, 656] on span "Close" at bounding box center [837, 658] width 43 height 17
